Goal: Task Accomplishment & Management: Complete application form

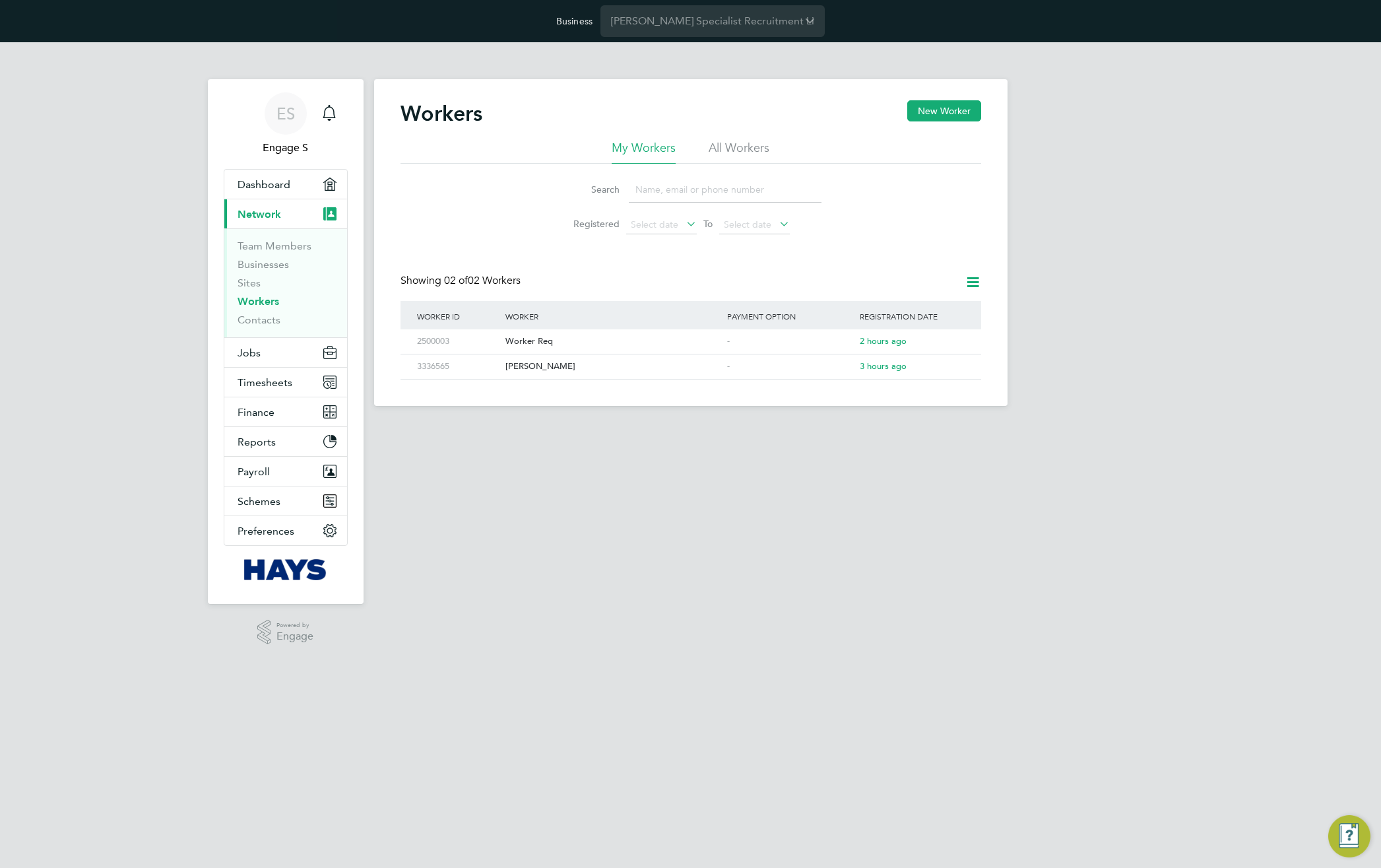
click at [727, 143] on li "All Workers" at bounding box center [739, 152] width 60 height 24
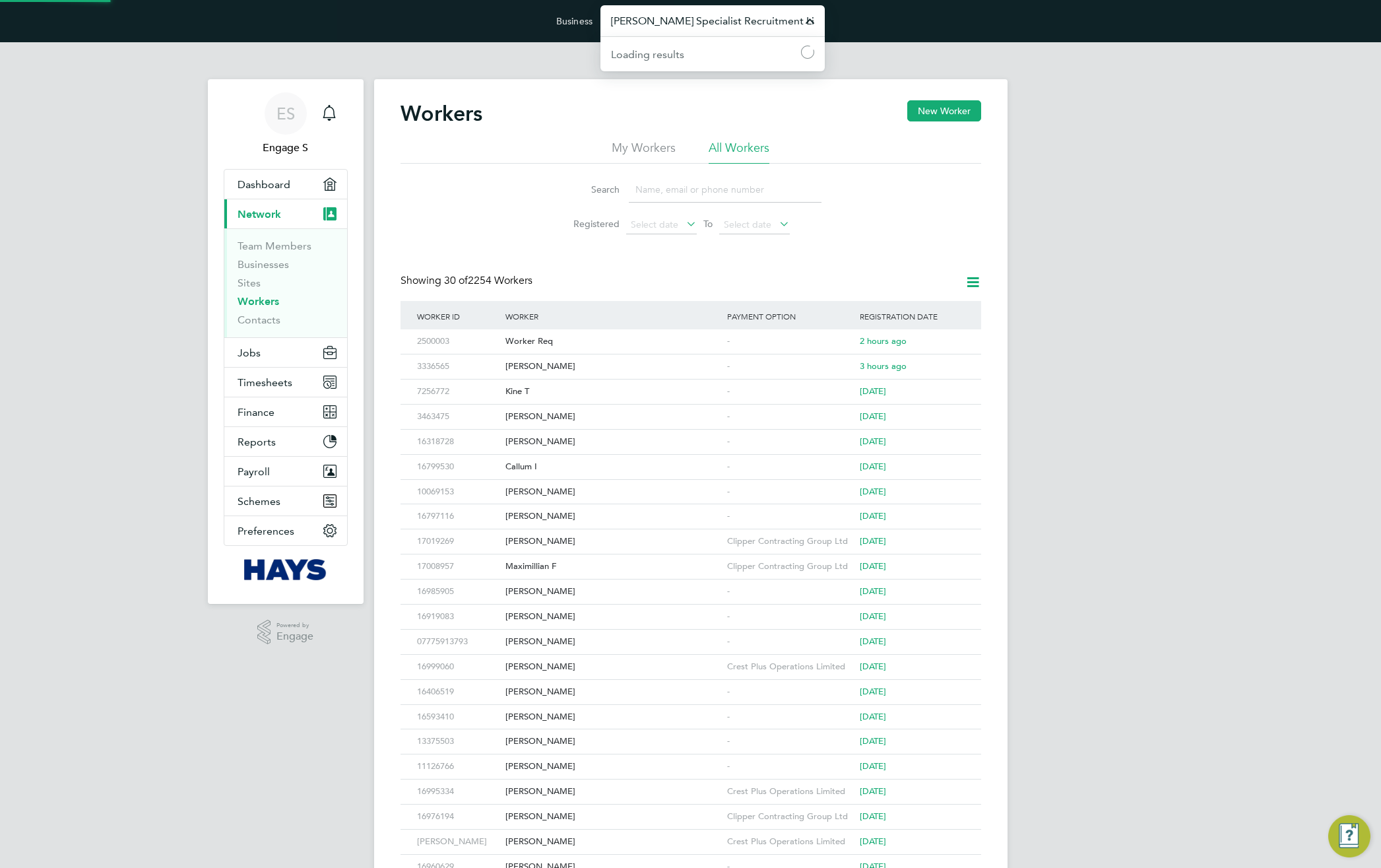
click at [713, 17] on input "Hays Specialist Recruitment Limited" at bounding box center [712, 21] width 224 height 31
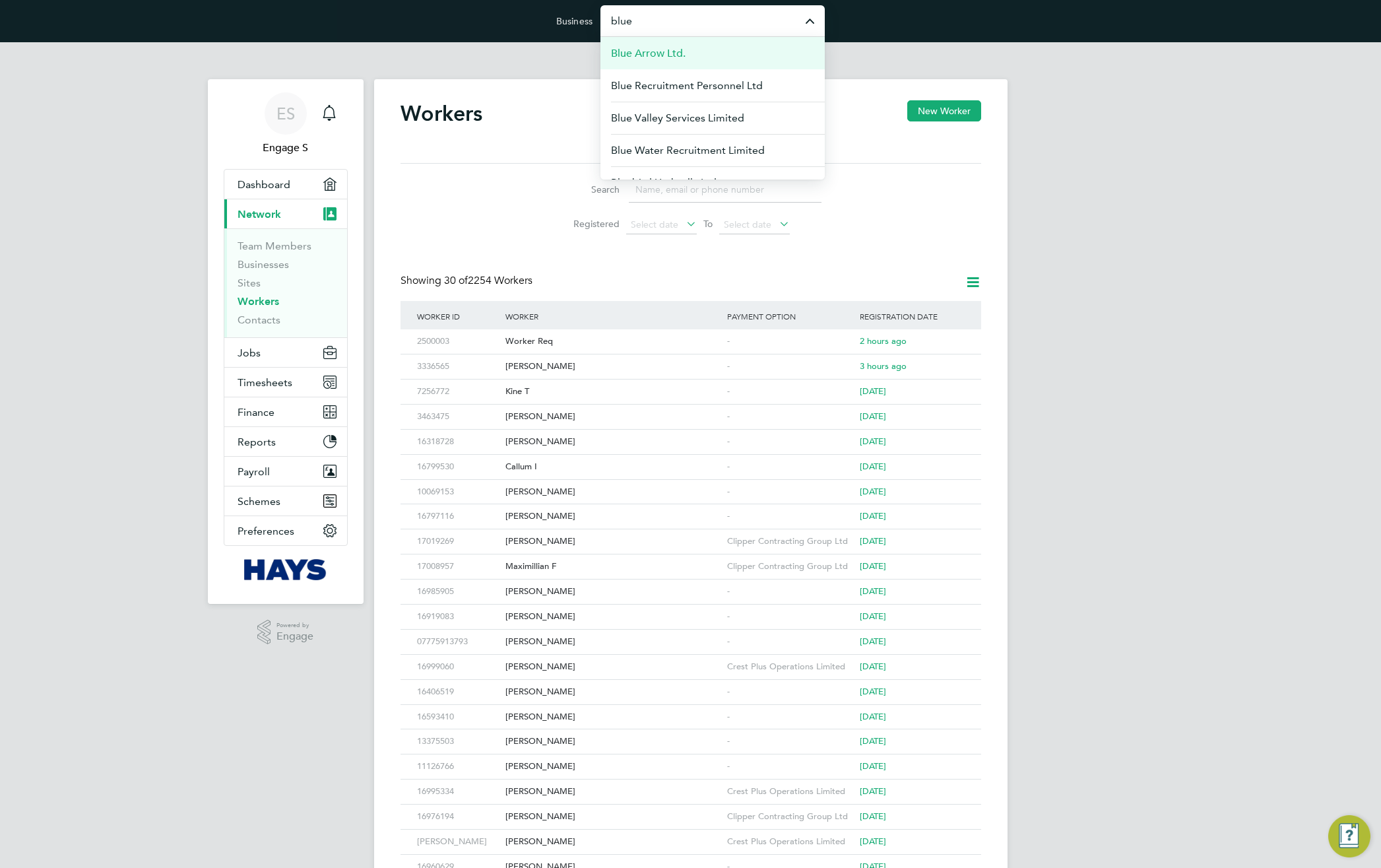
click at [682, 56] on span "Blue Arrow Ltd." at bounding box center [648, 53] width 74 height 16
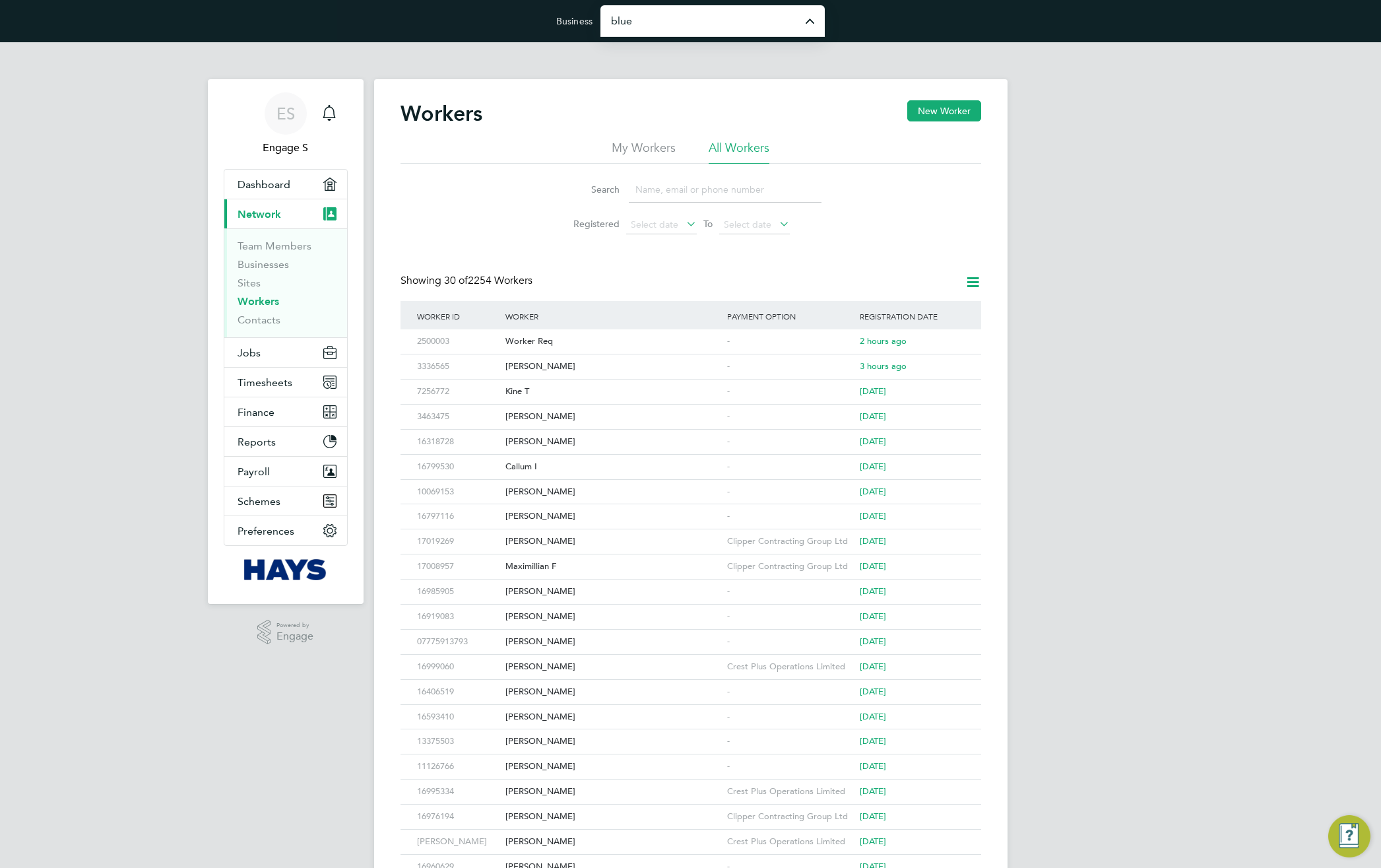
type input "Blue Arrow Ltd."
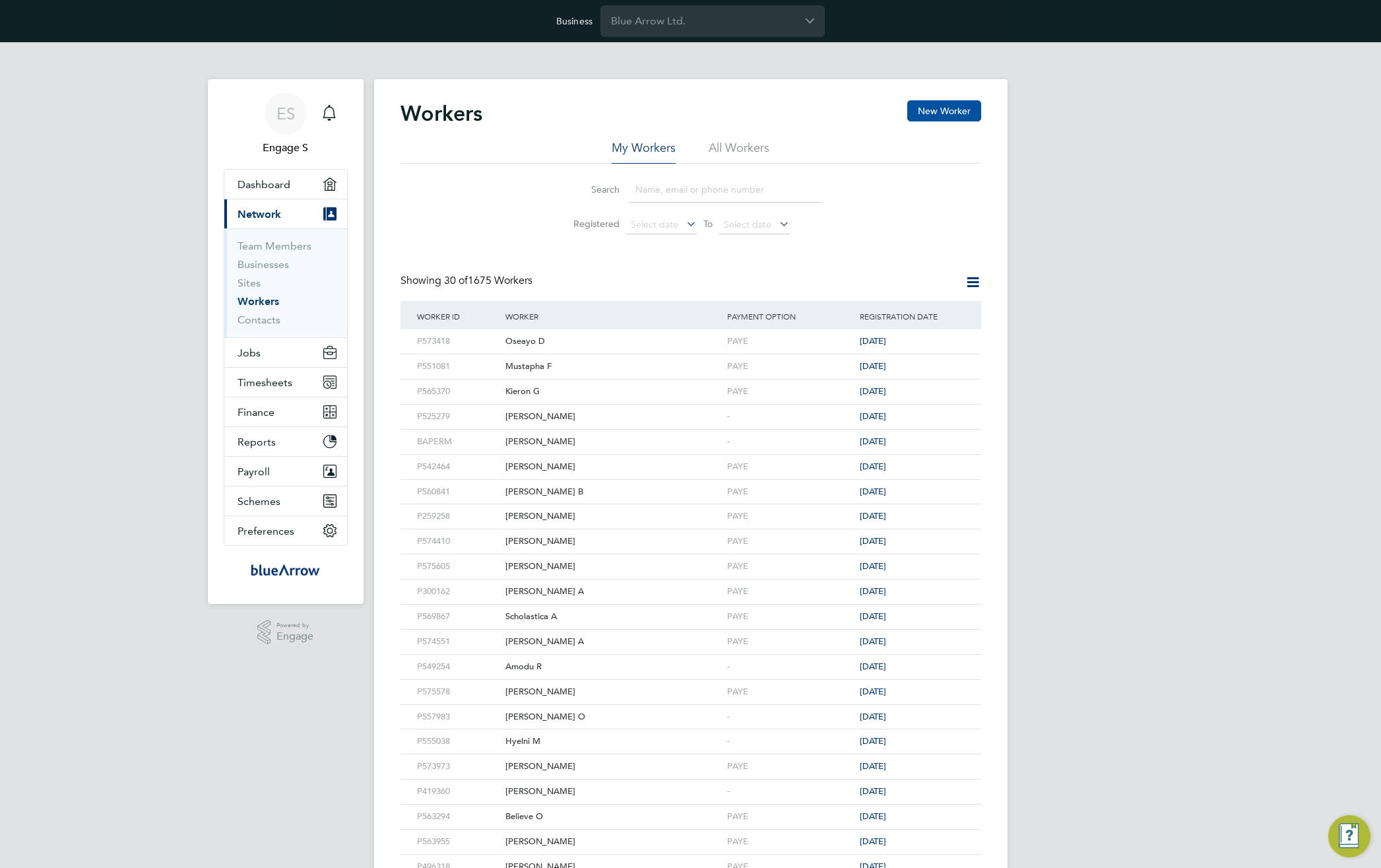
click at [955, 109] on button "New Worker" at bounding box center [944, 110] width 74 height 21
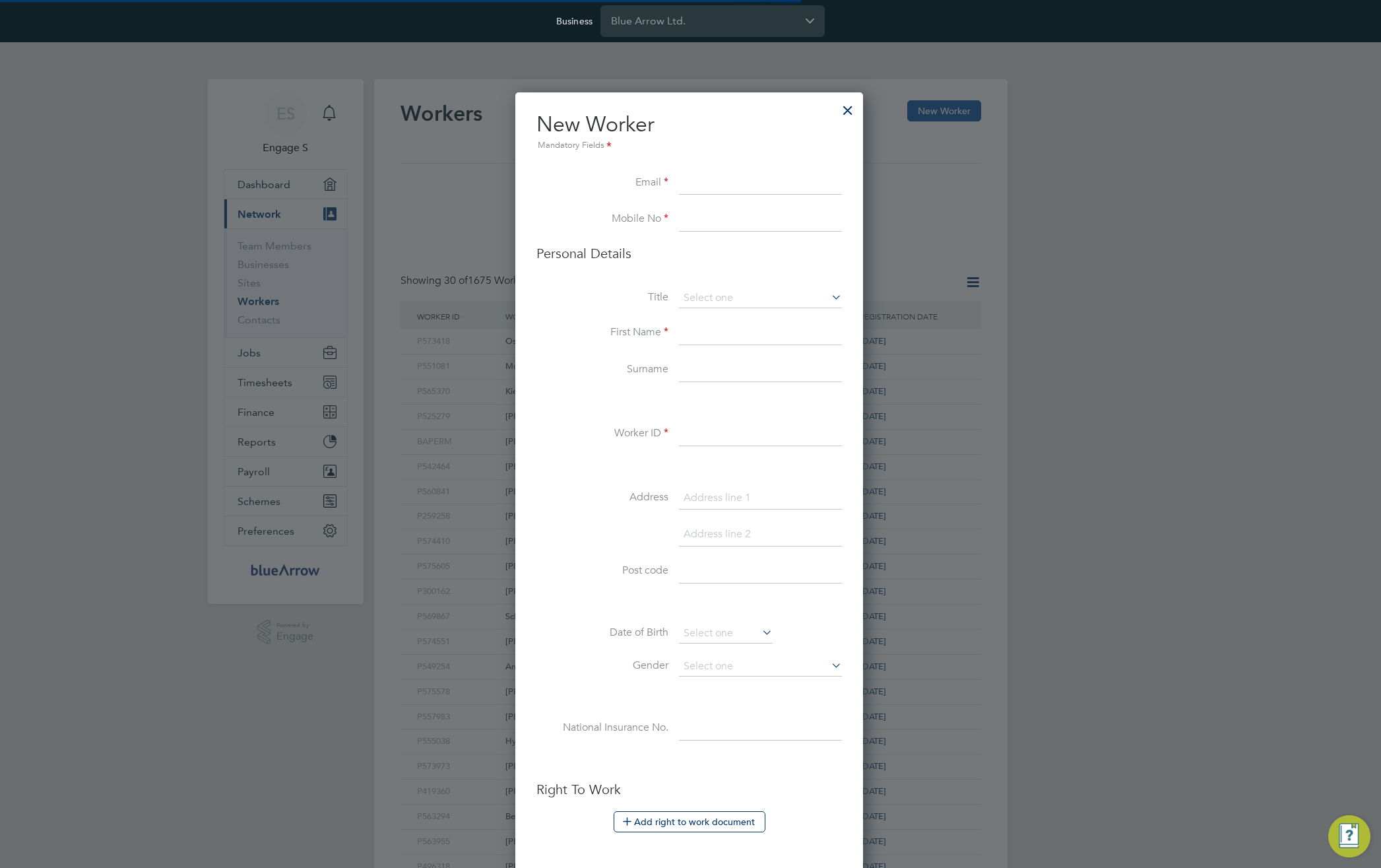
scroll to position [1103, 349]
click at [844, 106] on div at bounding box center [848, 107] width 23 height 24
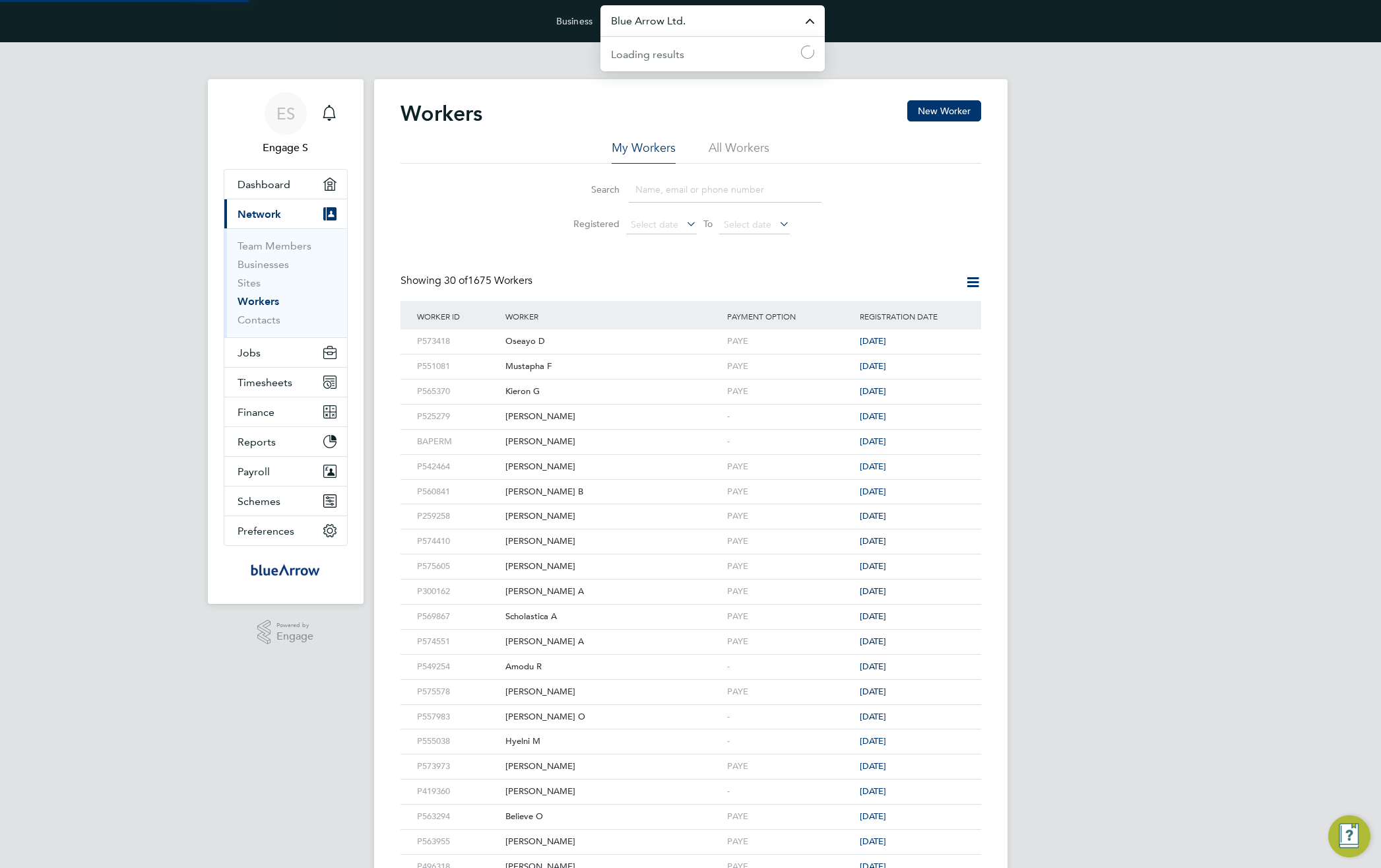
click at [750, 24] on input "Blue Arrow Ltd." at bounding box center [712, 21] width 224 height 31
click at [742, 123] on span "HR GO Recruitment Limited" at bounding box center [678, 118] width 135 height 16
type input "HR GO Recruitment Limited"
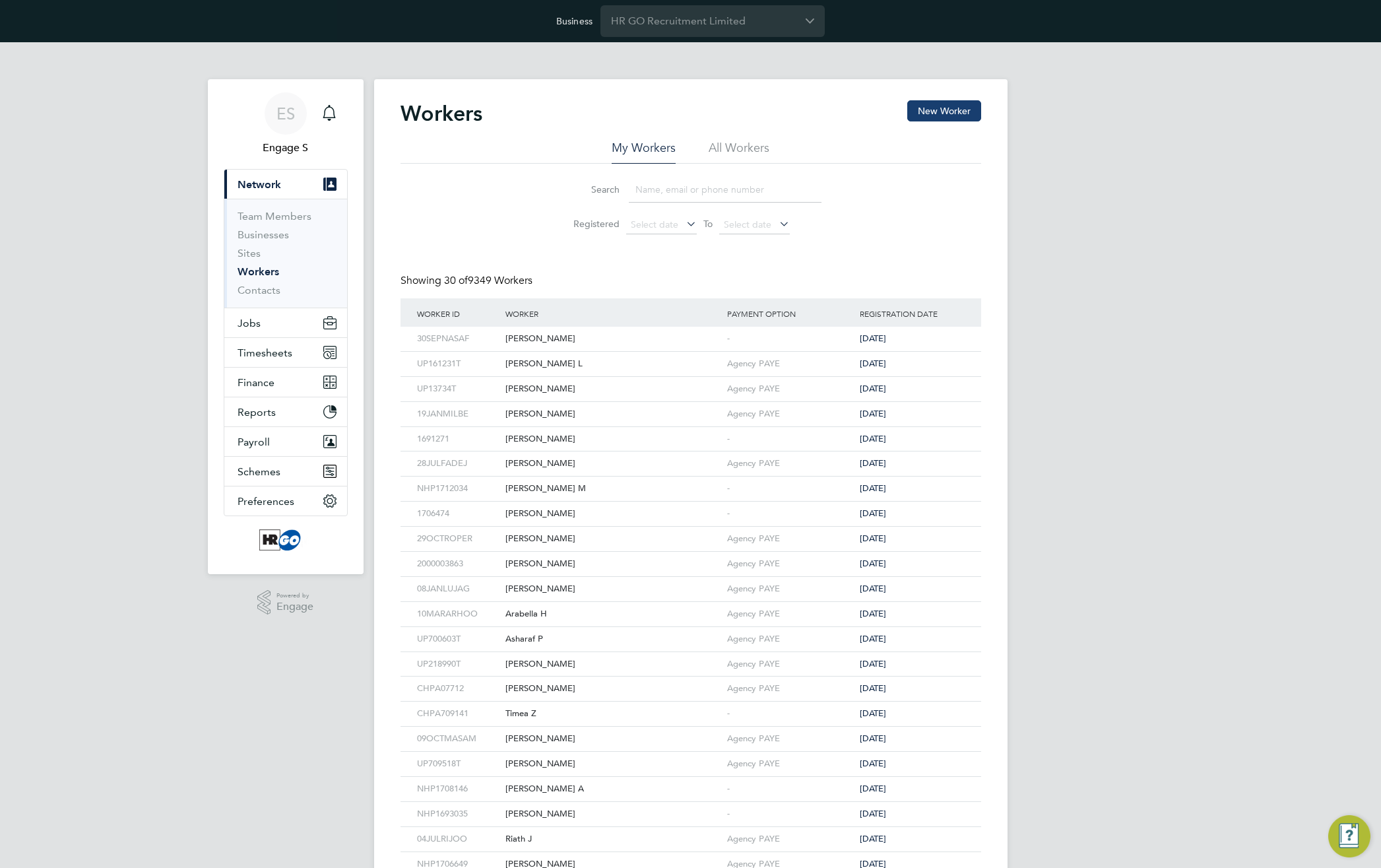
click at [938, 107] on button "New Worker" at bounding box center [944, 110] width 74 height 21
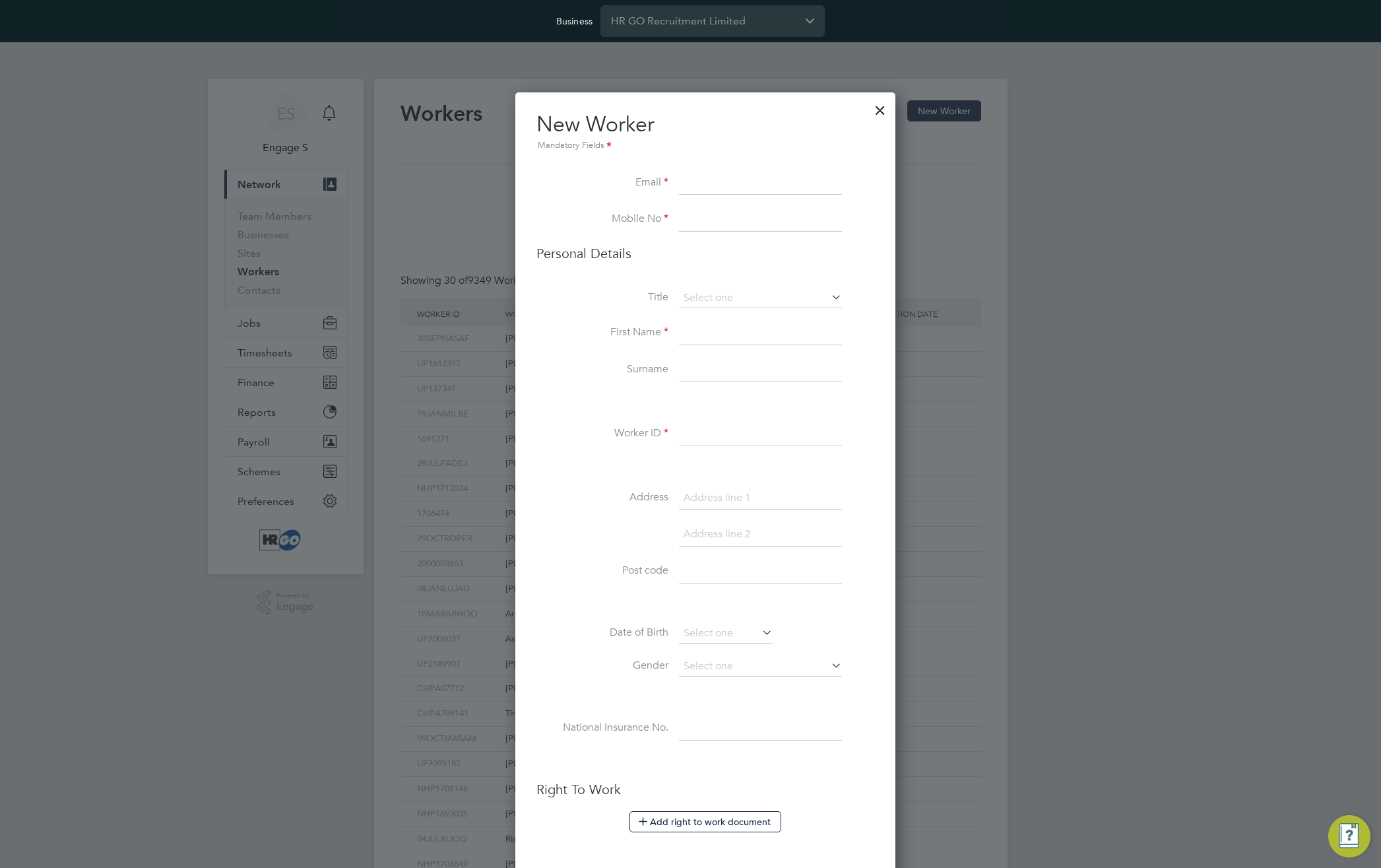
scroll to position [1164, 381]
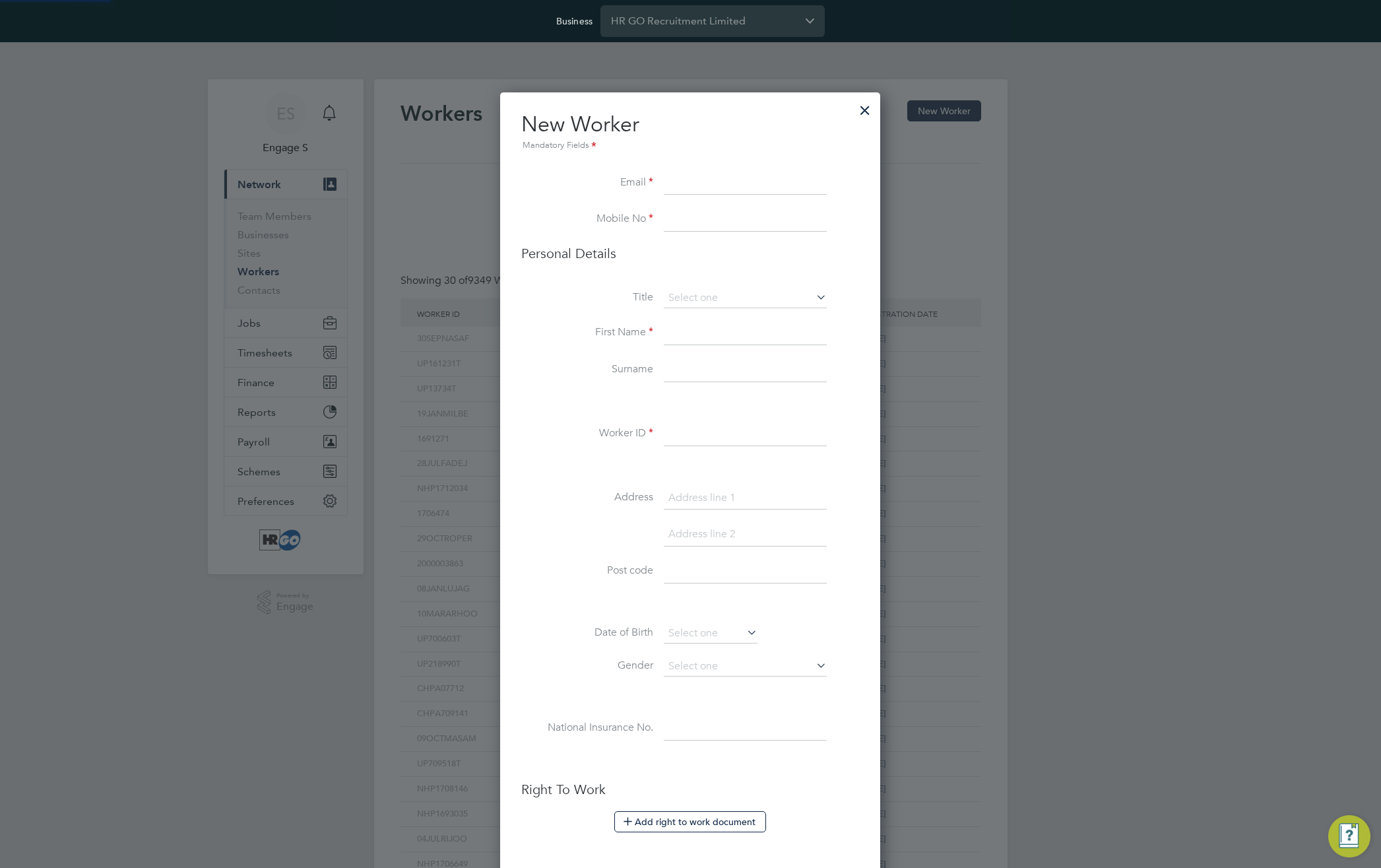
click at [729, 435] on input at bounding box center [745, 434] width 163 height 24
click at [741, 337] on input at bounding box center [745, 333] width 163 height 24
click at [866, 107] on div at bounding box center [865, 107] width 23 height 24
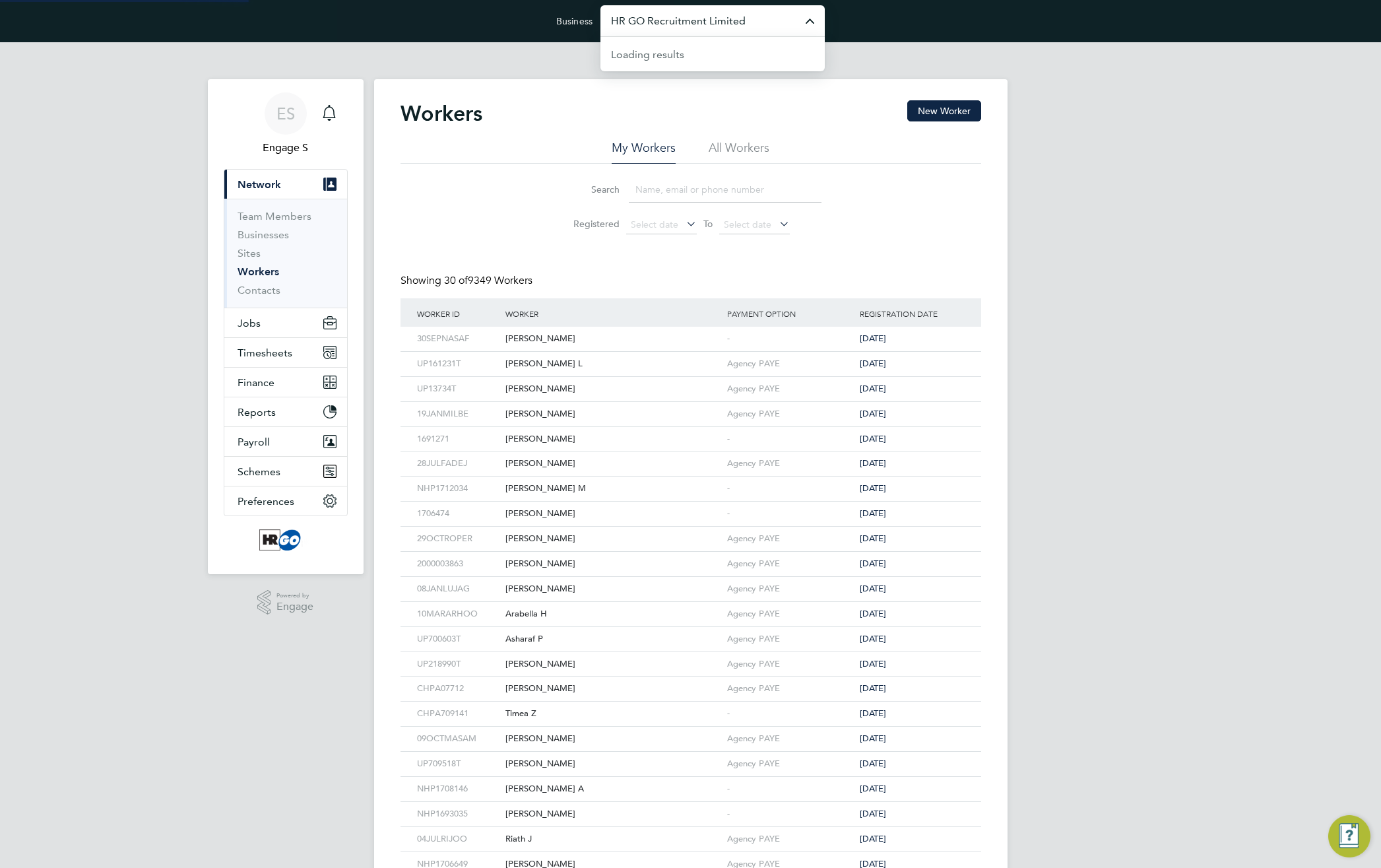
drag, startPoint x: 755, startPoint y: 15, endPoint x: 761, endPoint y: 22, distance: 9.2
click at [756, 16] on input "HR GO Recruitment Limited" at bounding box center [712, 21] width 224 height 31
click at [1215, 443] on div "ES Engage S Notifications Applications: Current page: Network Team Members Busi…" at bounding box center [690, 602] width 1381 height 1121
click at [1036, 256] on div "ES Engage S Notifications Applications: Current page: Network Team Members Busi…" at bounding box center [690, 602] width 1381 height 1121
click at [697, 24] on input "HR GO Recruitment Limited" at bounding box center [712, 21] width 224 height 31
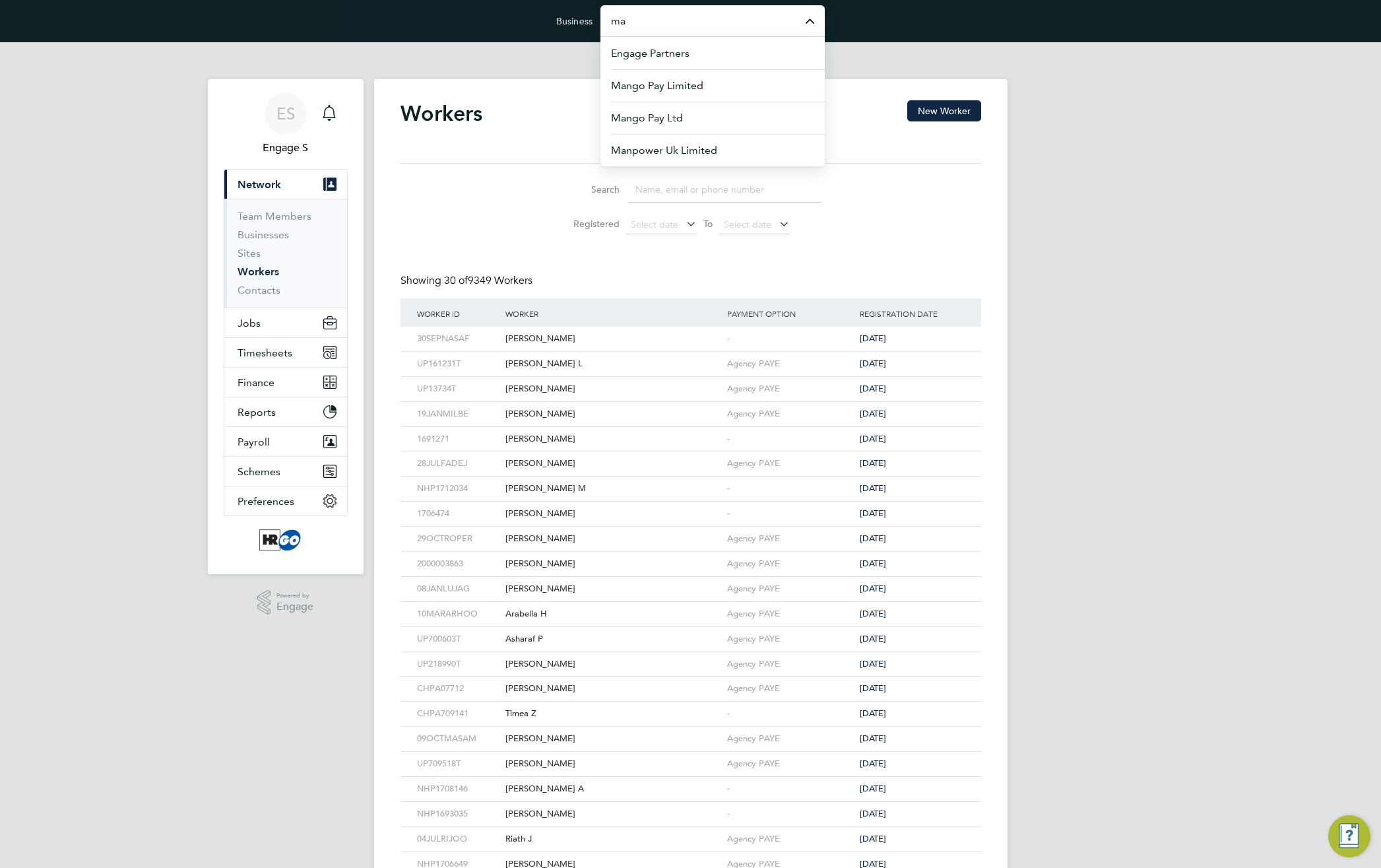
type input "m"
click at [1036, 297] on div "ES Engage S Notifications Applications: Current page: Network Team Members Busi…" at bounding box center [690, 602] width 1381 height 1121
type input "HR GO Recruitment Limited"
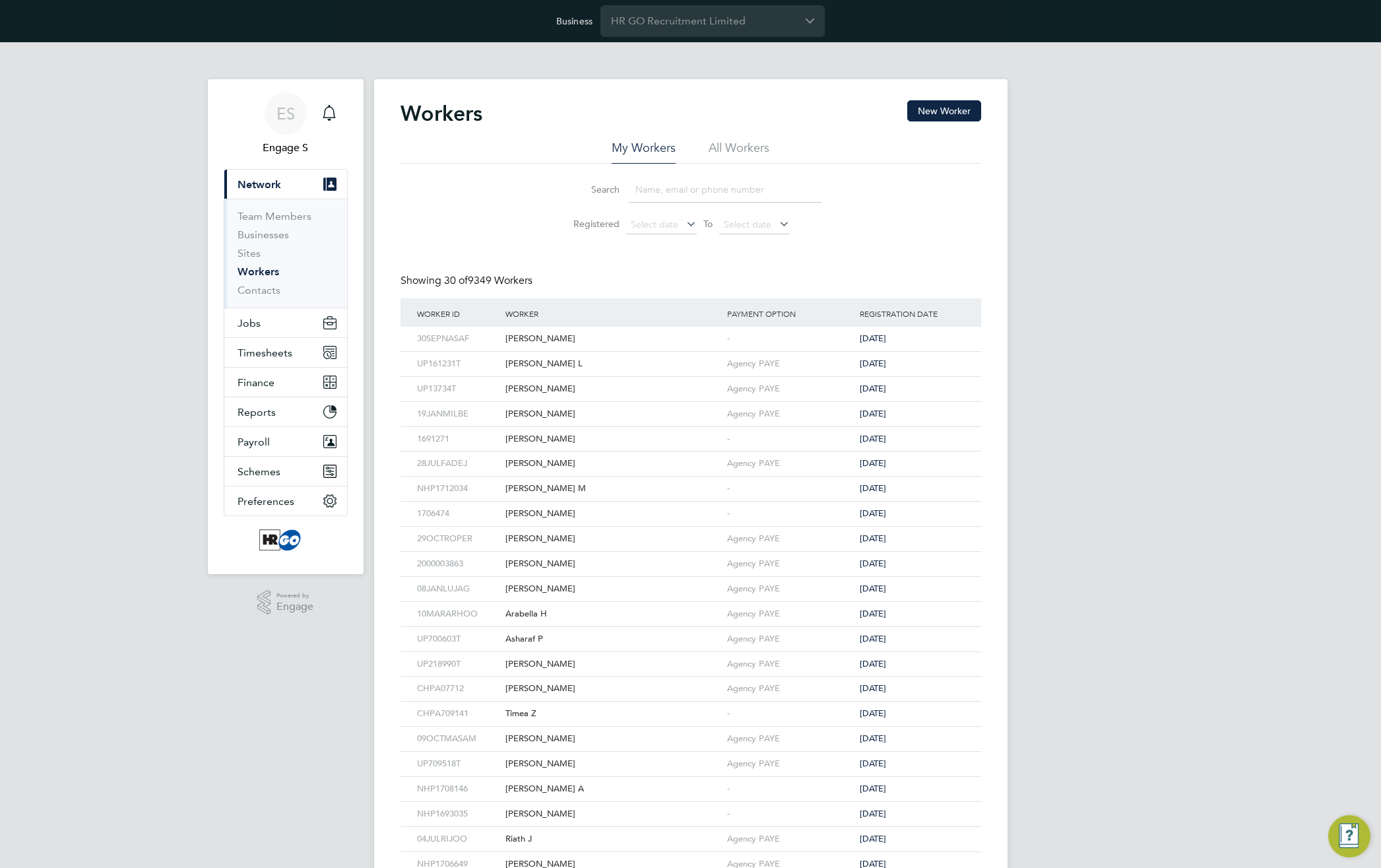
click at [731, 149] on li "All Workers" at bounding box center [739, 152] width 60 height 24
click at [956, 110] on button "New Worker" at bounding box center [944, 110] width 74 height 21
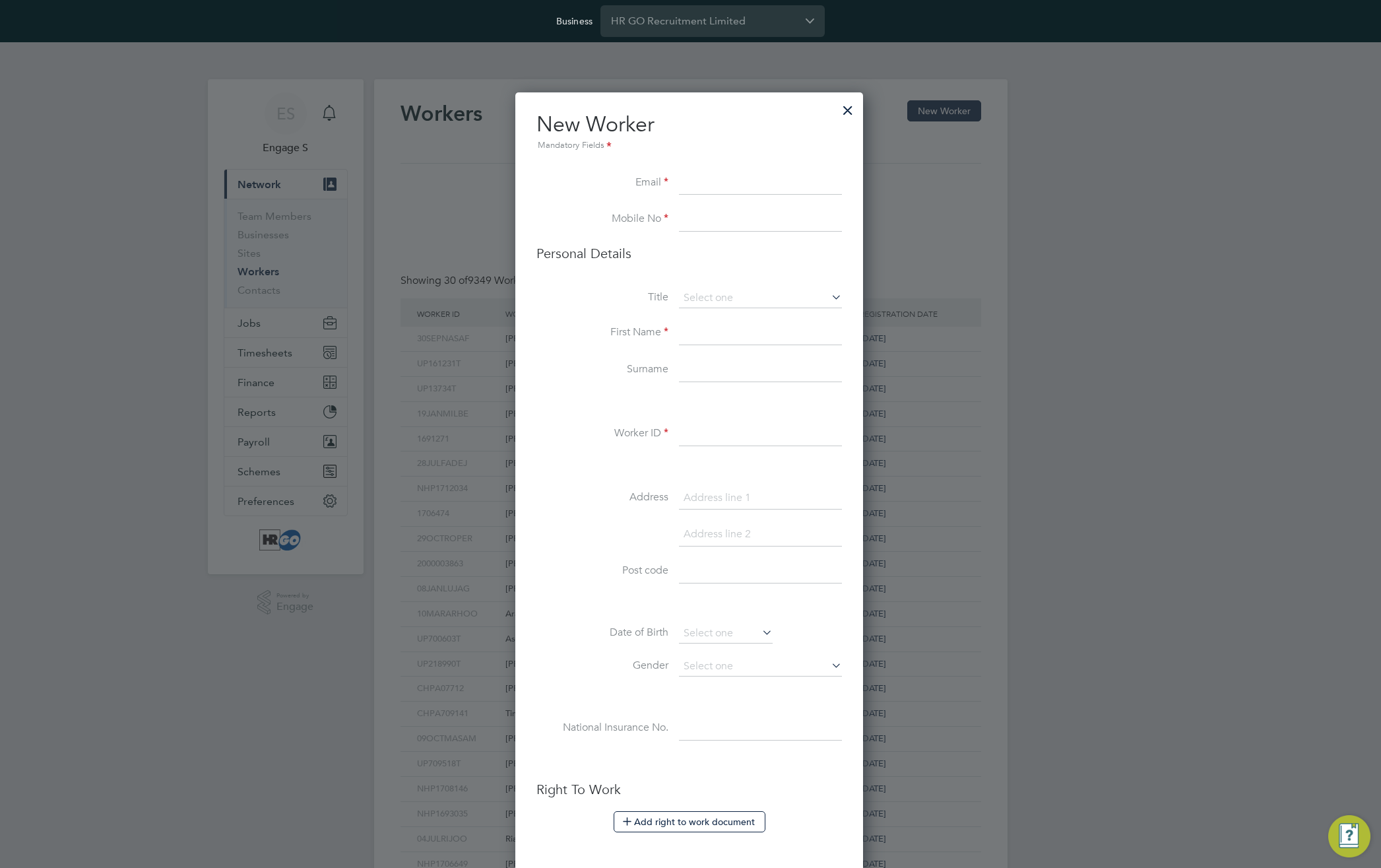
scroll to position [1164, 381]
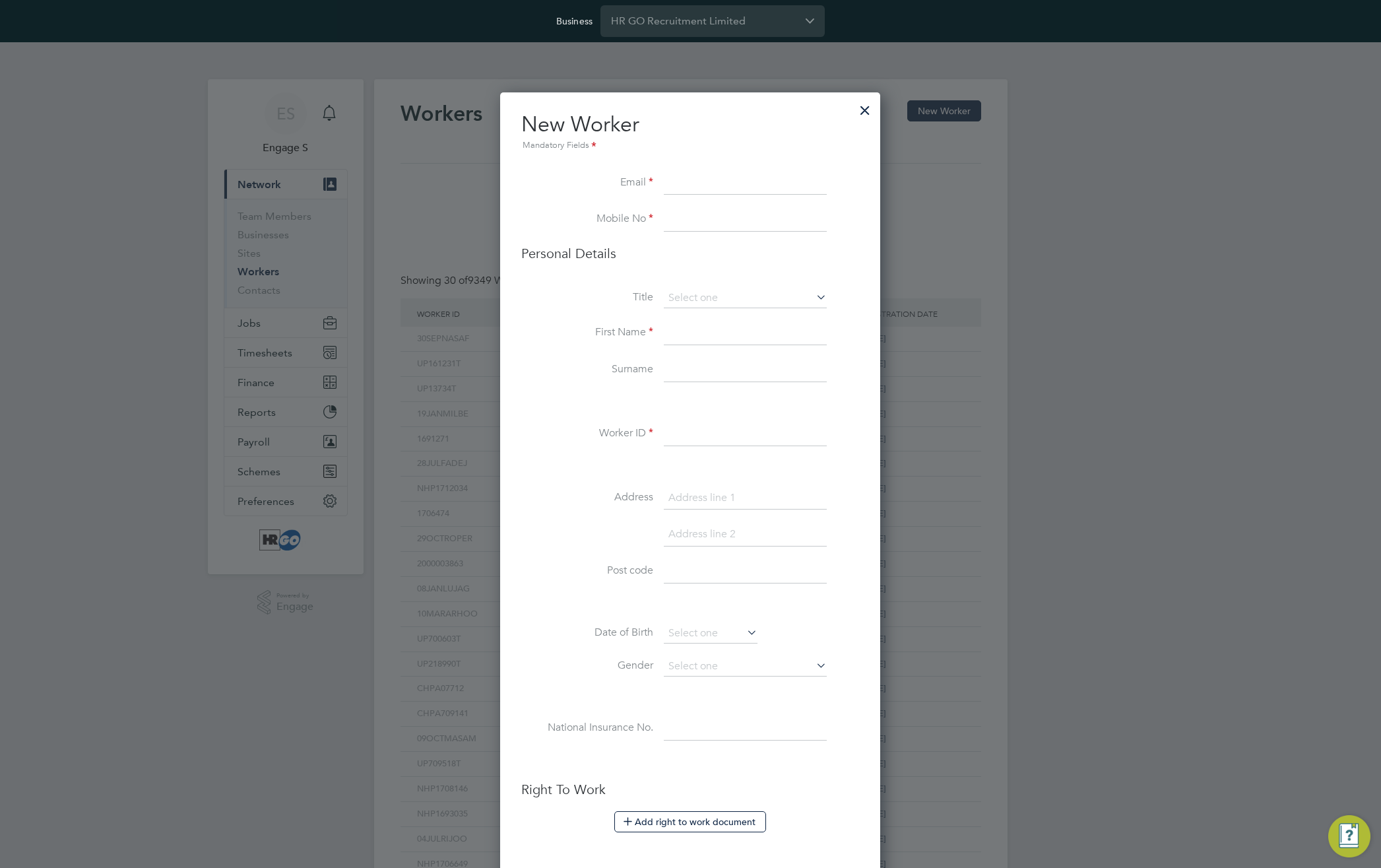
click at [715, 185] on input at bounding box center [745, 183] width 163 height 24
click at [703, 182] on input "[EMAIL_ADDRESS][DOMAIN_NAME]" at bounding box center [745, 183] width 163 height 24
type input "[EMAIL_ADDRESS][DOMAIN_NAME]"
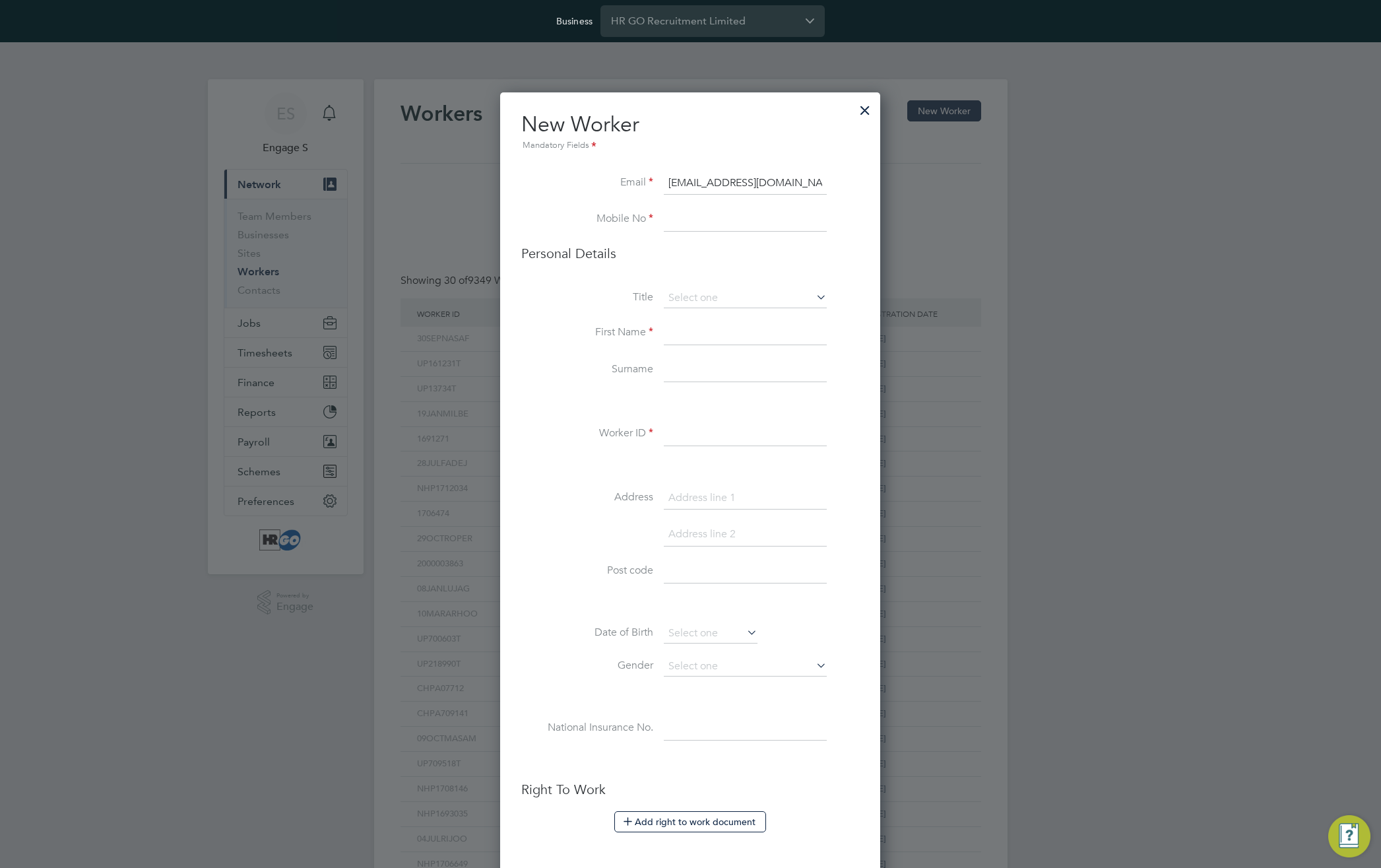
click at [603, 190] on li "Email [EMAIL_ADDRESS][DOMAIN_NAME]" at bounding box center [689, 190] width 338 height 37
click at [742, 225] on input at bounding box center [745, 219] width 163 height 24
type input "+38162454545"
click at [741, 299] on input at bounding box center [745, 298] width 163 height 20
click at [748, 320] on li "Mr" at bounding box center [745, 316] width 164 height 17
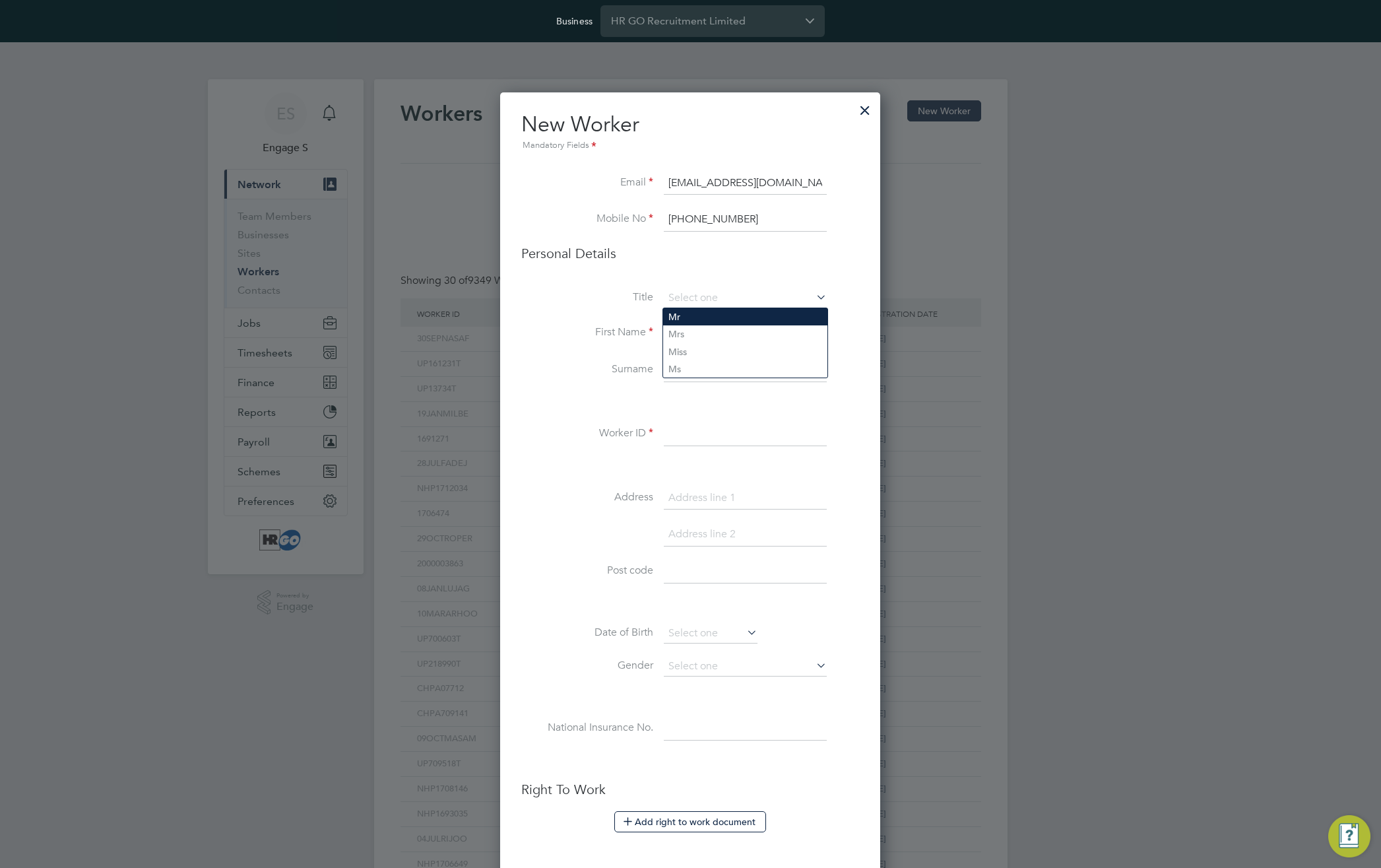
type input "Mr"
click at [729, 338] on input at bounding box center [745, 333] width 163 height 24
type input "Anna"
click at [538, 373] on label "Surname" at bounding box center [587, 369] width 132 height 14
click at [713, 367] on input at bounding box center [745, 370] width 163 height 24
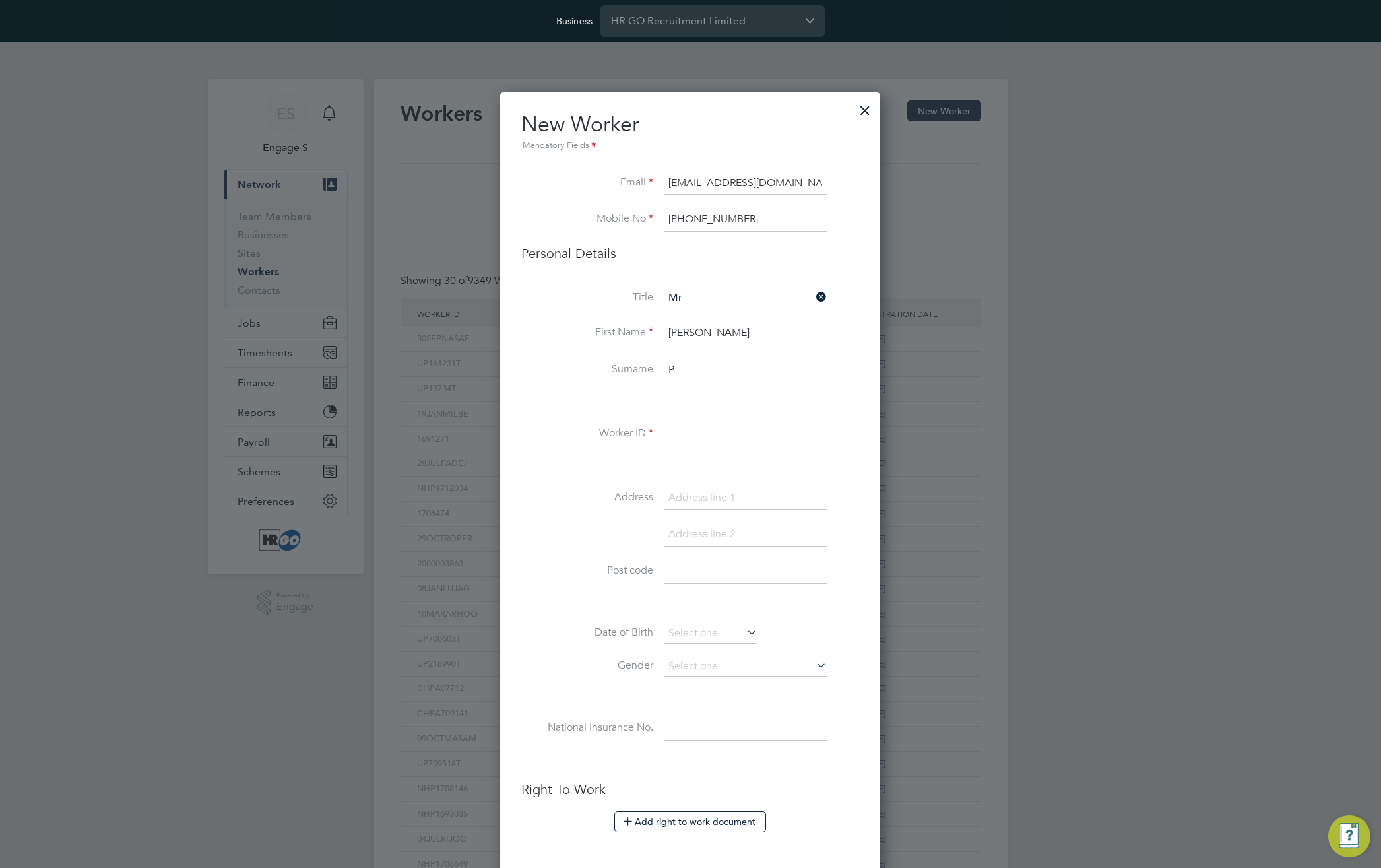
type input "P"
click at [712, 430] on input at bounding box center [745, 434] width 163 height 24
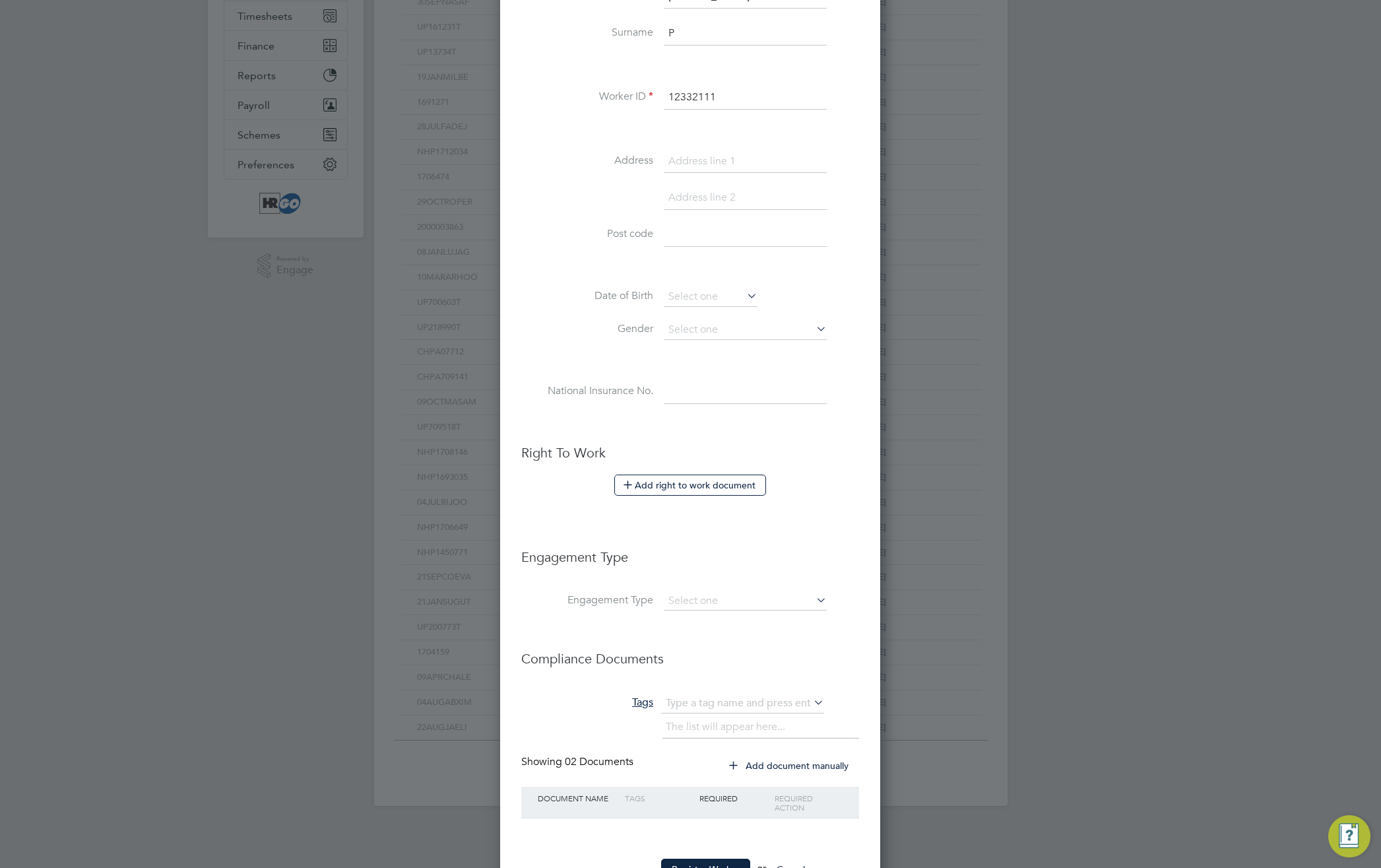
scroll to position [388, 0]
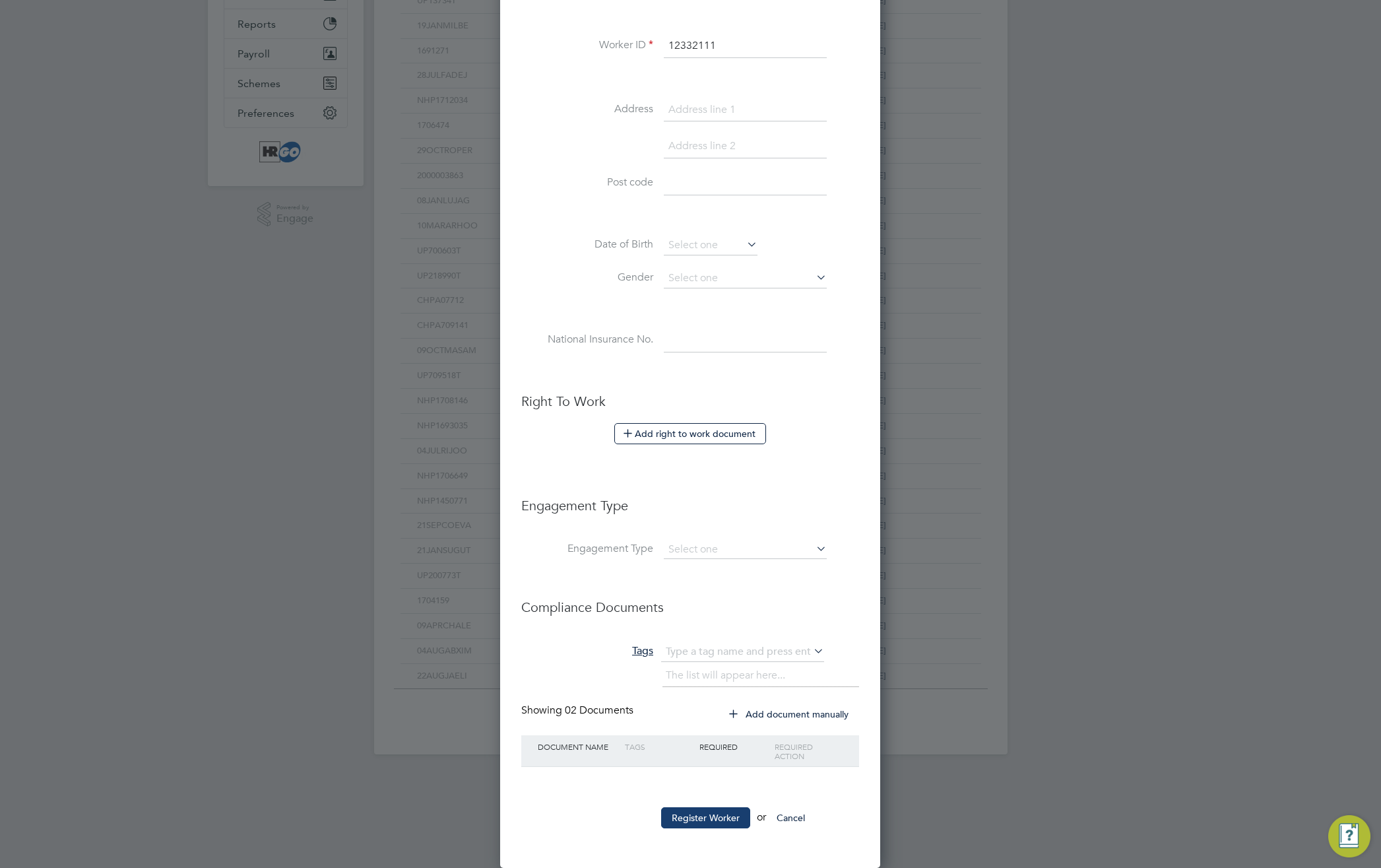
type input "12332111"
click at [706, 811] on button "Register Worker" at bounding box center [706, 817] width 89 height 21
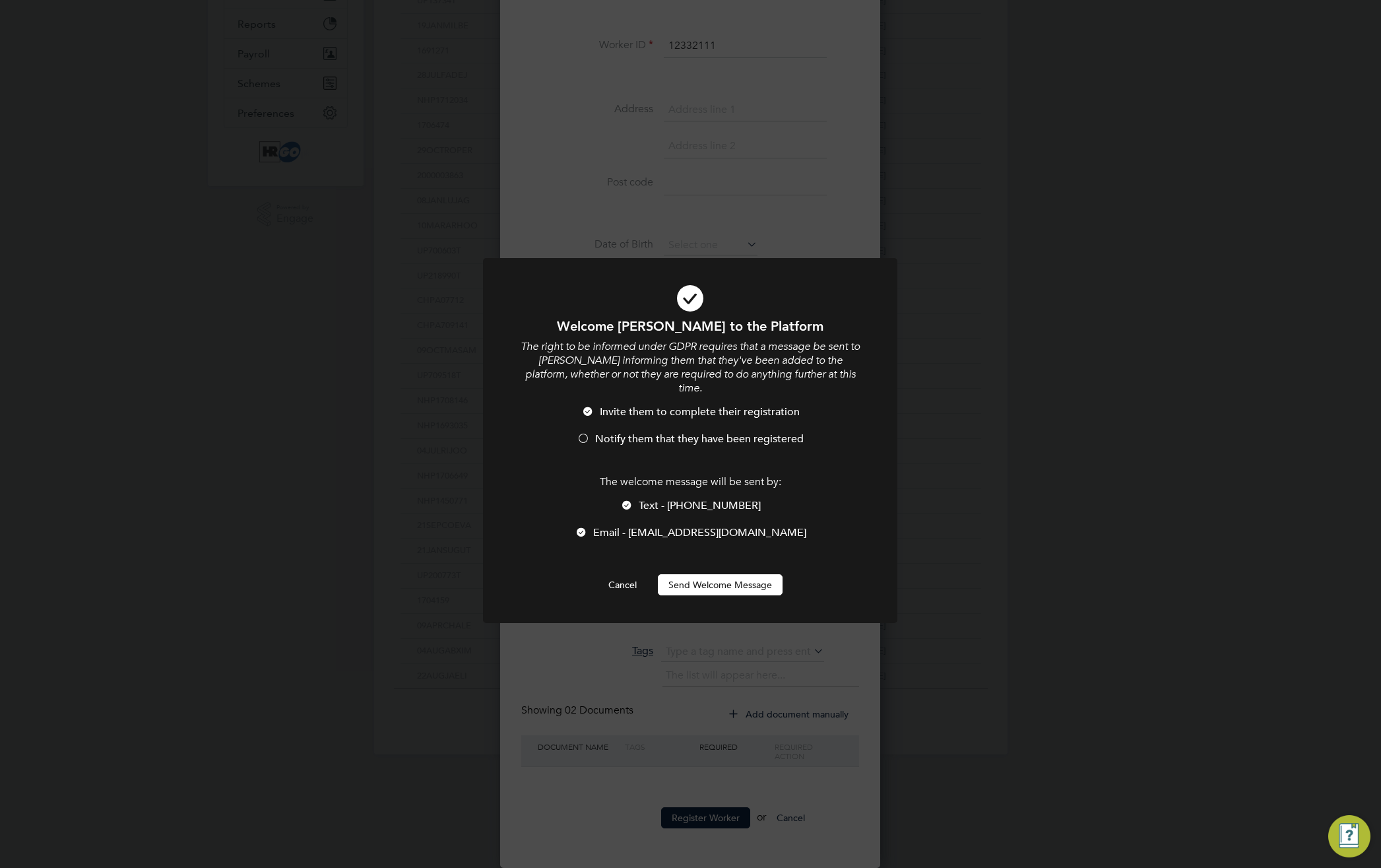
click at [703, 574] on button "Send Welcome Message" at bounding box center [720, 584] width 125 height 21
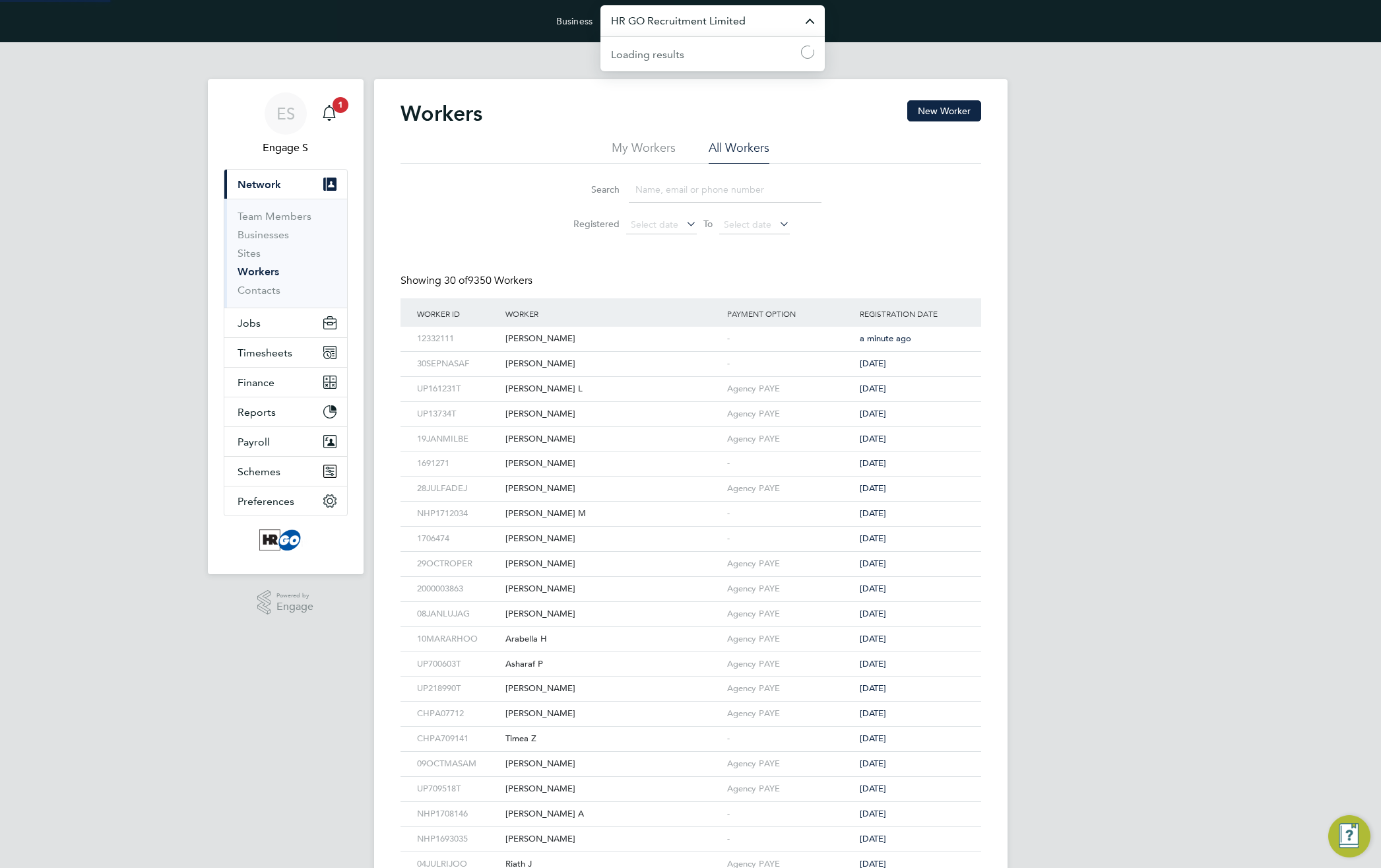
click at [728, 22] on input "HR GO Recruitment Limited" at bounding box center [712, 21] width 224 height 31
click at [728, 22] on input "haysted" at bounding box center [712, 21] width 224 height 31
click at [721, 88] on span "Randstad Solutions Limited" at bounding box center [677, 85] width 132 height 16
type input "Randstad Solutions Limited"
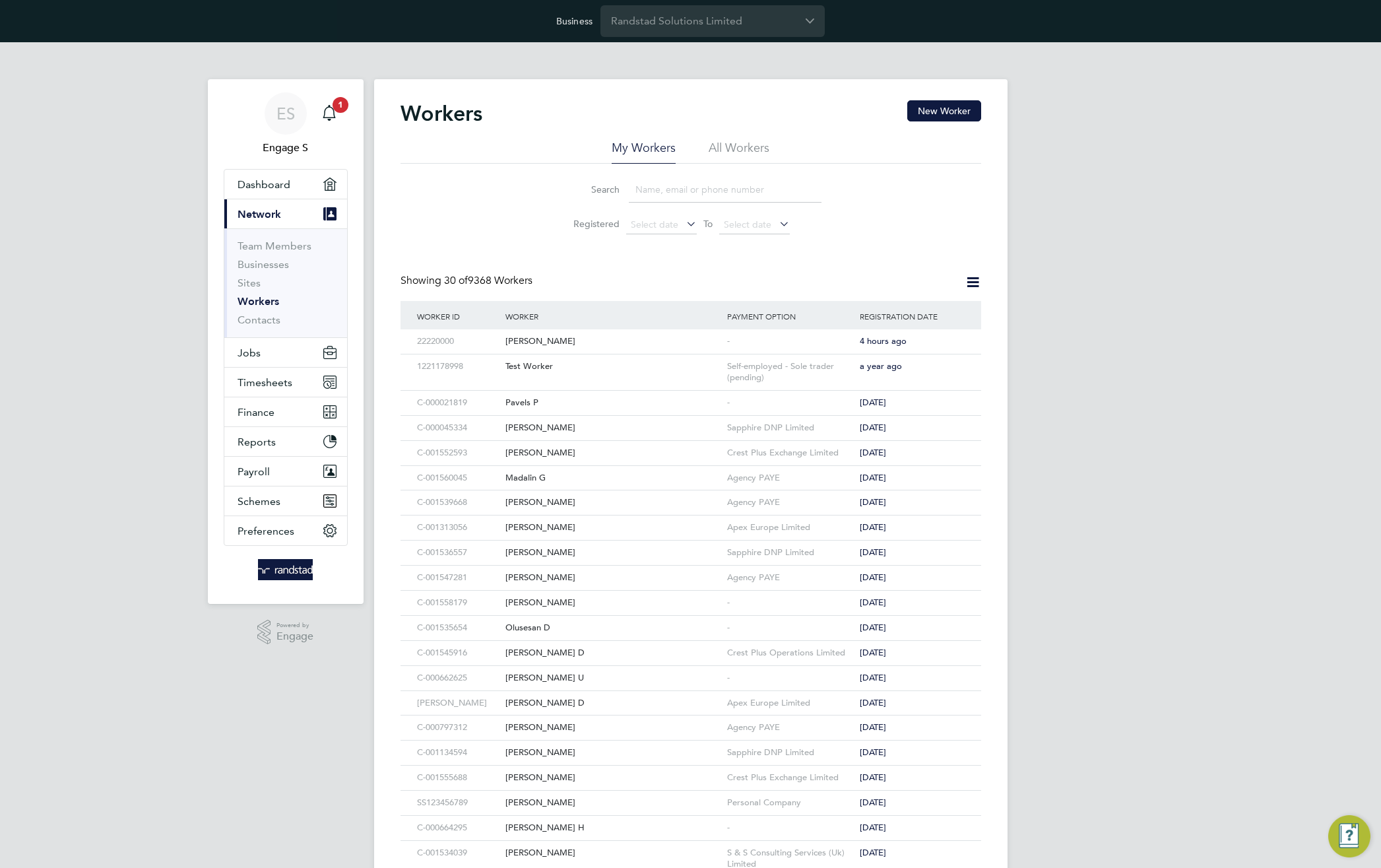
click at [915, 96] on div "Workers New Worker My Workers All Workers Search Registered Select date To Sele…" at bounding box center [691, 628] width 634 height 1099
click at [949, 115] on button "New Worker" at bounding box center [944, 110] width 74 height 21
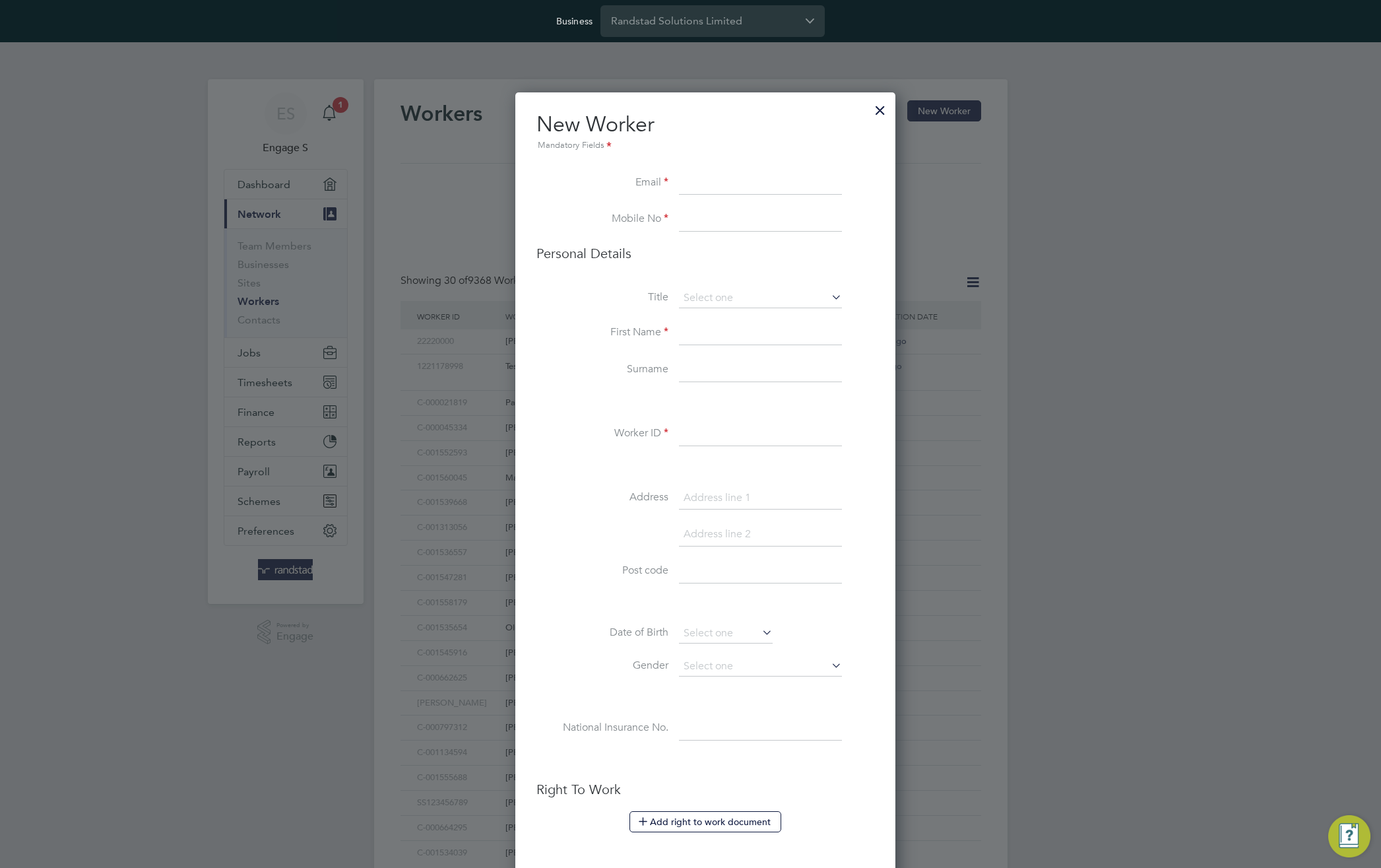
scroll to position [1164, 381]
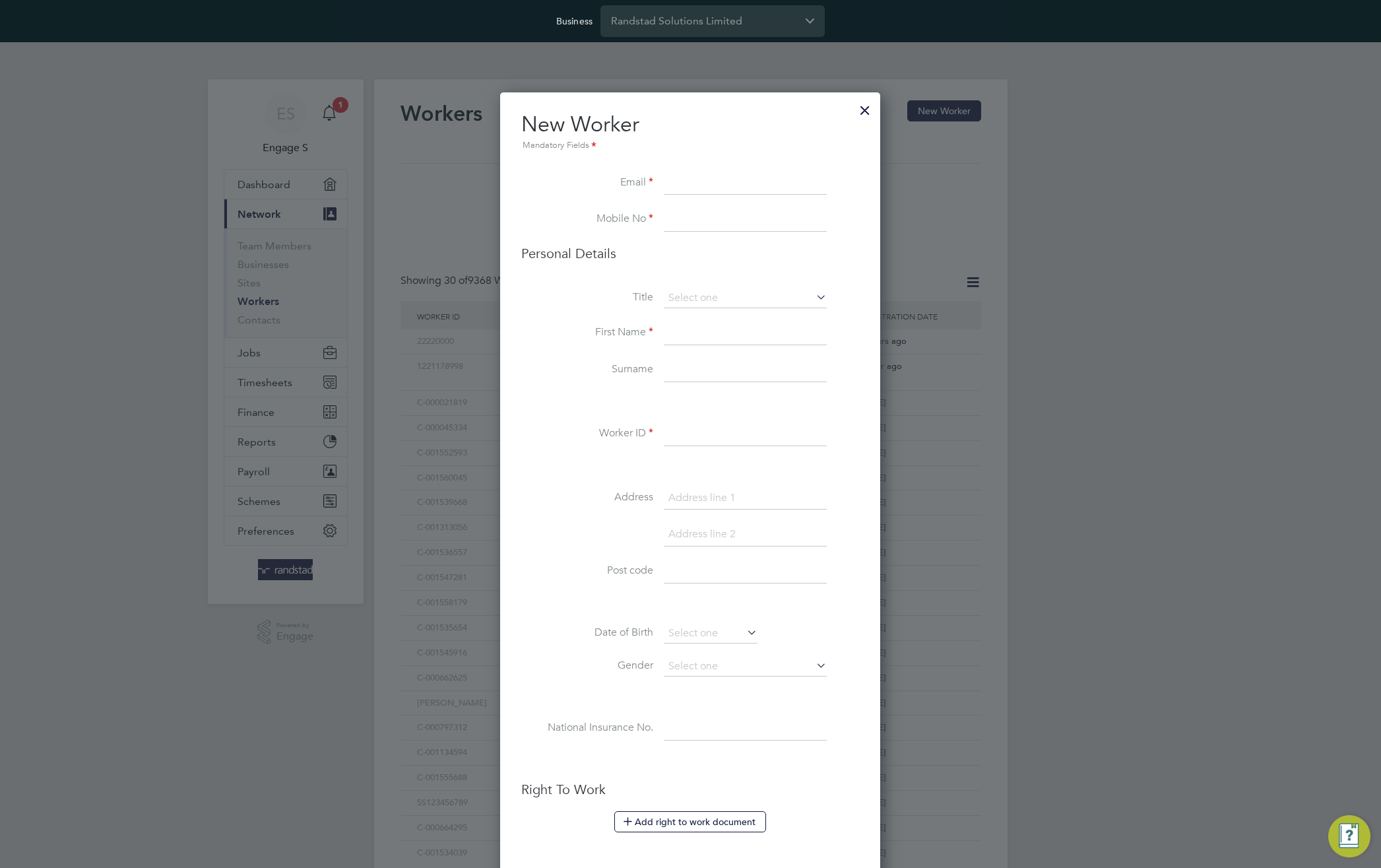
click at [714, 183] on input at bounding box center [745, 183] width 163 height 24
paste input "testsameu1@gmail.com"
type input "testsameu1@gmail.com"
click at [617, 253] on h3 "Personal Details" at bounding box center [689, 253] width 338 height 17
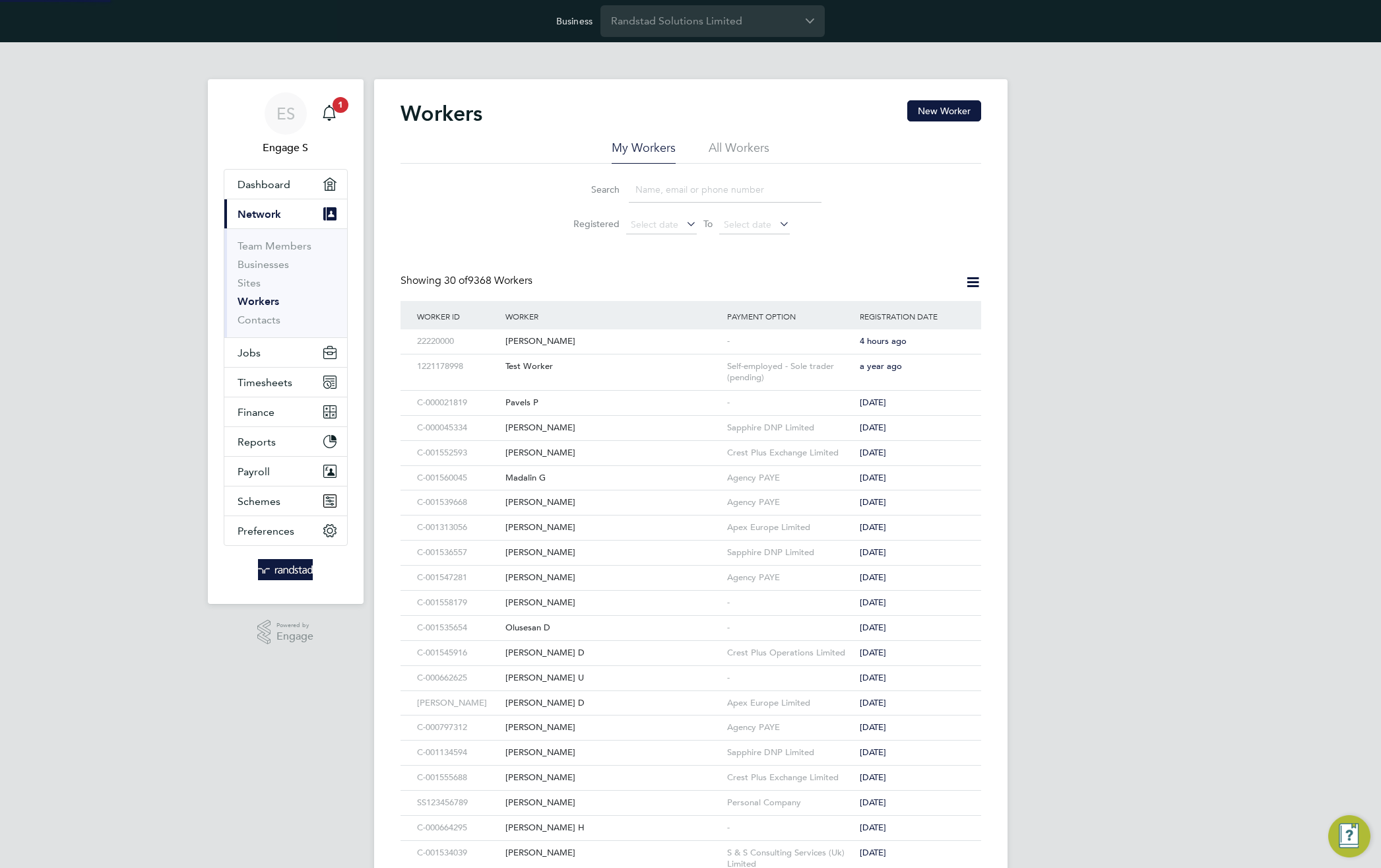
click at [688, 219] on div "Workers New Worker My Workers All Workers Search Registered Select date To Sele…" at bounding box center [691, 628] width 634 height 1099
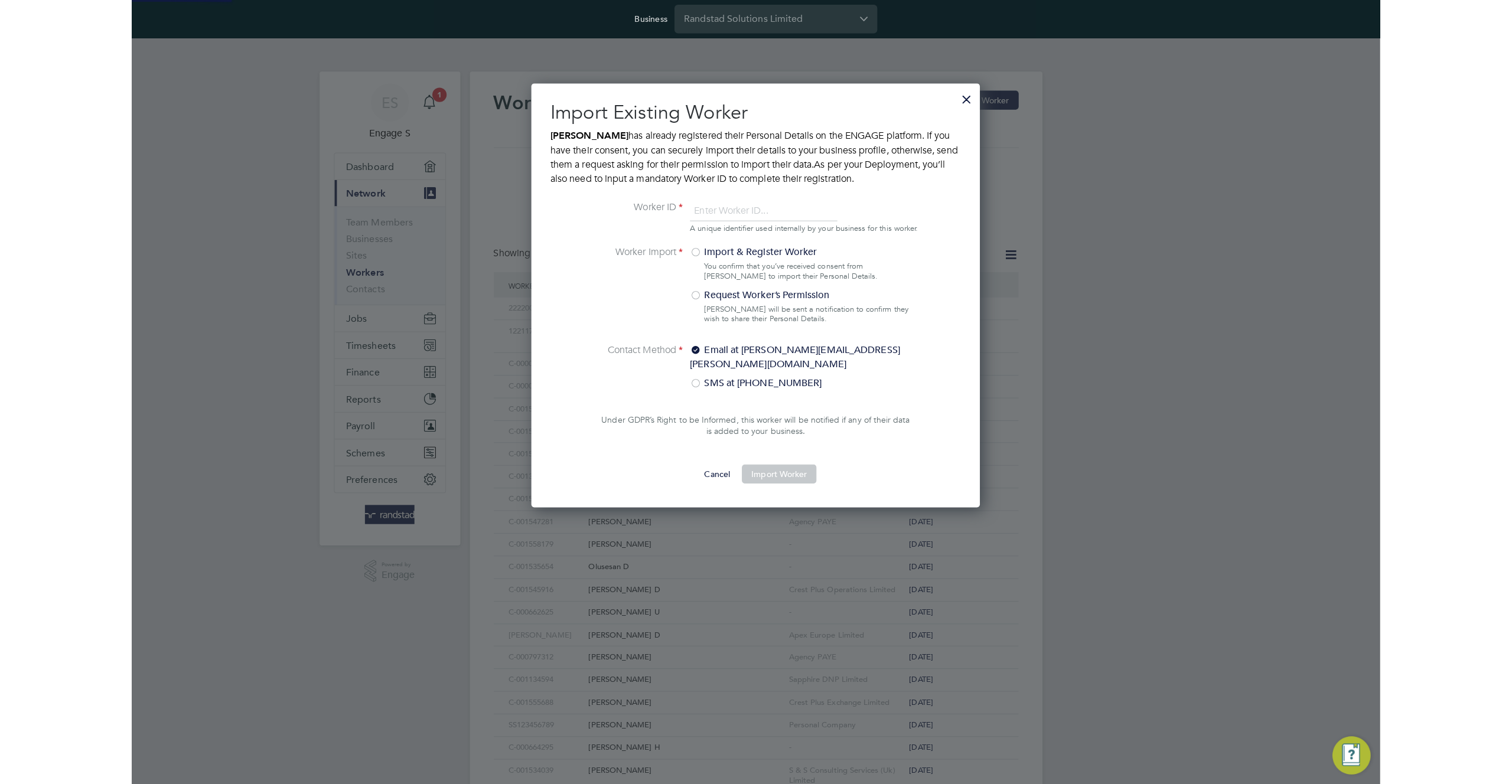
scroll to position [416, 445]
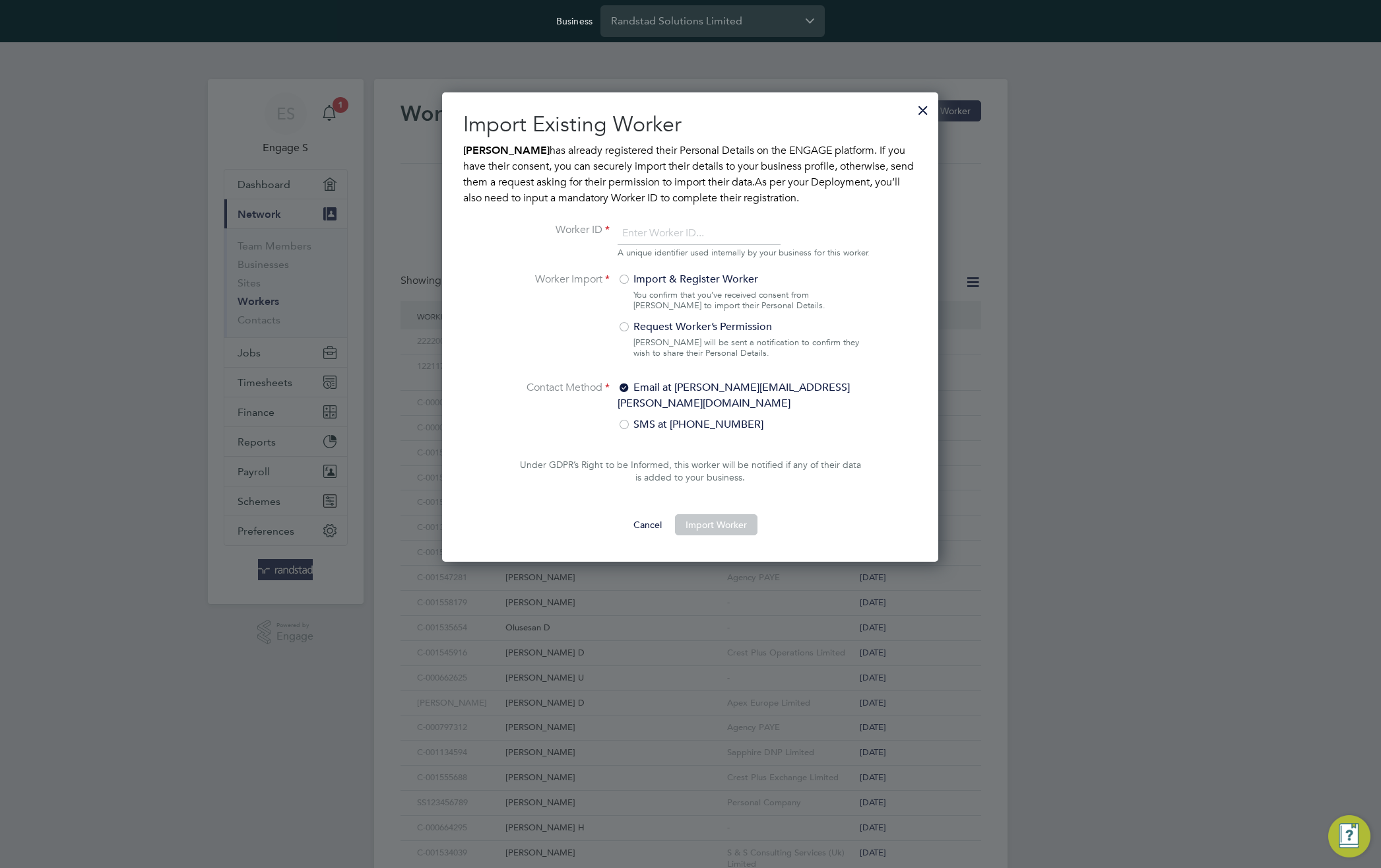
click at [659, 240] on input "number" at bounding box center [699, 233] width 163 height 24
type input "1111123"
click at [706, 366] on div "Import & Register Worker You confirm that you’ve received consent from John Smi…" at bounding box center [743, 318] width 252 height 95
click at [631, 287] on label "Import & Register Worker" at bounding box center [738, 279] width 242 height 16
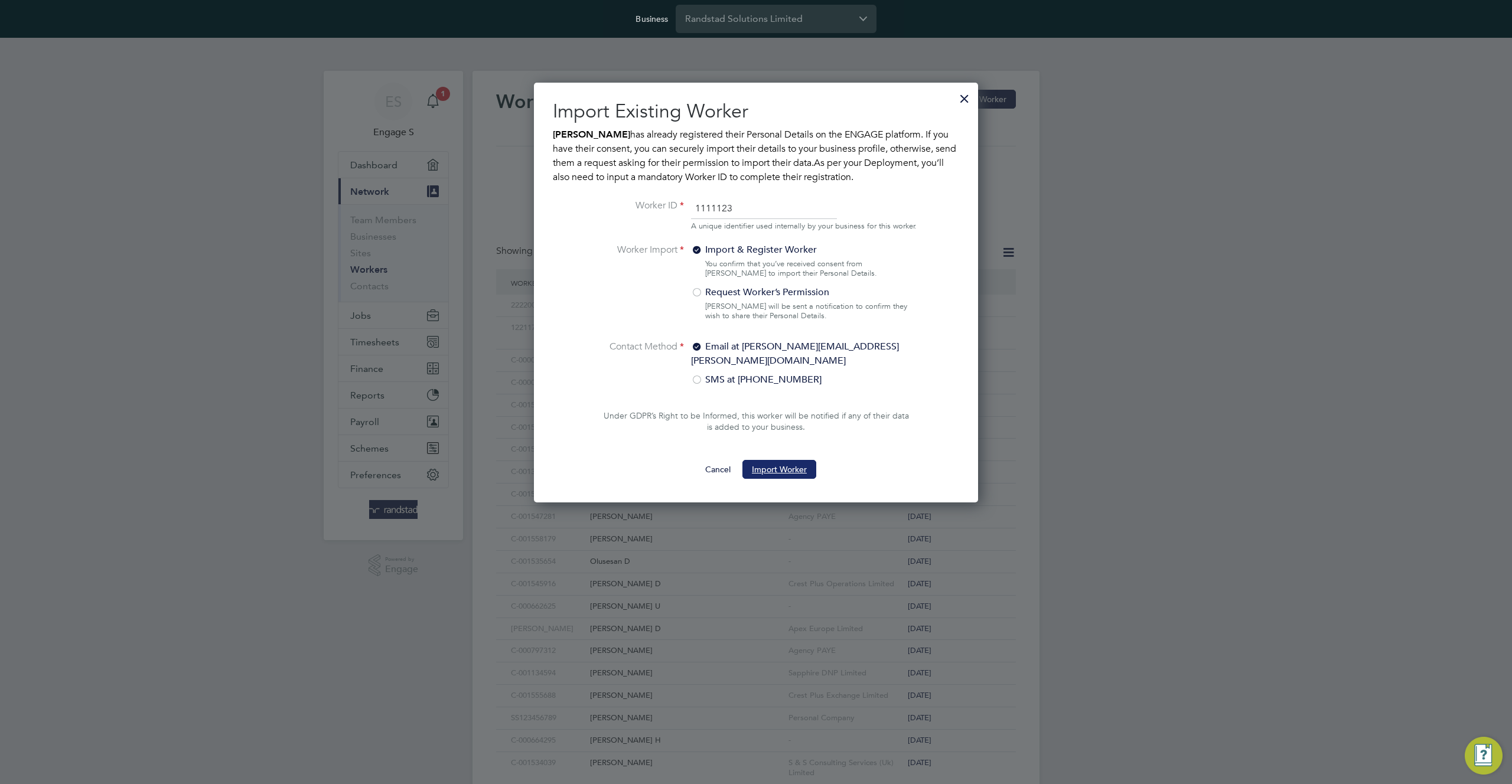
click at [776, 465] on button "Import Worker" at bounding box center [779, 469] width 74 height 19
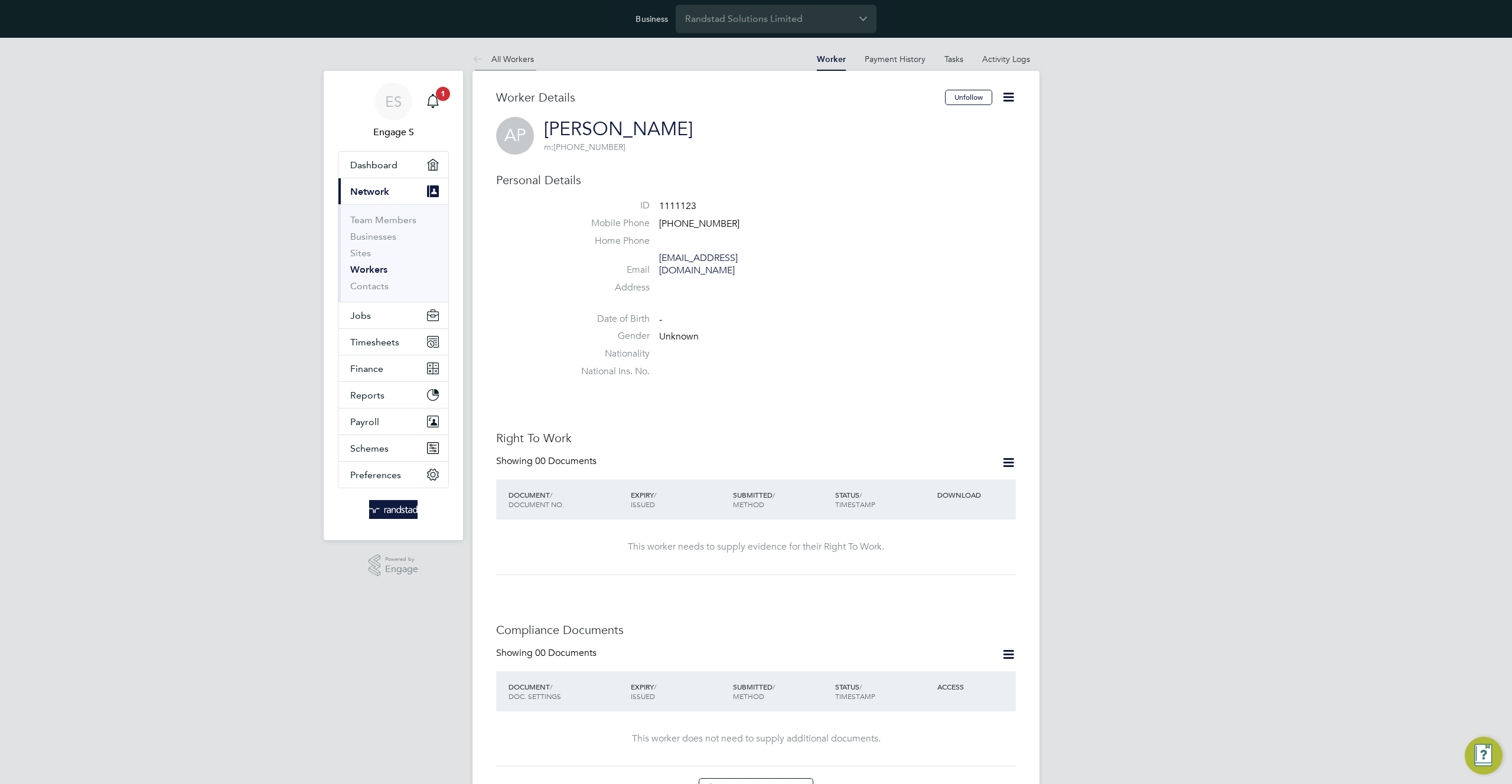
click at [508, 56] on link "All Workers" at bounding box center [504, 59] width 62 height 11
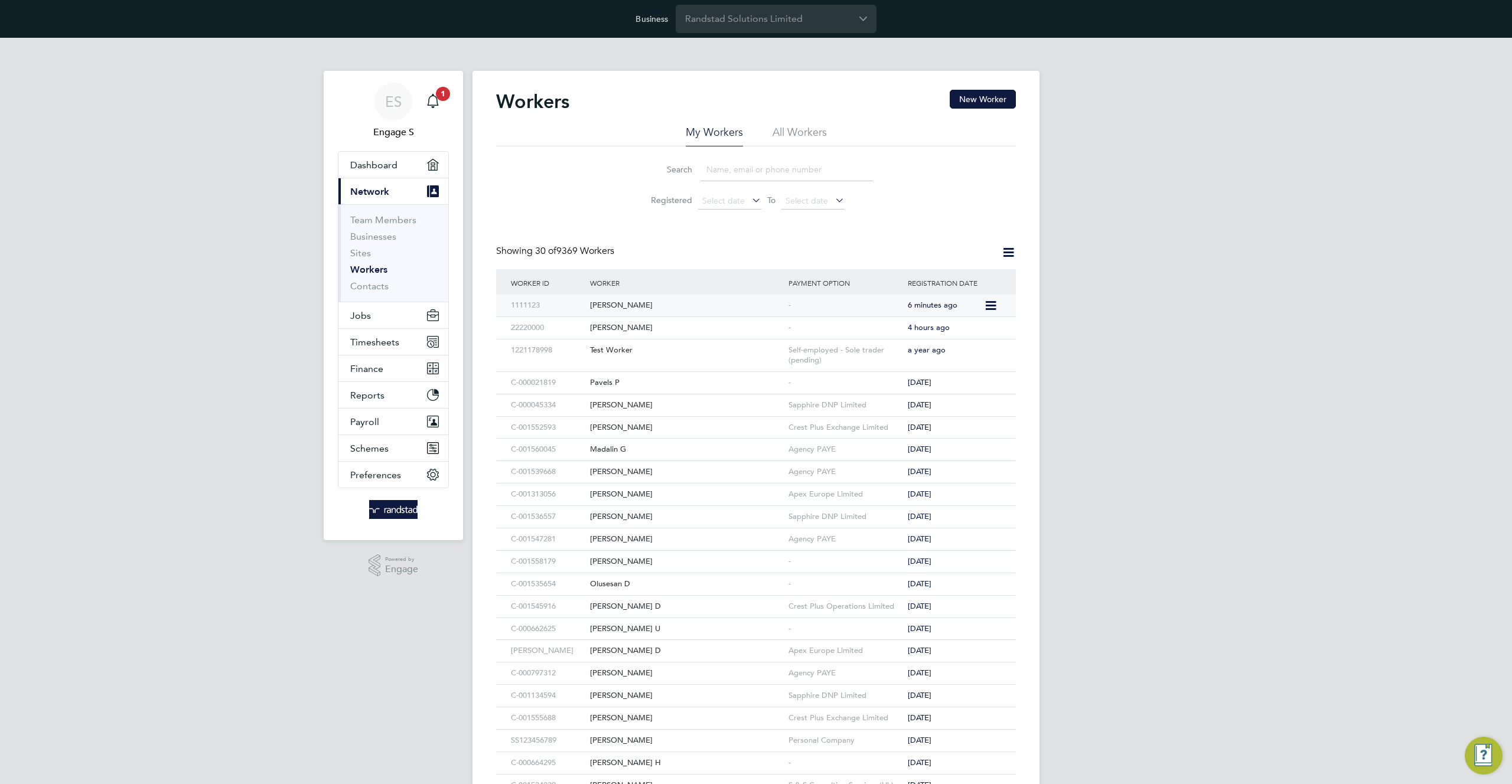
click at [619, 302] on div "Anna P" at bounding box center [686, 305] width 198 height 22
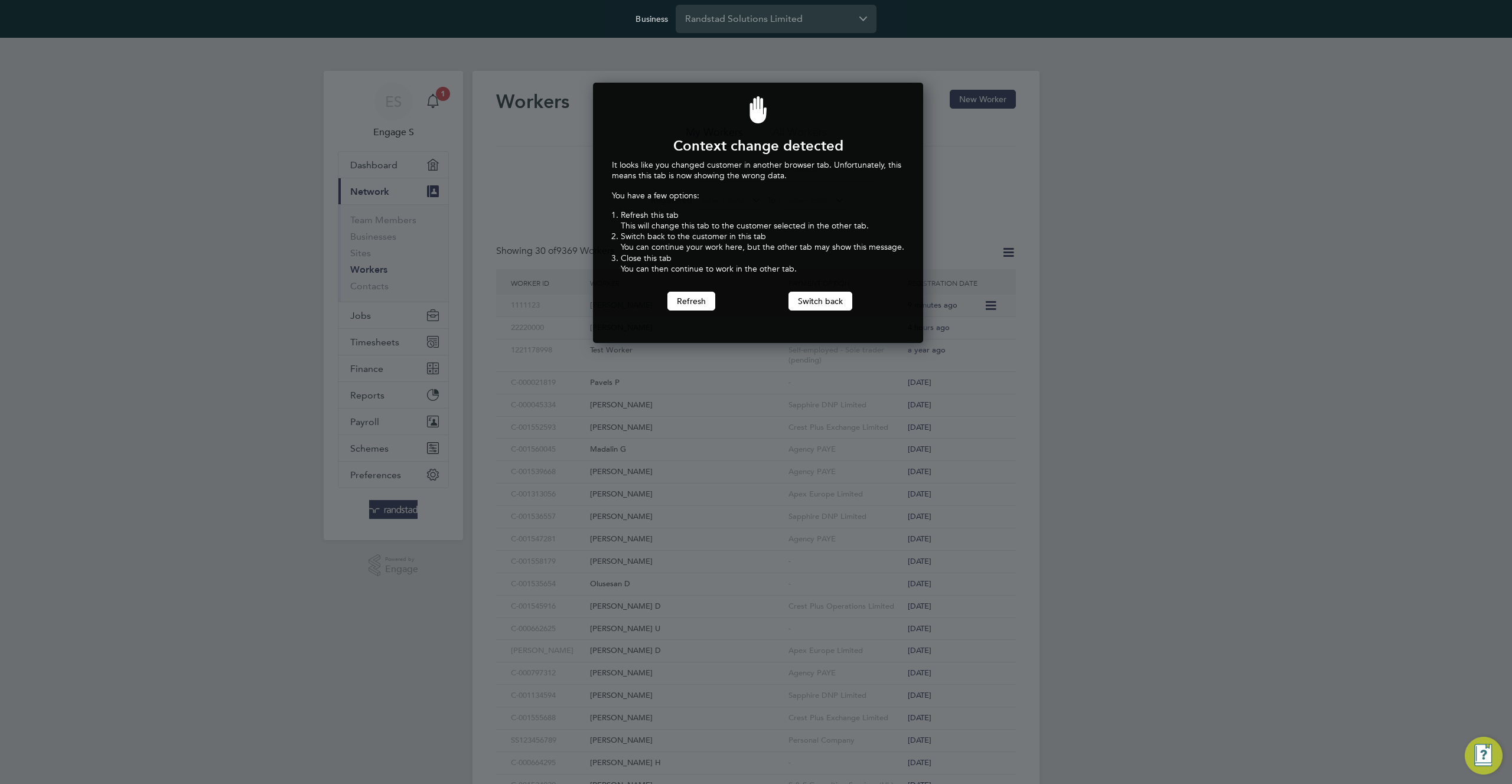
scroll to position [261, 326]
click at [955, 304] on div at bounding box center [756, 392] width 1512 height 784
click at [824, 299] on button "Switch back" at bounding box center [820, 301] width 64 height 19
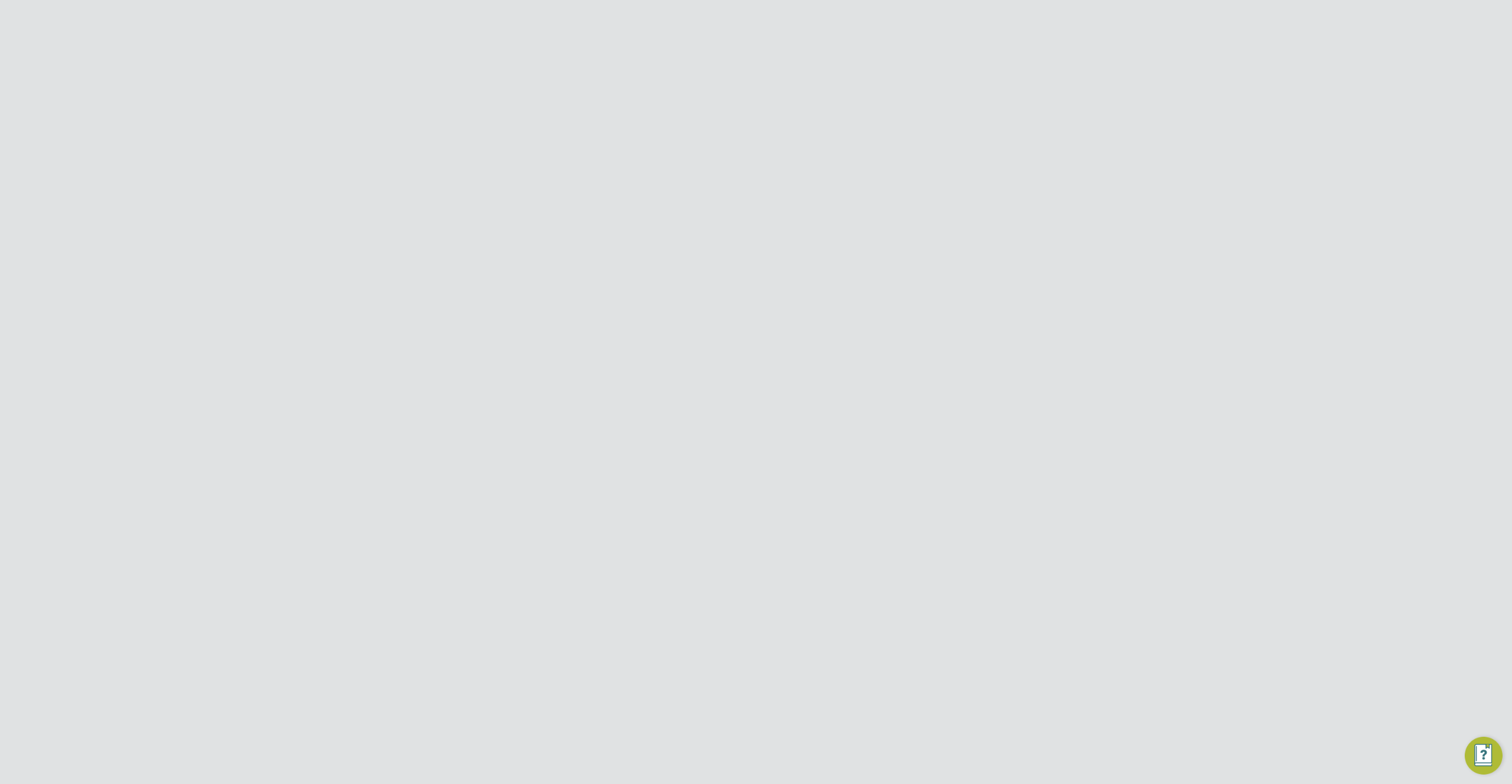
drag, startPoint x: 818, startPoint y: 259, endPoint x: 649, endPoint y: 255, distance: 169.0
click at [649, 255] on li "Email [EMAIL_ADDRESS][DOMAIN_NAME]" at bounding box center [792, 266] width 449 height 29
copy li "testsameu1@gmail.com"
click at [507, 63] on link "All Workers" at bounding box center [504, 59] width 62 height 11
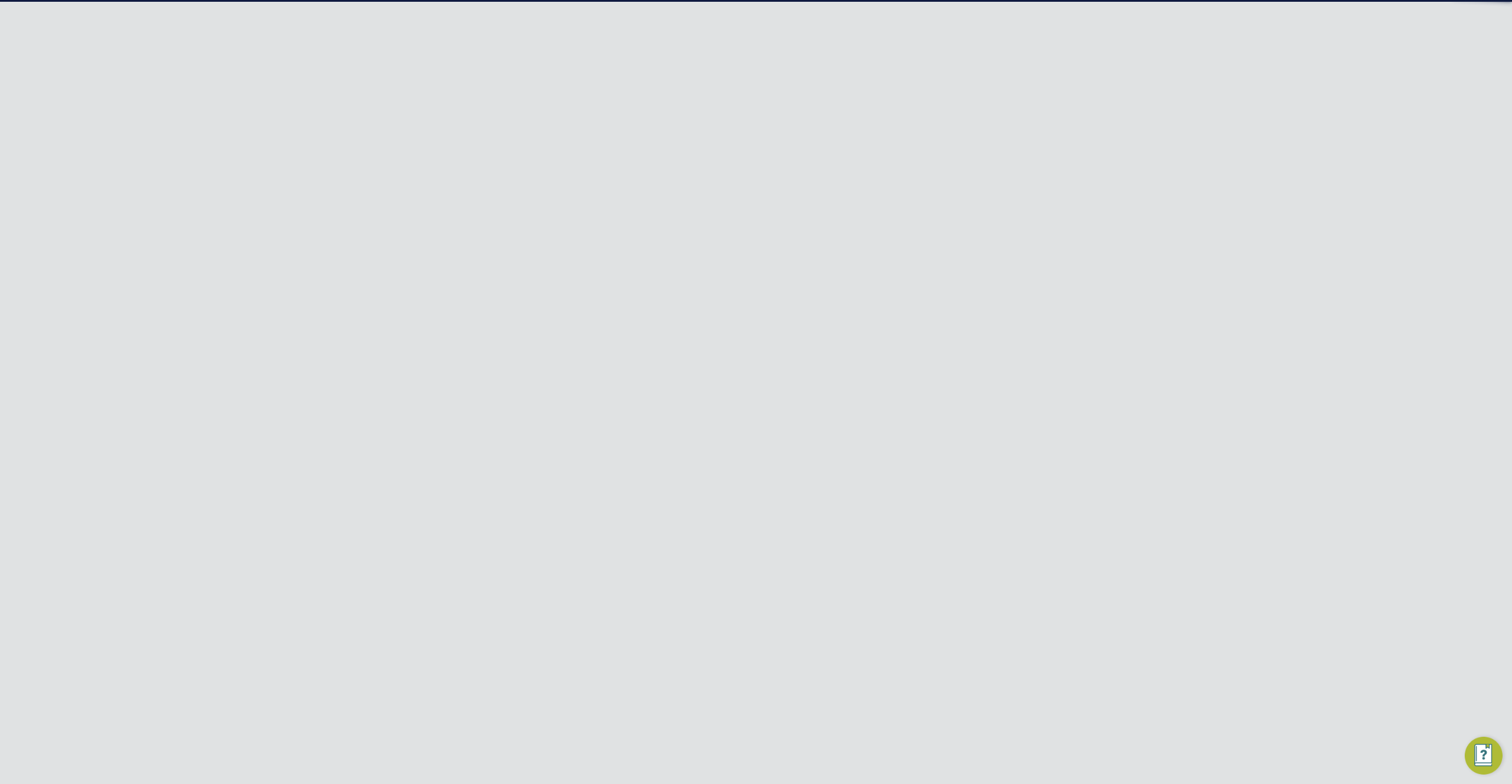
click at [778, 31] on input "Randstad Solutions Limited" at bounding box center [776, 19] width 201 height 28
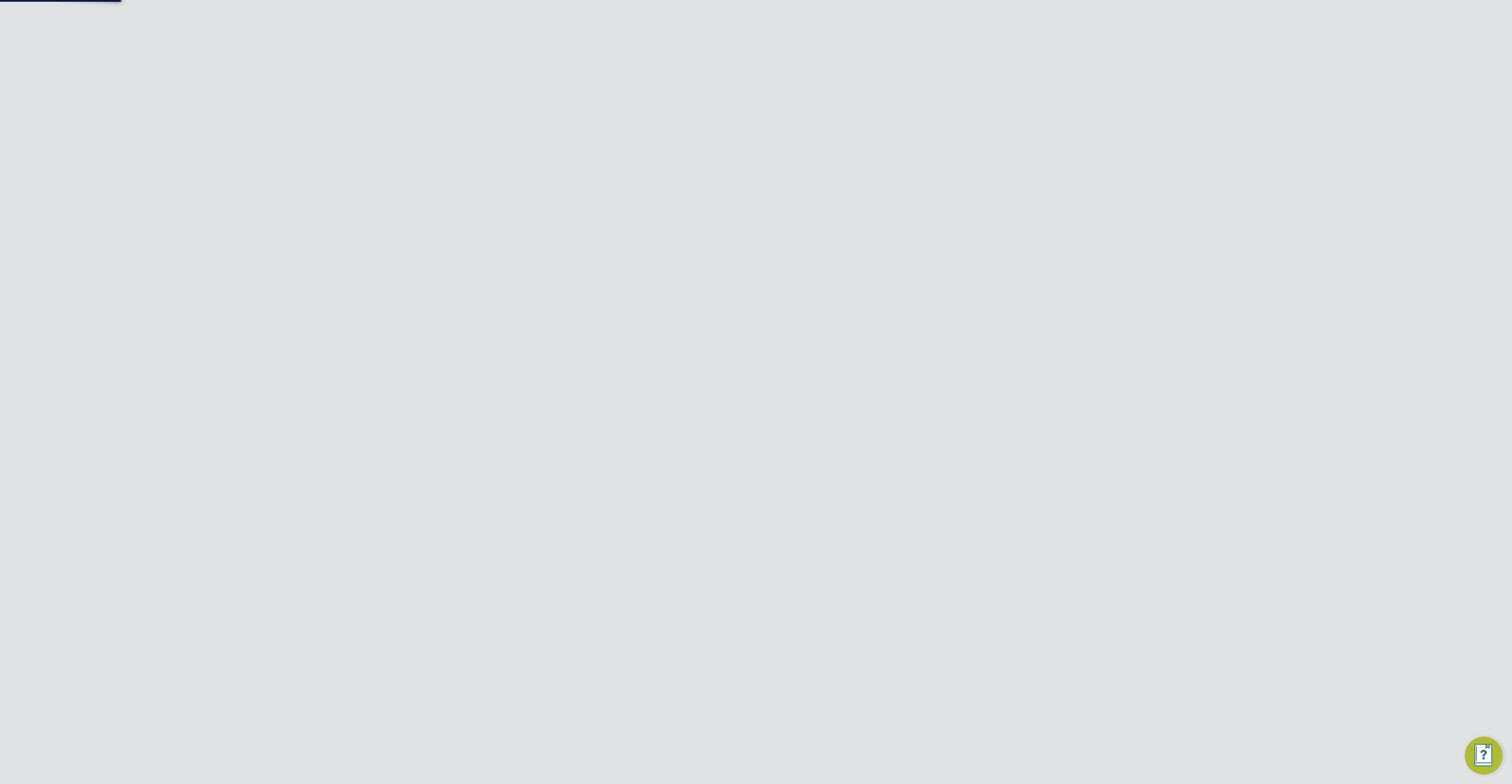
type input "a"
click at [776, 75] on span "MV Recruitment Demo" at bounding box center [734, 76] width 99 height 14
type input "MV Recruitment Demo"
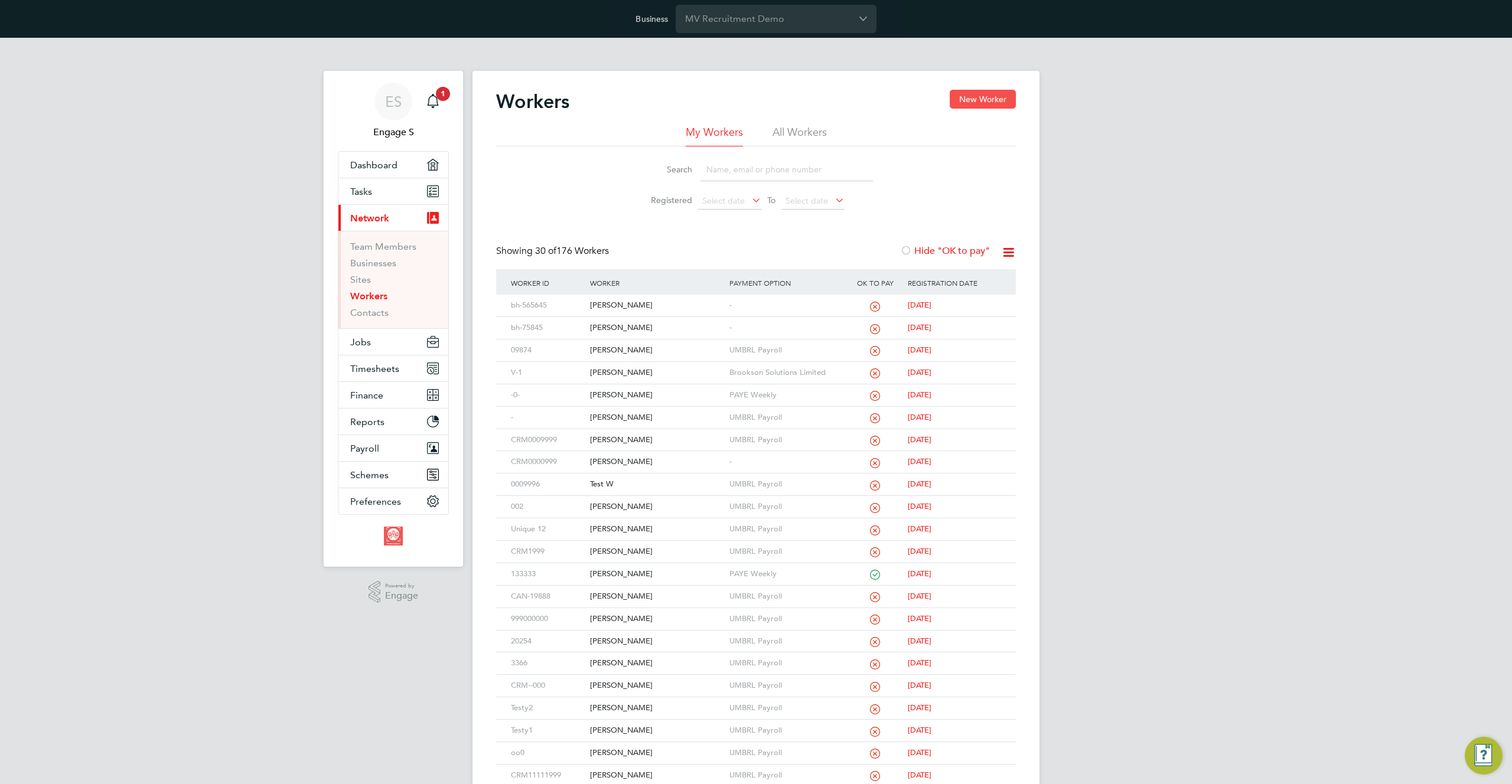
click at [983, 103] on button "New Worker" at bounding box center [983, 99] width 66 height 19
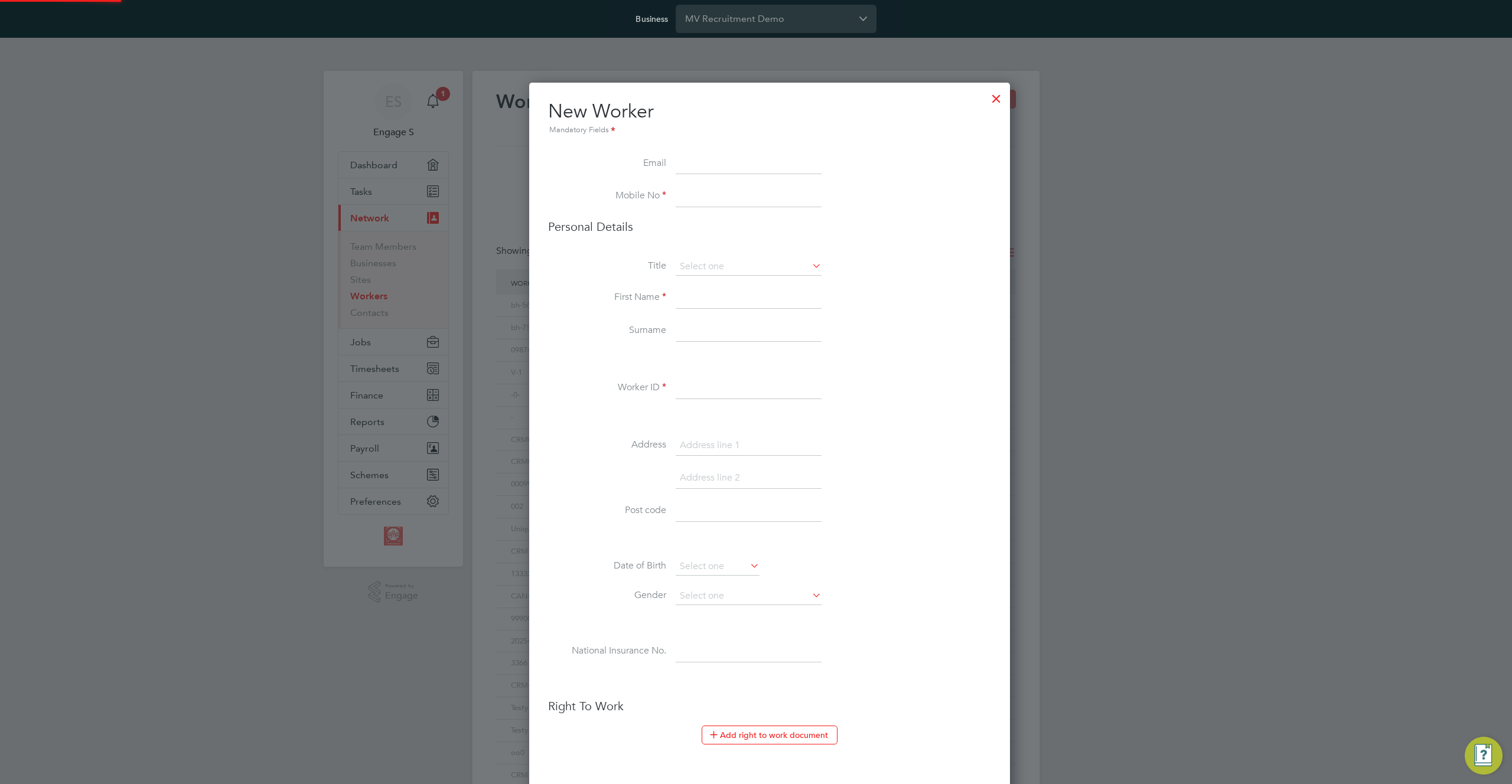
scroll to position [1247, 481]
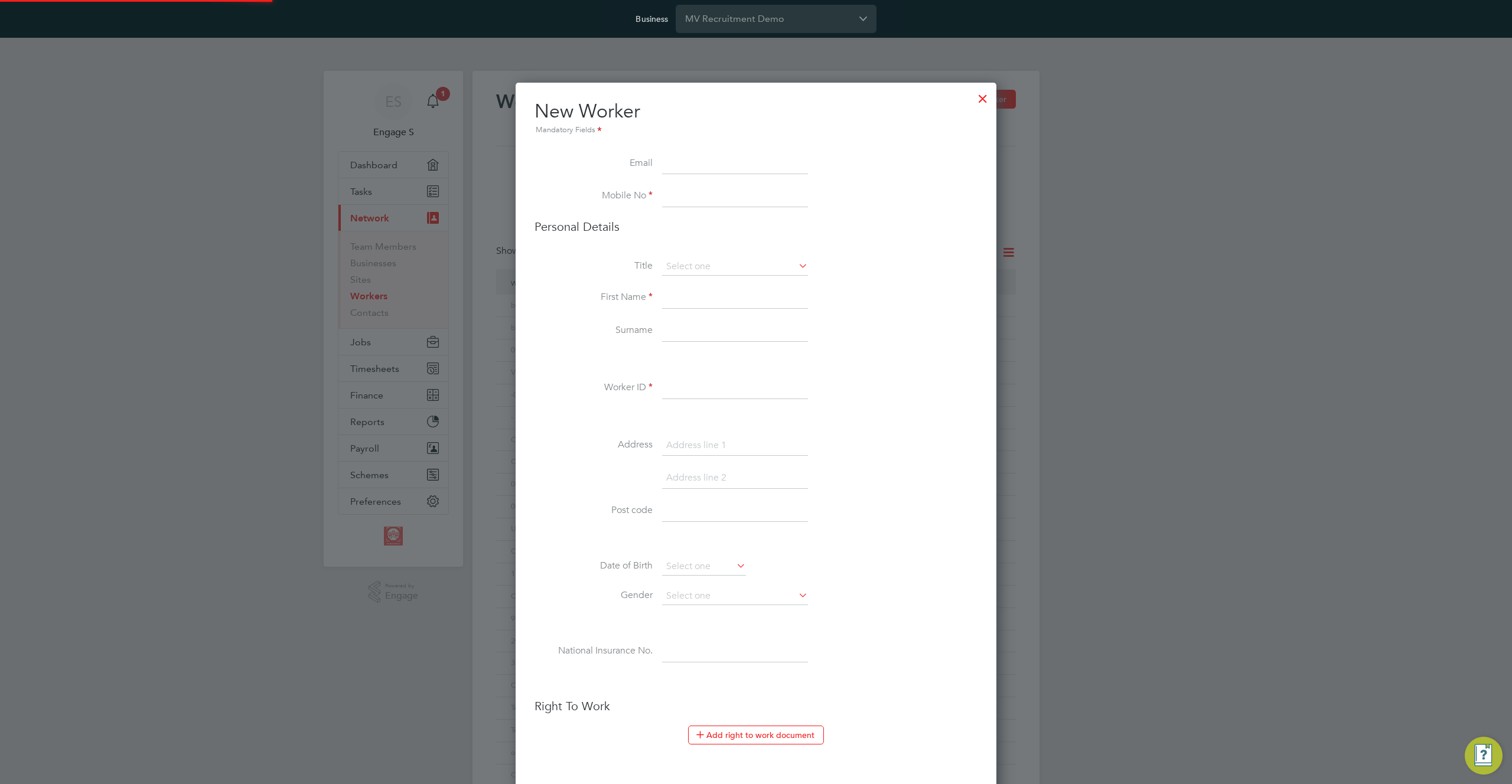
click at [724, 163] on input at bounding box center [735, 164] width 146 height 21
click at [985, 90] on div at bounding box center [983, 95] width 21 height 21
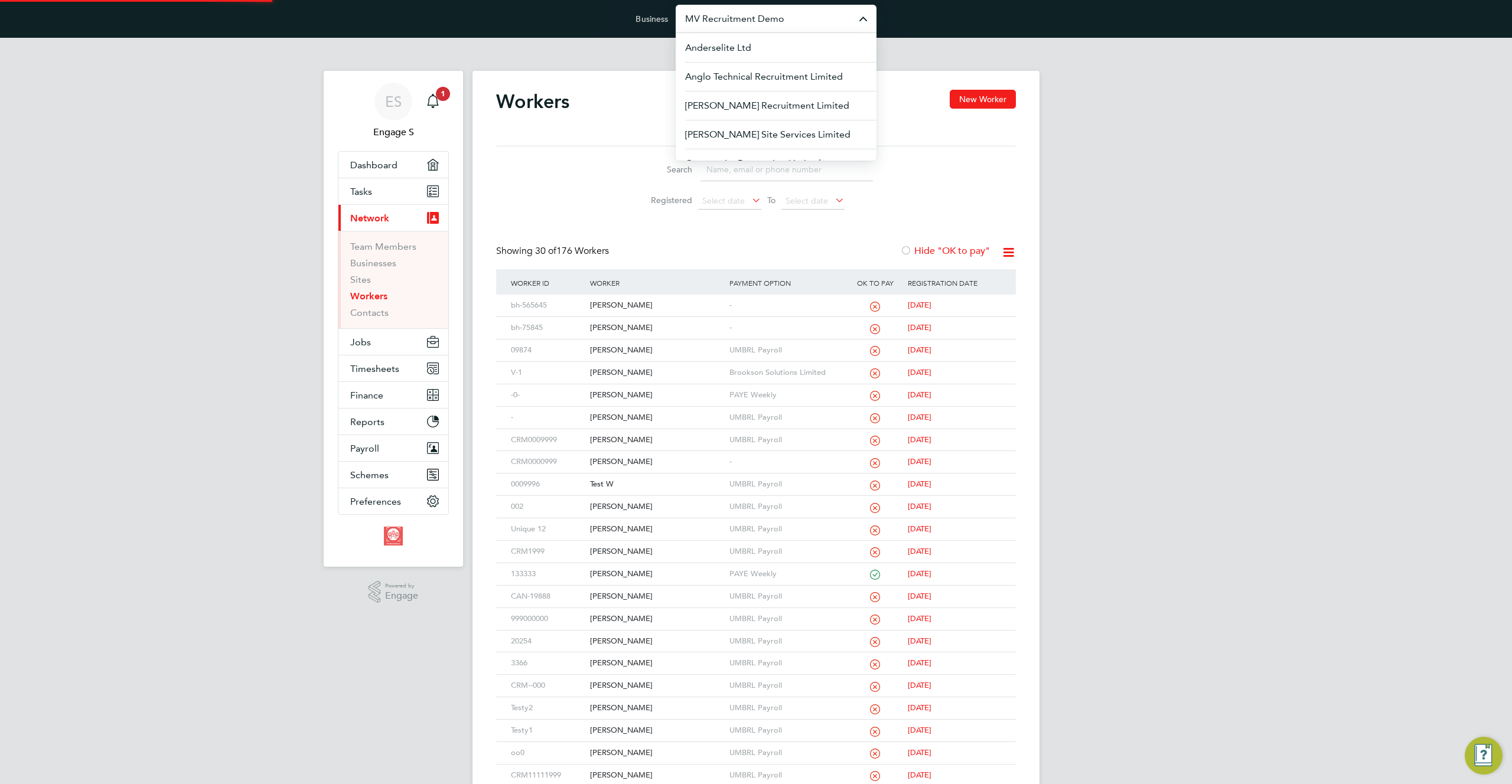
click at [801, 18] on input "MV Recruitment Demo" at bounding box center [776, 19] width 201 height 28
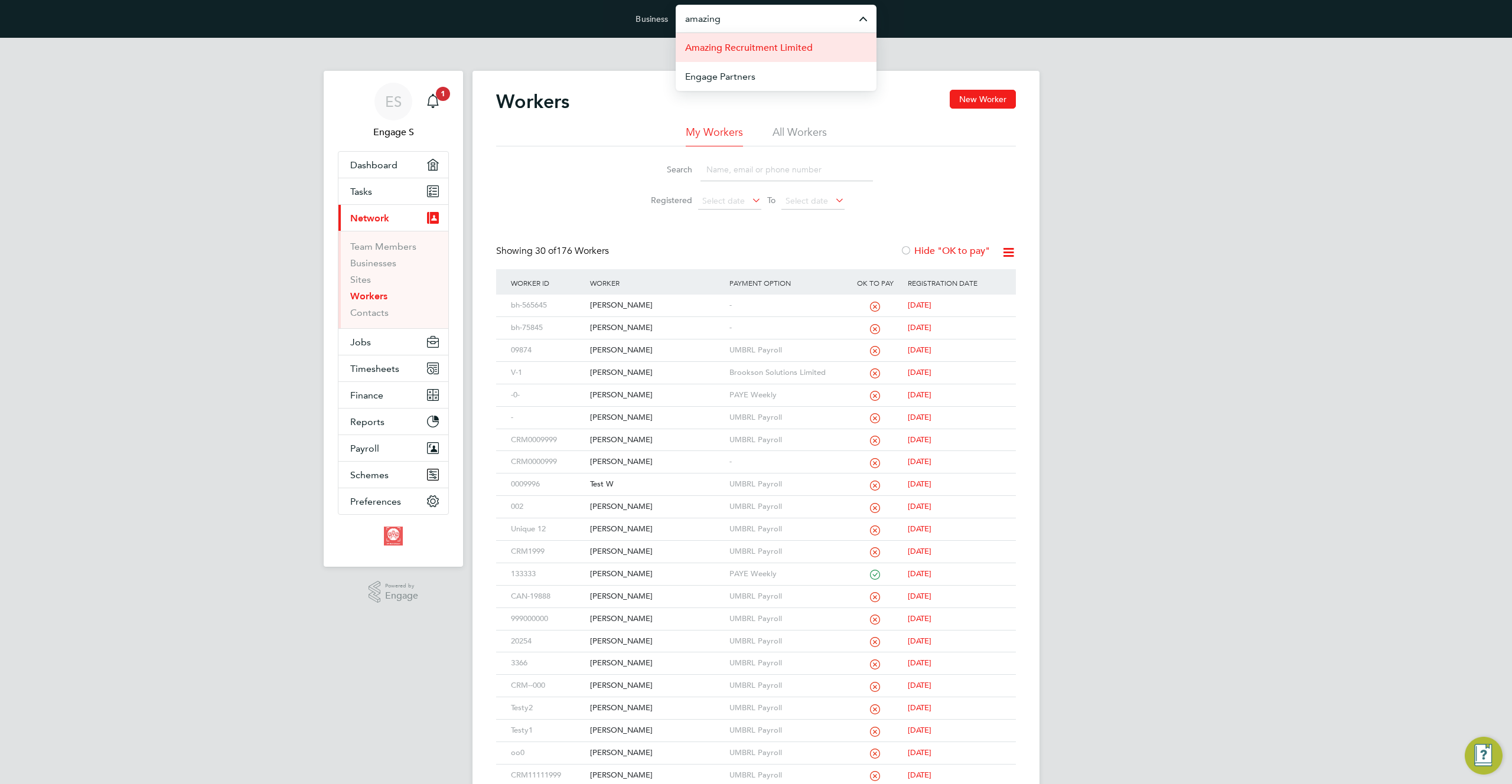
click at [806, 52] on span "Amazing Recruitment Limited" at bounding box center [749, 48] width 128 height 14
type input "Amazing Recruitment Limited"
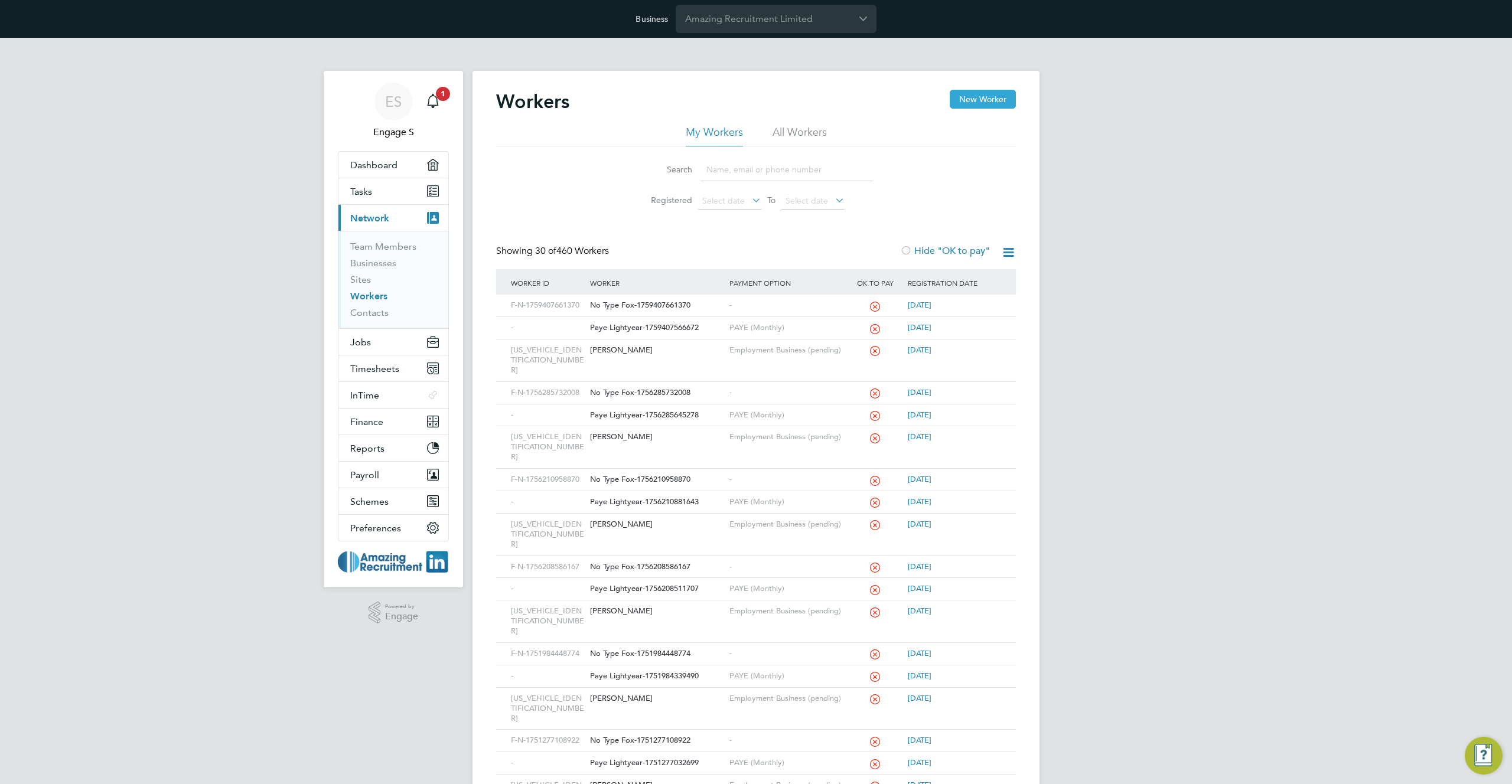
click at [1005, 100] on button "New Worker" at bounding box center [983, 99] width 66 height 19
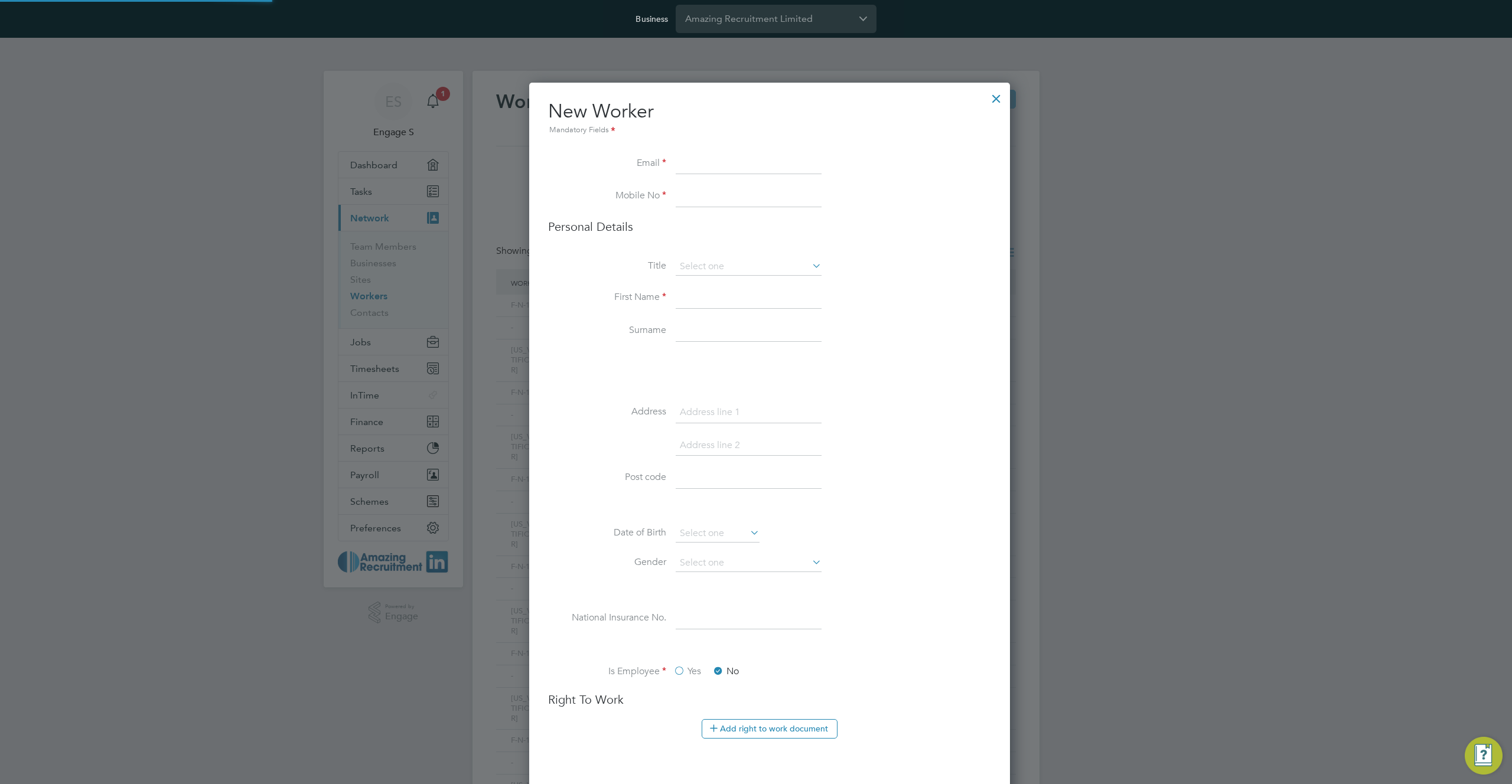
scroll to position [3683, 481]
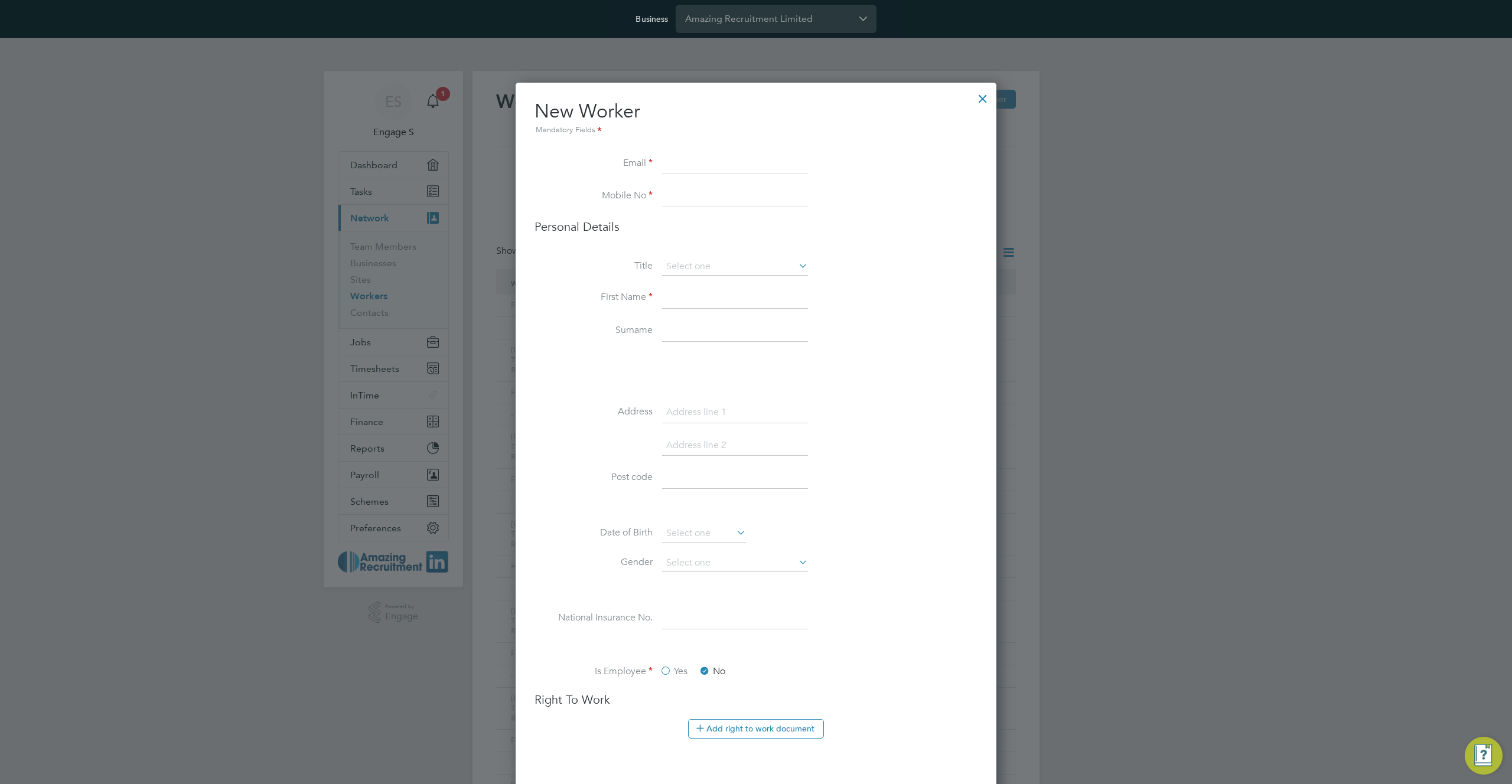
click at [732, 161] on input at bounding box center [735, 164] width 146 height 21
paste input "testsameu1@gmail.com"
type input "testsameu1@gmail.com"
click at [558, 224] on h3 "Personal Details" at bounding box center [756, 227] width 443 height 15
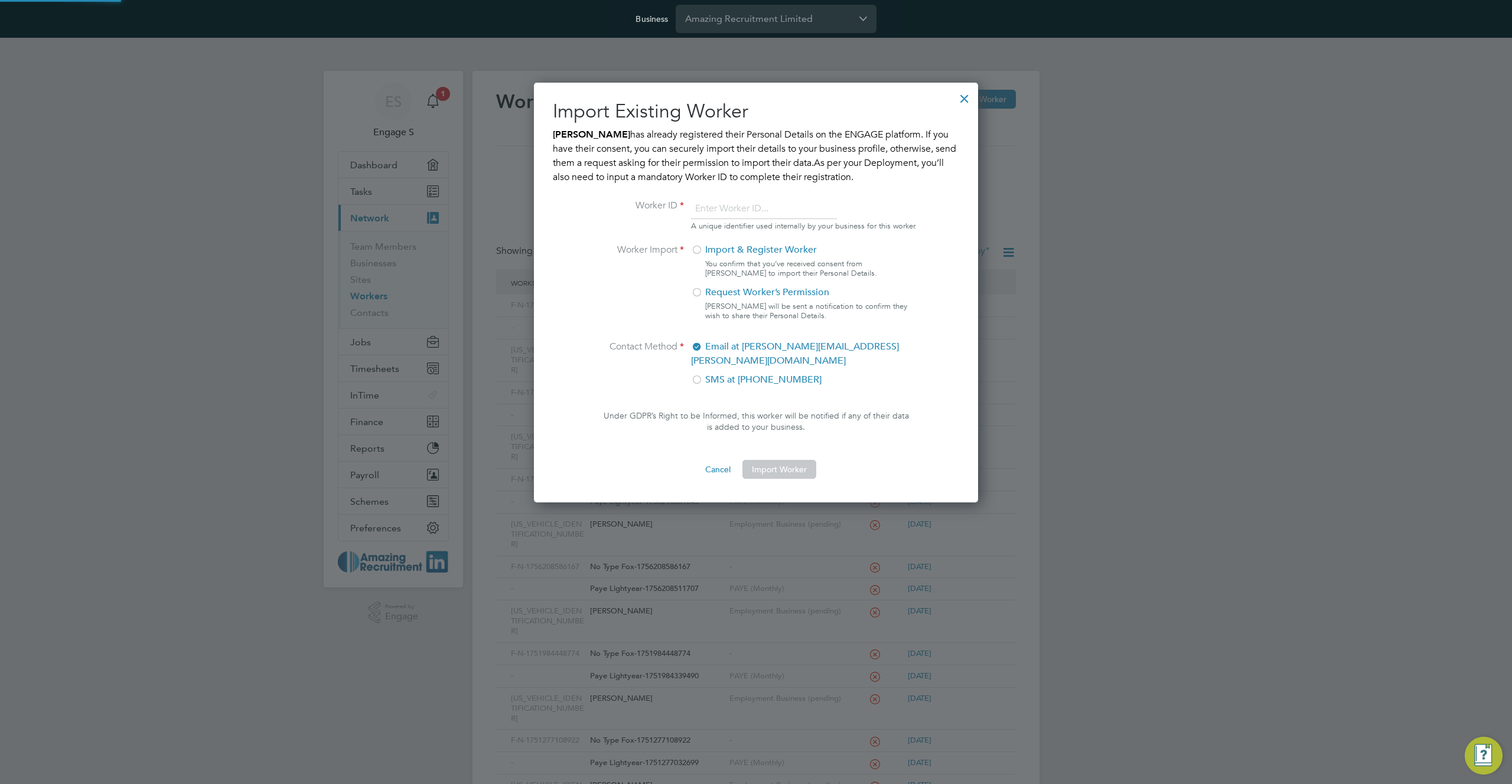
scroll to position [416, 445]
click at [966, 92] on div at bounding box center [964, 95] width 21 height 21
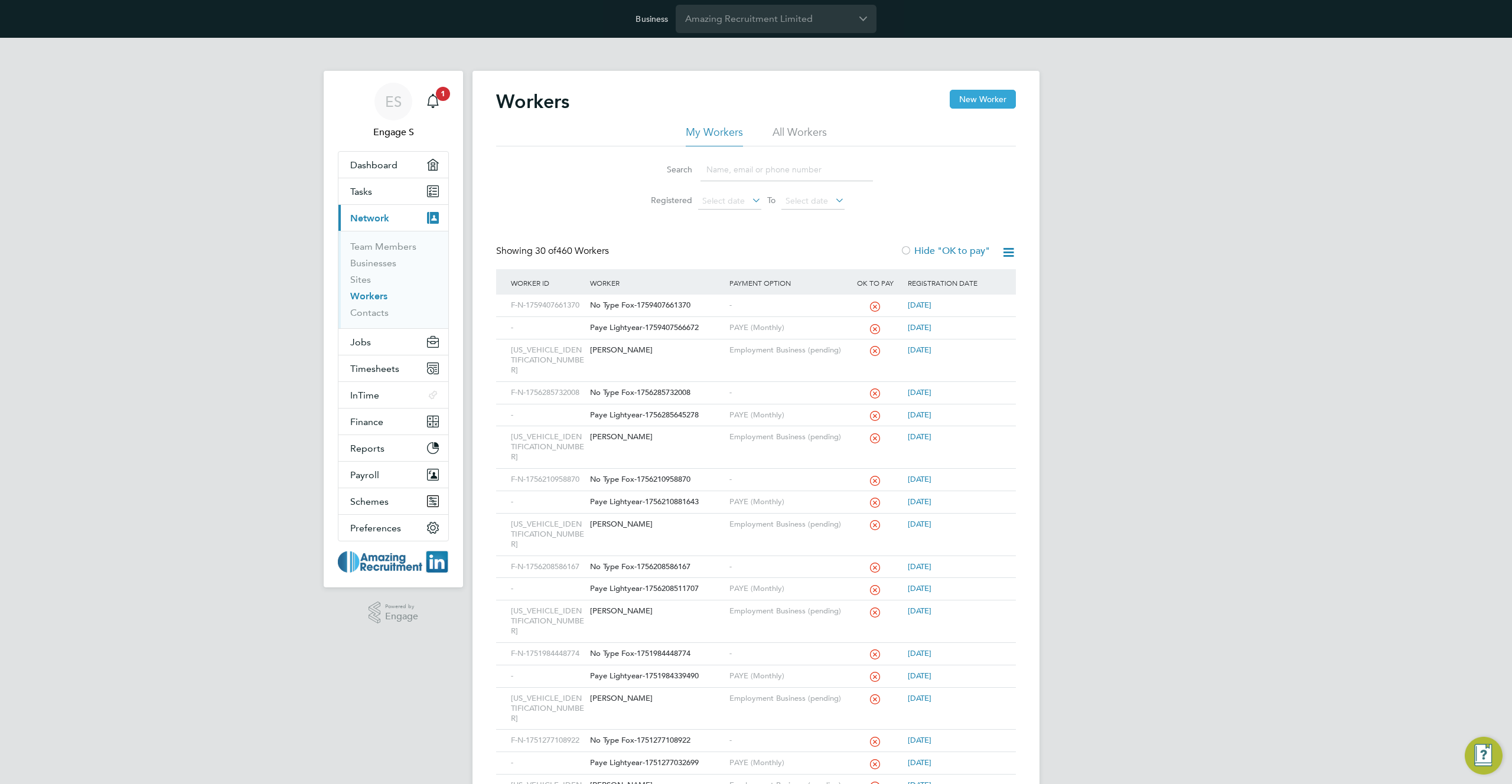
click at [997, 97] on button "New Worker" at bounding box center [983, 99] width 66 height 19
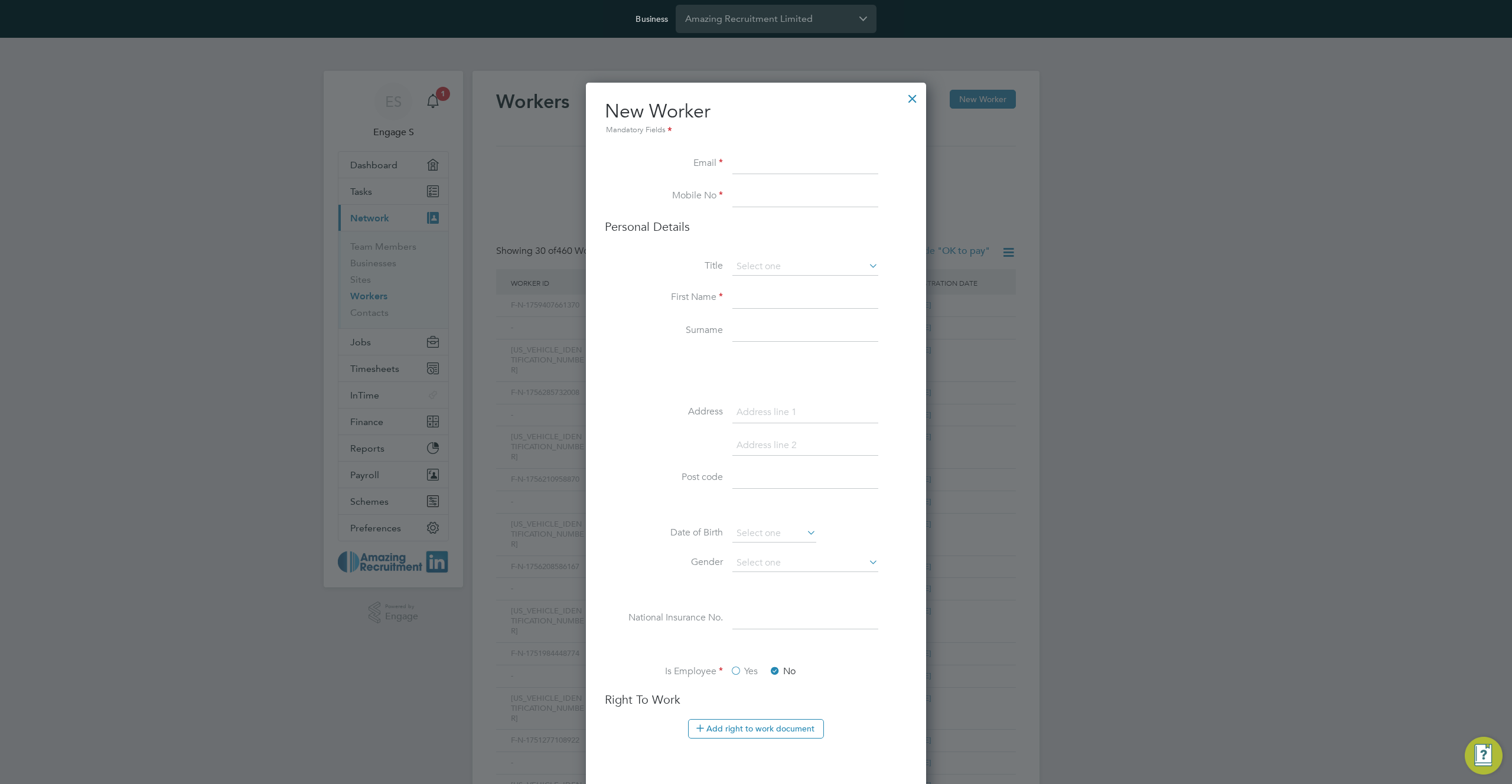
scroll to position [3683, 481]
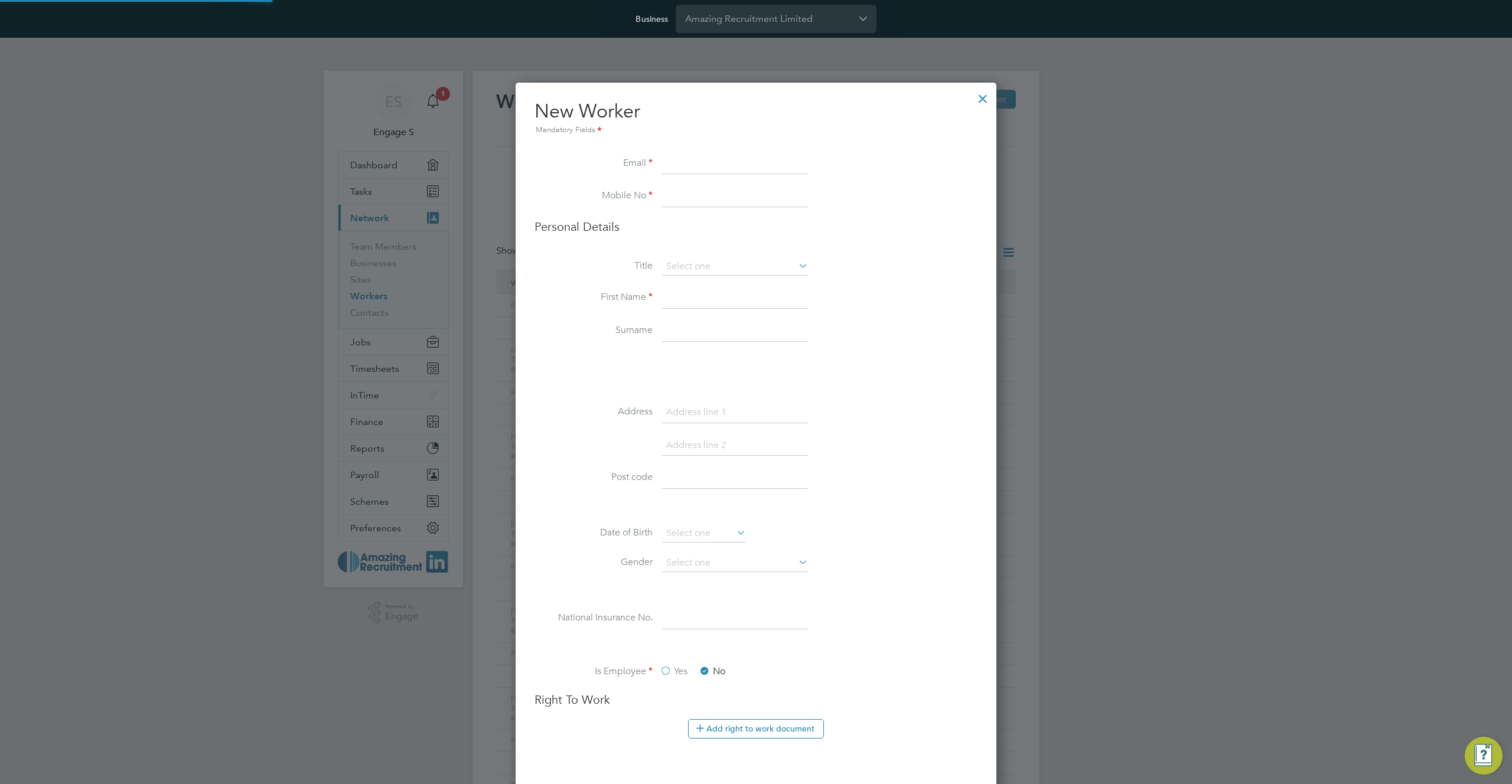
click at [818, 469] on li "Post code" at bounding box center [756, 484] width 443 height 33
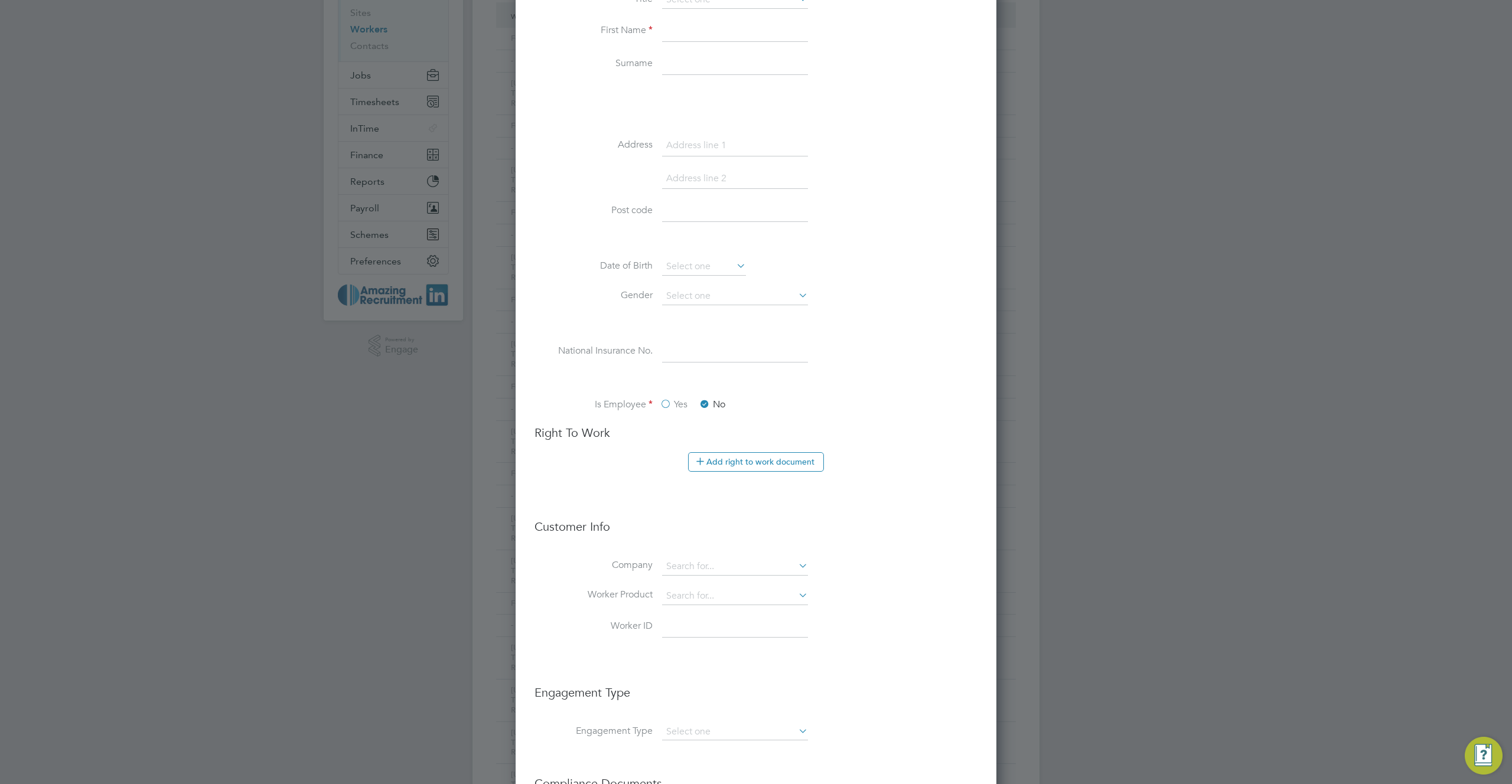
scroll to position [0, 0]
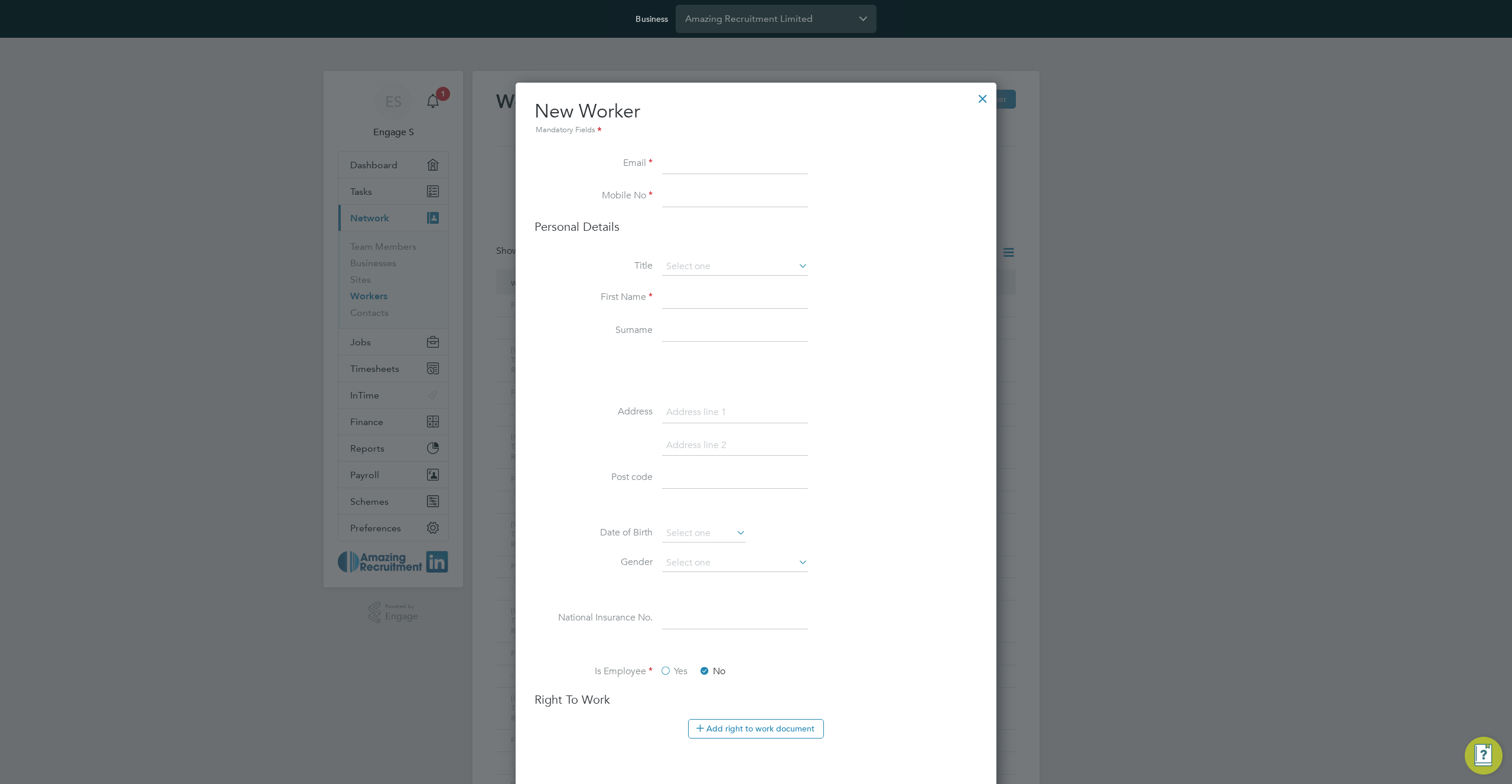
click at [981, 100] on div at bounding box center [983, 95] width 21 height 21
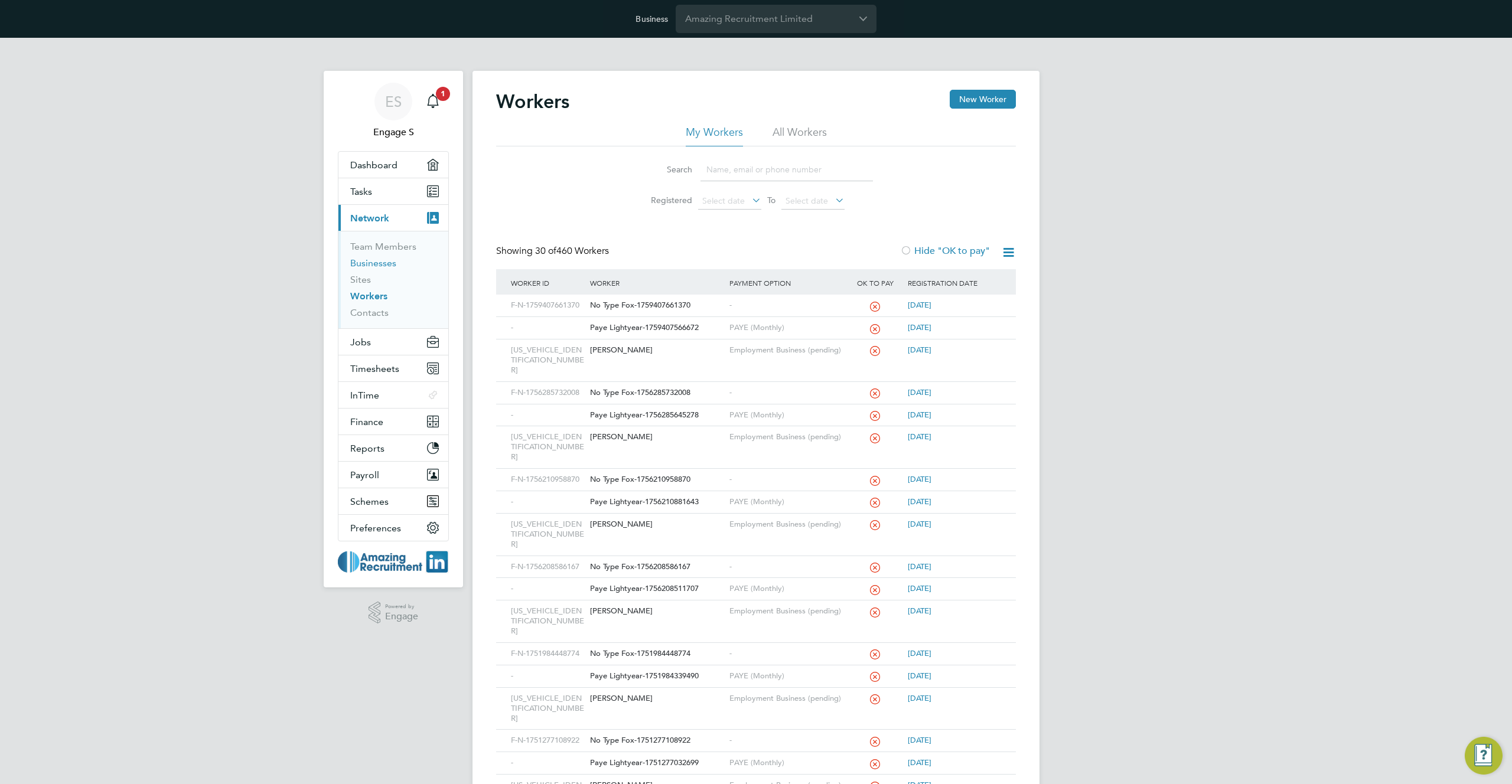
click at [379, 266] on link "Businesses" at bounding box center [373, 263] width 46 height 11
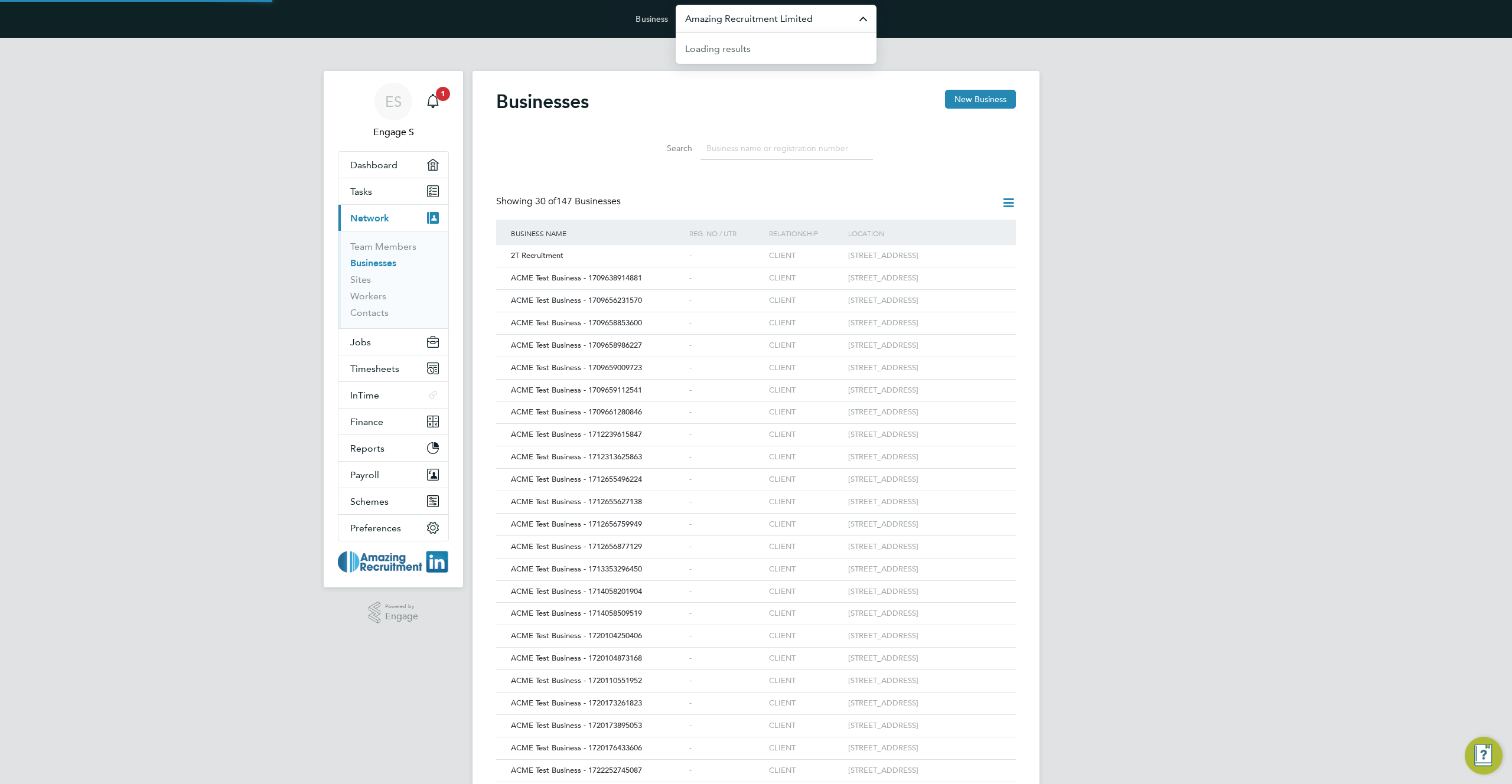
click at [793, 25] on input "Amazing Recruitment Limited" at bounding box center [776, 19] width 201 height 28
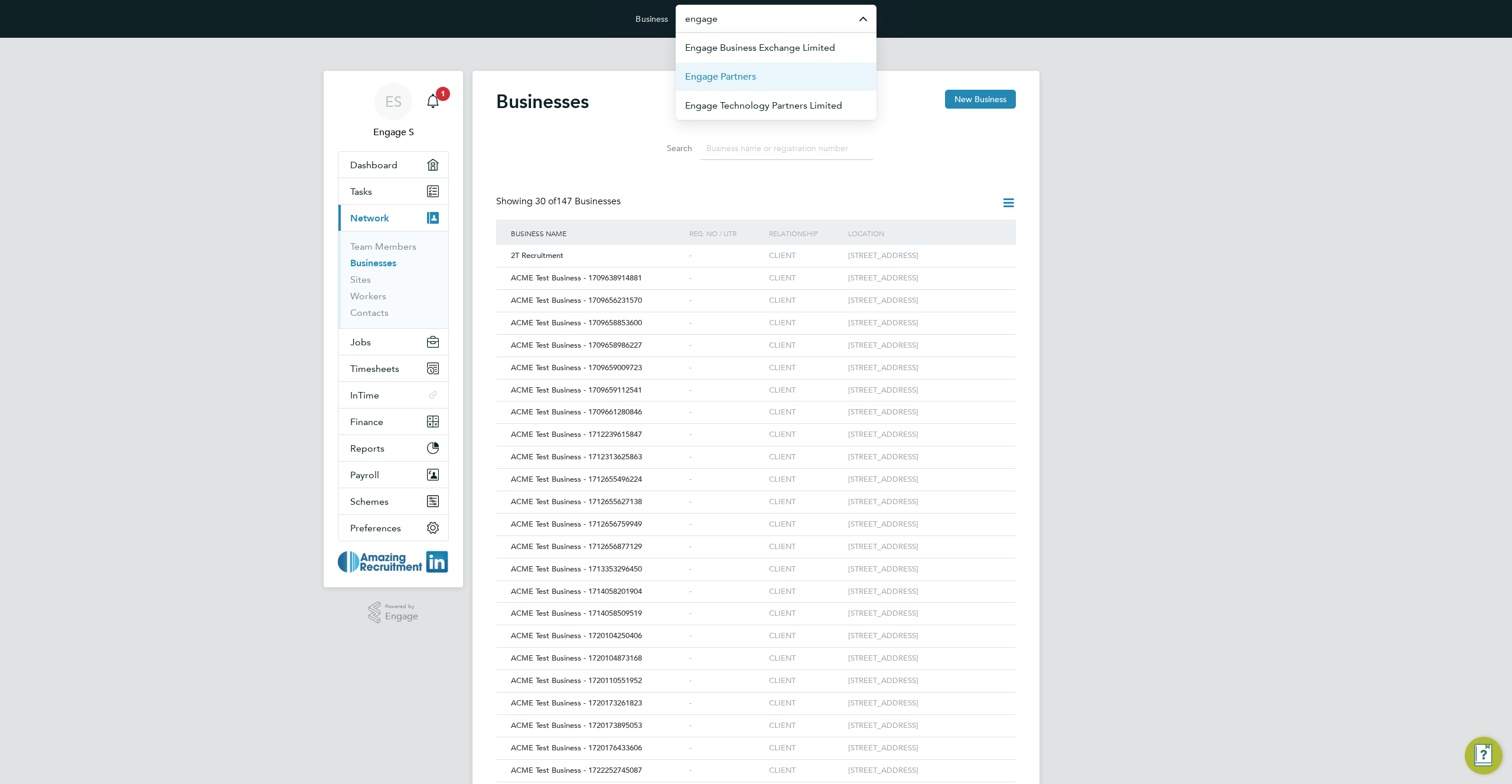
click at [760, 79] on li "Engage Partners" at bounding box center [776, 76] width 201 height 29
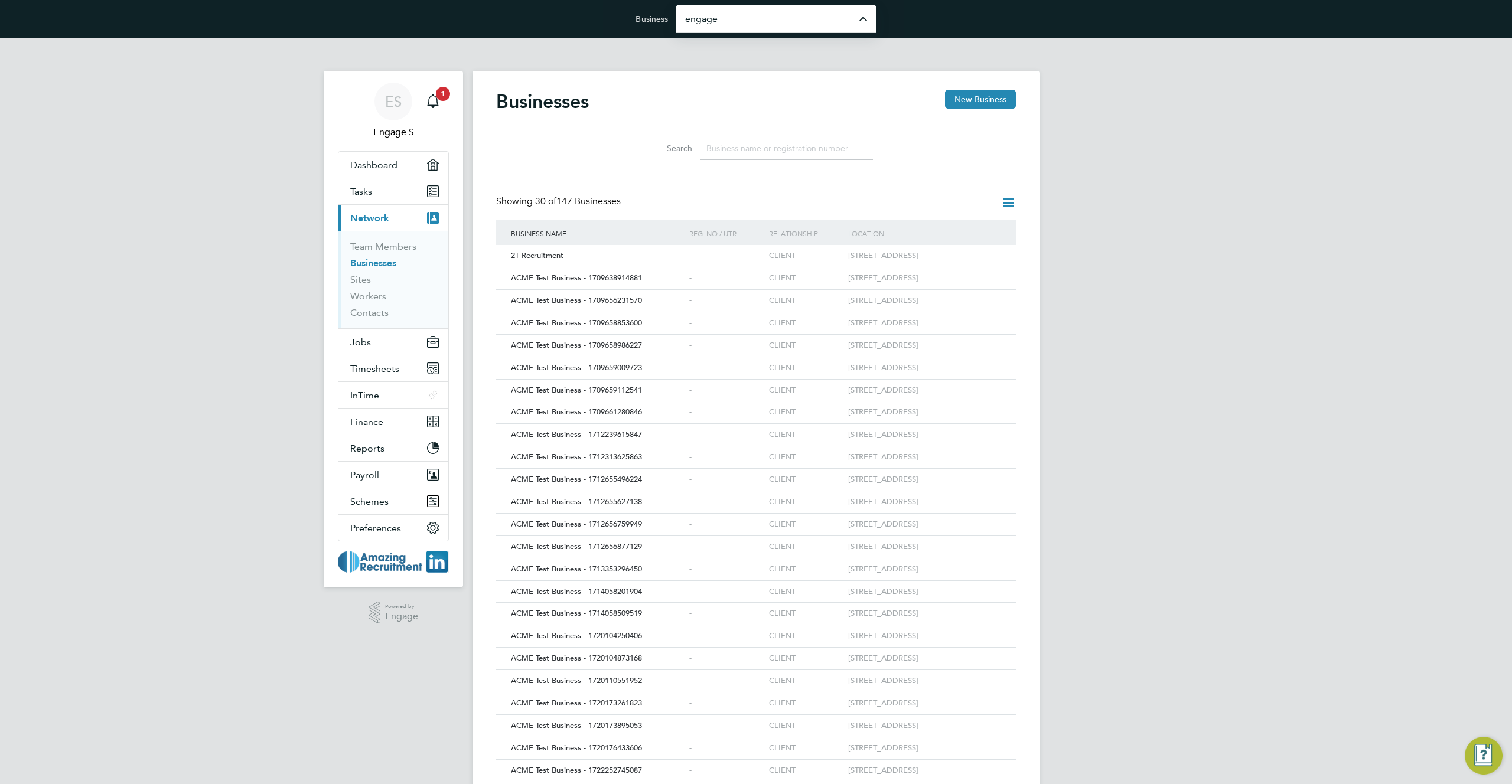
type input "Engage Partners"
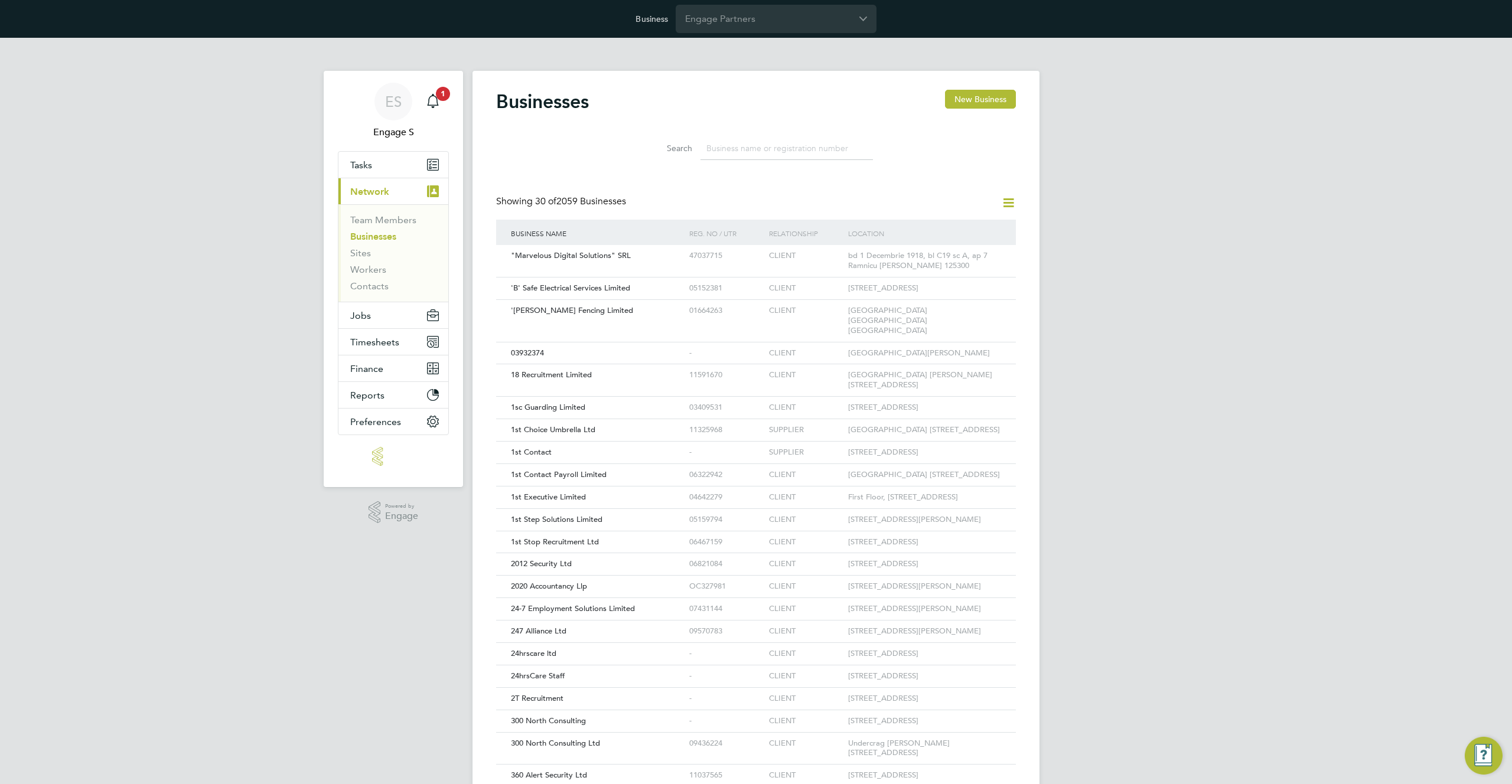
click at [772, 144] on input at bounding box center [787, 148] width 173 height 23
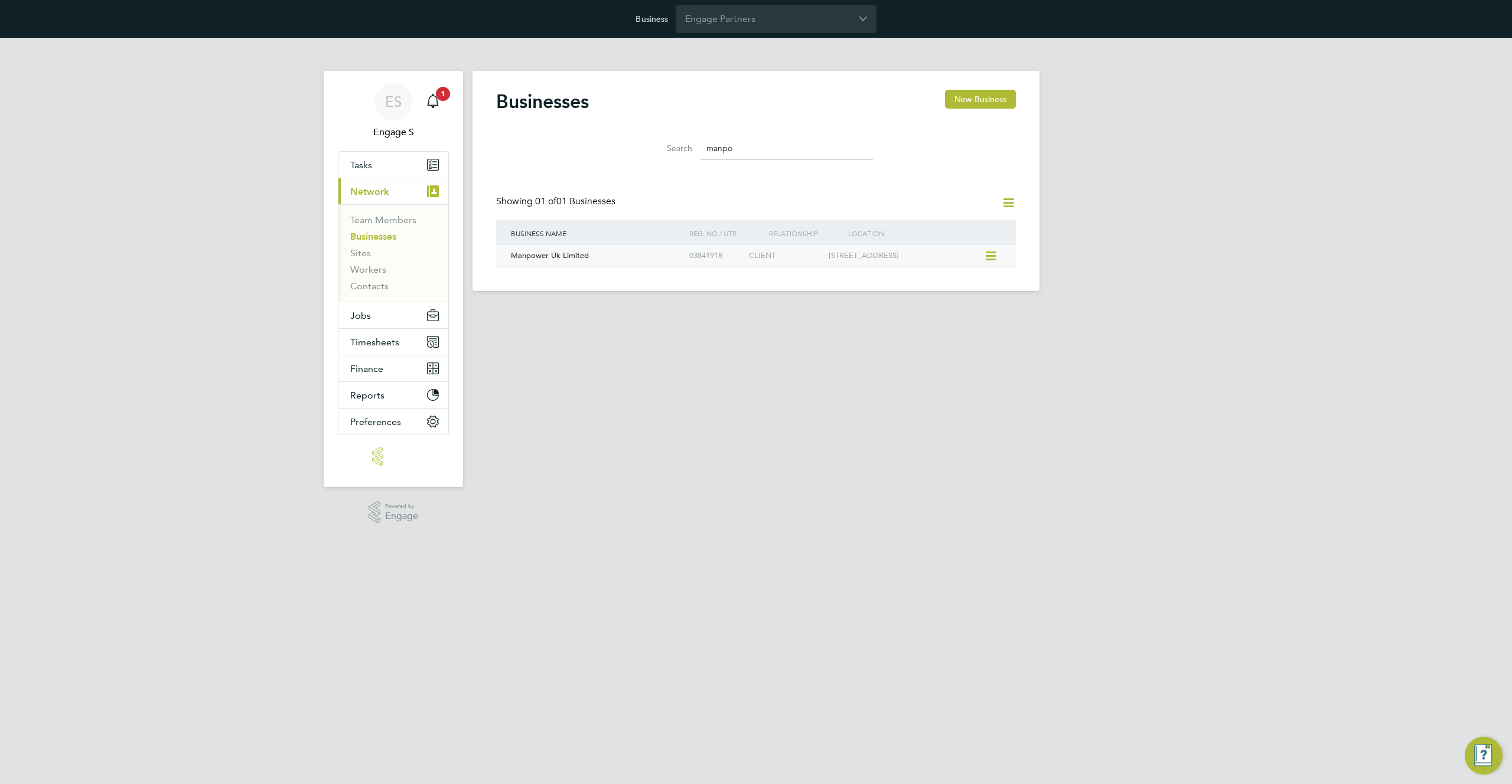
type input "manpo"
click at [654, 257] on div "Manpower Uk Limited" at bounding box center [597, 256] width 178 height 22
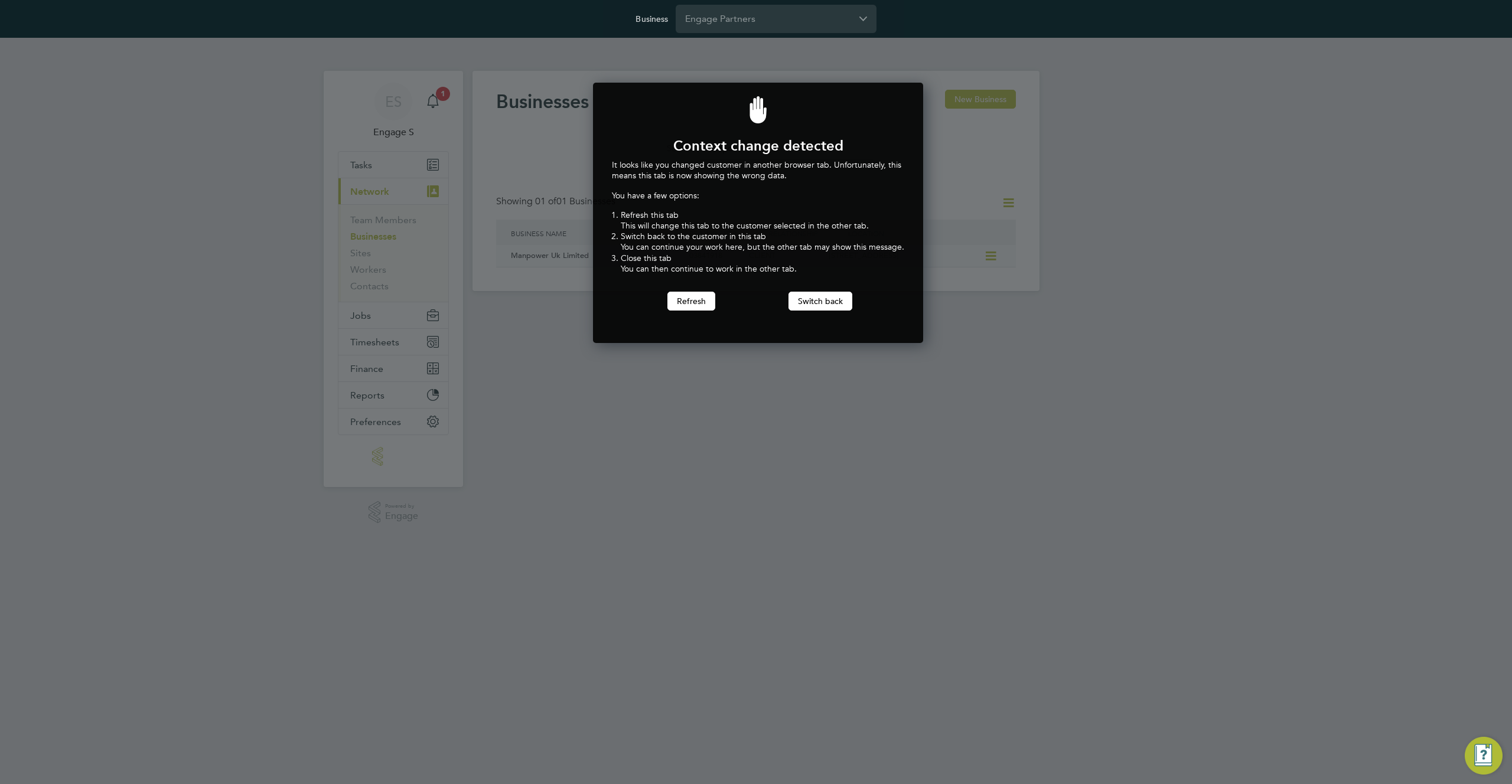
scroll to position [261, 326]
click at [820, 304] on button "Switch back" at bounding box center [820, 301] width 64 height 19
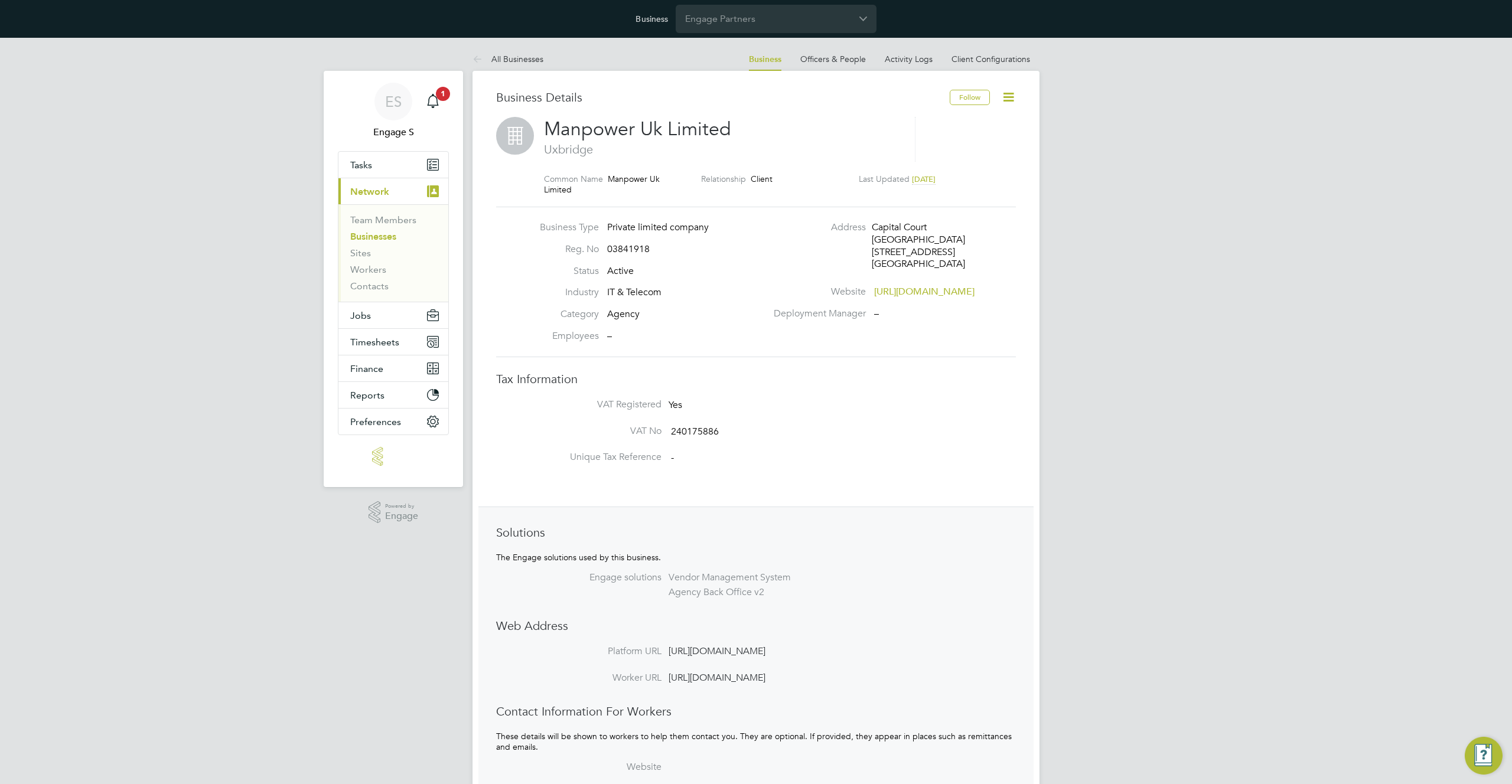
click at [633, 309] on span "Agency" at bounding box center [623, 314] width 32 height 12
click at [1008, 96] on icon at bounding box center [1008, 97] width 15 height 15
click at [968, 247] on li "Finance Settings" at bounding box center [968, 248] width 91 height 17
type input "Weekly"
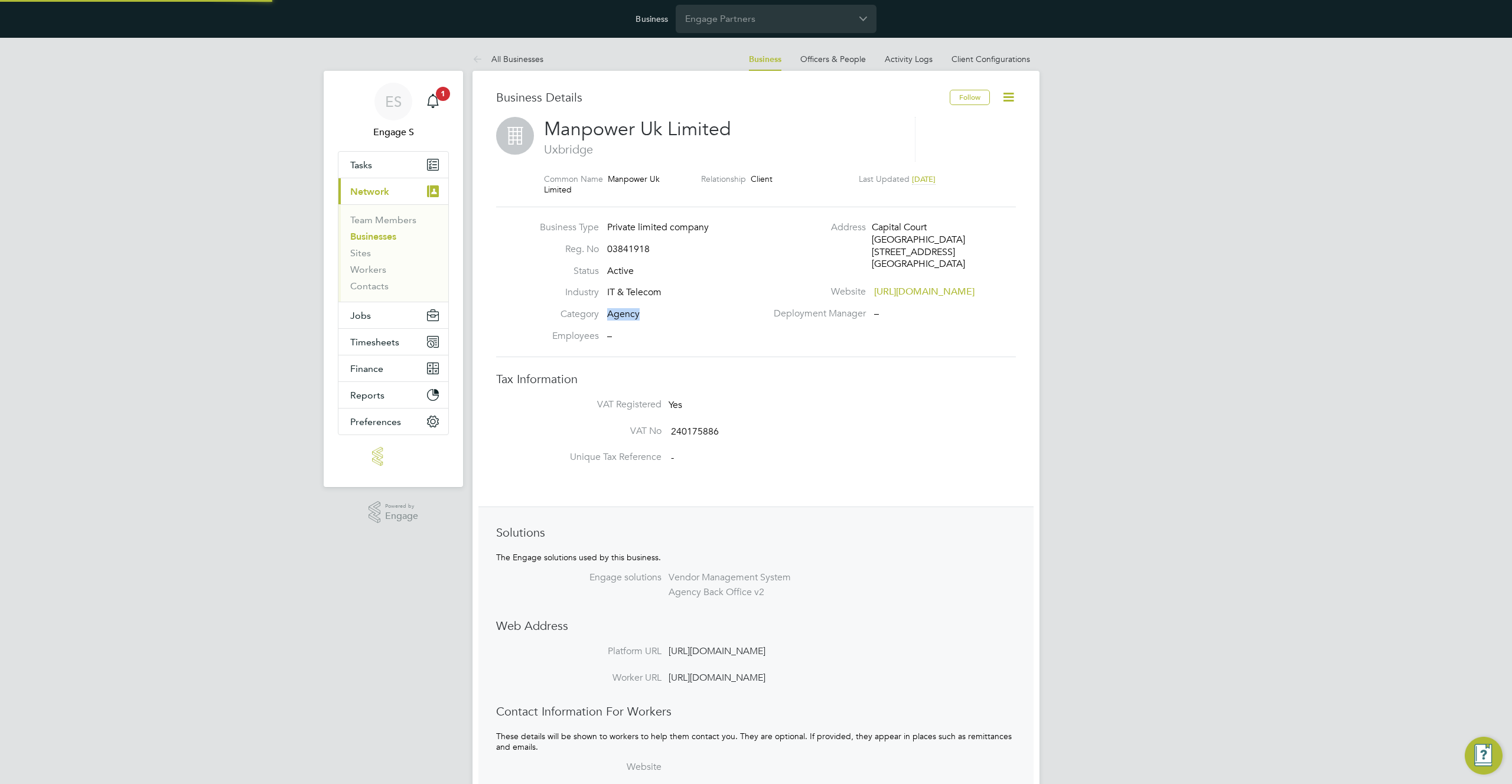
type input "Standard - 20%"
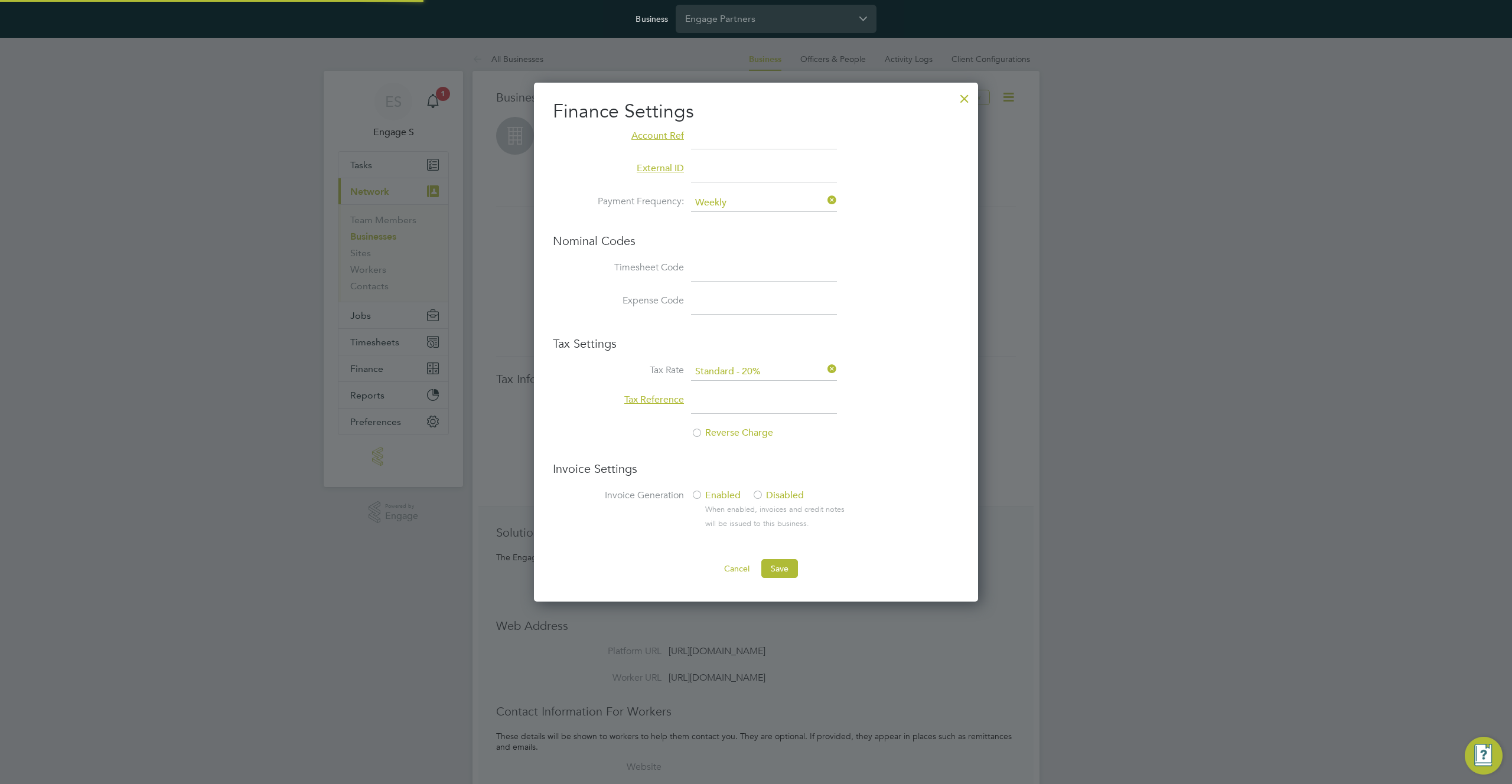
scroll to position [520, 445]
click at [964, 95] on div at bounding box center [964, 95] width 21 height 21
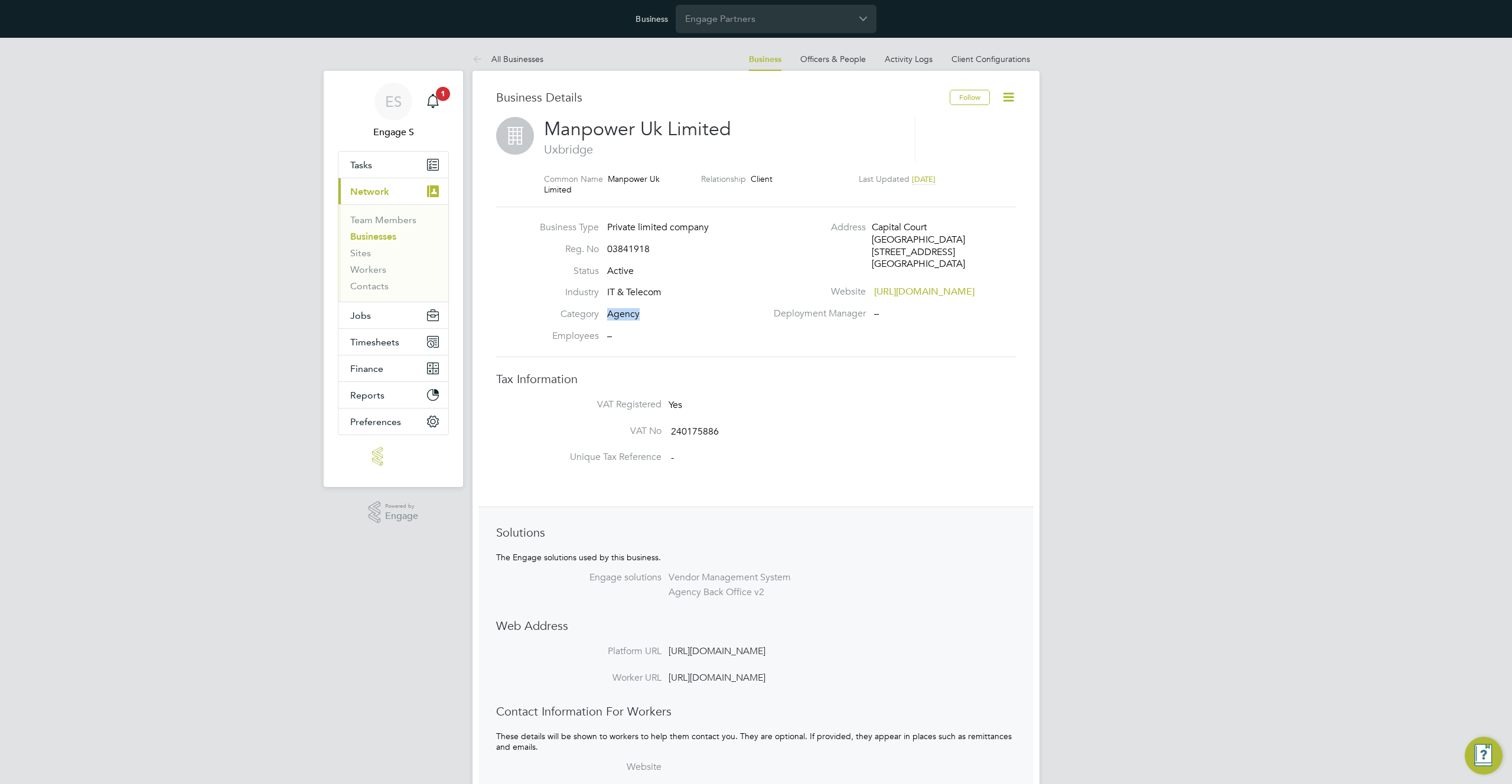
click at [1015, 92] on icon at bounding box center [1008, 97] width 15 height 15
click at [970, 183] on li "Worker Settings" at bounding box center [968, 182] width 91 height 17
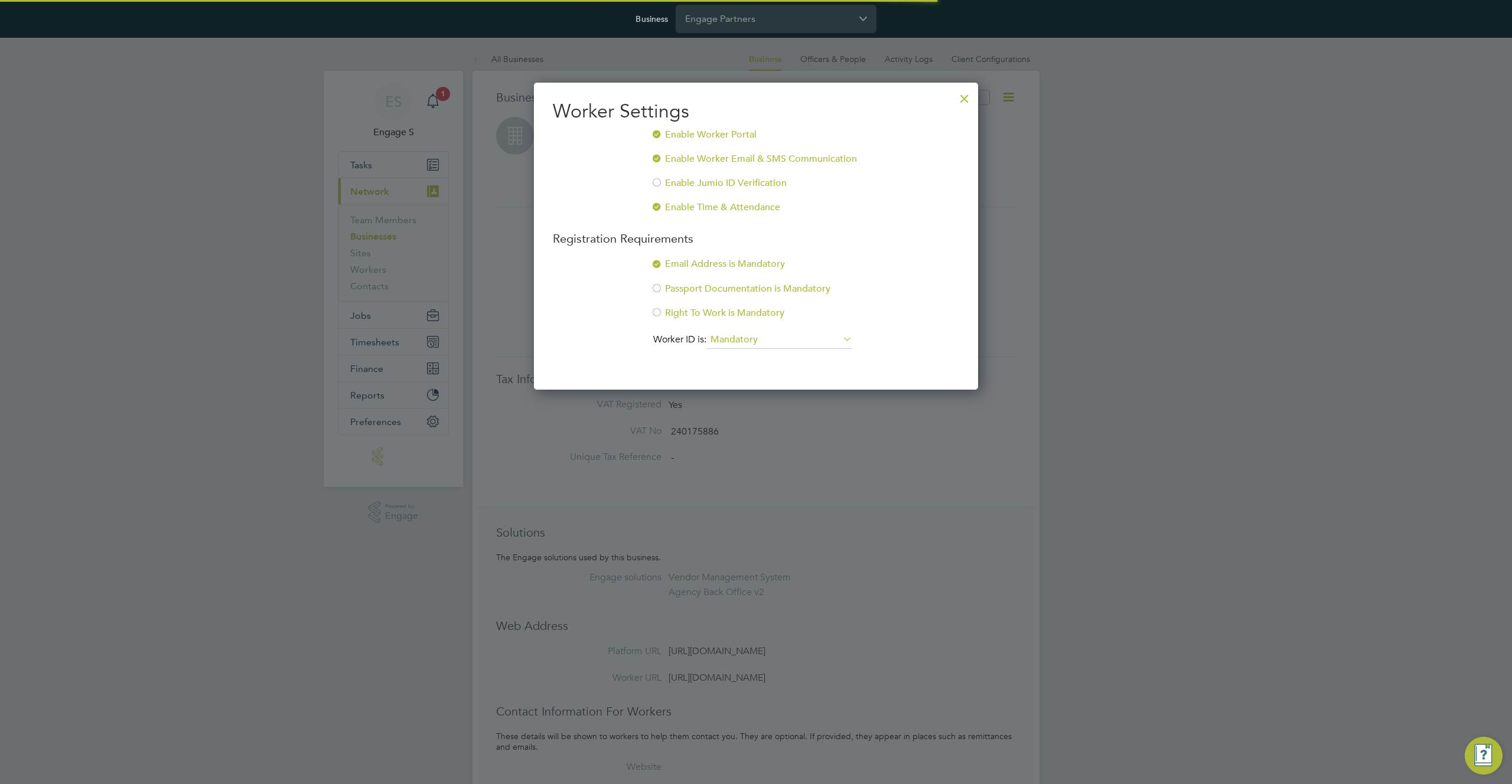
scroll to position [308, 445]
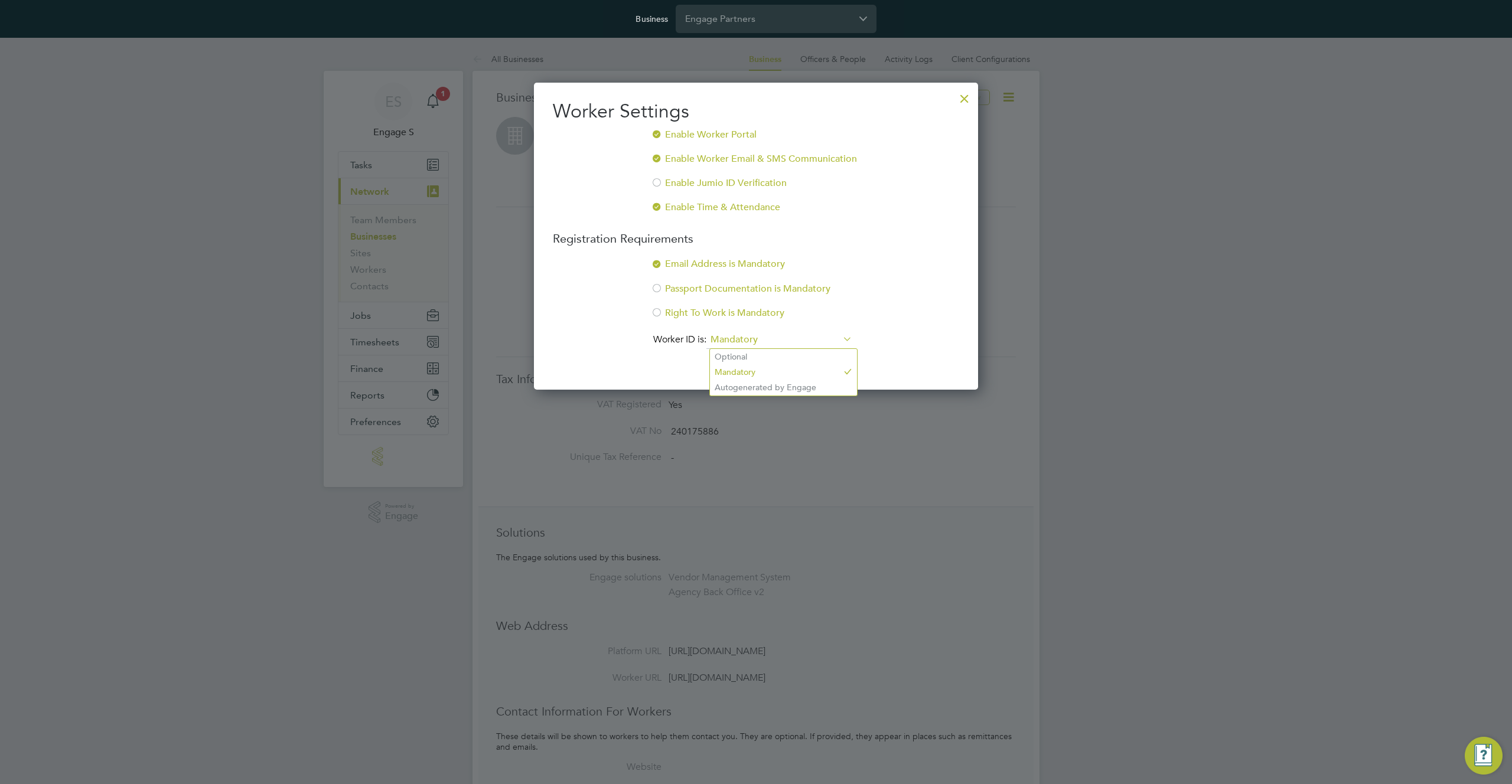
click at [814, 334] on input "Mandatory" at bounding box center [779, 339] width 146 height 18
click at [781, 391] on li "Autogenerated by Engage" at bounding box center [783, 388] width 147 height 15
type input "Autogenerated by Engage"
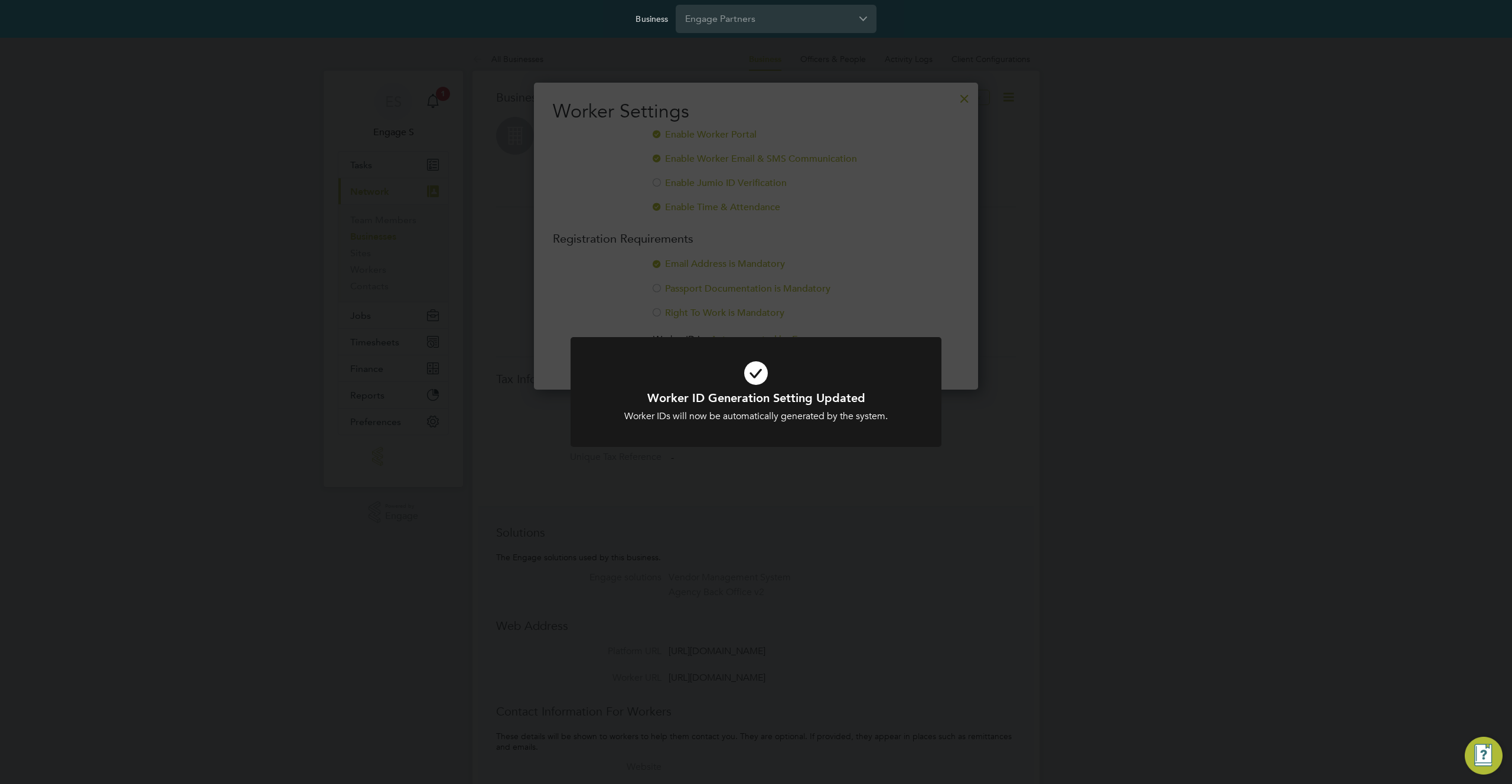
click at [934, 327] on div "Worker ID Generation Setting Updated Worker IDs will now be automatically gener…" at bounding box center [756, 392] width 1512 height 784
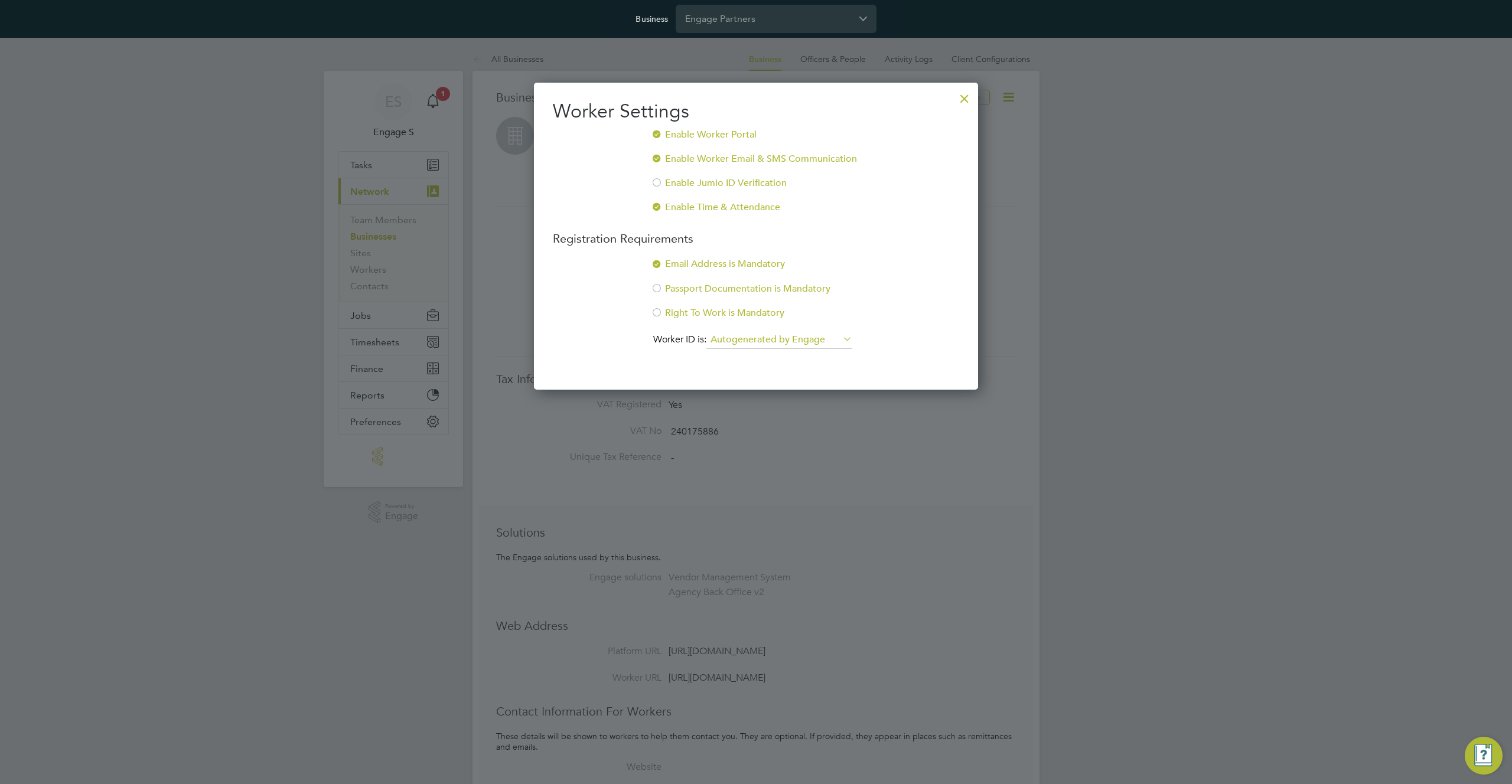
click at [964, 97] on div at bounding box center [964, 95] width 21 height 21
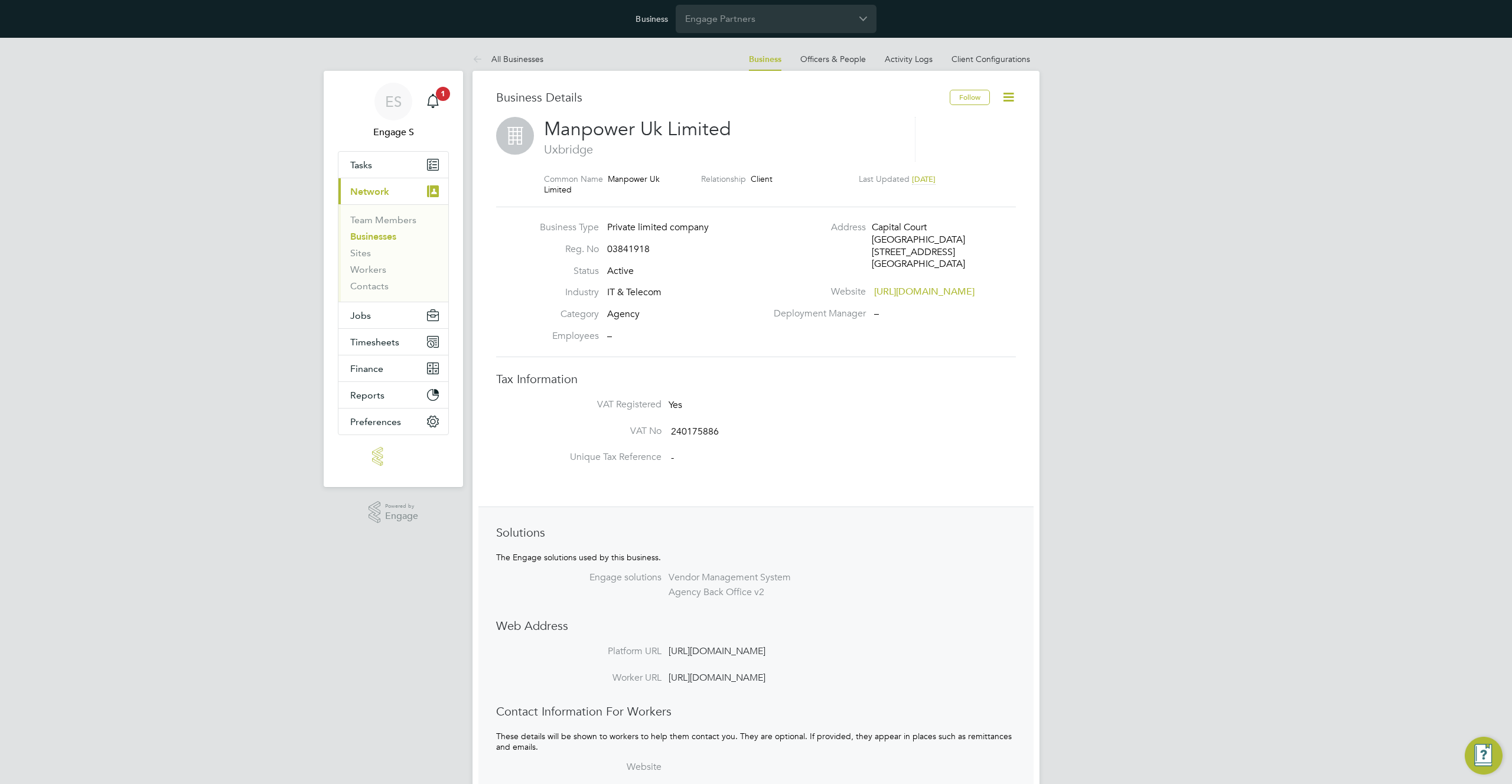
click at [1007, 95] on icon at bounding box center [1008, 97] width 15 height 15
click at [947, 183] on li "Worker Settings" at bounding box center [968, 182] width 91 height 17
type input "Autogenerated by Engage"
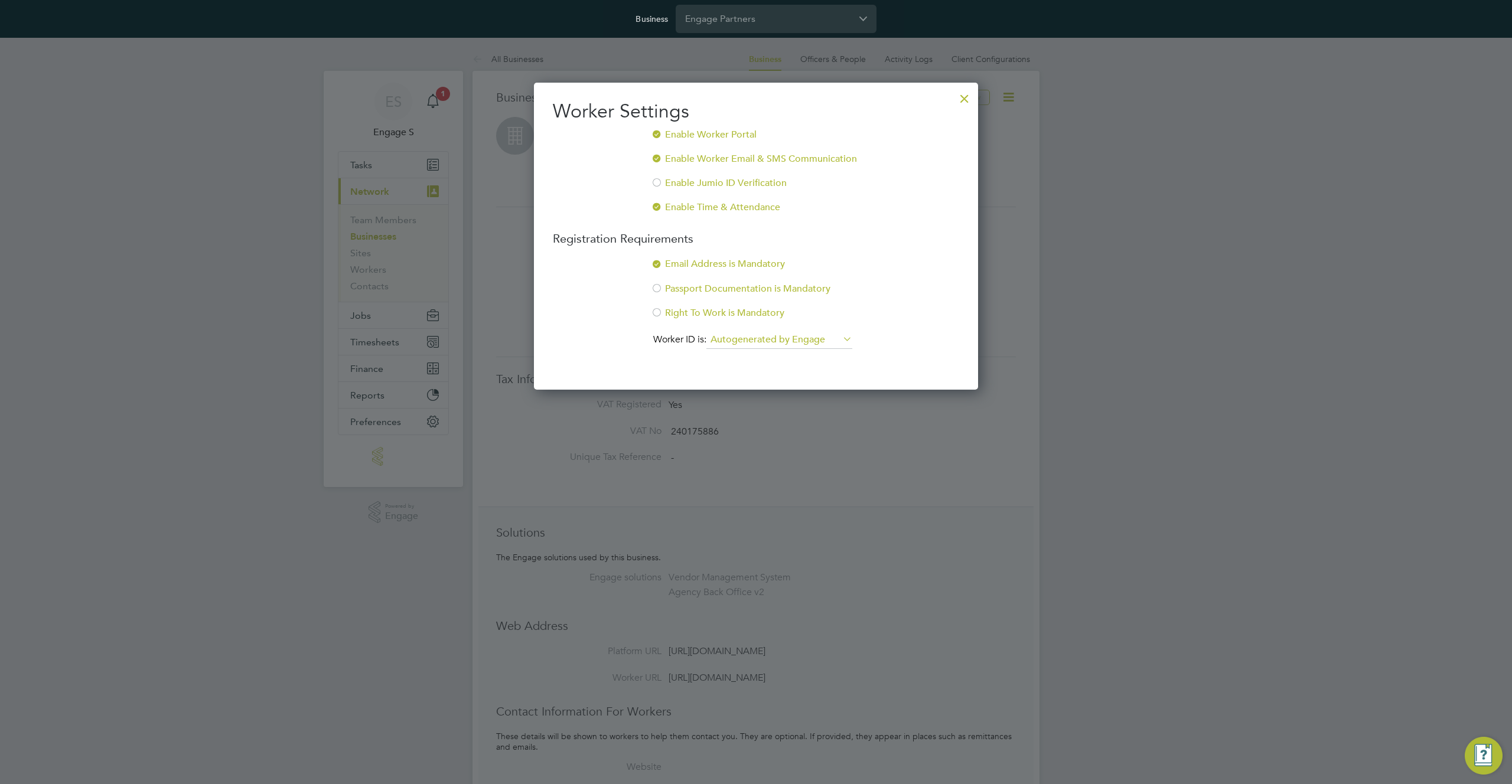
click at [825, 342] on input "Autogenerated by Engage" at bounding box center [779, 339] width 146 height 18
click at [891, 313] on li "Right To Work is Mandatory" at bounding box center [755, 319] width 406 height 25
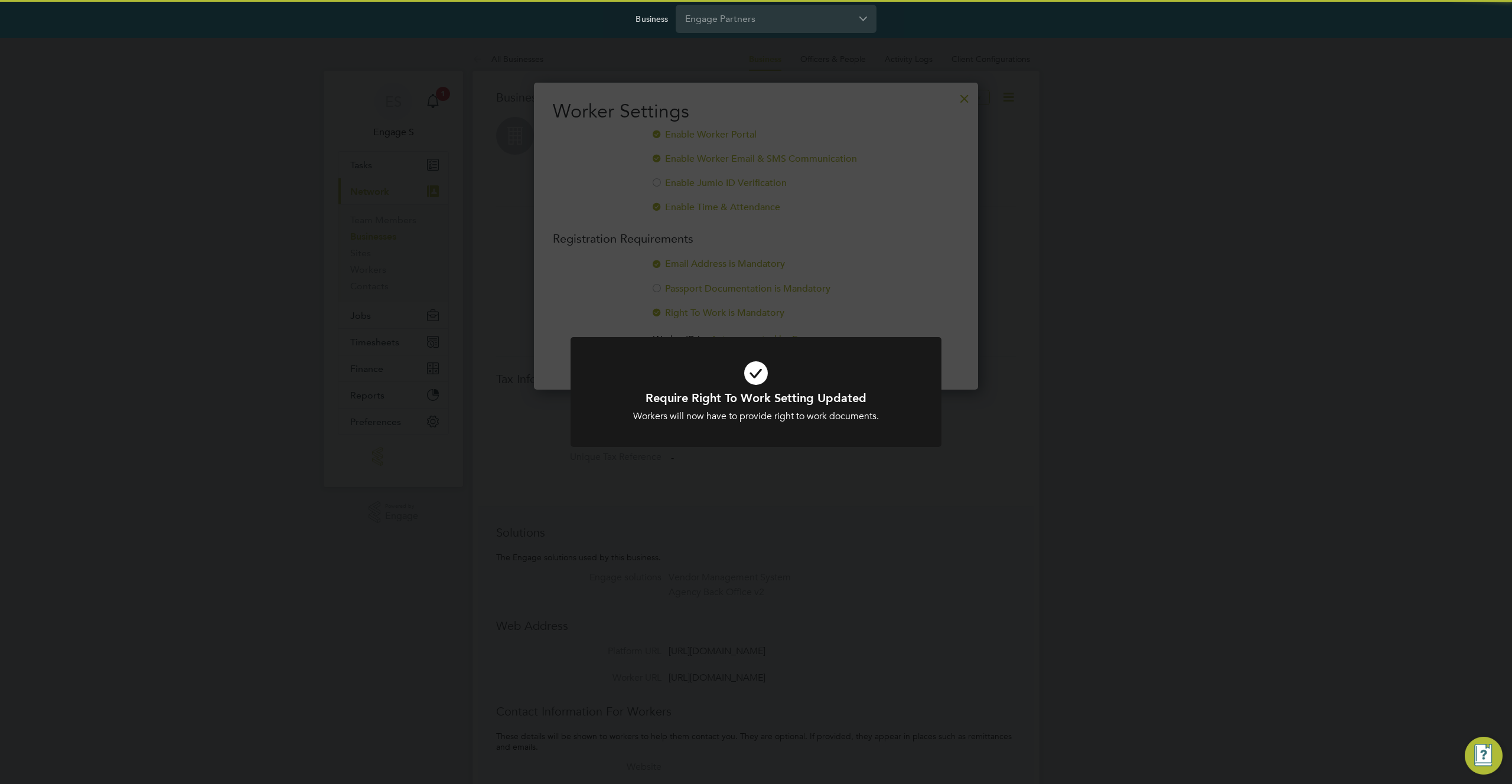
click at [965, 101] on div "Require Right To Work Setting Updated Workers will now have to provide right to…" at bounding box center [756, 392] width 1512 height 784
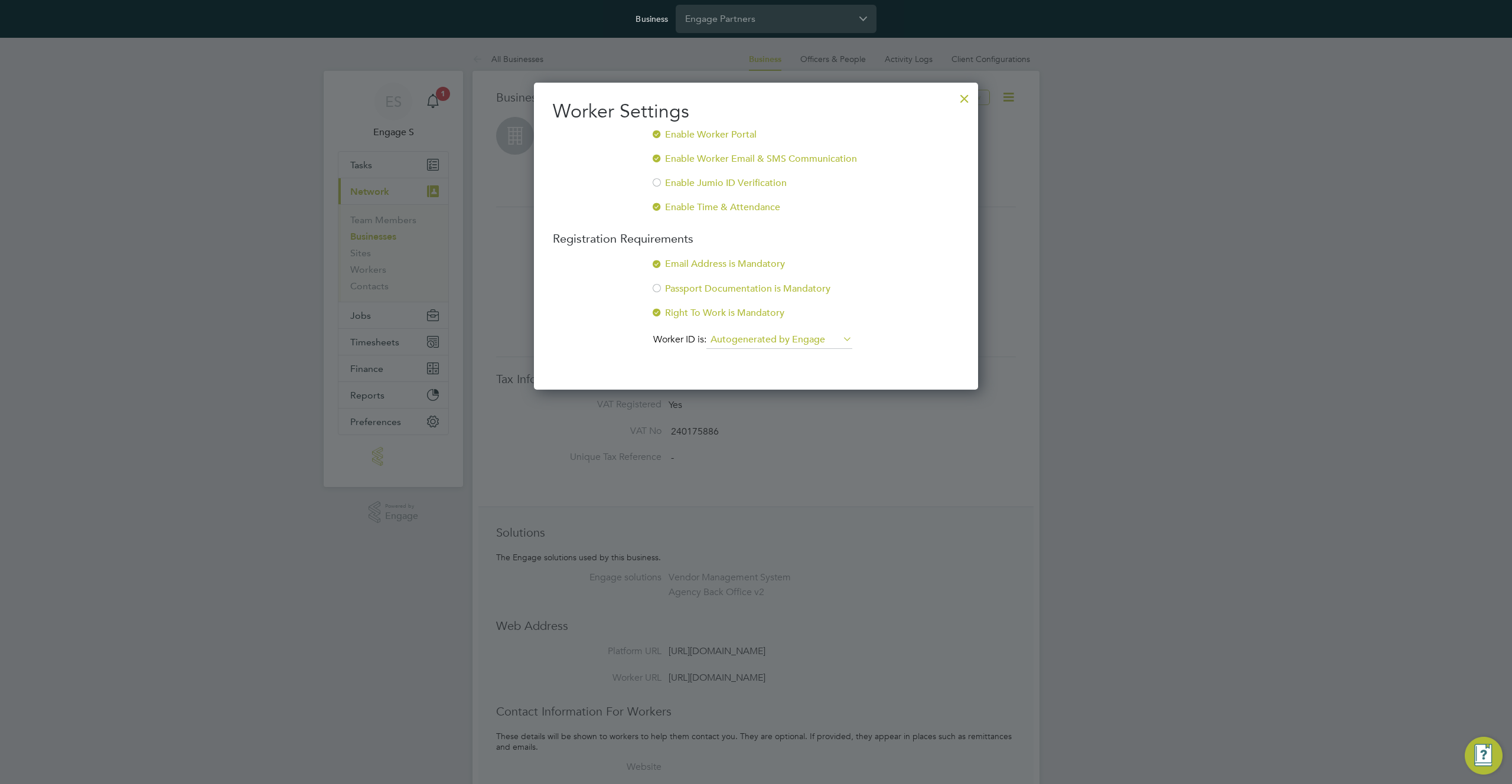
click at [964, 96] on div at bounding box center [964, 95] width 21 height 21
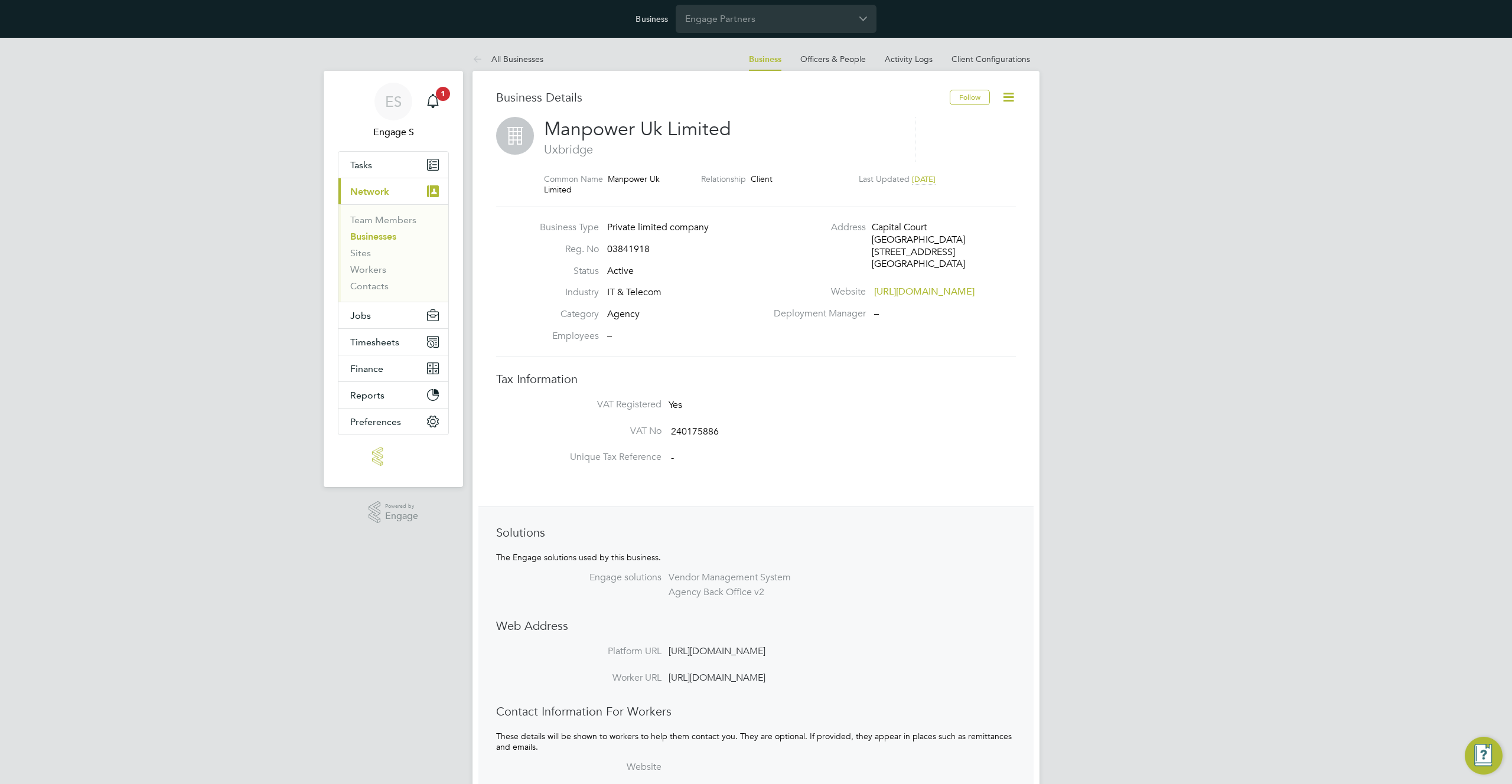
click at [664, 126] on span "Manpower Uk Limited" at bounding box center [637, 129] width 187 height 23
copy h2 "Manpower Uk Limited"
click at [359, 268] on link "Workers" at bounding box center [367, 269] width 36 height 11
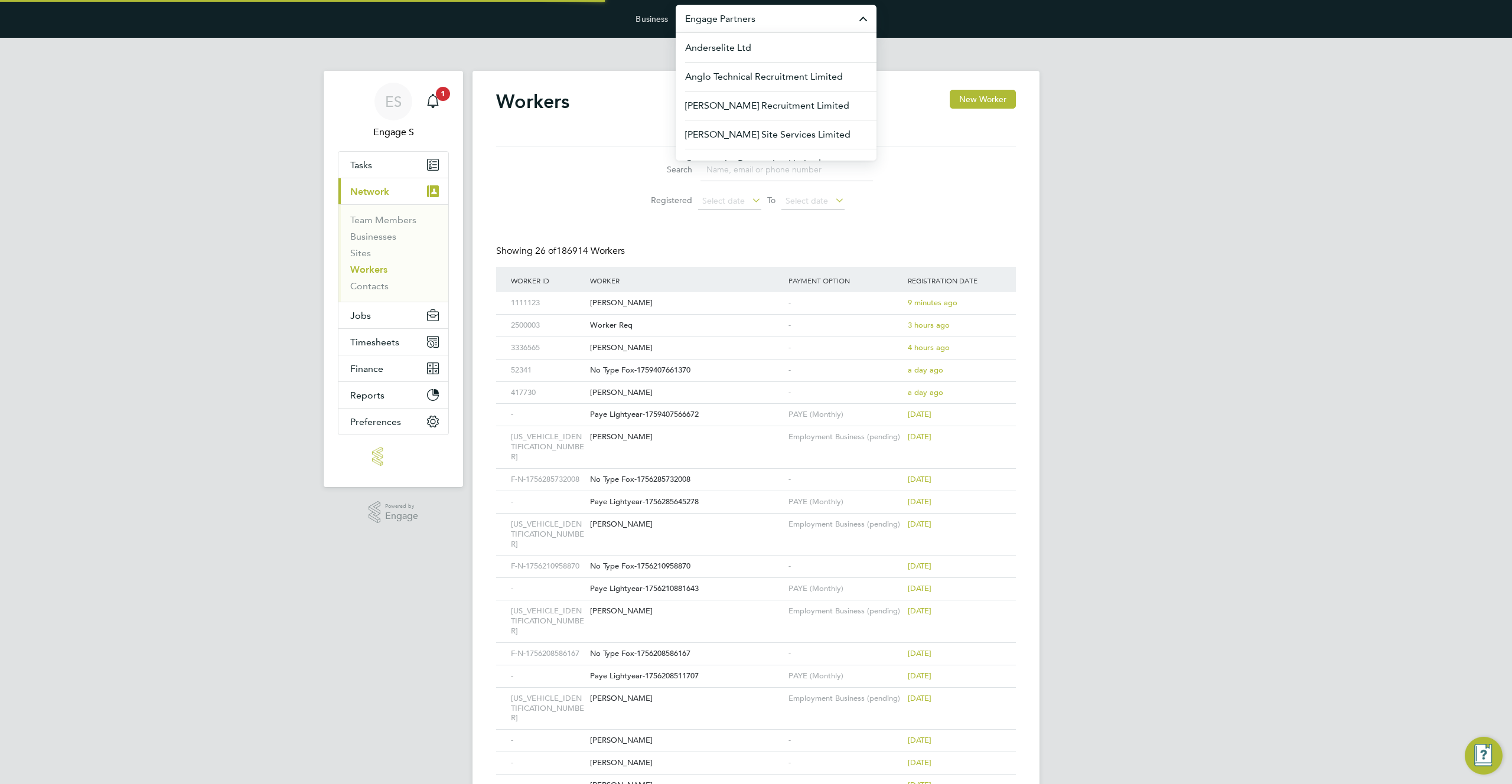
click at [776, 21] on input "Engage Partners" at bounding box center [776, 19] width 201 height 28
paste input "Manpower Uk Limited"
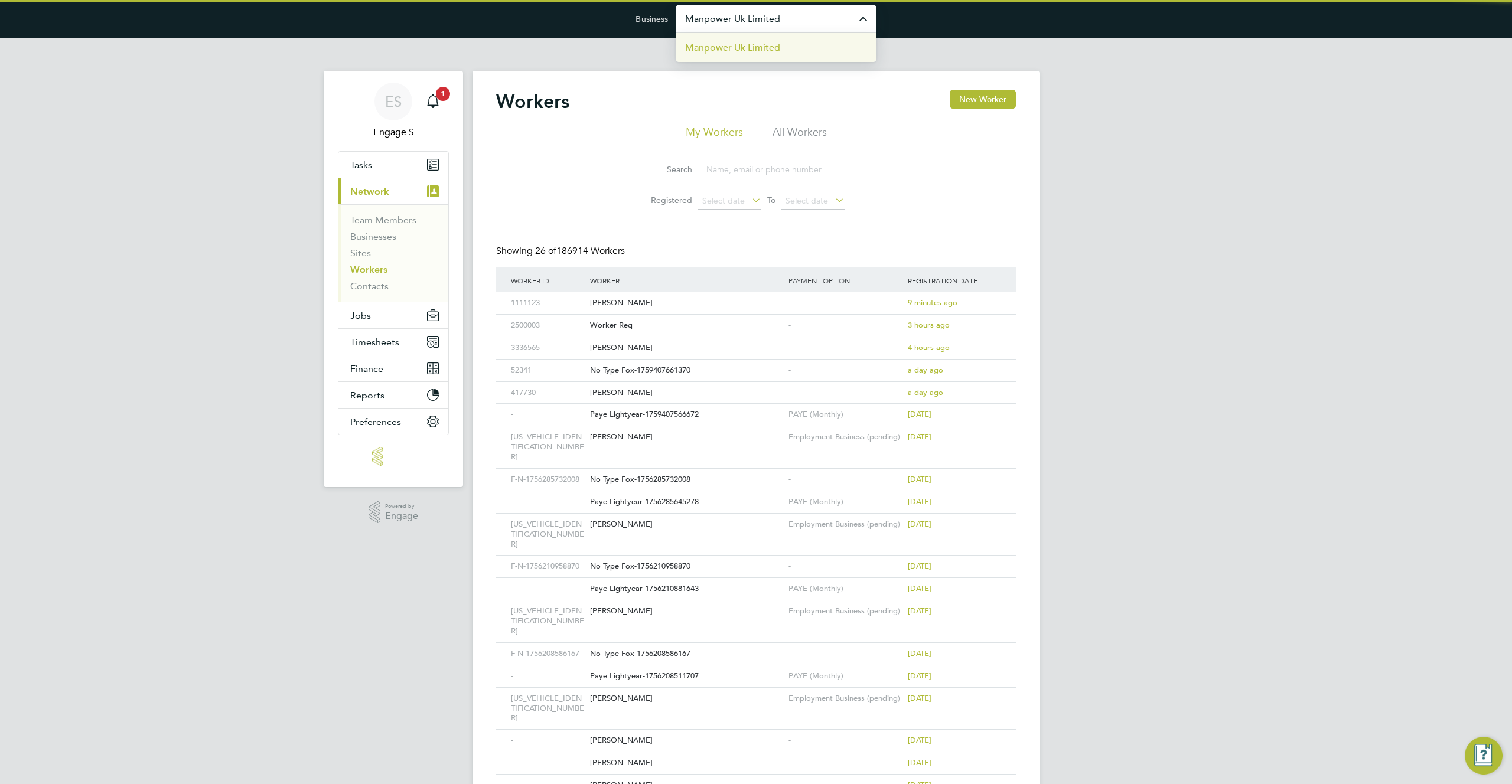
type input "Manpower Uk Limited"
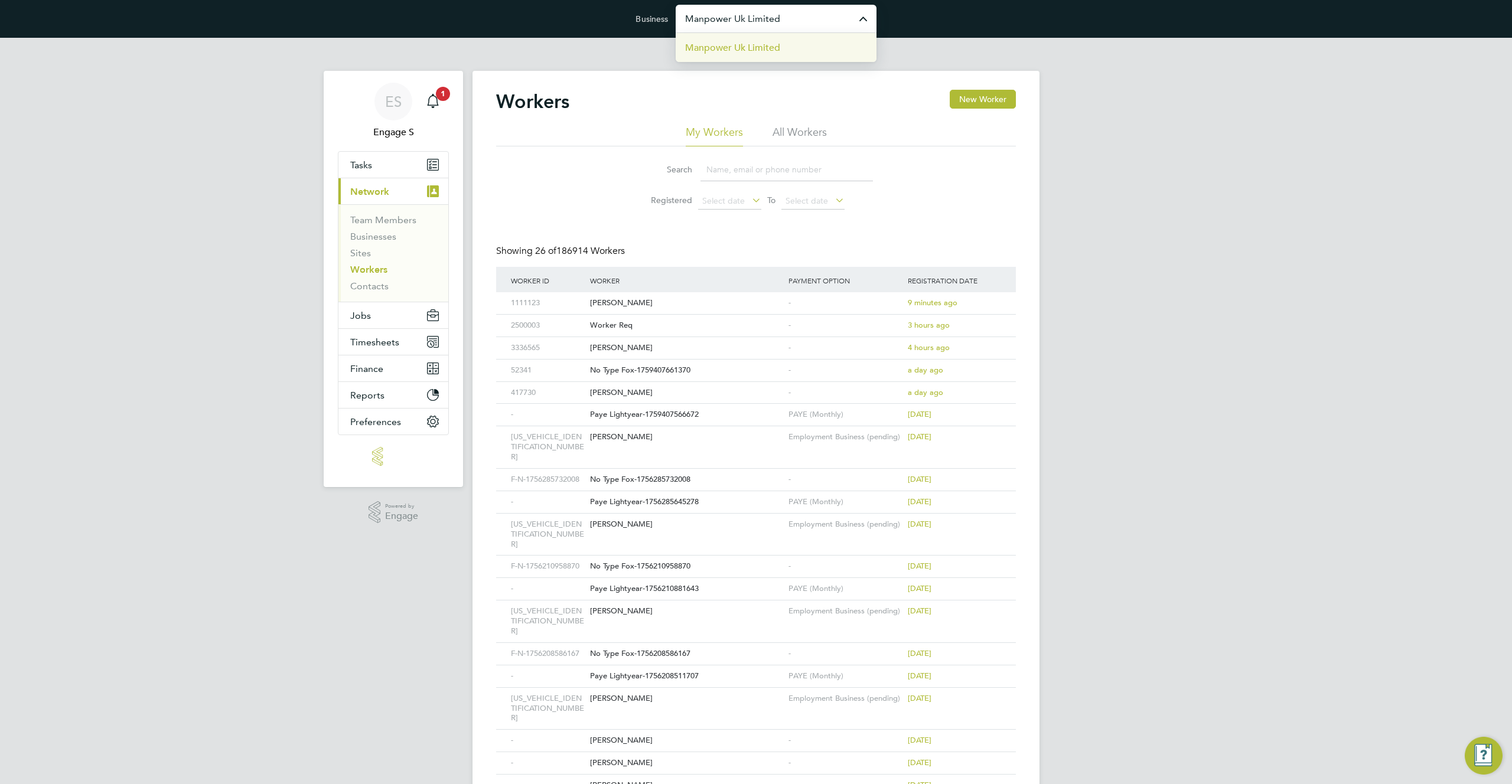
click at [775, 48] on span "Manpower Uk Limited" at bounding box center [733, 48] width 95 height 14
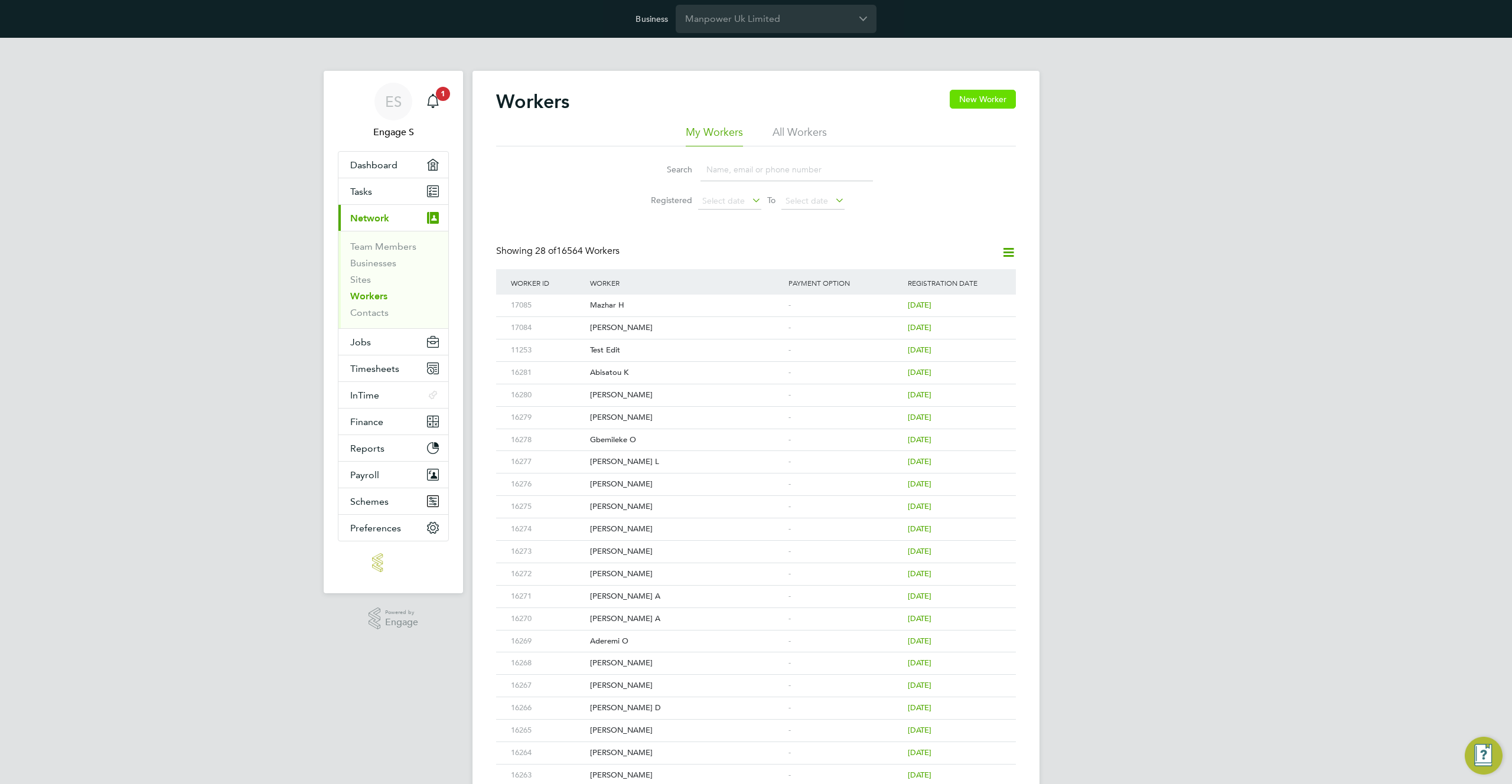
click at [991, 104] on button "New Worker" at bounding box center [983, 99] width 66 height 19
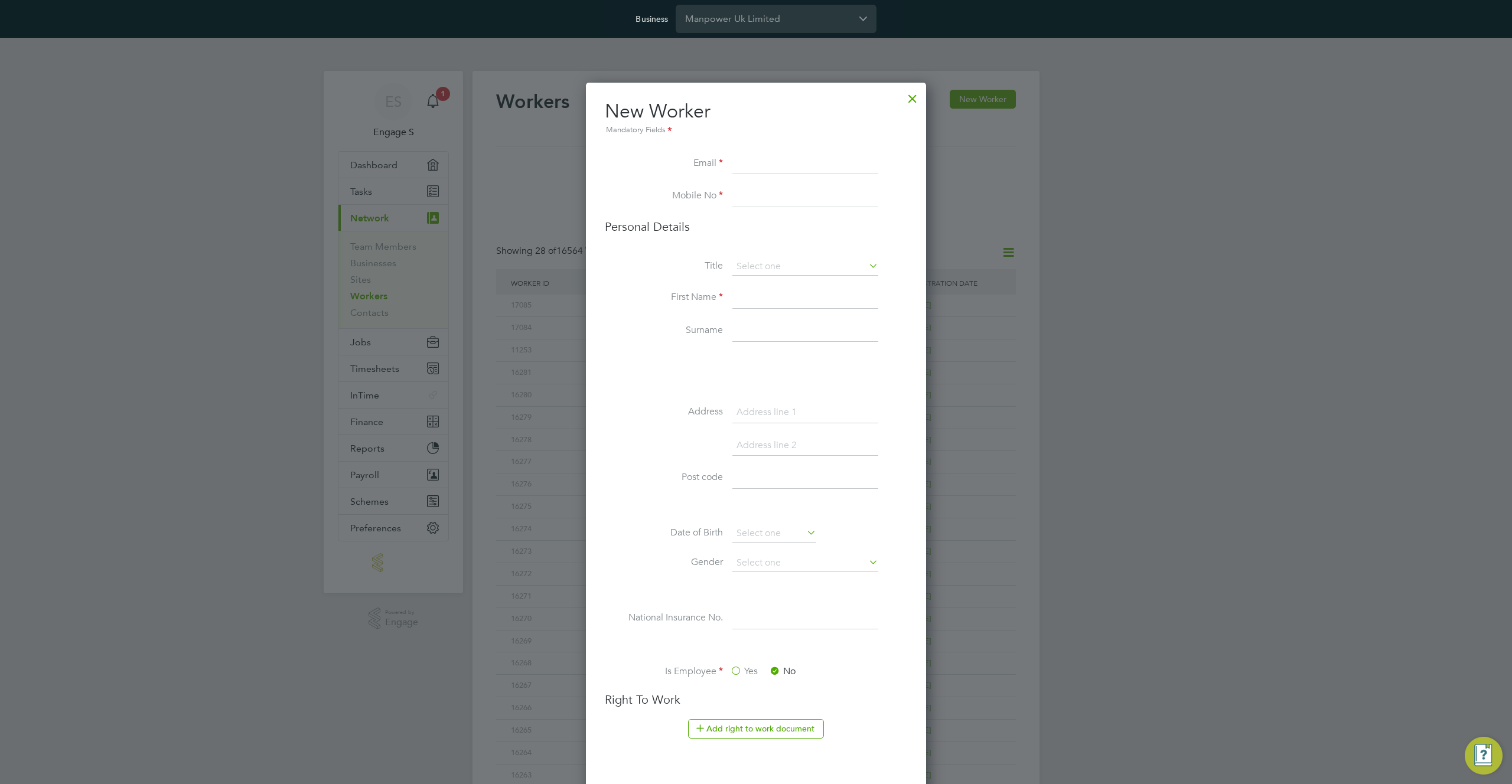
scroll to position [1202, 341]
click at [761, 165] on input at bounding box center [805, 164] width 146 height 21
paste input "Manpower Uk Limited"
click at [767, 163] on input "Manpower Uk Limited" at bounding box center [805, 164] width 146 height 21
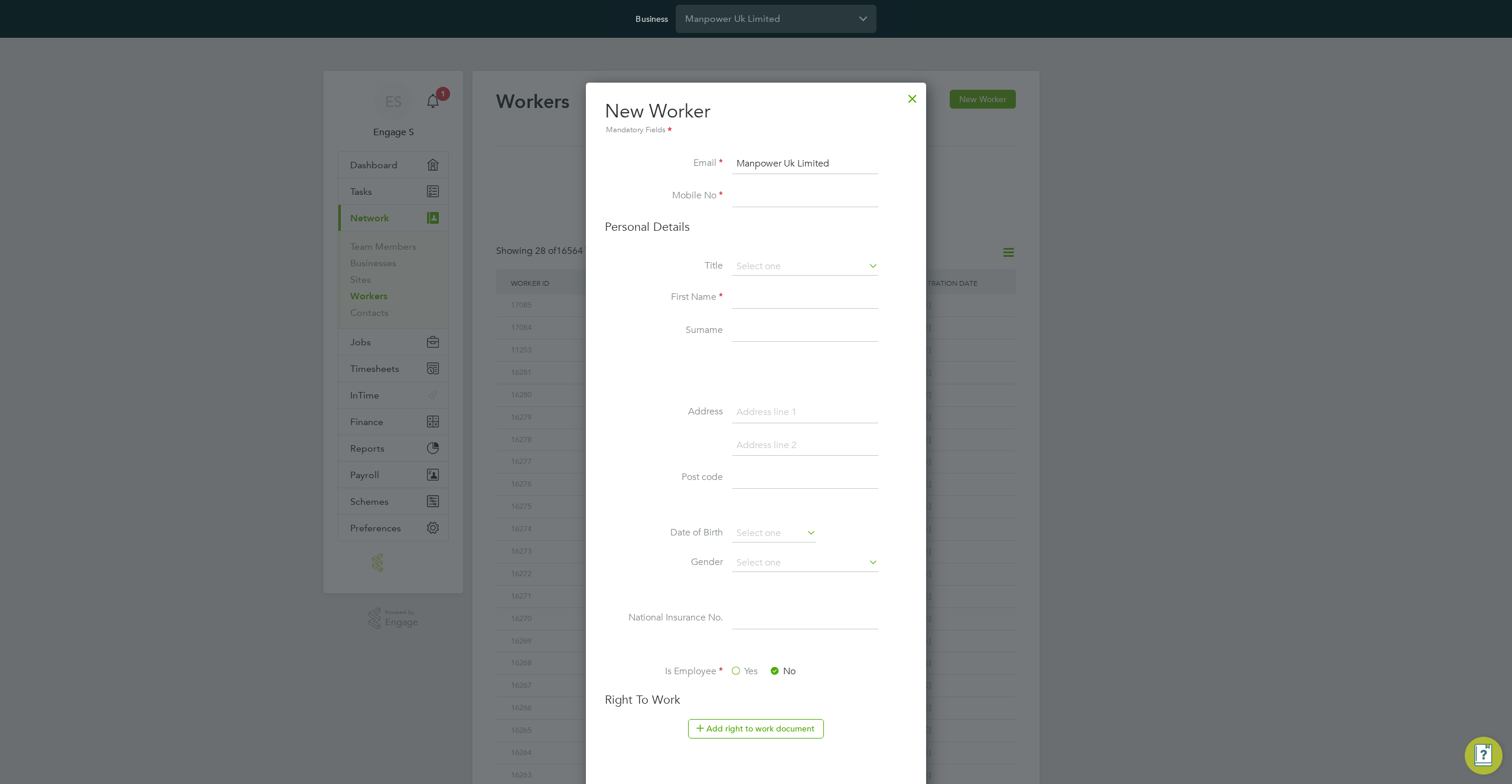
click at [767, 163] on input "Manpower Uk Limited" at bounding box center [805, 164] width 146 height 21
type input "Manpower Uk Limited"
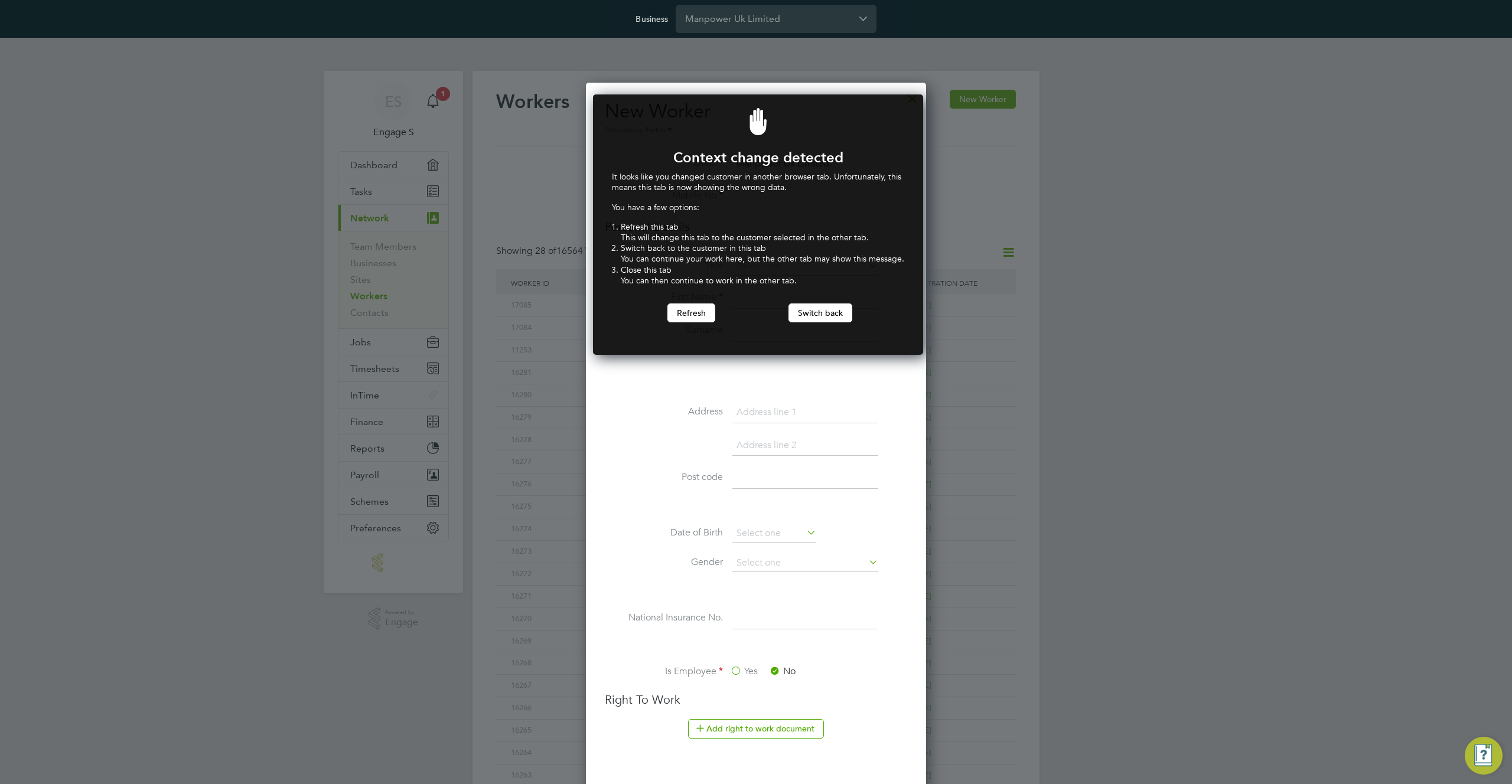
scroll to position [261, 326]
click at [809, 312] on button "Switch back" at bounding box center [820, 313] width 64 height 19
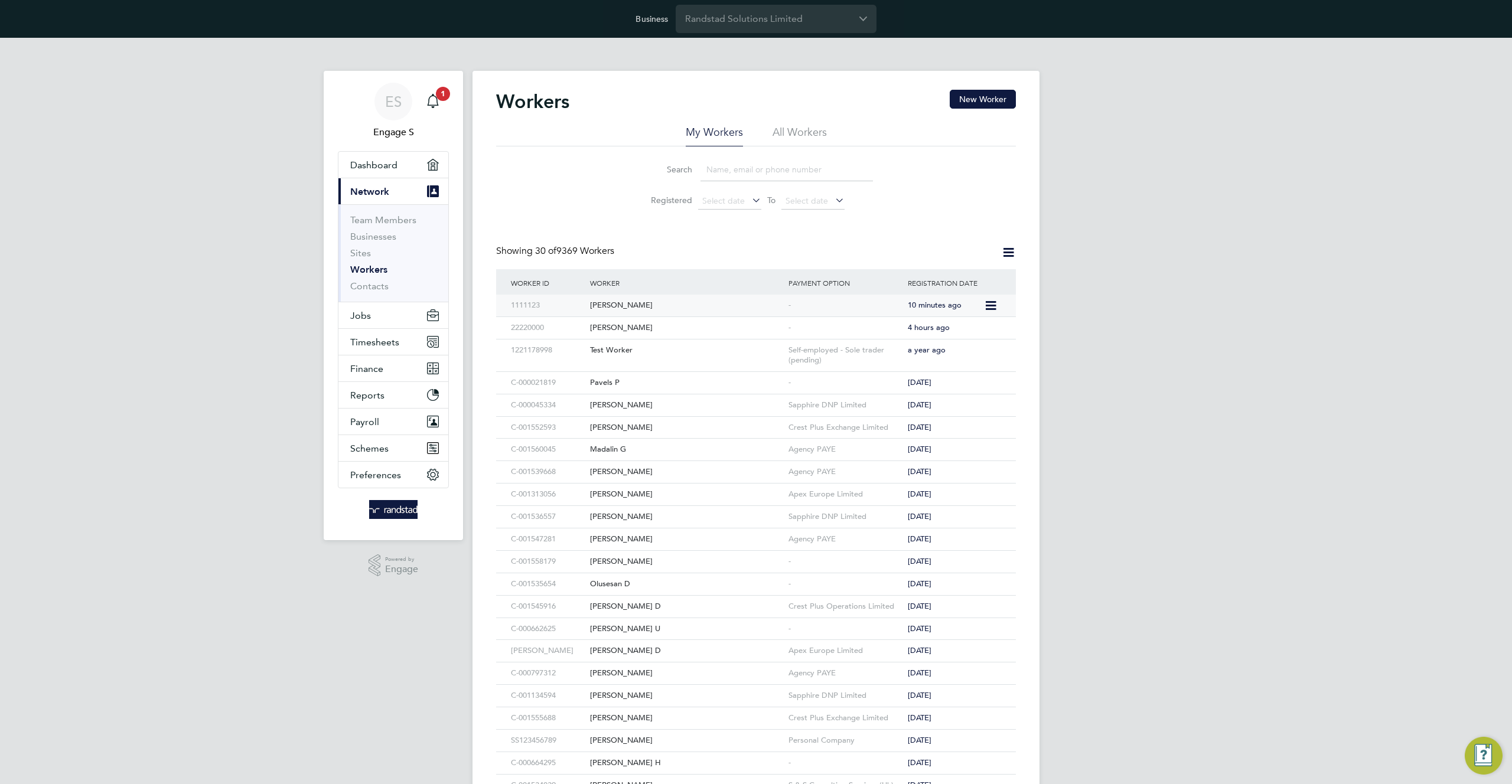
click at [620, 301] on div "[PERSON_NAME]" at bounding box center [686, 305] width 198 height 22
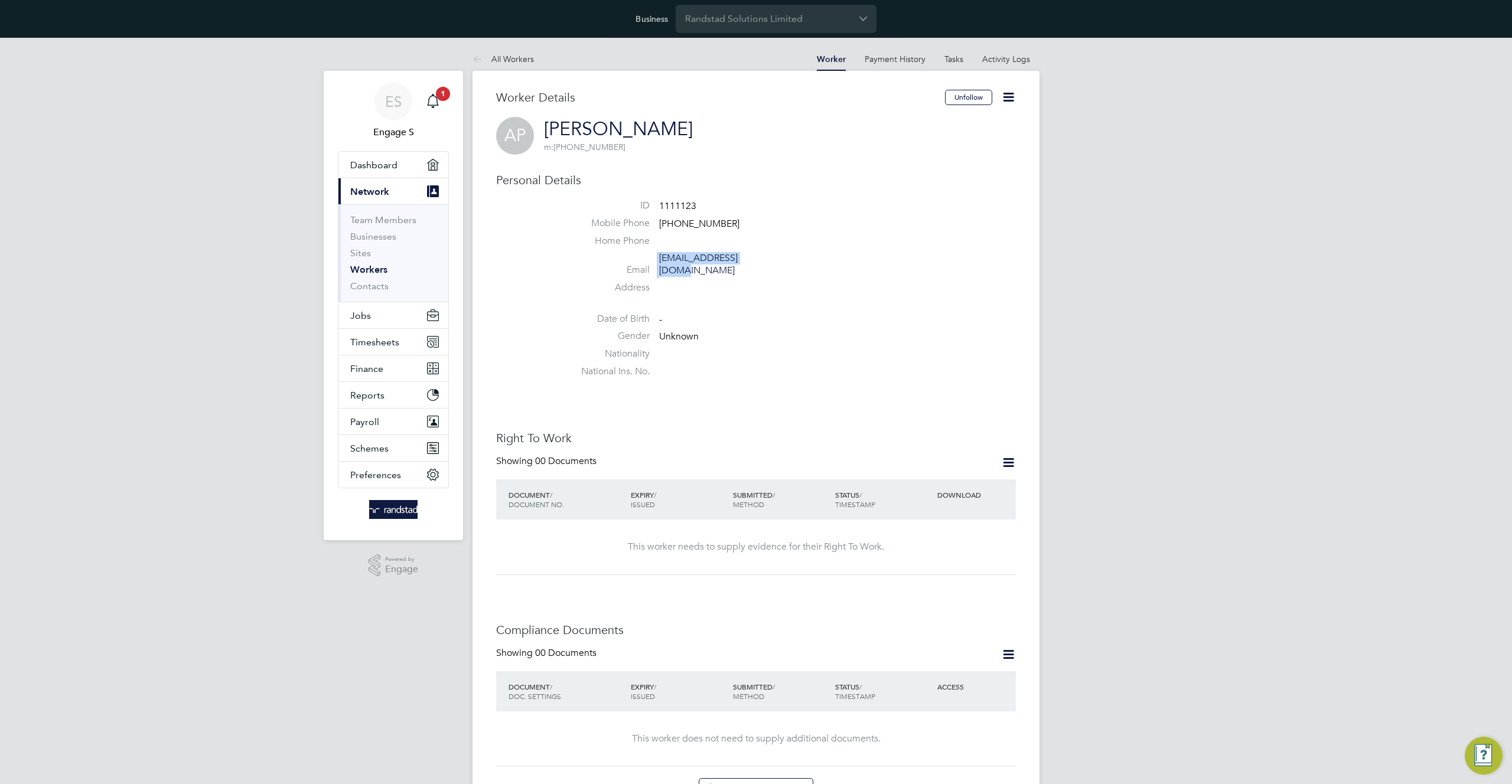
drag, startPoint x: 762, startPoint y: 262, endPoint x: 658, endPoint y: 261, distance: 104.0
click at [658, 261] on li "Email [EMAIL_ADDRESS][DOMAIN_NAME]" at bounding box center [792, 266] width 449 height 29
copy li "[EMAIL_ADDRESS][DOMAIN_NAME]"
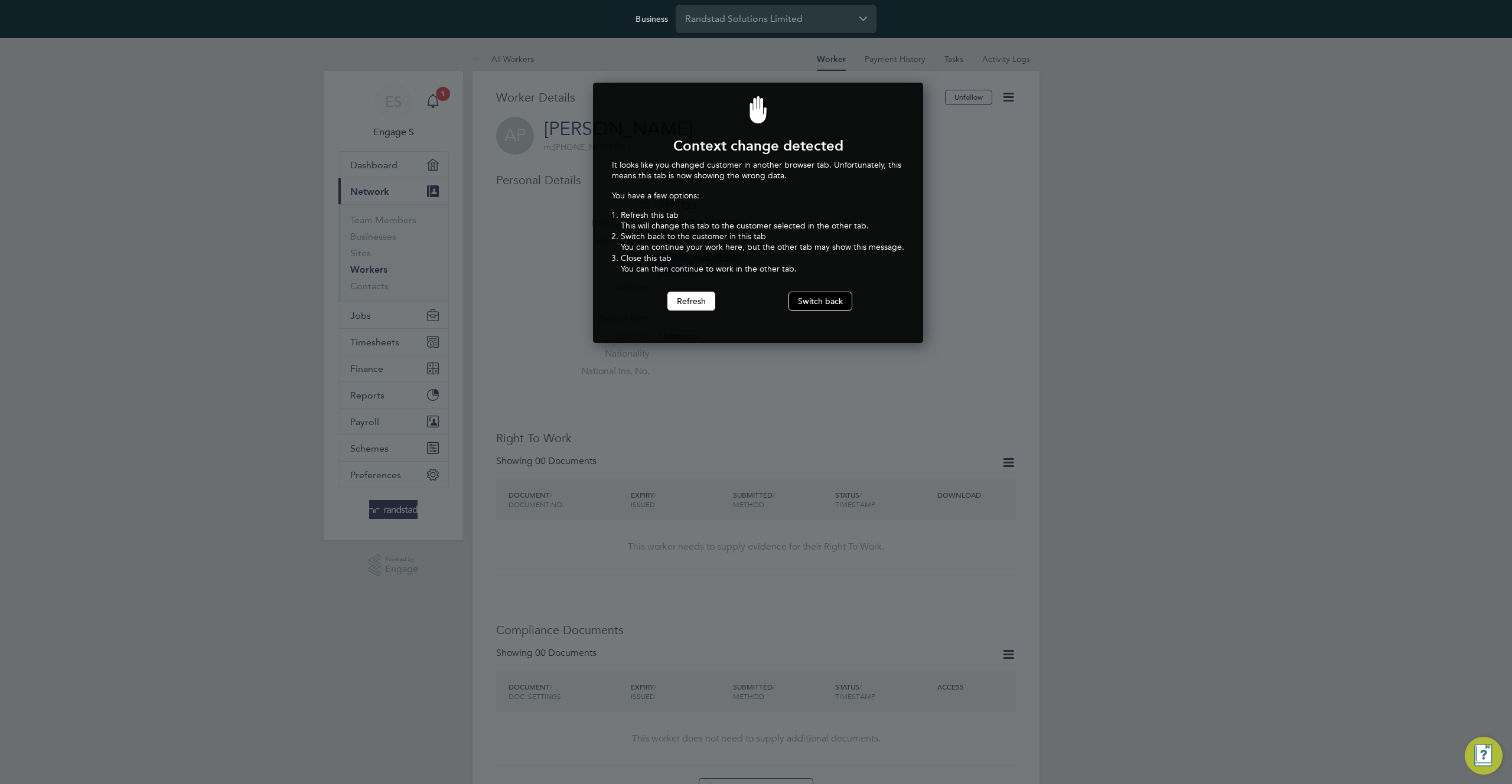
click at [818, 303] on button "Switch back" at bounding box center [820, 301] width 64 height 19
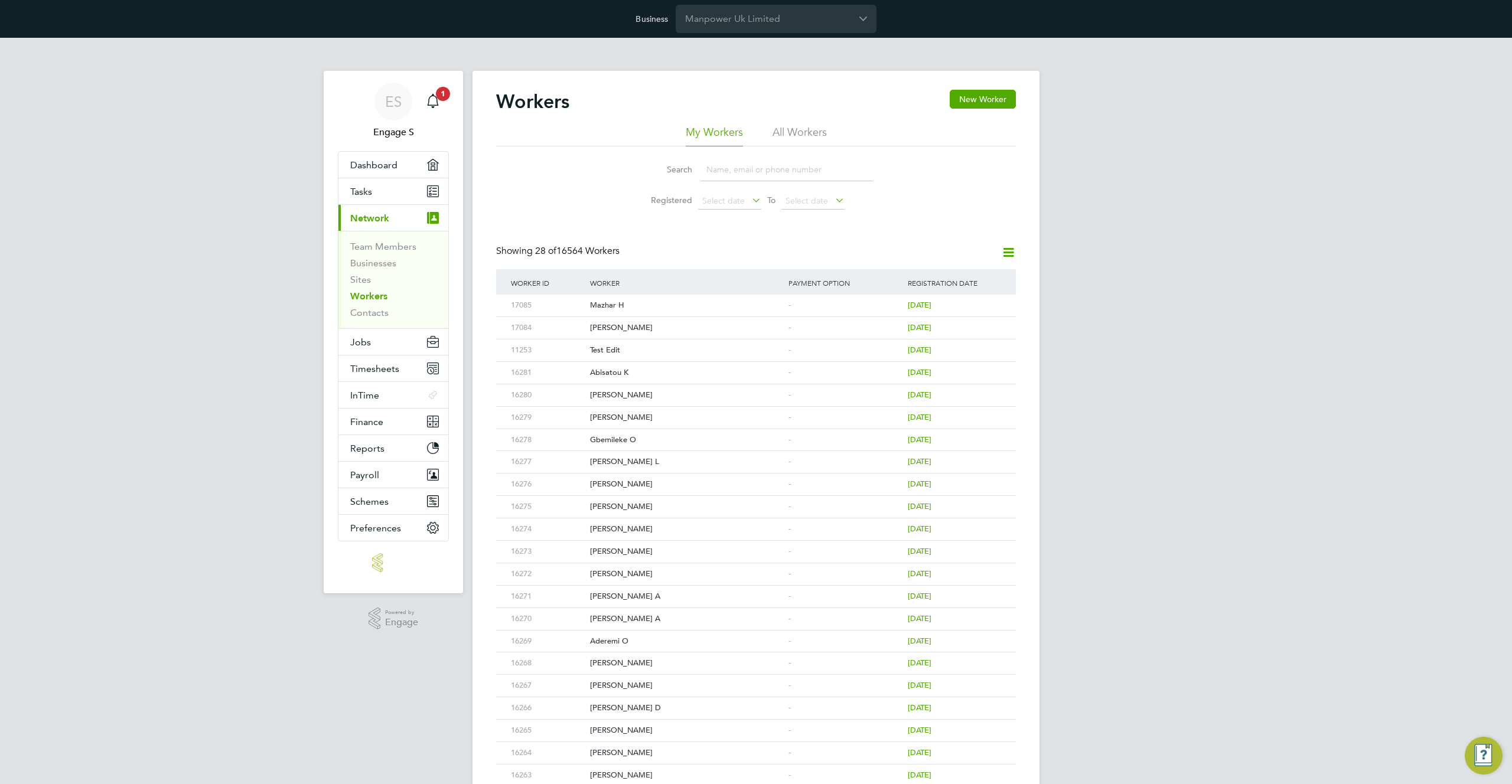
drag, startPoint x: 802, startPoint y: 130, endPoint x: 951, endPoint y: 111, distance: 150.2
click at [803, 130] on li "All Workers" at bounding box center [799, 136] width 54 height 21
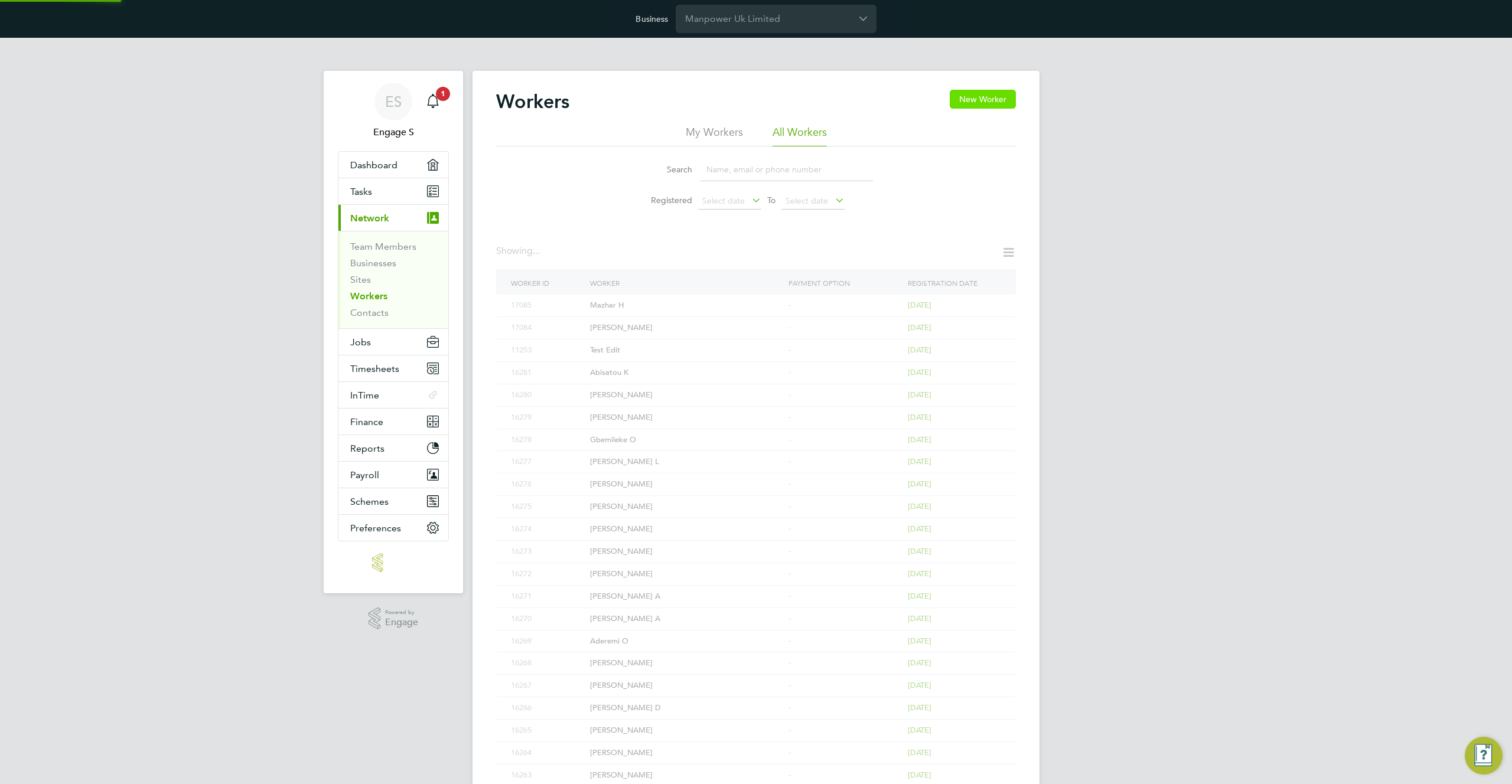
click at [1001, 94] on button "New Worker" at bounding box center [983, 99] width 66 height 19
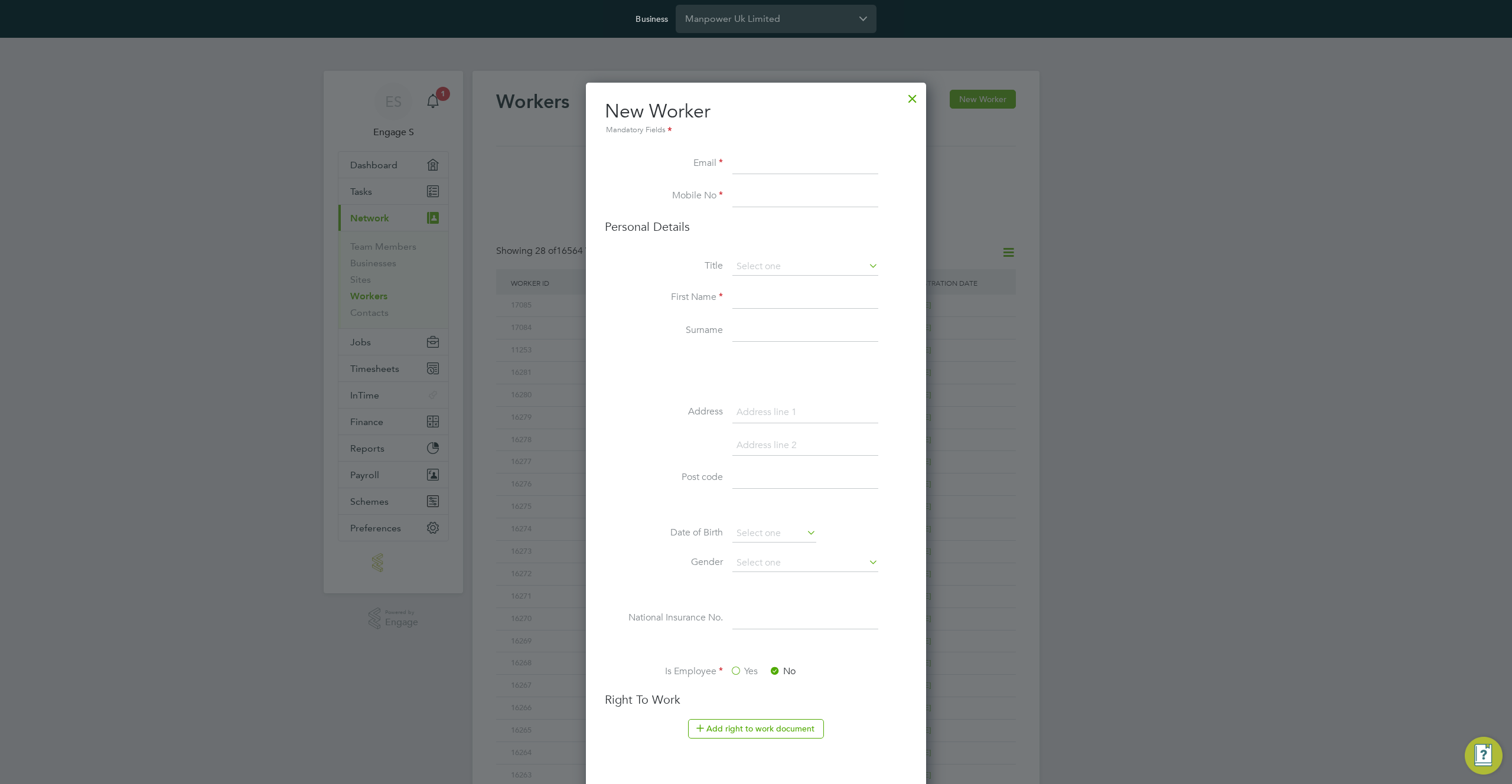
scroll to position [1202, 341]
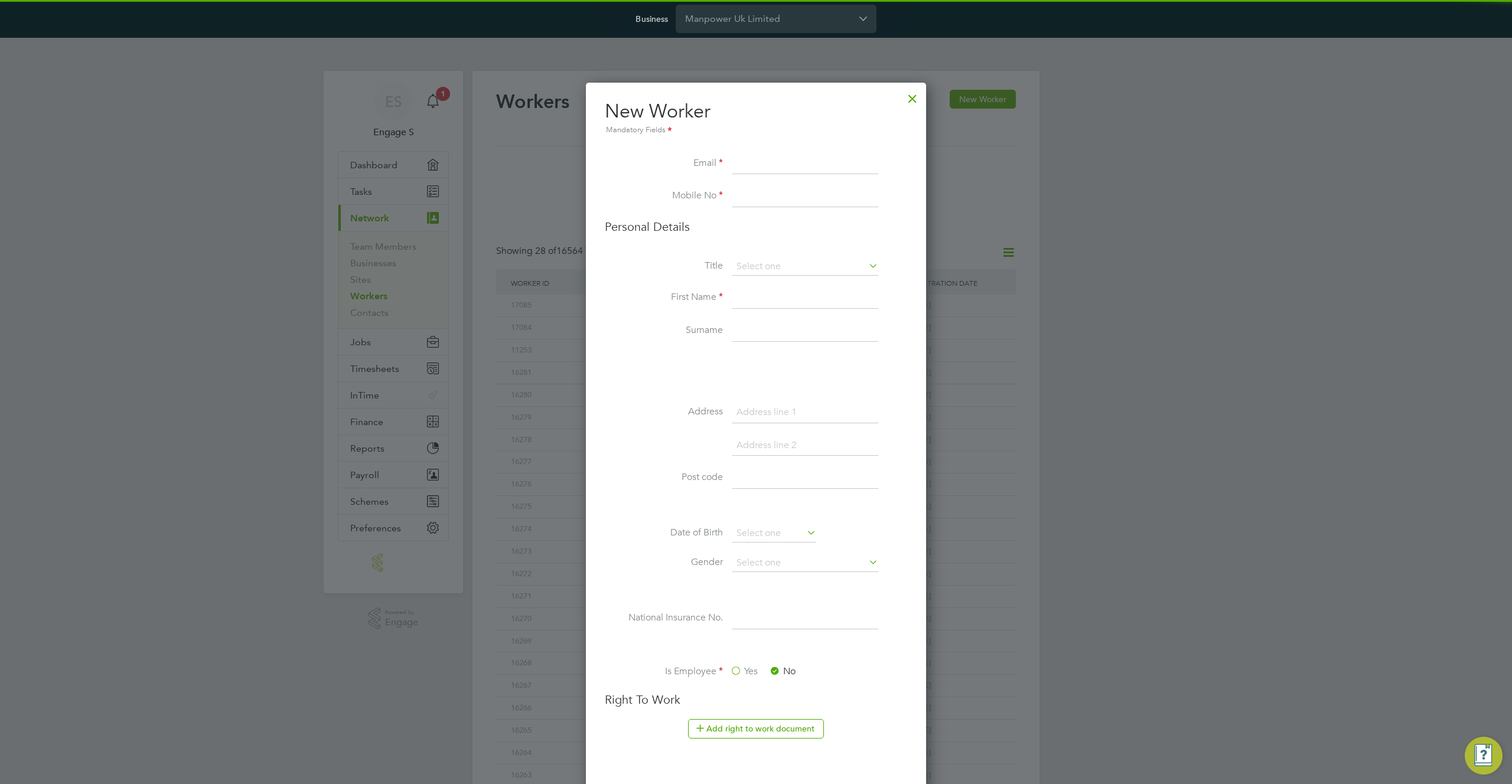
click at [916, 102] on div at bounding box center [912, 95] width 21 height 21
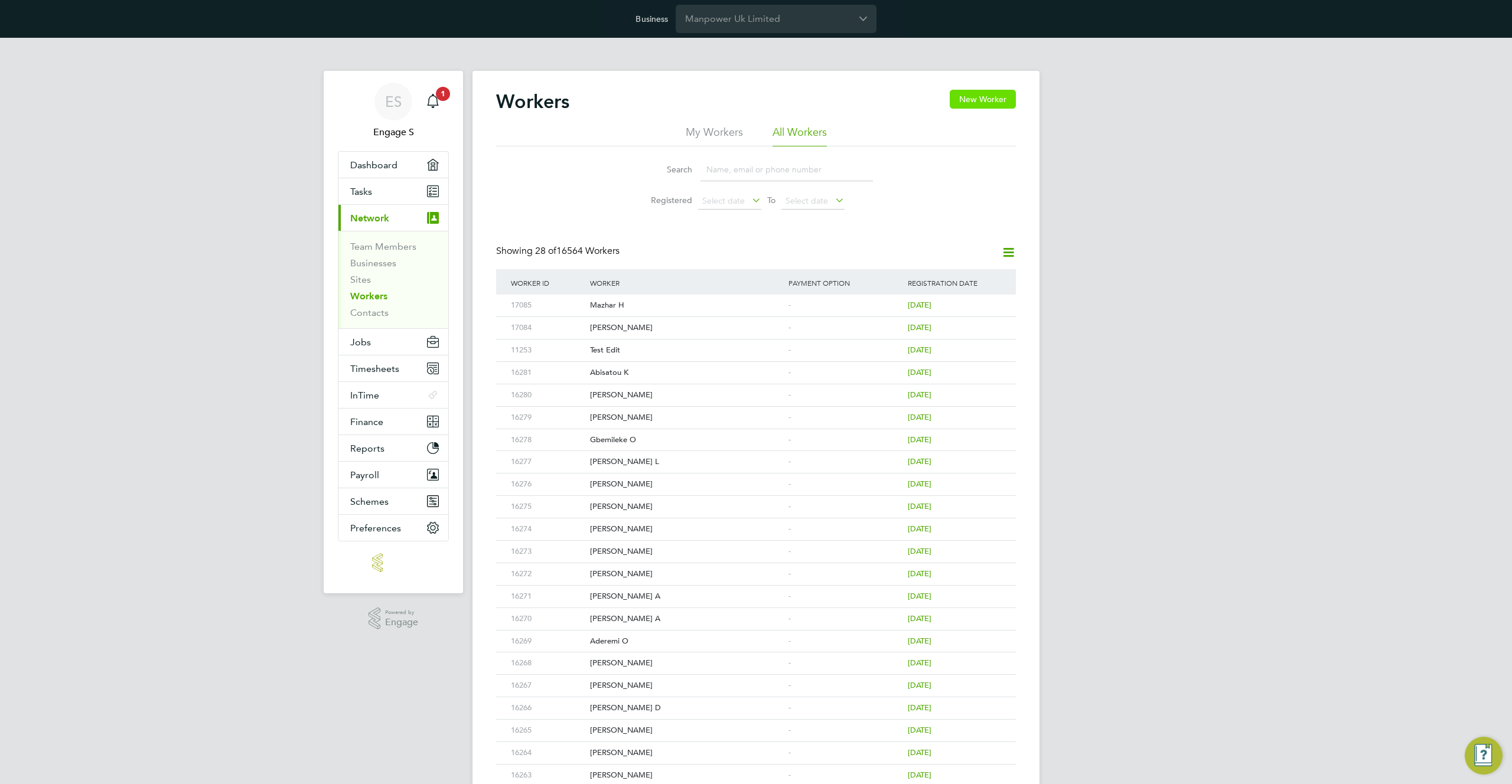
click at [989, 100] on button "New Worker" at bounding box center [983, 99] width 66 height 19
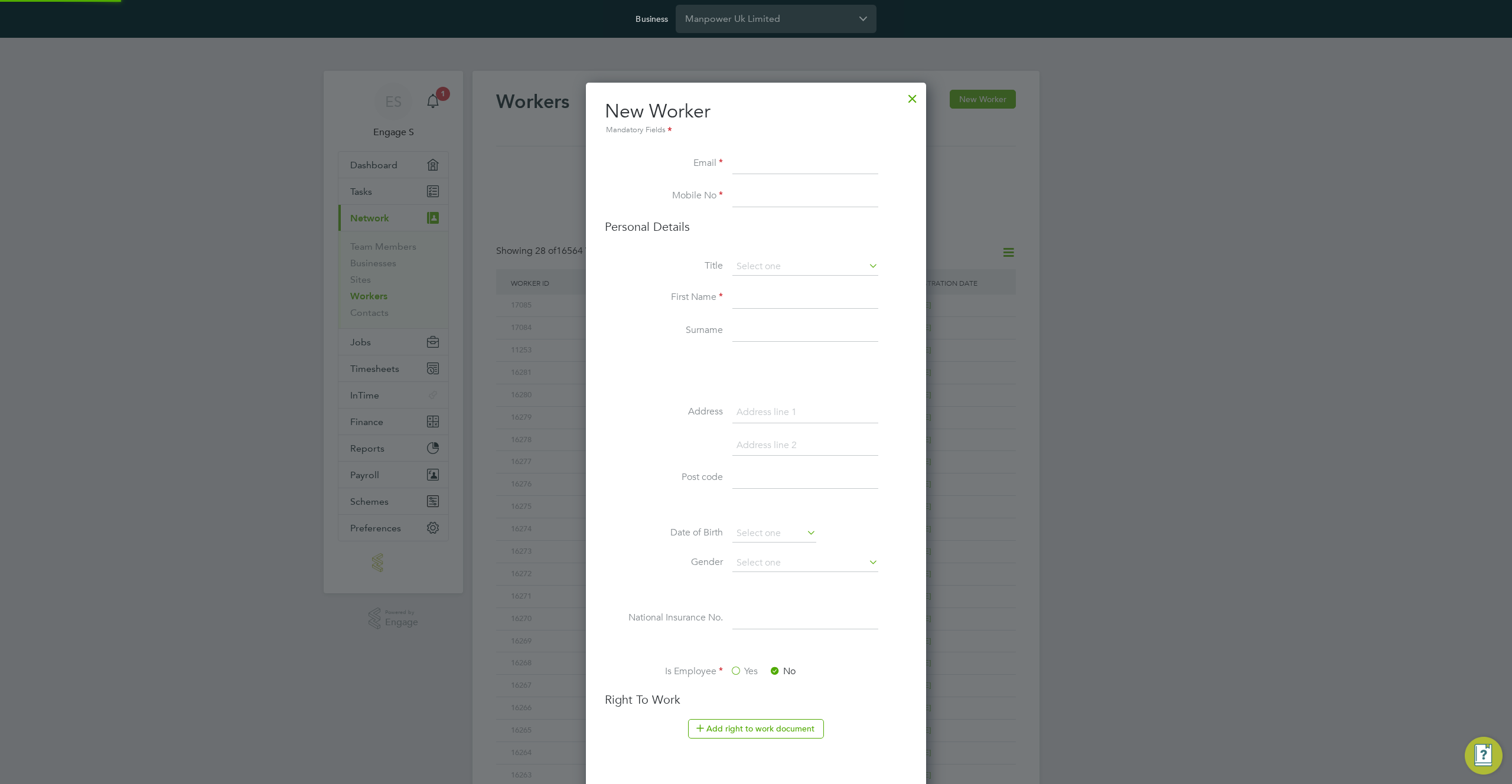
click at [778, 156] on input at bounding box center [805, 164] width 146 height 21
paste input "[EMAIL_ADDRESS][DOMAIN_NAME]"
type input "[EMAIL_ADDRESS][DOMAIN_NAME]"
drag, startPoint x: 647, startPoint y: 203, endPoint x: 708, endPoint y: 202, distance: 61.0
click at [654, 203] on li "Mobile No" at bounding box center [755, 202] width 302 height 33
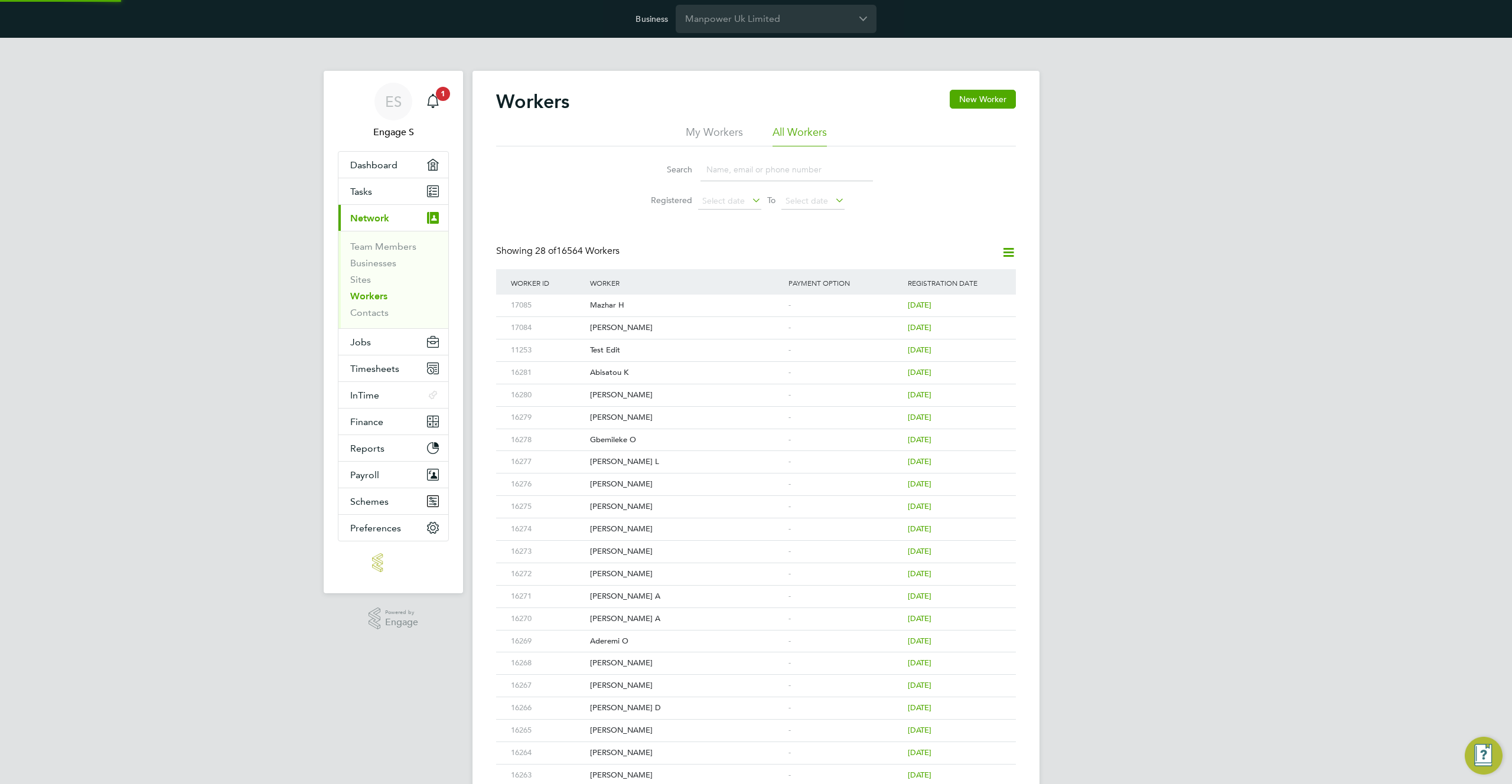
click at [0, 0] on div "Import & Register Worker You confirm that you’ve received consent from [PERSON_…" at bounding box center [0, 0] width 0 height 0
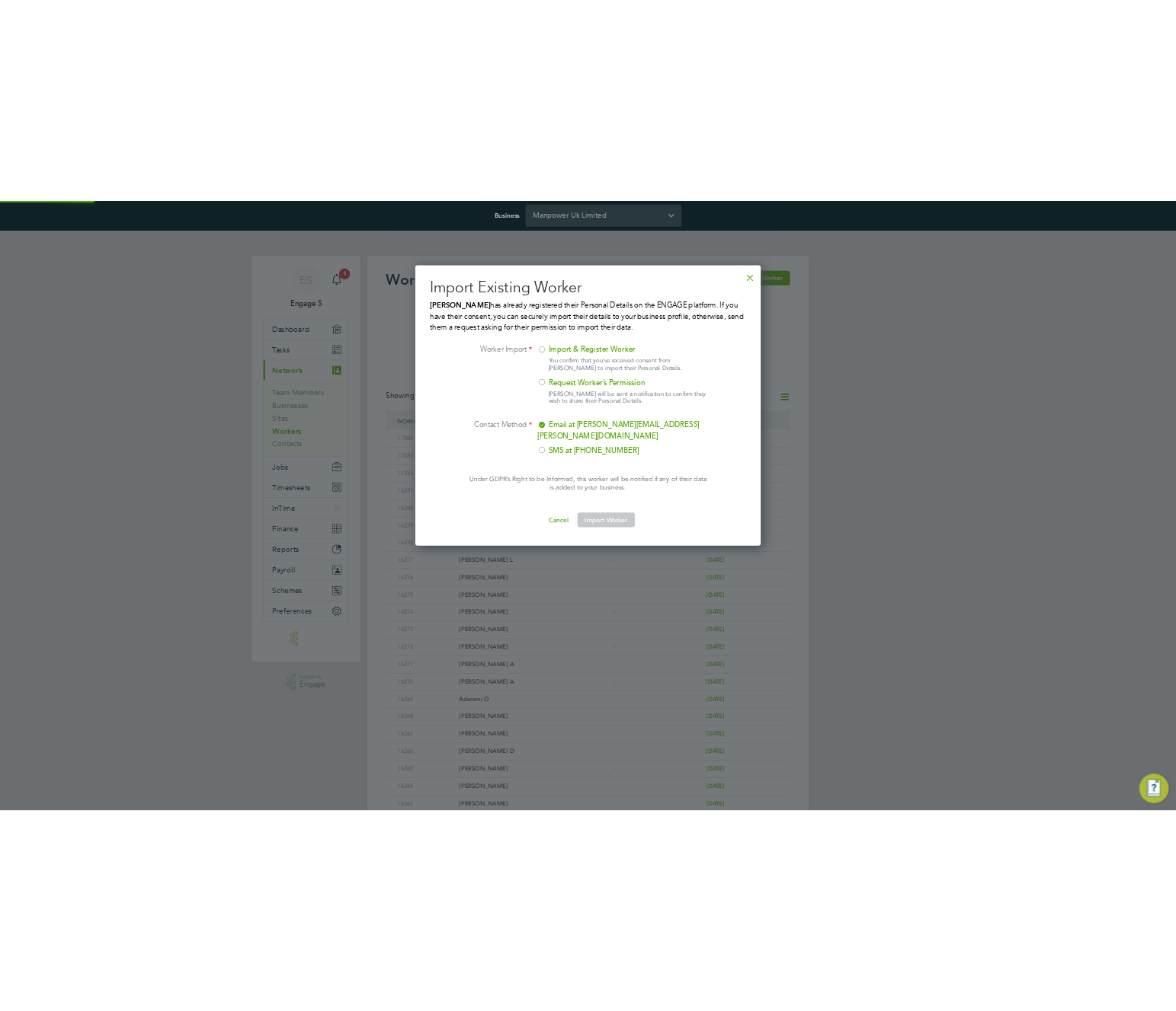
scroll to position [448, 574]
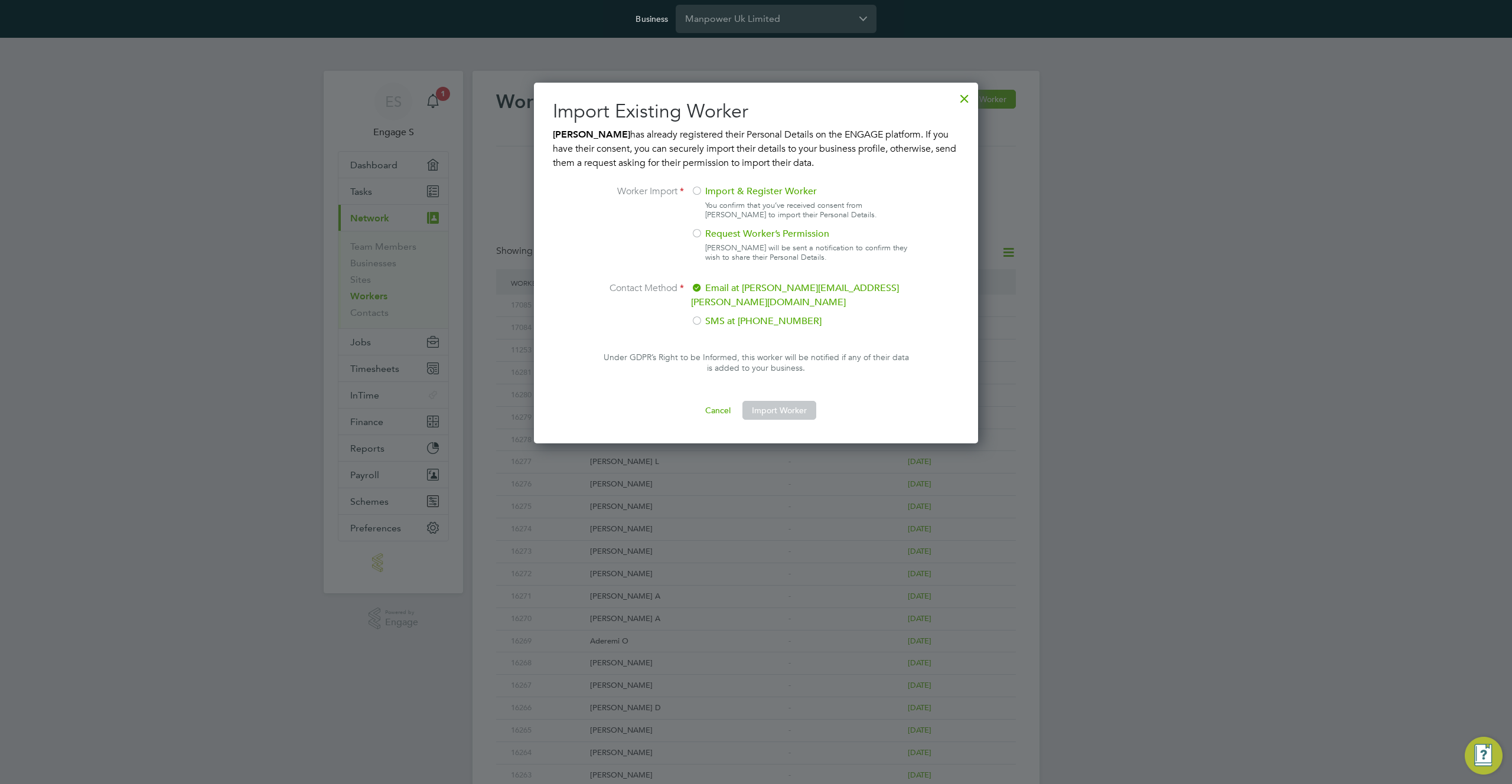
click at [700, 236] on div at bounding box center [696, 234] width 12 height 12
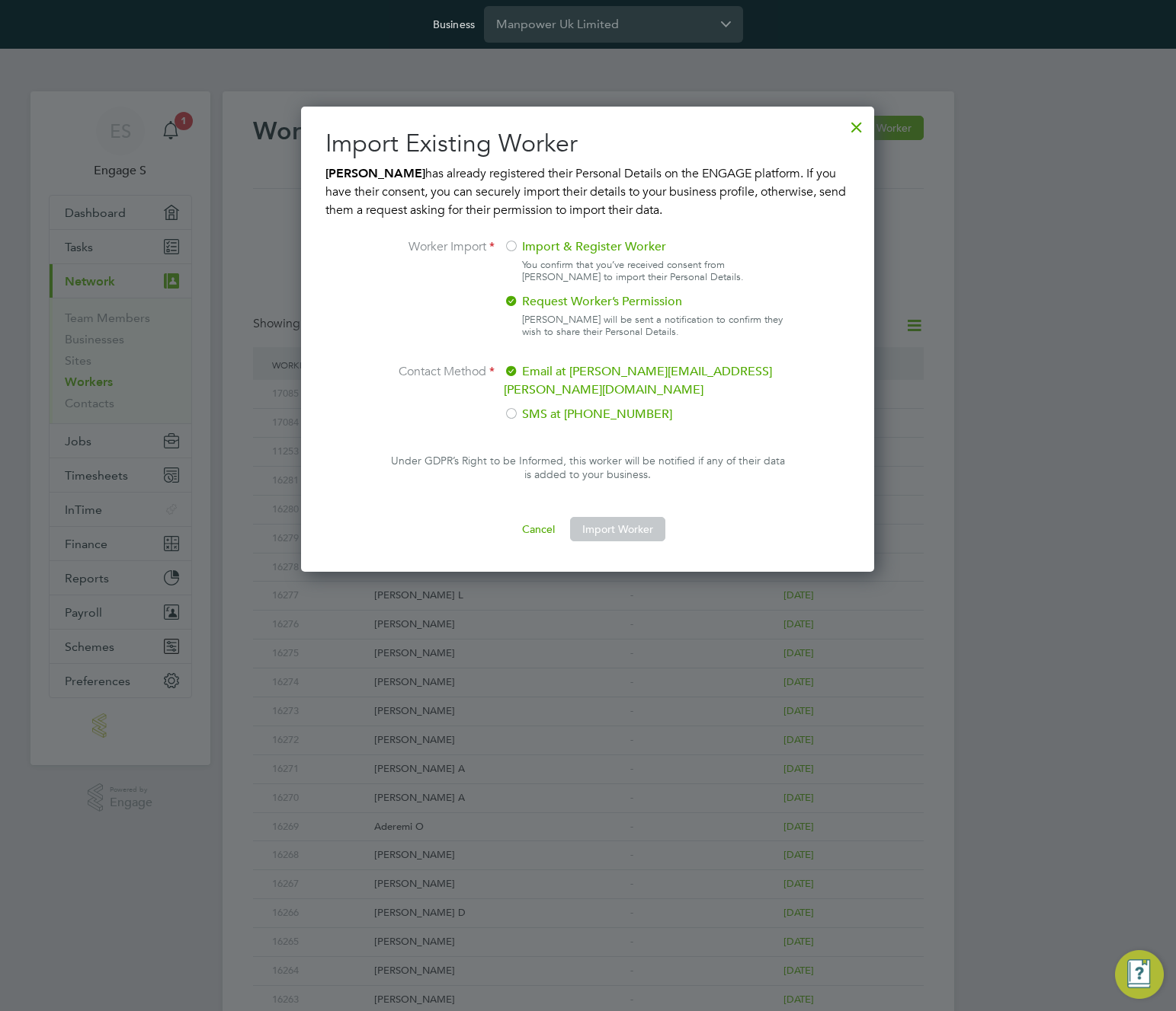
click at [726, 476] on p "Under GDPR’s Right to be Informed, this worker will be notified if any of their…" at bounding box center [587, 479] width 463 height 52
drag, startPoint x: 690, startPoint y: 399, endPoint x: 678, endPoint y: 346, distance: 54.3
click at [691, 405] on label "SMS at [PHONE_NUMBER]" at bounding box center [643, 414] width 280 height 18
click at [514, 298] on div at bounding box center [511, 302] width 15 height 15
click at [520, 405] on label "SMS at 123 456 7890" at bounding box center [643, 414] width 280 height 18
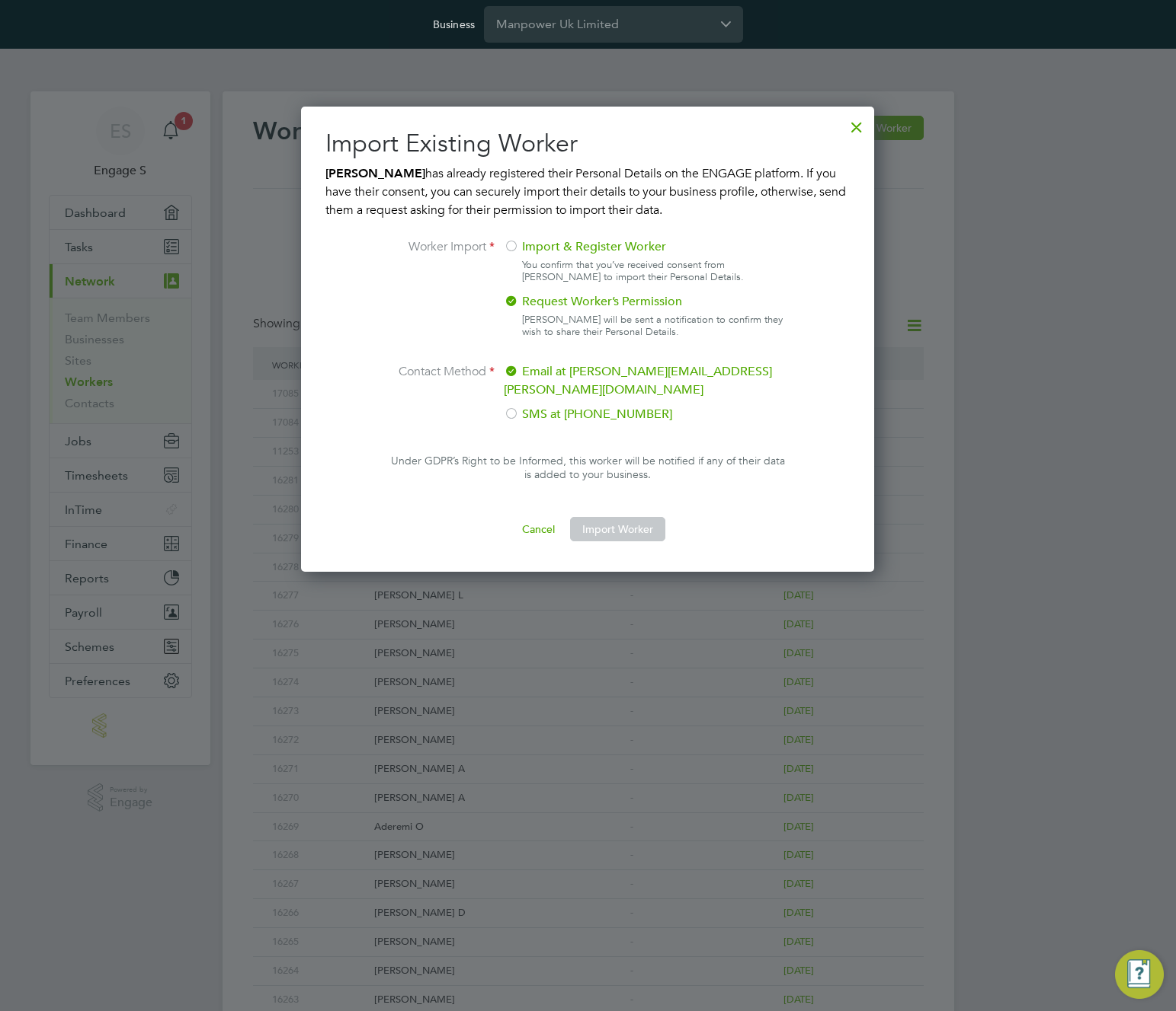
click at [512, 300] on div at bounding box center [511, 302] width 15 height 15
click at [745, 318] on div "John Smith will be sent a notification to confirm they wish to share their Pers…" at bounding box center [659, 326] width 273 height 24
click at [514, 299] on div at bounding box center [511, 302] width 15 height 15
click at [516, 247] on div at bounding box center [511, 247] width 15 height 15
click at [518, 304] on div at bounding box center [511, 302] width 15 height 15
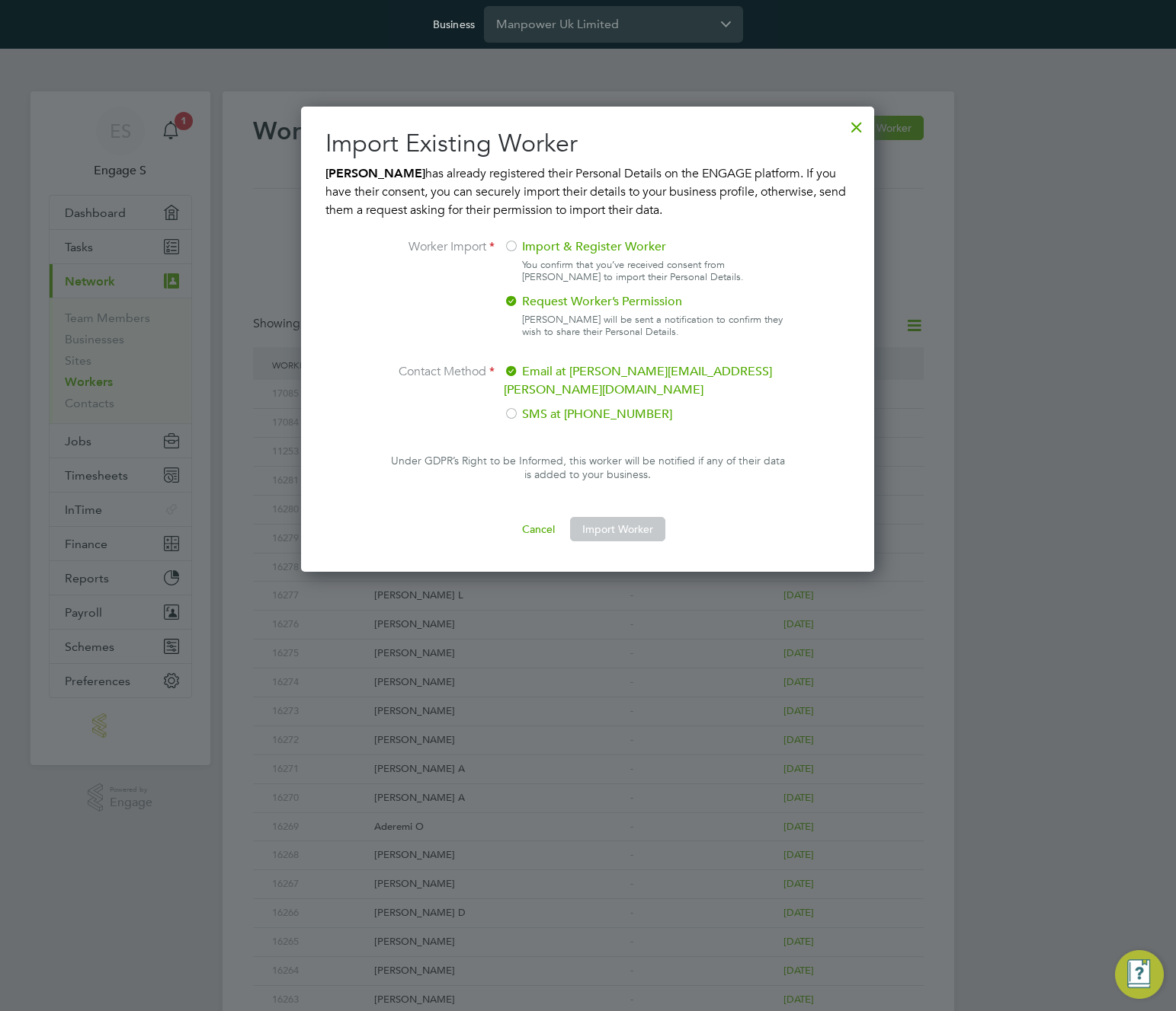
click at [634, 517] on button "Import Worker" at bounding box center [617, 529] width 95 height 24
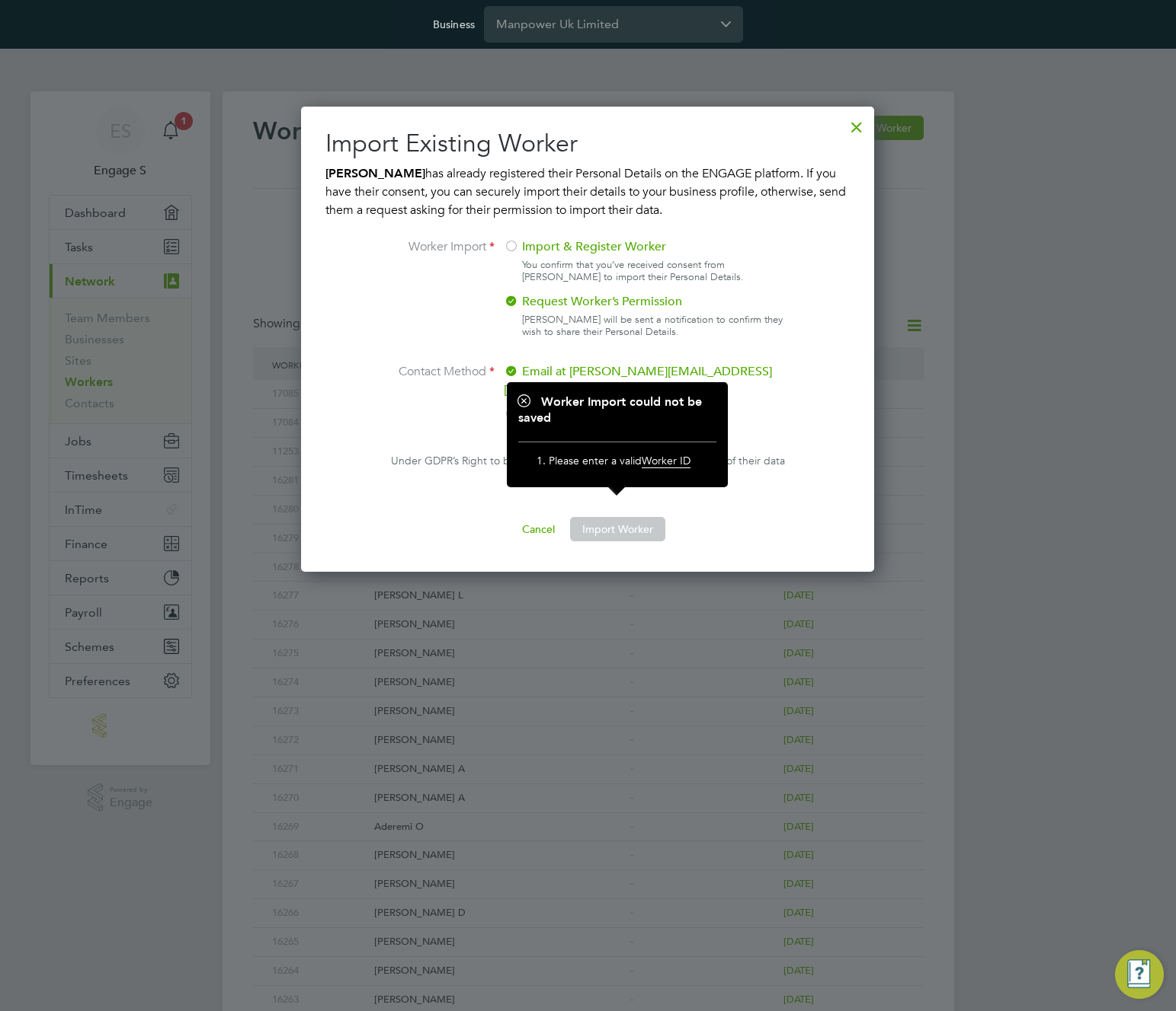
click at [630, 517] on button "Import Worker" at bounding box center [617, 529] width 95 height 24
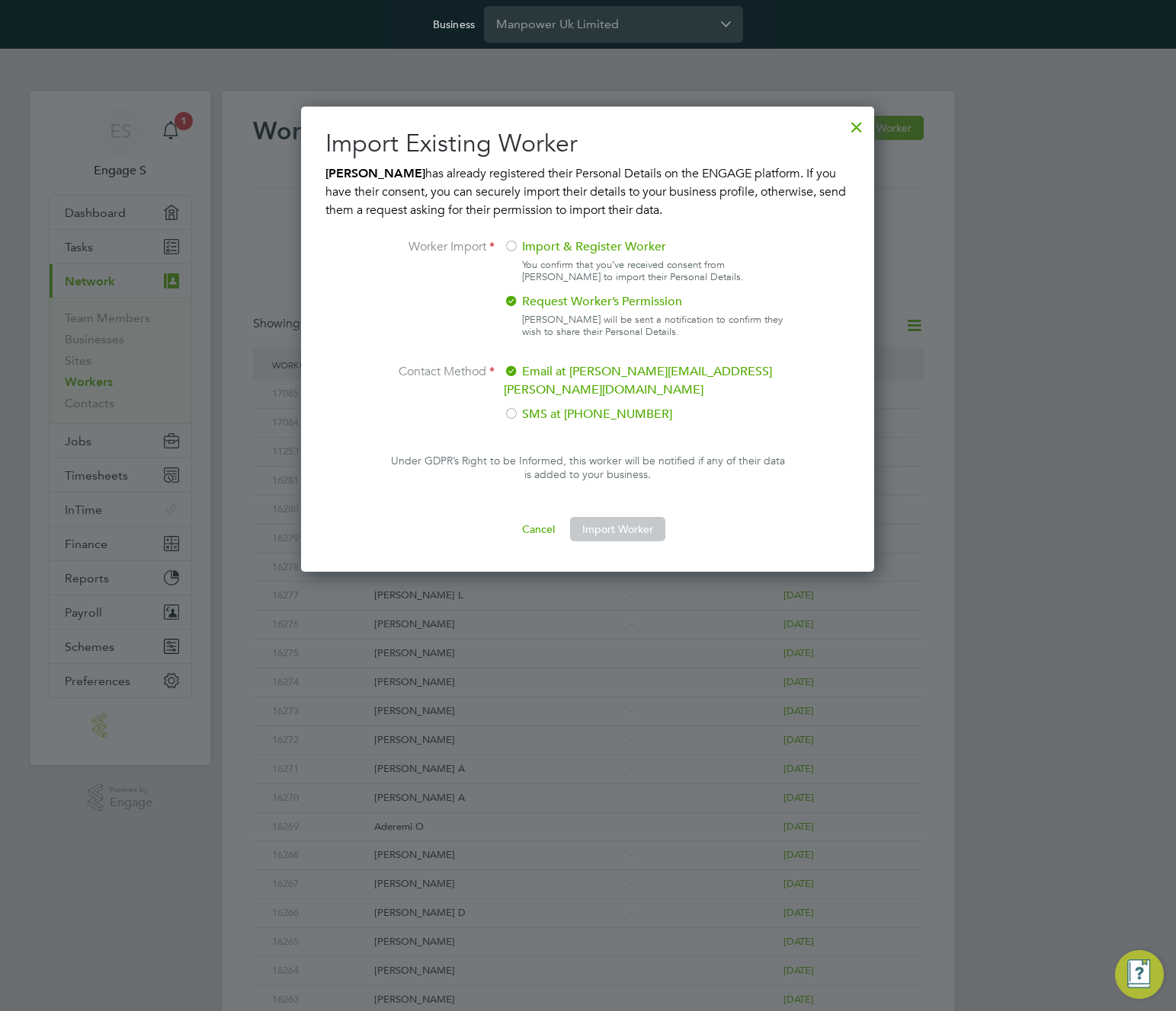
click at [630, 517] on button "Import Worker" at bounding box center [617, 529] width 95 height 24
click at [606, 517] on button "Import Worker" at bounding box center [617, 529] width 95 height 24
click at [622, 517] on button "Import Worker" at bounding box center [617, 529] width 95 height 24
click at [767, 517] on div "Cancel Import Worker" at bounding box center [587, 529] width 524 height 24
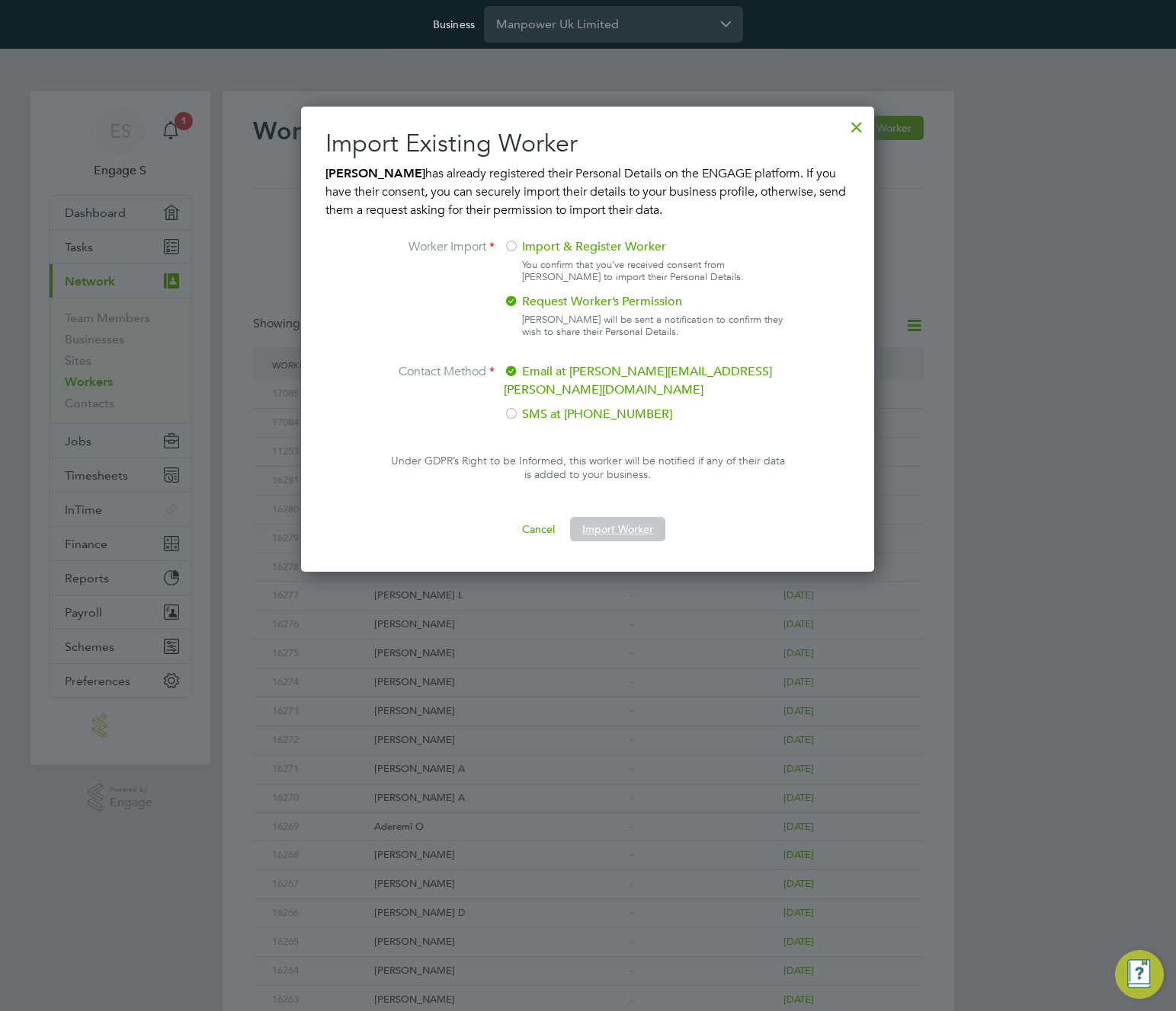
click at [598, 517] on button "Import Worker" at bounding box center [617, 529] width 95 height 24
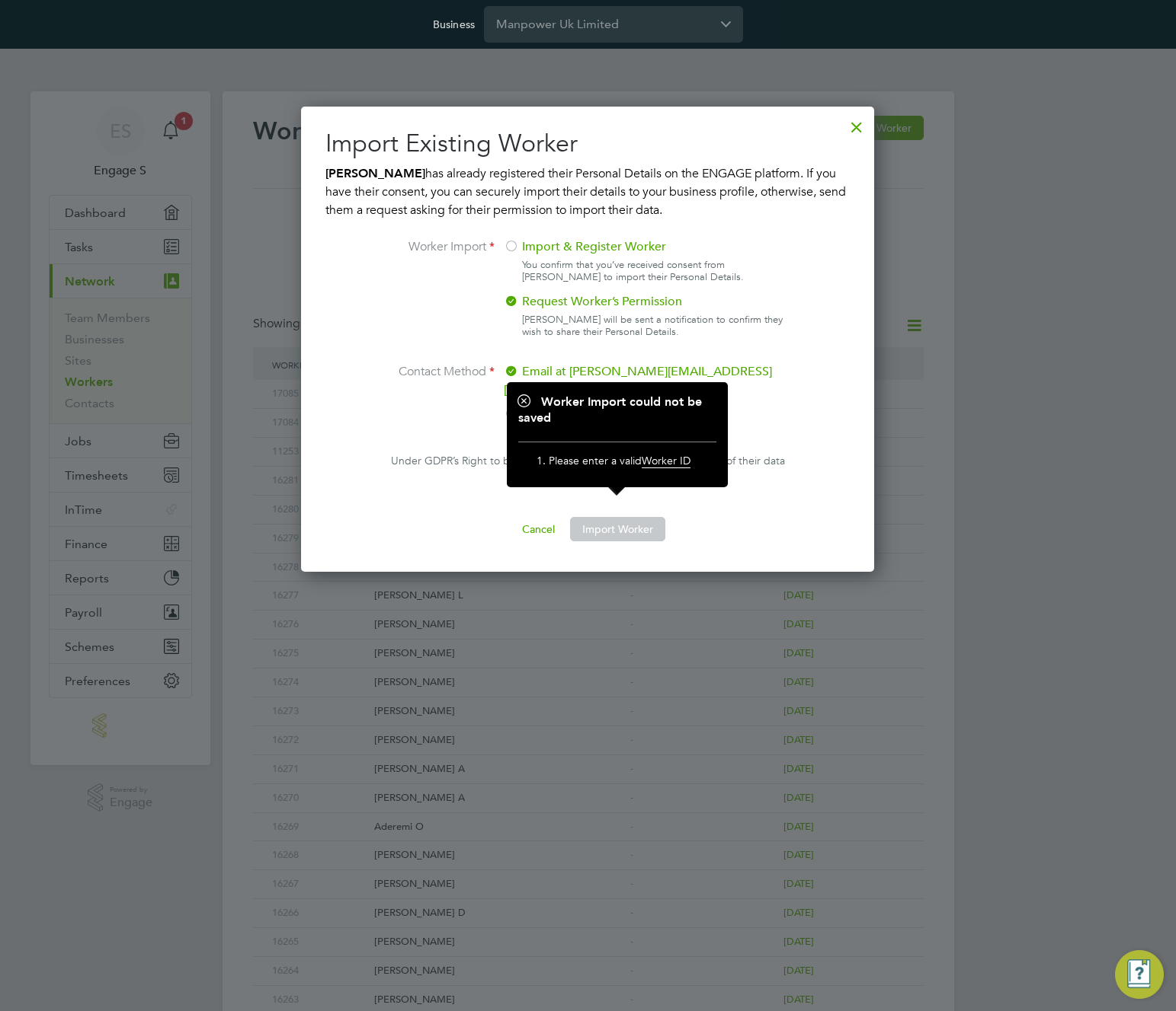
click at [596, 517] on button "Import Worker" at bounding box center [617, 529] width 95 height 24
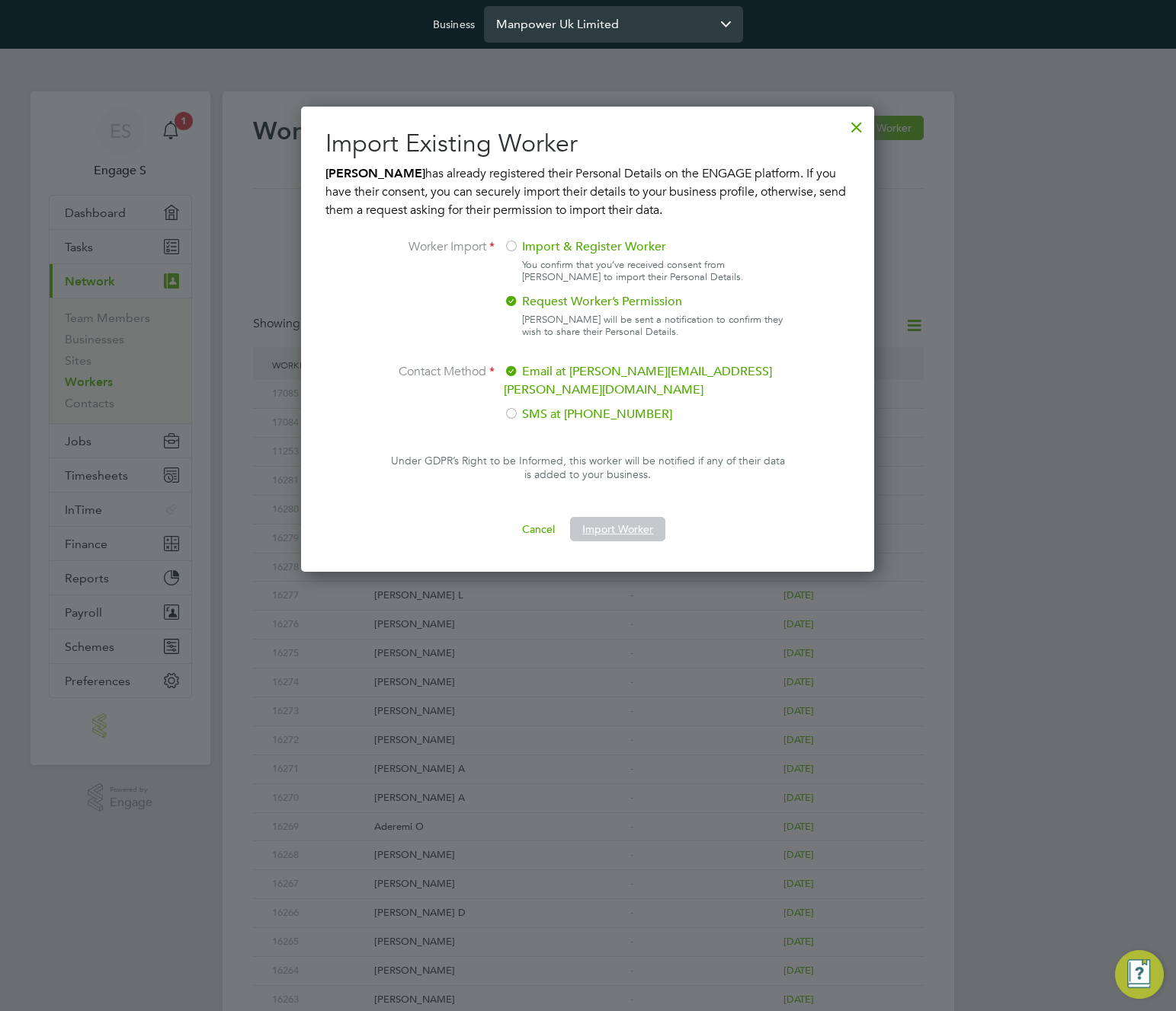
click at [611, 19] on input "Manpower Uk Limited" at bounding box center [613, 24] width 259 height 36
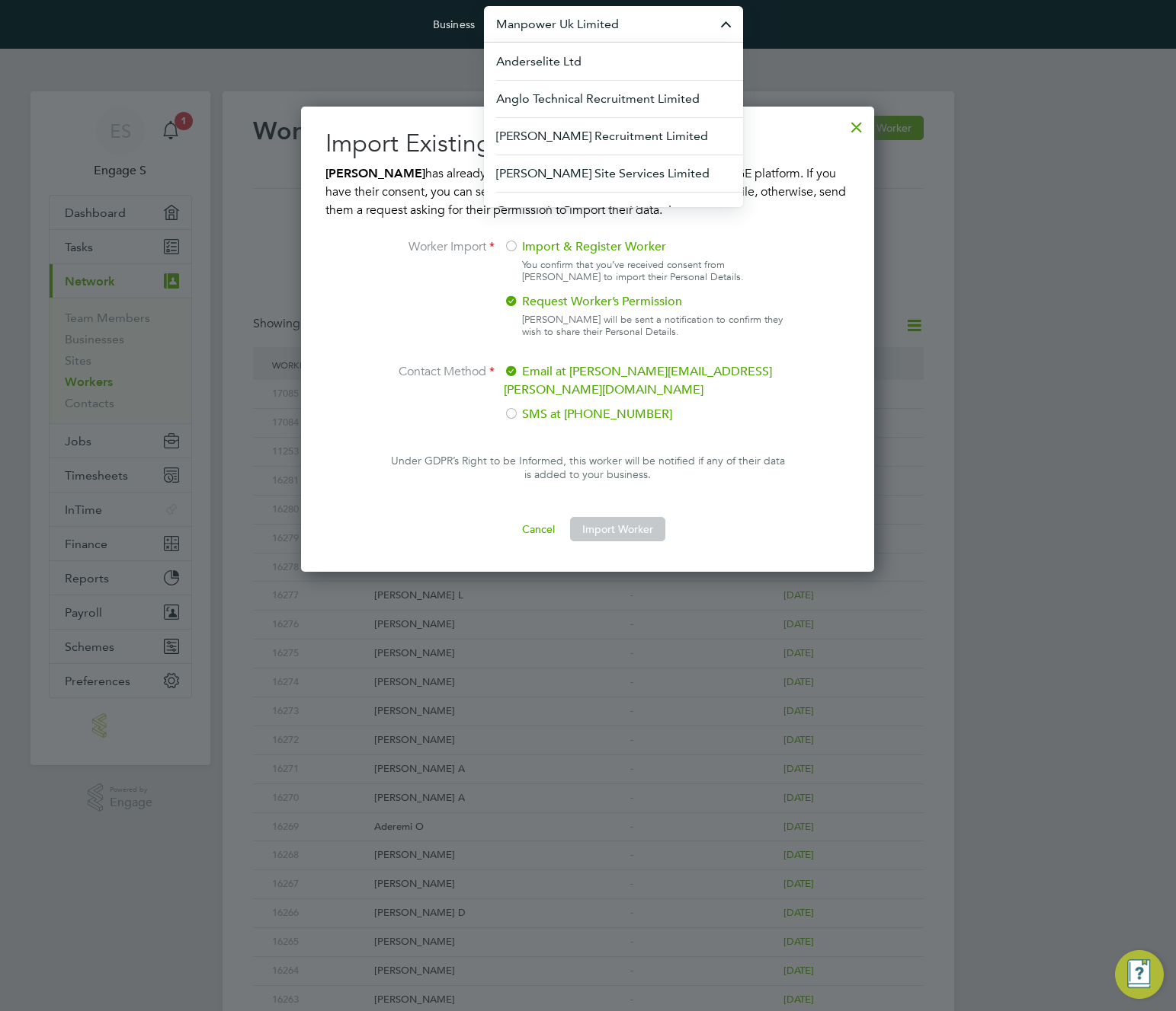
drag, startPoint x: 751, startPoint y: 245, endPoint x: 771, endPoint y: 230, distance: 25.0
click at [755, 240] on label "Import & Register Worker" at bounding box center [643, 247] width 280 height 18
click at [861, 128] on div at bounding box center [856, 123] width 27 height 27
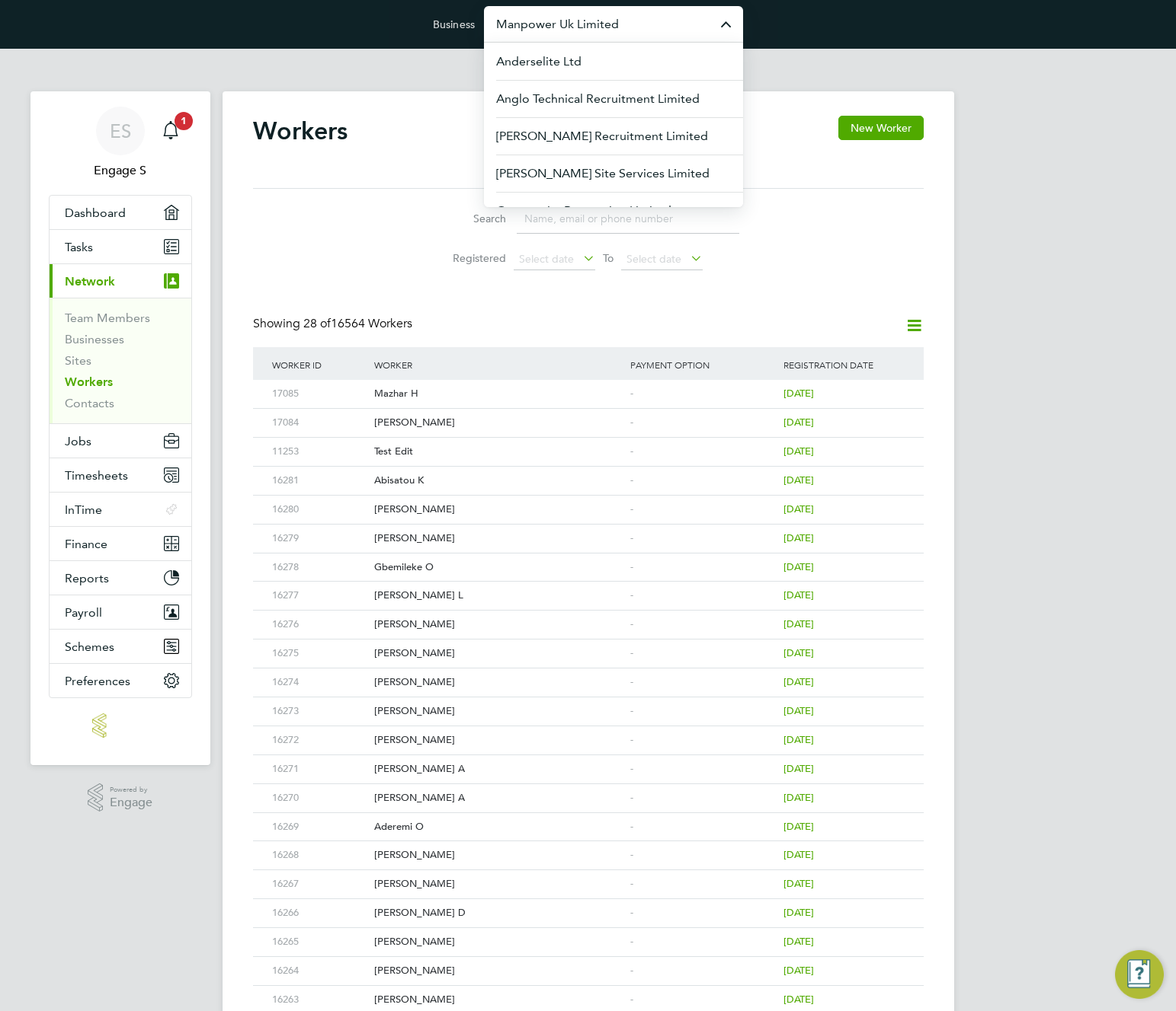
drag, startPoint x: 858, startPoint y: 229, endPoint x: 865, endPoint y: 178, distance: 51.5
click at [859, 225] on div "Search Registered Select date To Select date" at bounding box center [588, 233] width 670 height 90
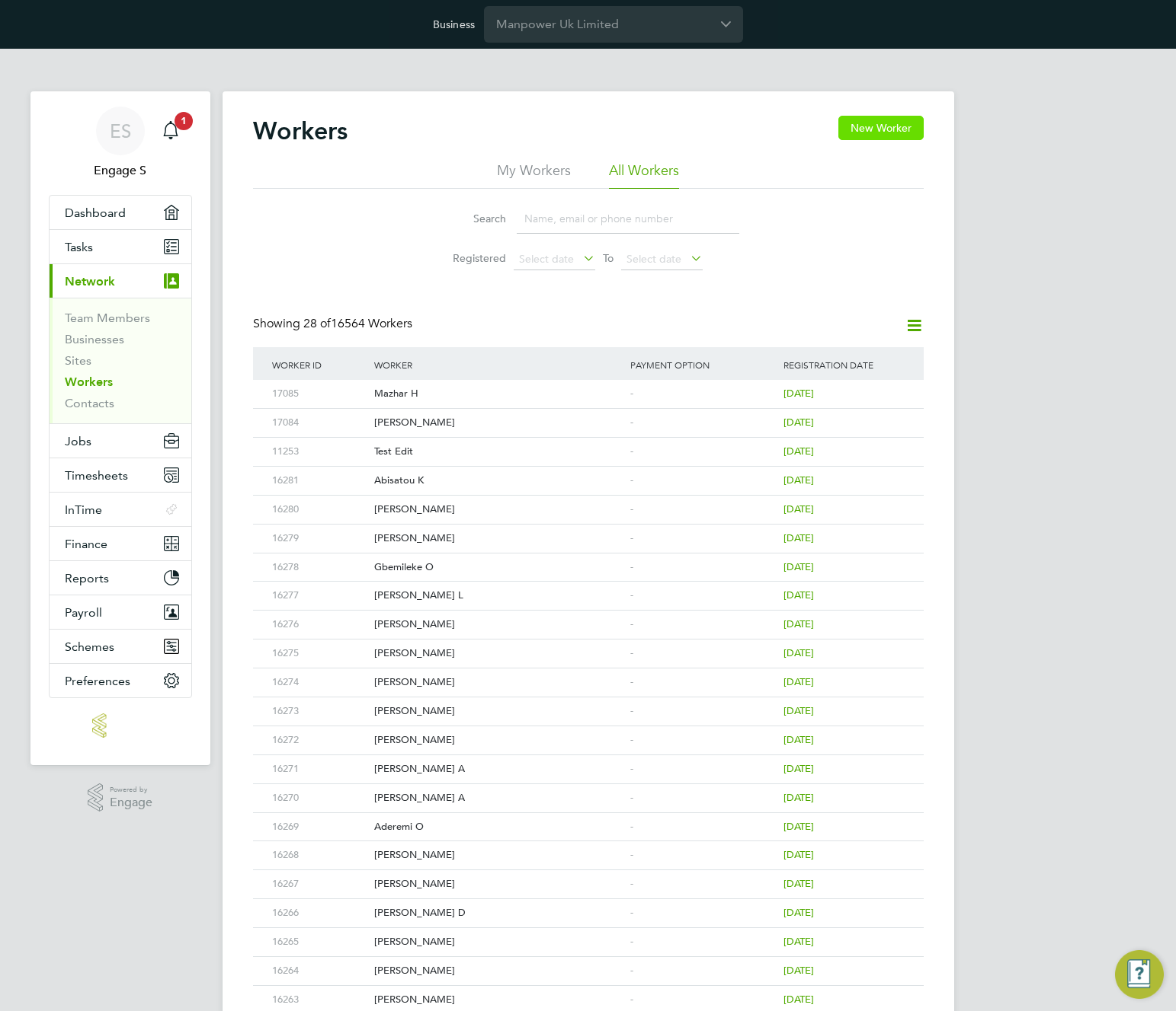
click at [870, 120] on button "New Worker" at bounding box center [880, 128] width 85 height 24
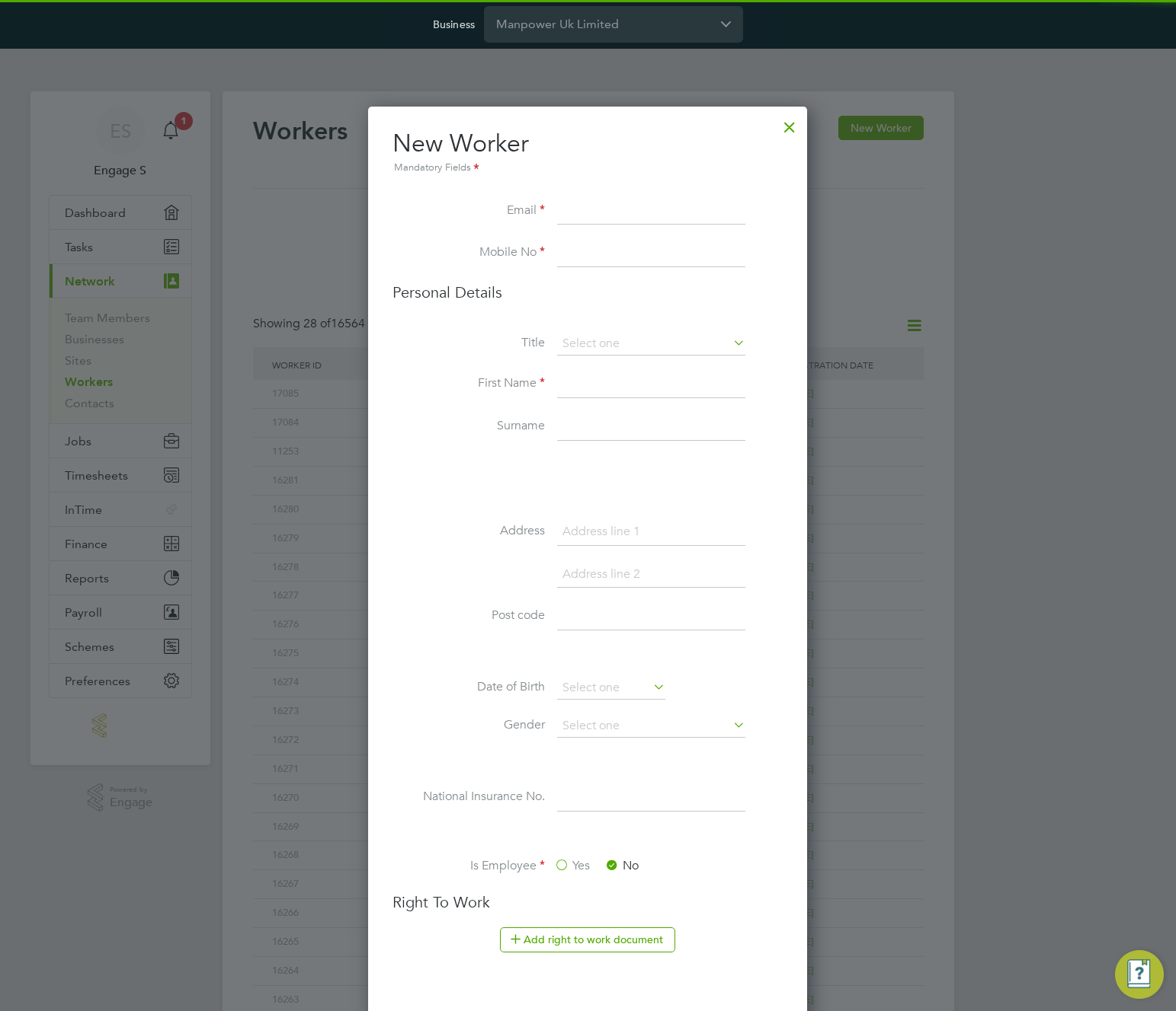
scroll to position [1479, 440]
click at [649, 210] on input at bounding box center [651, 212] width 188 height 27
paste input "Manpower Uk Limited"
type input "Manpower Uk Limited"
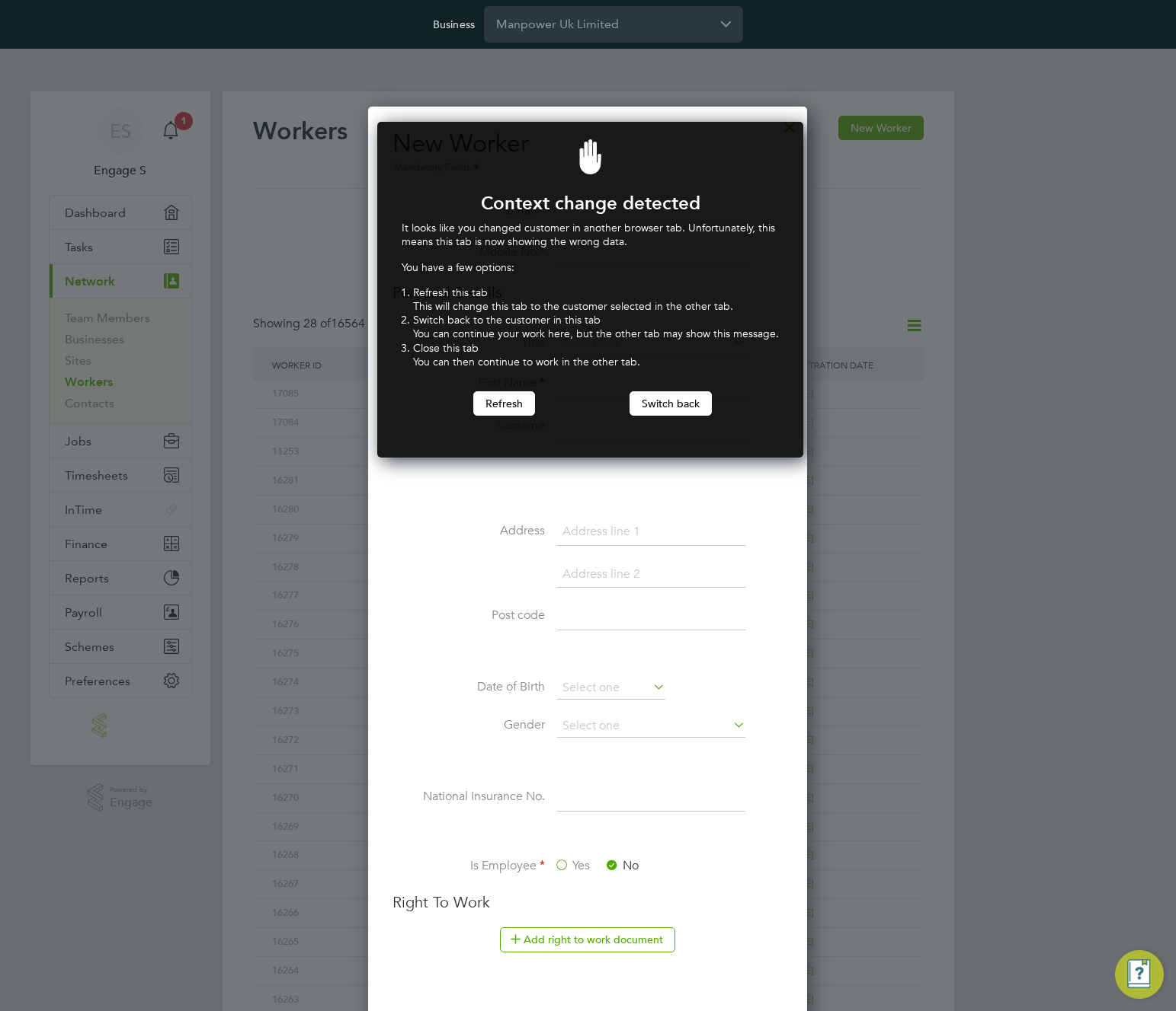
scroll to position [336, 421]
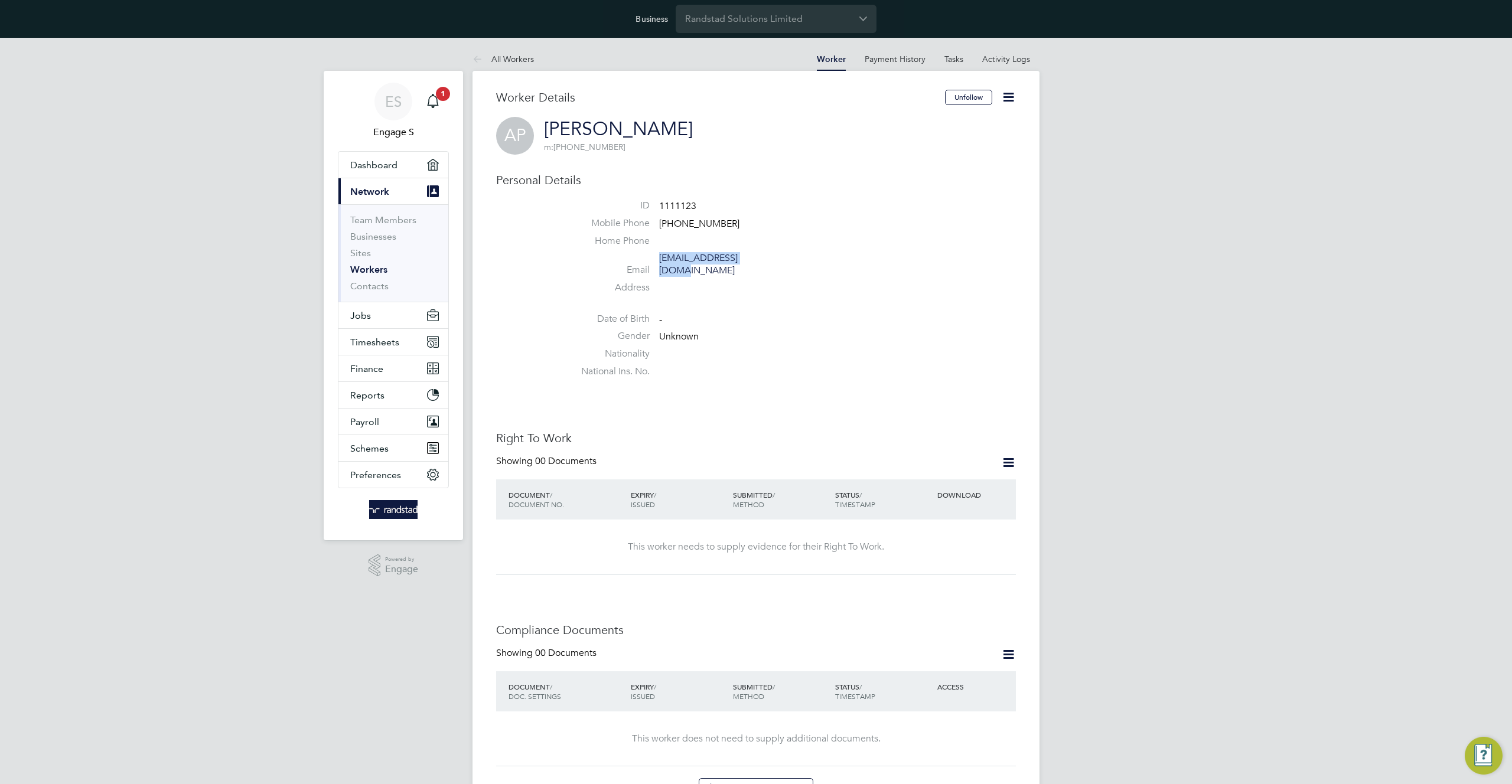
drag, startPoint x: 771, startPoint y: 258, endPoint x: 661, endPoint y: 292, distance: 115.1
click at [660, 264] on li "Email [EMAIL_ADDRESS][DOMAIN_NAME]" at bounding box center [792, 266] width 449 height 29
copy link "[EMAIL_ADDRESS][DOMAIN_NAME]"
click at [1206, 597] on div "ES Engage S Notifications 1 Applications: Dashboard Current page: Network Team …" at bounding box center [756, 774] width 1512 height 1473
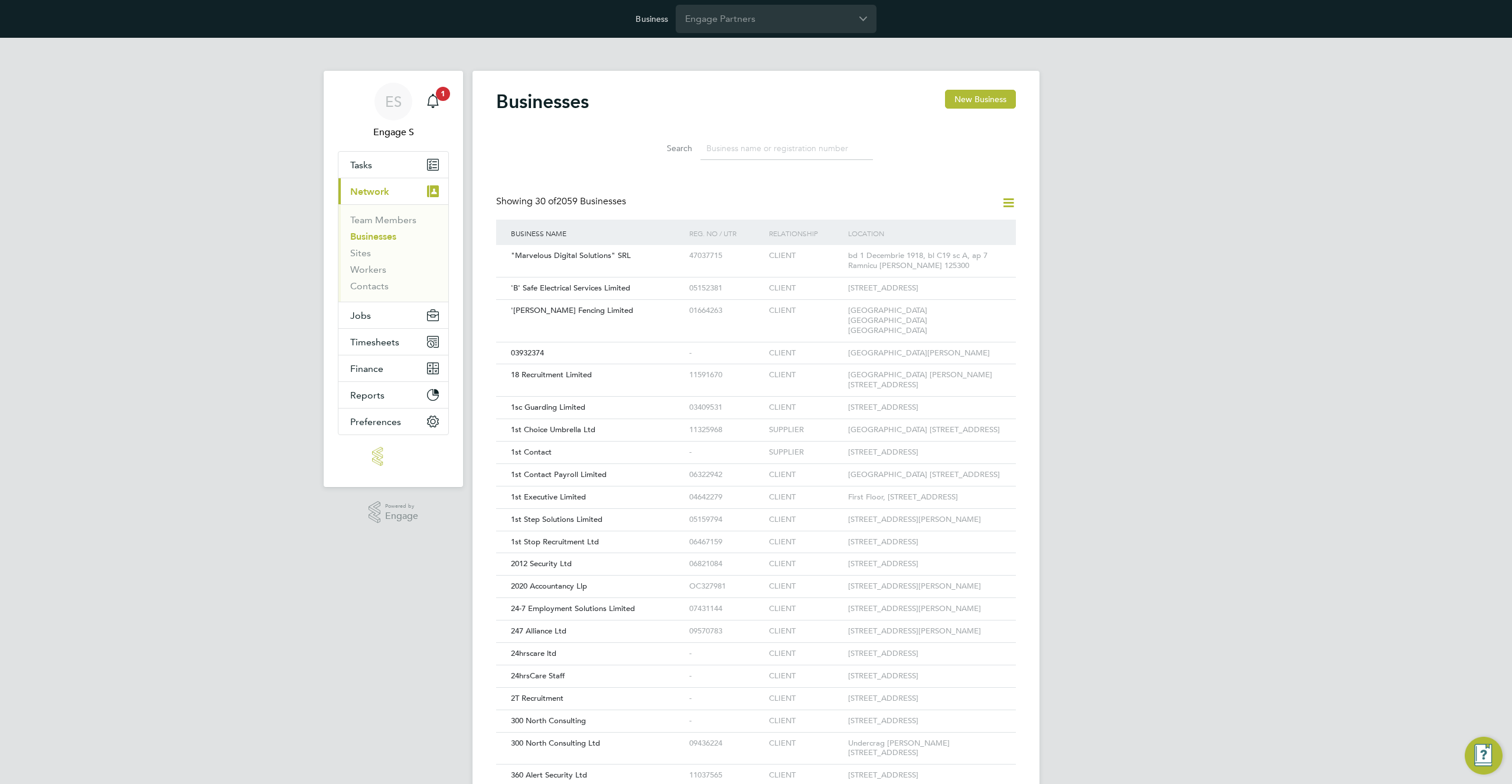
click at [768, 151] on input at bounding box center [787, 148] width 173 height 23
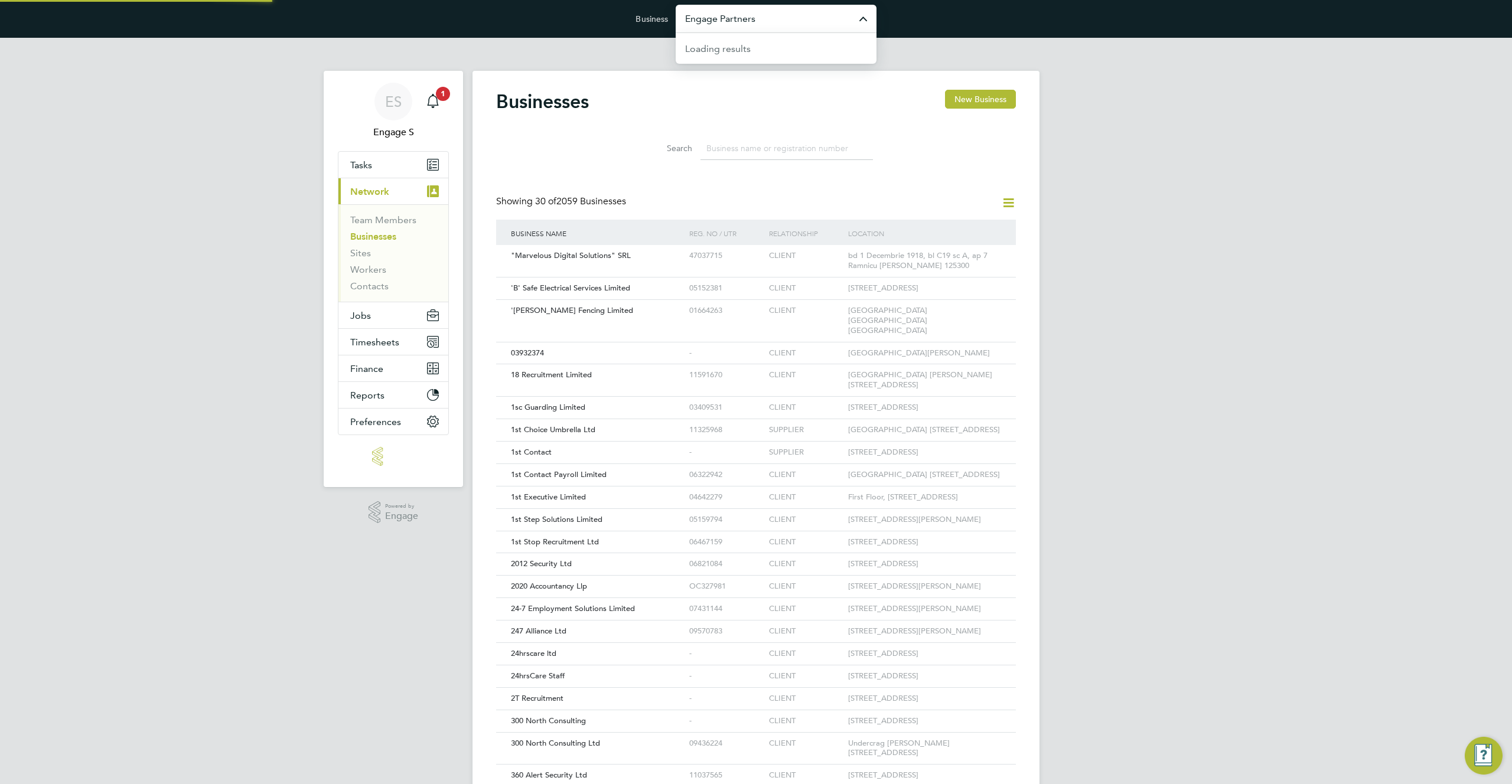
click at [838, 25] on input "Engage Partners" at bounding box center [776, 19] width 201 height 28
click at [830, 25] on input "manopwer" at bounding box center [776, 19] width 201 height 28
click at [771, 102] on span "Manpower Uk Limited" at bounding box center [733, 106] width 95 height 14
type input "Manpower Uk Limited"
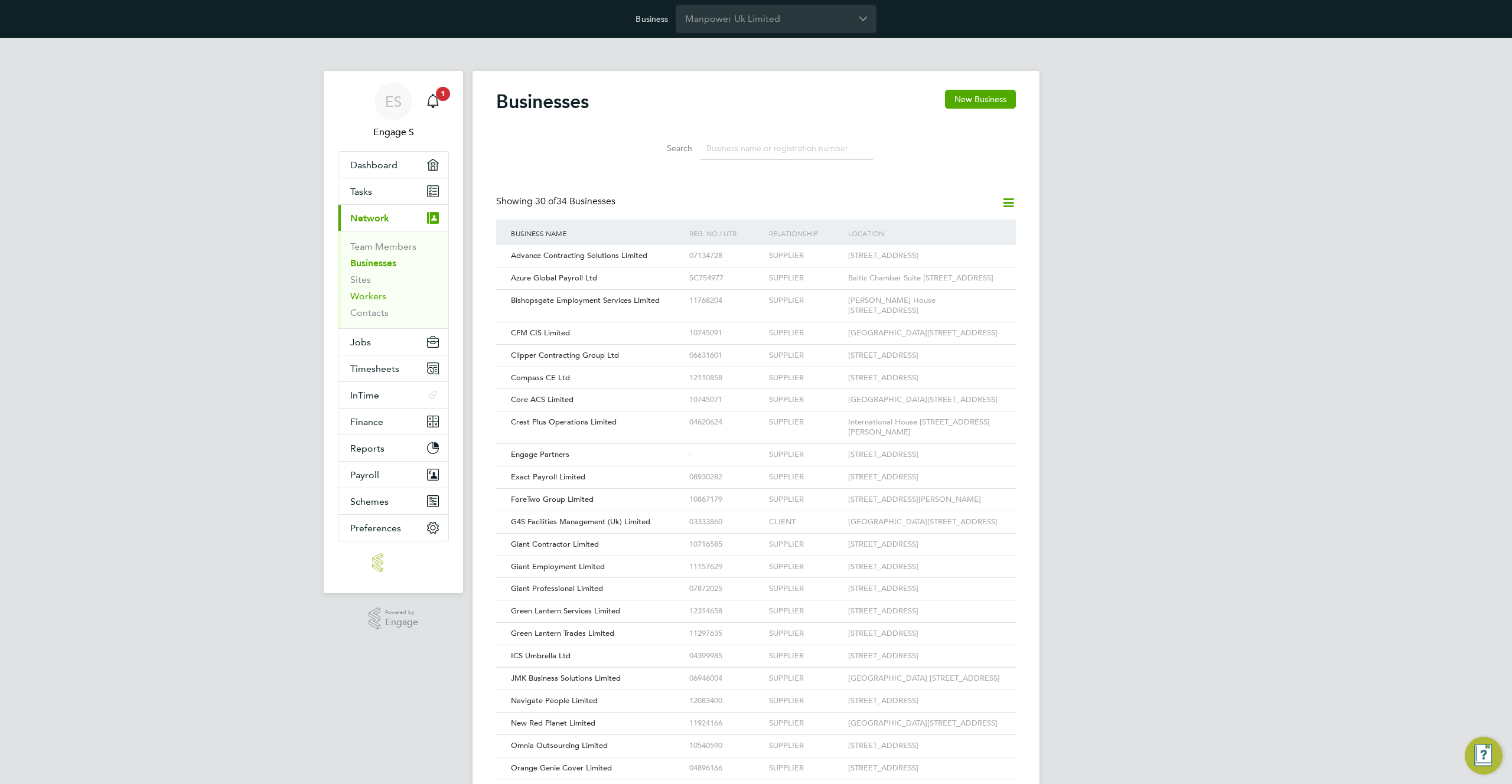
click at [382, 295] on link "Workers" at bounding box center [367, 296] width 36 height 11
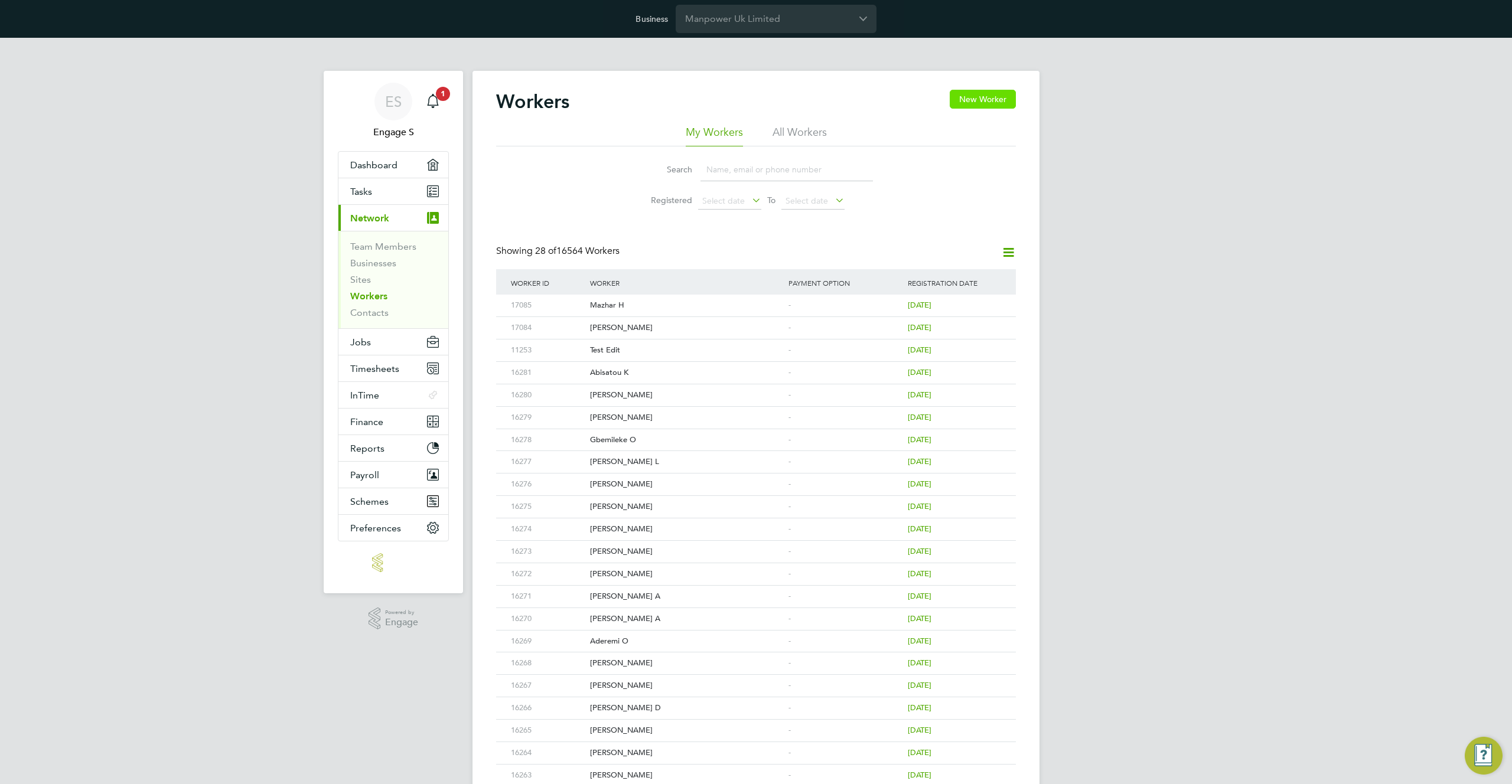
click at [990, 99] on button "New Worker" at bounding box center [983, 99] width 66 height 19
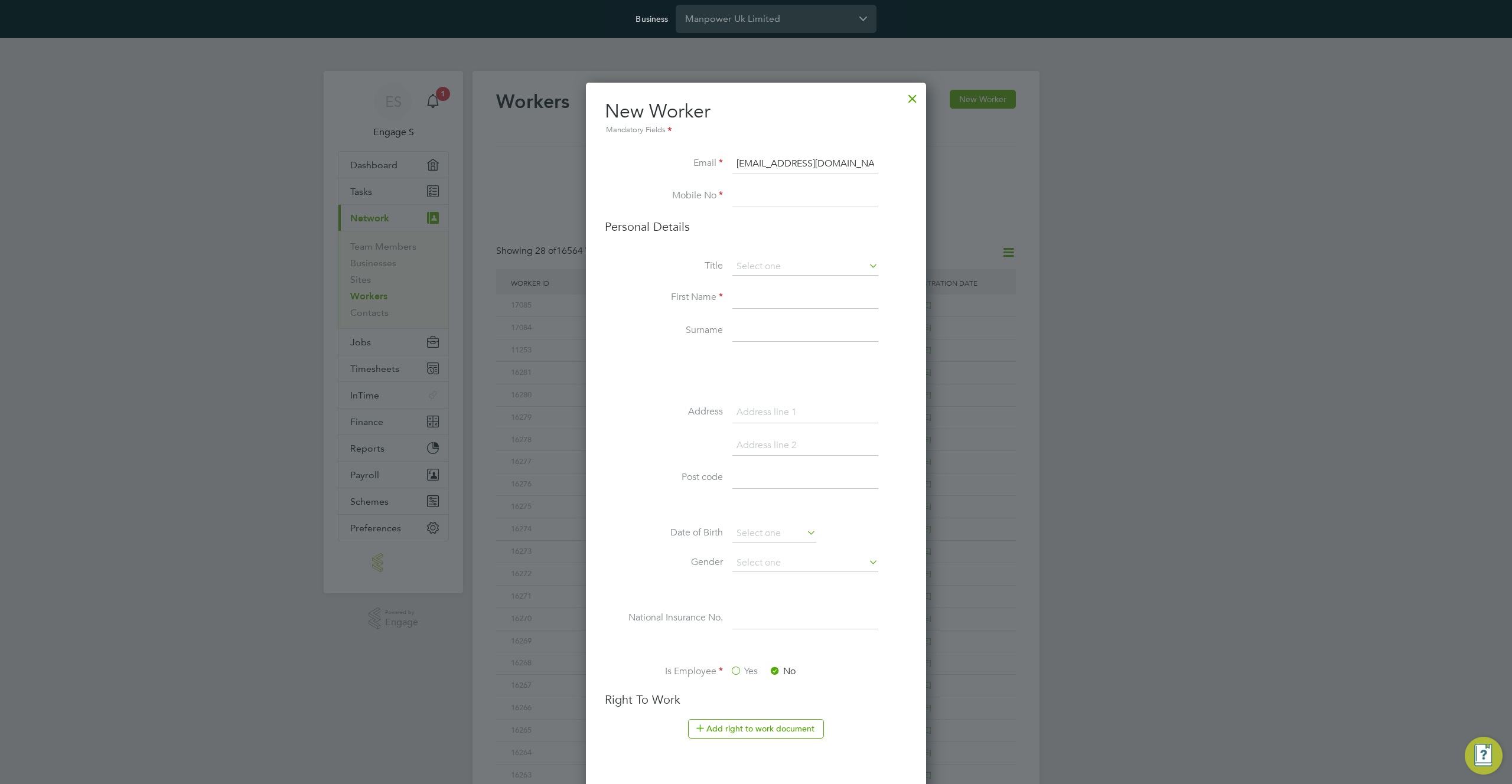
type input "[EMAIL_ADDRESS][DOMAIN_NAME]"
type input "[PHONE_NUMBER]"
click at [764, 300] on input at bounding box center [805, 298] width 146 height 21
type input "L"
type input "NO Id"
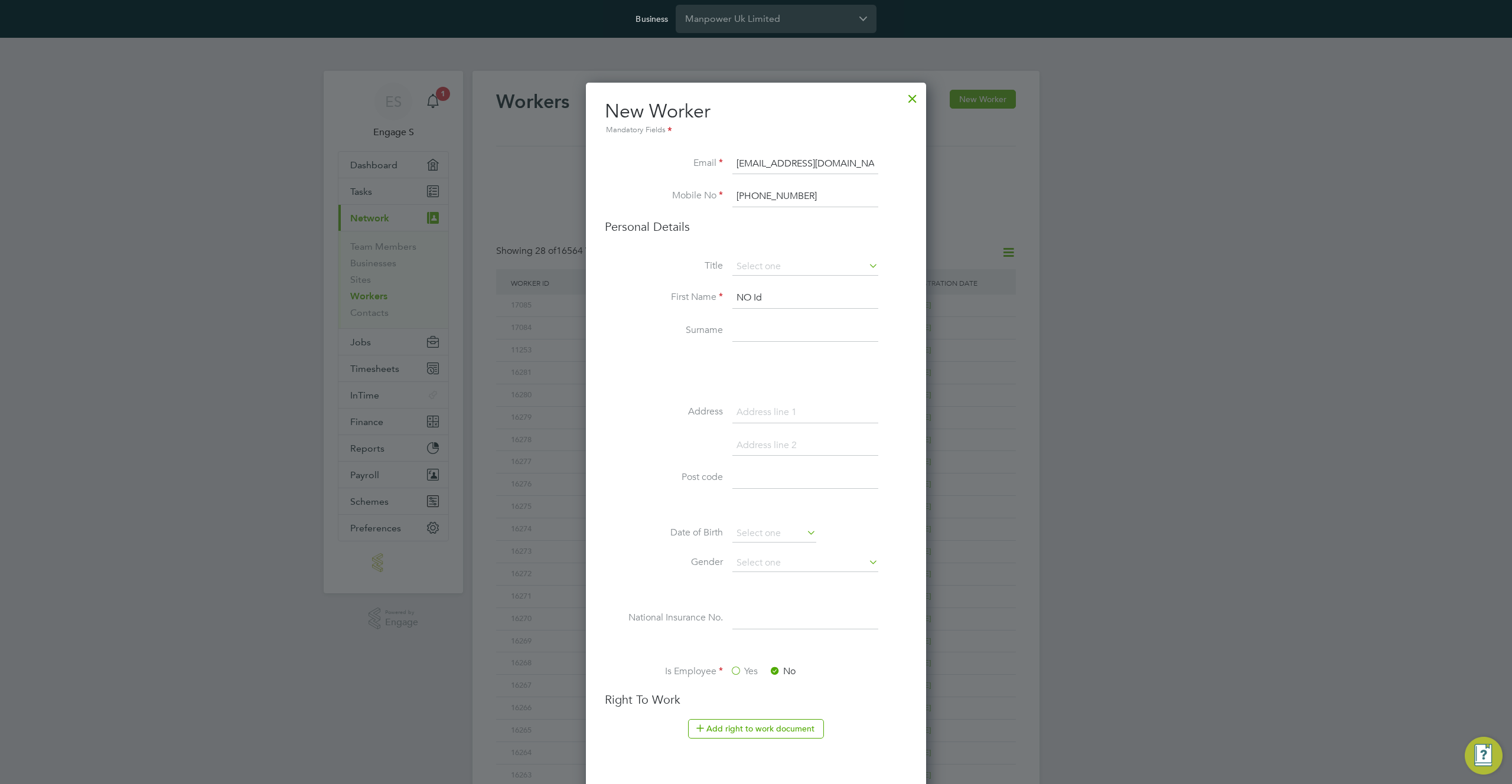
click at [661, 356] on li at bounding box center [755, 360] width 302 height 13
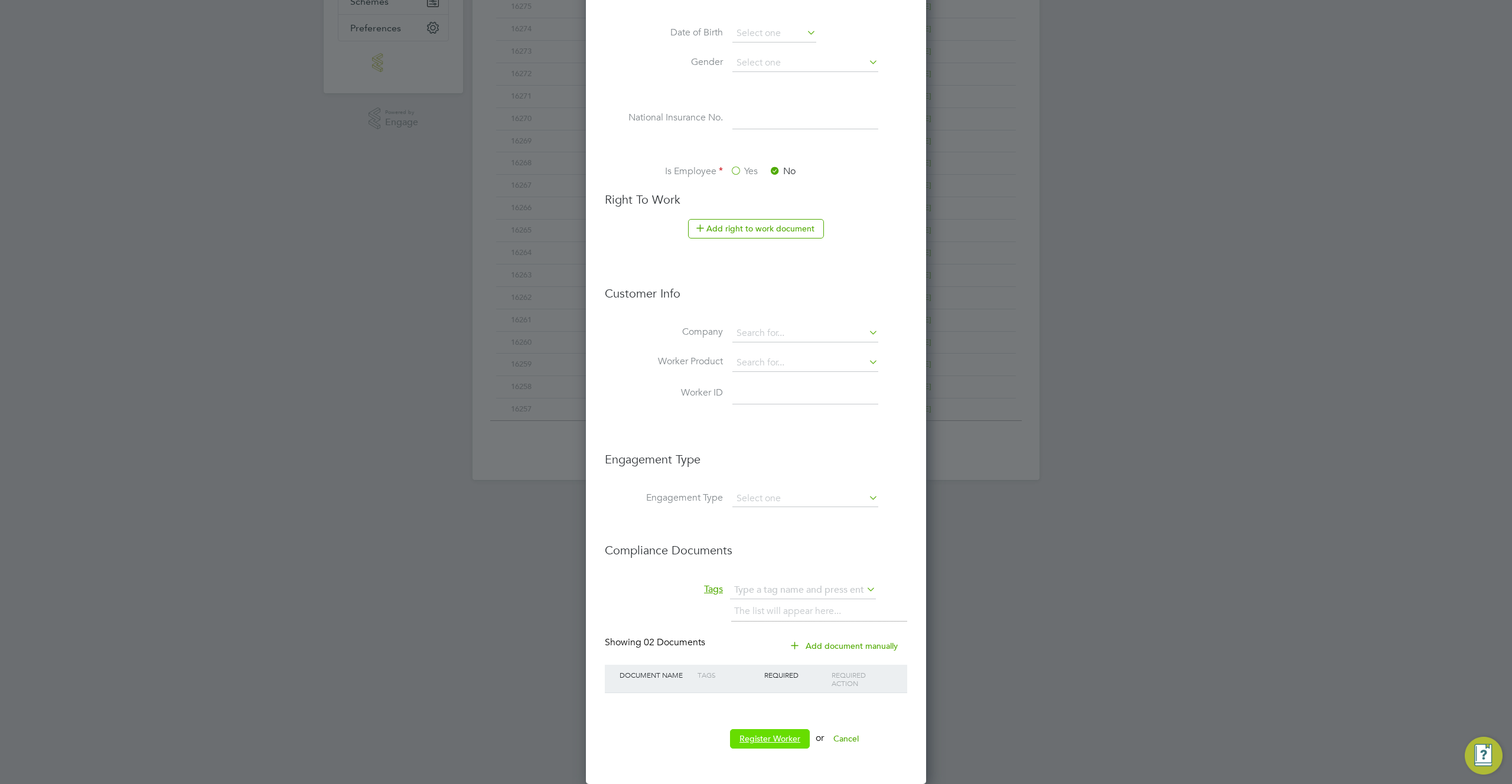
click at [783, 738] on button "Register Worker" at bounding box center [770, 738] width 80 height 19
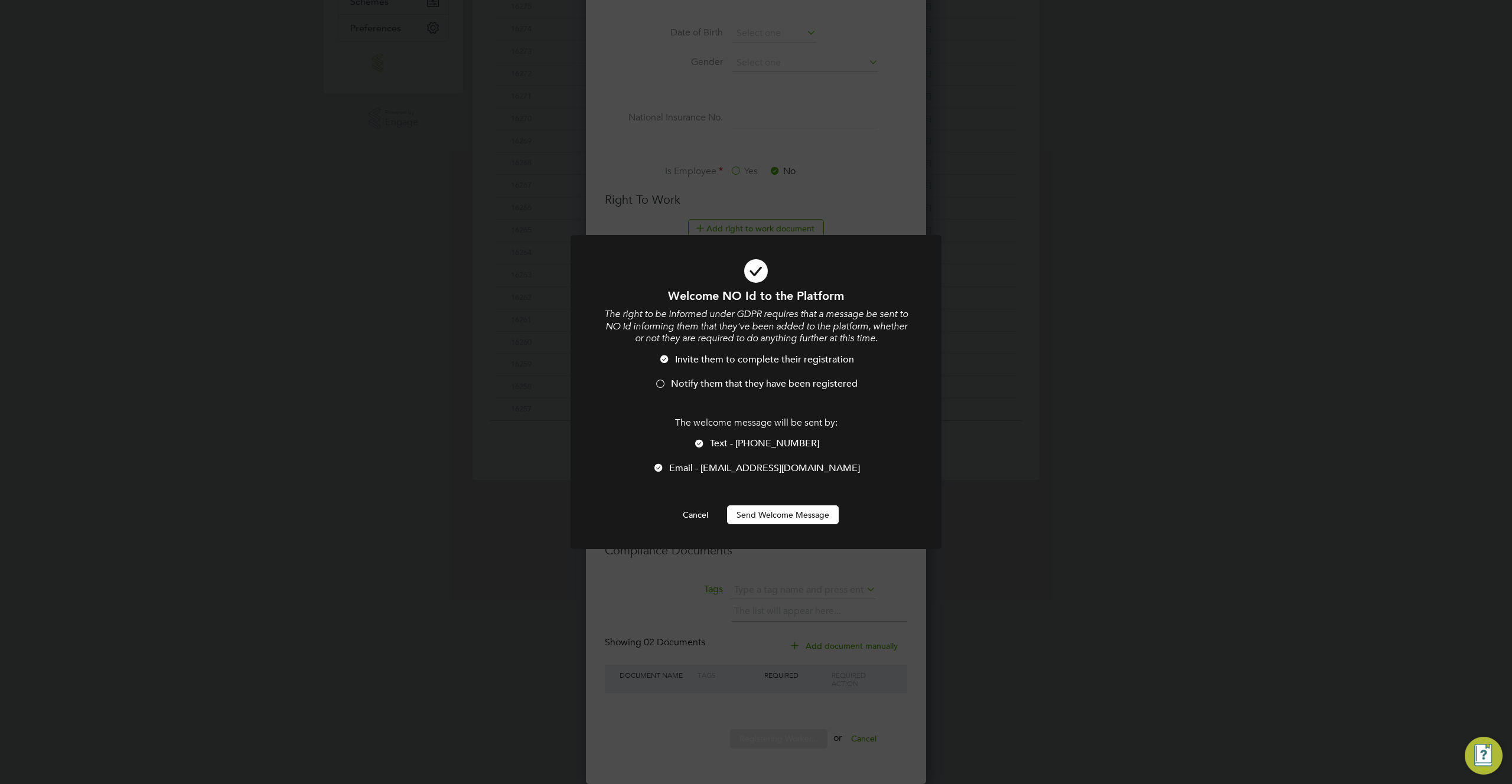
click at [759, 507] on button "Send Welcome Message" at bounding box center [783, 515] width 112 height 19
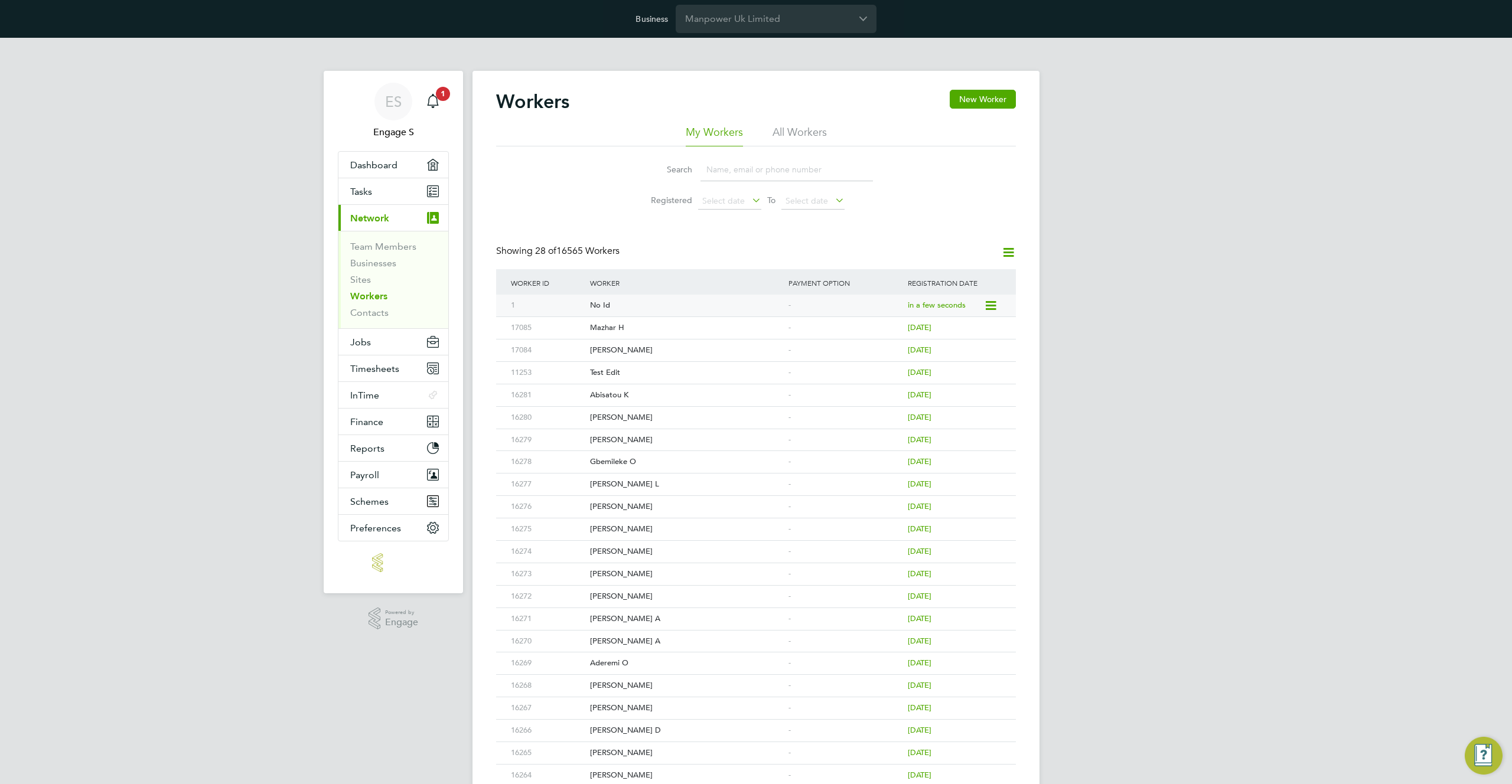
click at [606, 304] on div "No Id" at bounding box center [686, 305] width 198 height 22
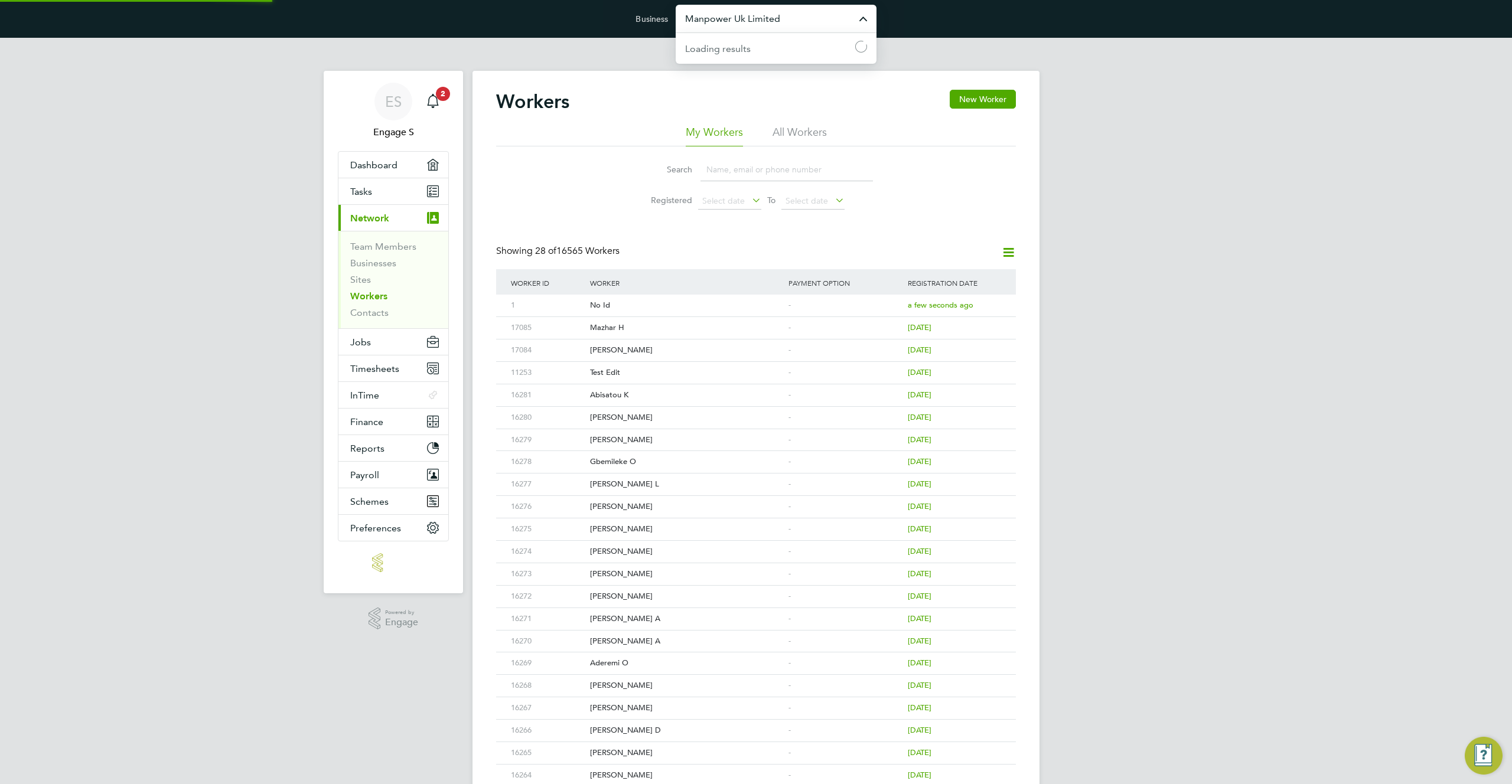
click at [796, 22] on input "Manpower Uk Limited" at bounding box center [776, 19] width 201 height 28
click at [792, 75] on span "Randstad Solutions Limited" at bounding box center [744, 76] width 118 height 14
type input "Randstad Solutions Limited"
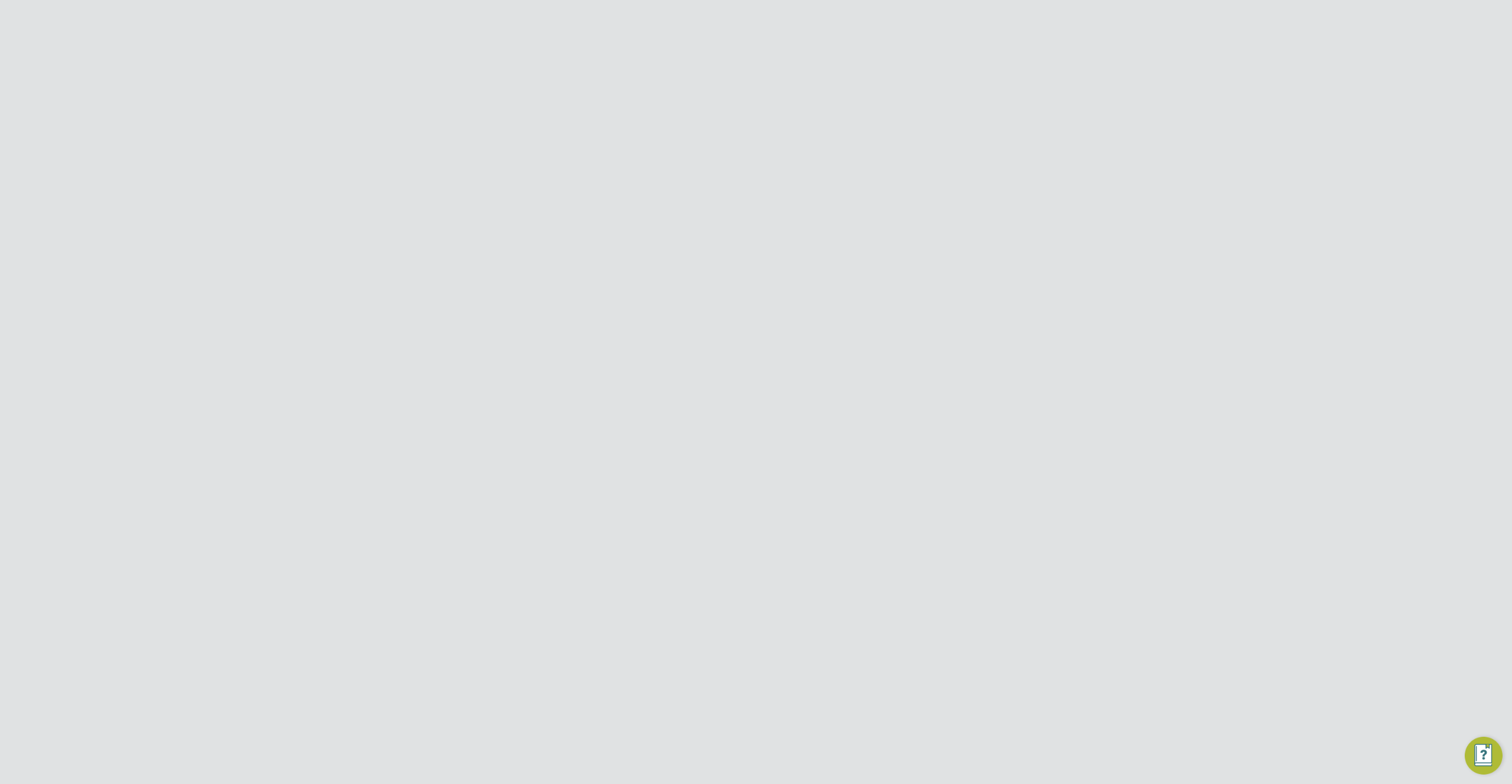
drag, startPoint x: 784, startPoint y: 262, endPoint x: 659, endPoint y: 264, distance: 125.0
click at [659, 264] on li "Email [EMAIL_ADDRESS][DOMAIN_NAME]" at bounding box center [792, 266] width 449 height 29
drag, startPoint x: 777, startPoint y: 261, endPoint x: 657, endPoint y: 258, distance: 120.0
click at [657, 258] on li "Email testnoid@gmail.com" at bounding box center [792, 266] width 449 height 29
copy li "testnoid@gmail.com"
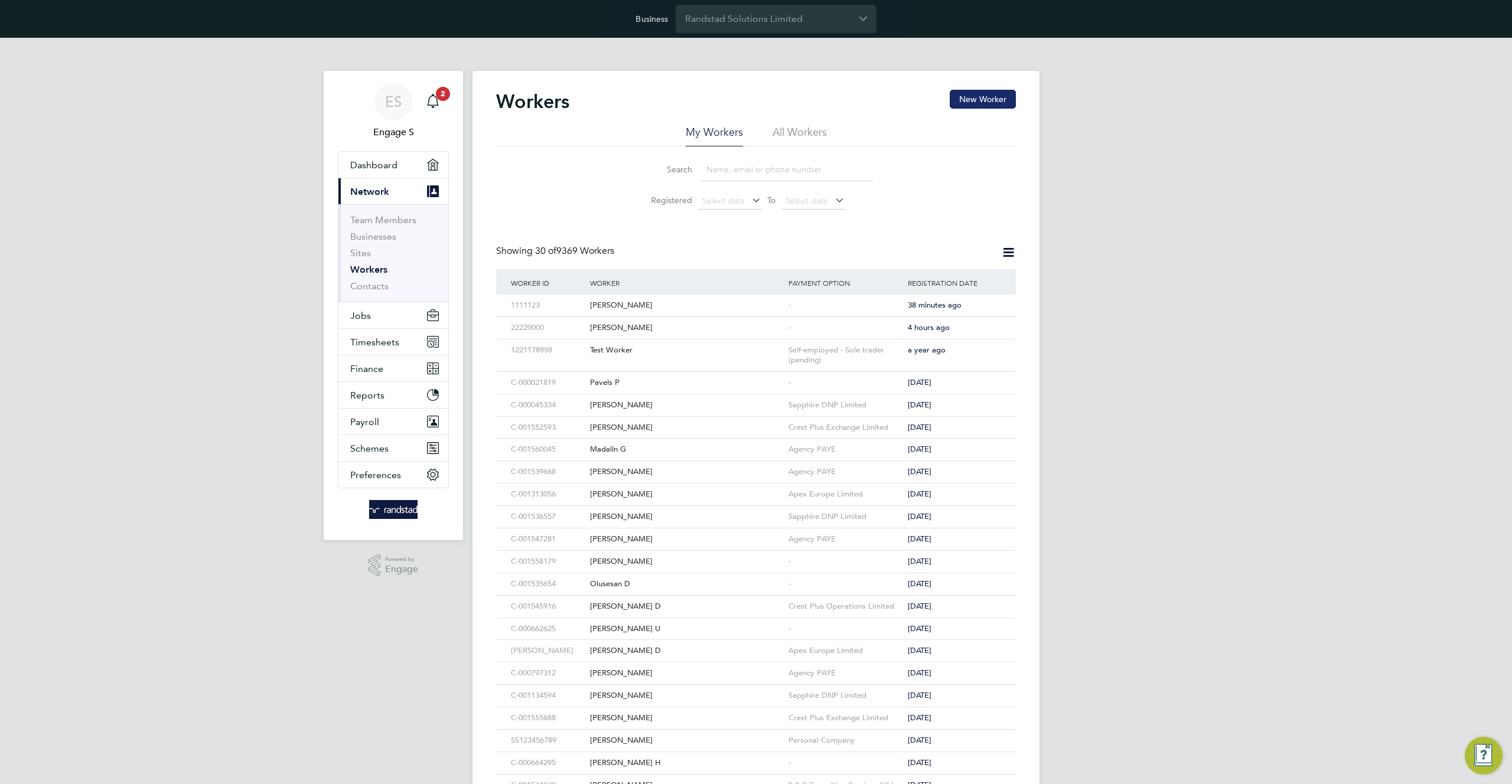
click at [972, 101] on button "New Worker" at bounding box center [983, 99] width 66 height 19
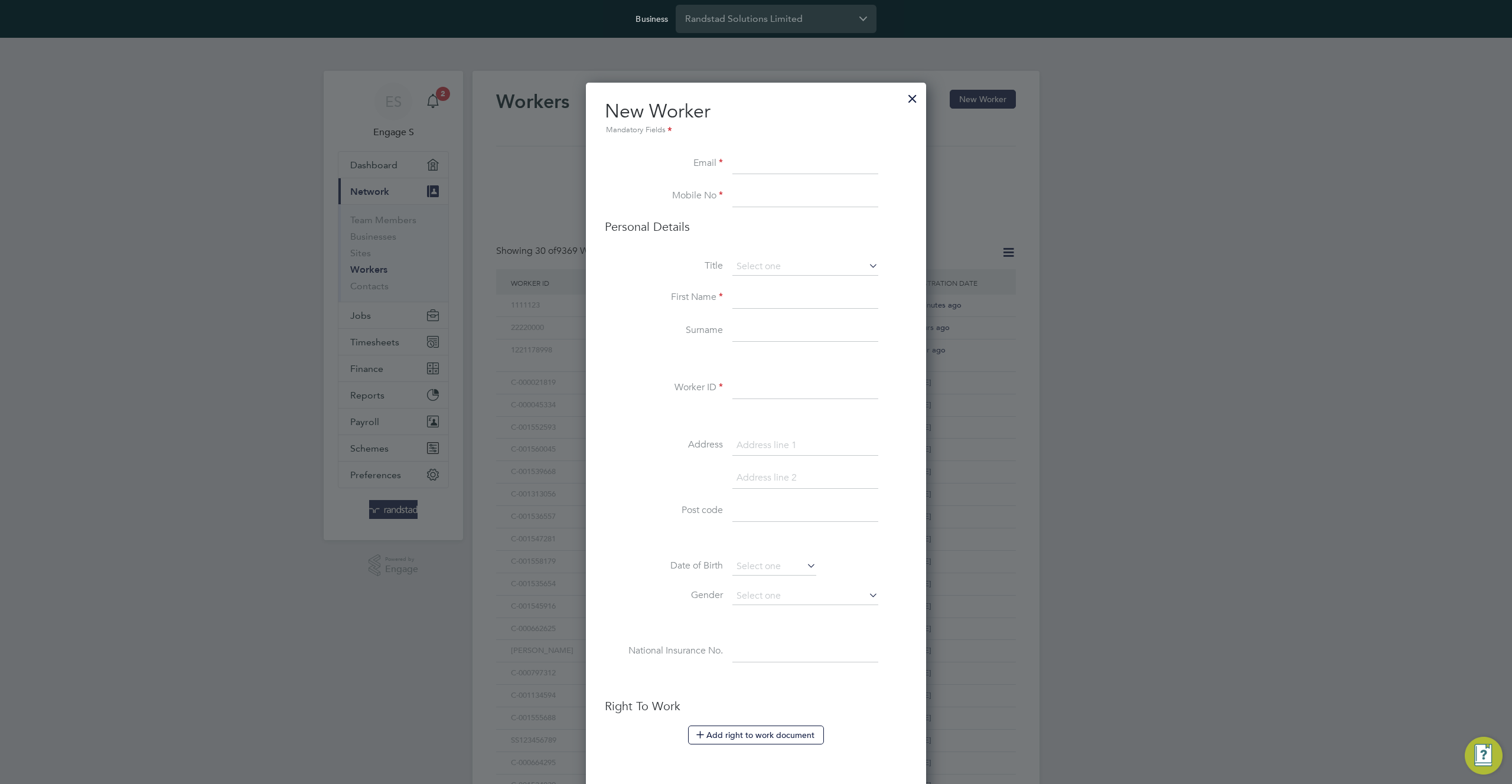
scroll to position [1042, 341]
click at [763, 166] on input at bounding box center [805, 164] width 146 height 21
paste input "testnoid@gmail.com"
type input "testnoid@gmail.com"
click at [691, 191] on label "Mobile No" at bounding box center [663, 196] width 118 height 13
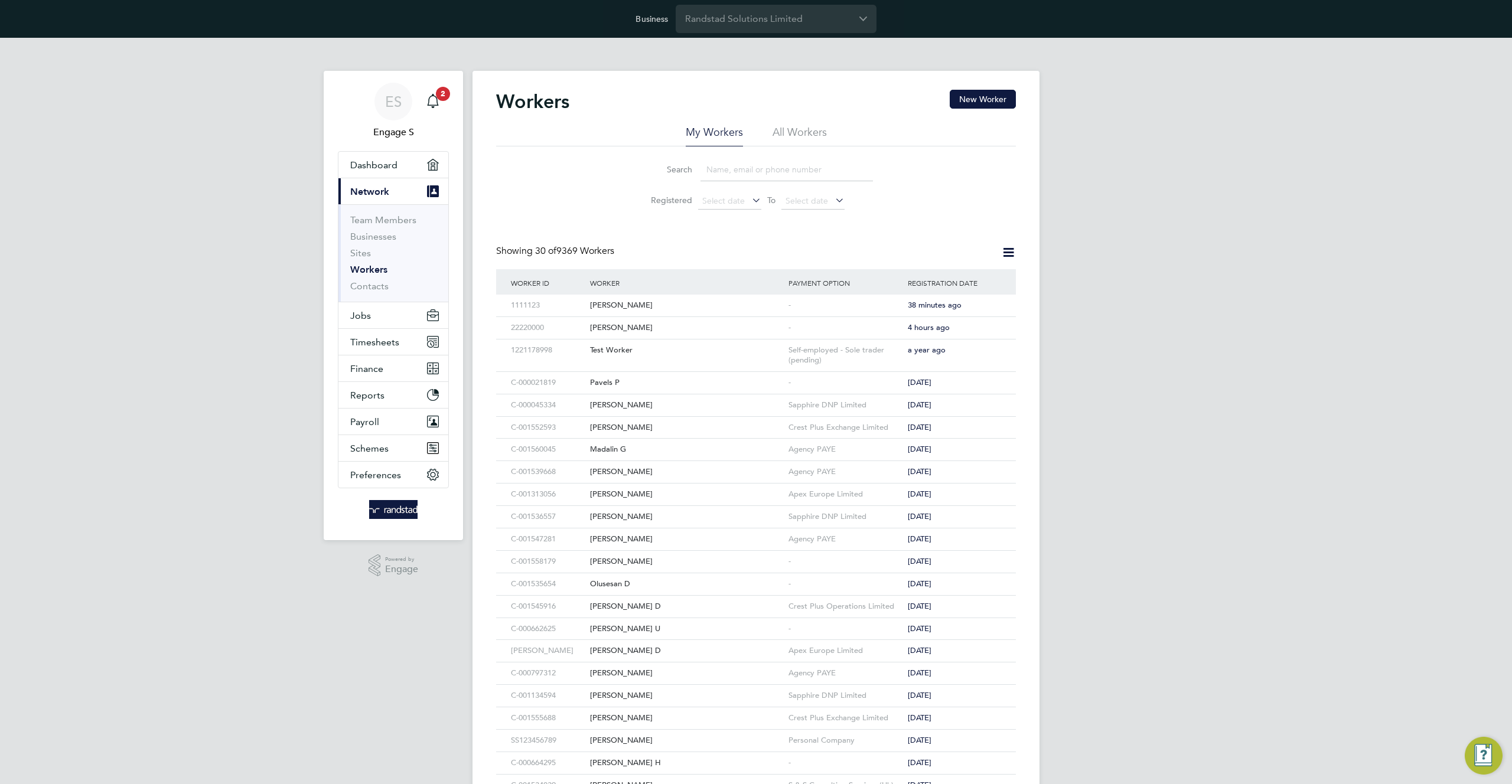
click at [764, 194] on div "Workers New Worker My Workers All Workers Search Registered Select date To Sele…" at bounding box center [756, 562] width 567 height 984
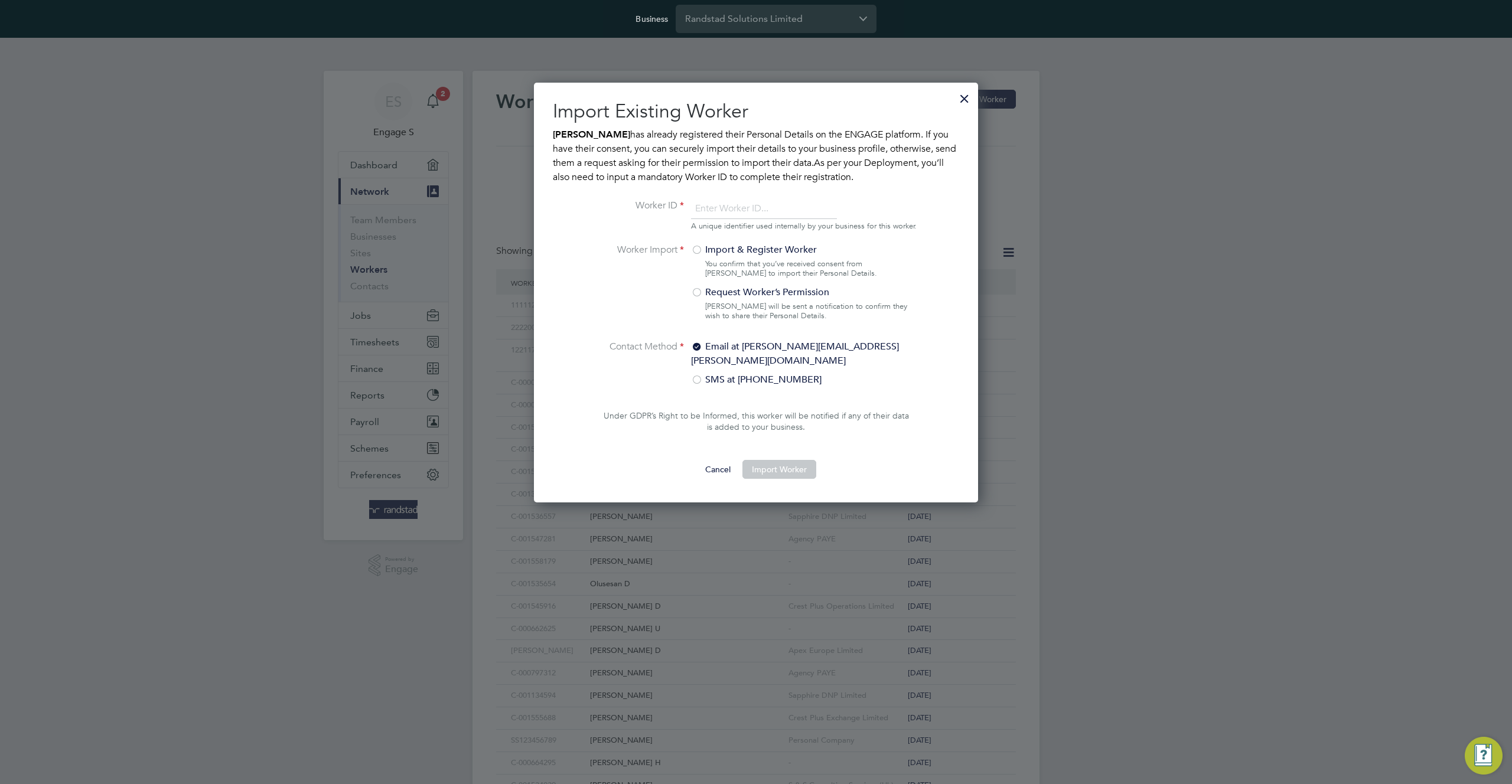
scroll to position [416, 445]
click at [745, 210] on input "number" at bounding box center [764, 209] width 146 height 21
type input "235"
click at [783, 299] on label "Request Worker’s Permission" at bounding box center [799, 292] width 217 height 14
click at [706, 268] on div "Import & Register Worker You confirm that you’ve received consent from John Smi…" at bounding box center [804, 285] width 226 height 85
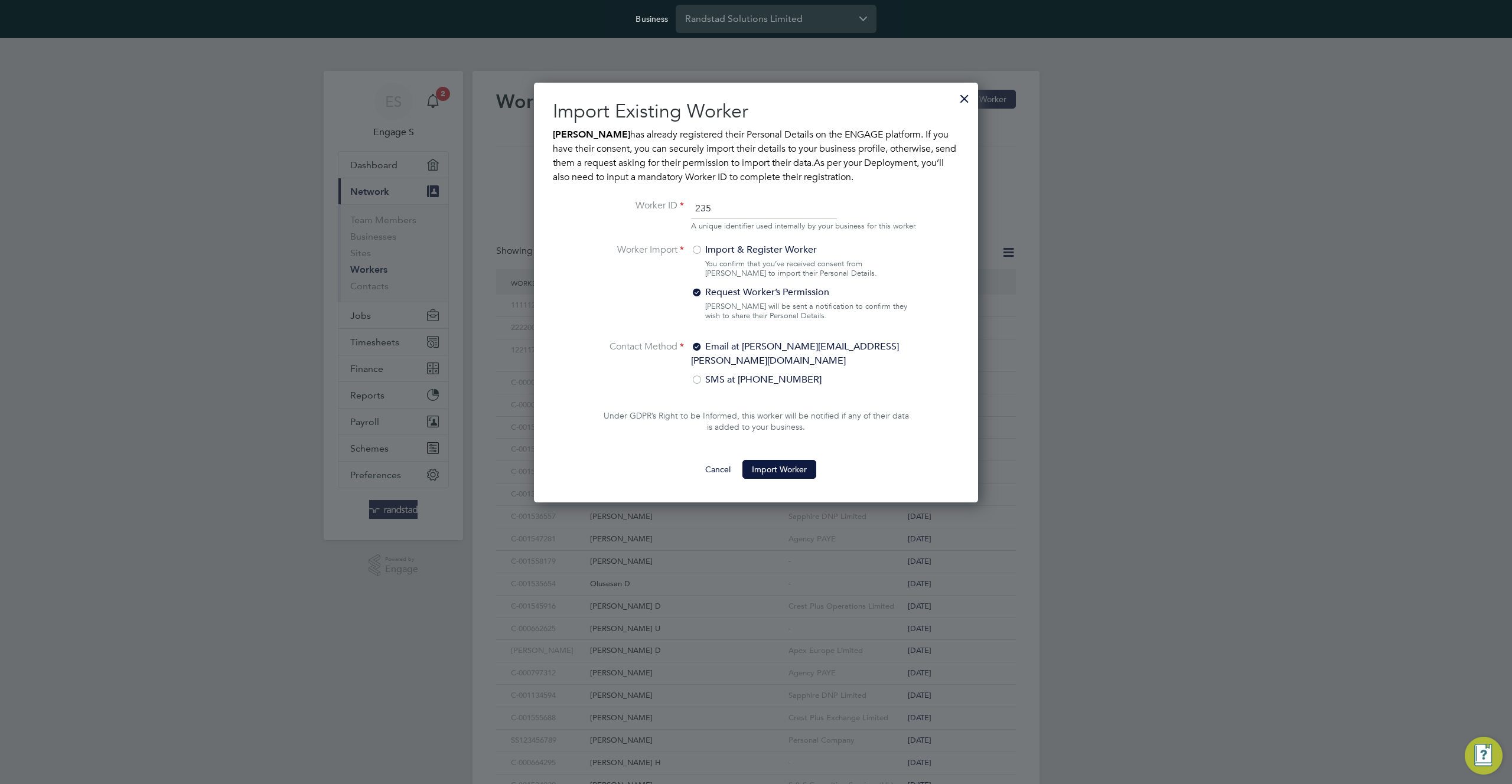
click at [694, 257] on div at bounding box center [696, 251] width 12 height 12
click at [740, 208] on input "235" at bounding box center [764, 209] width 146 height 21
click at [968, 96] on div at bounding box center [964, 95] width 21 height 21
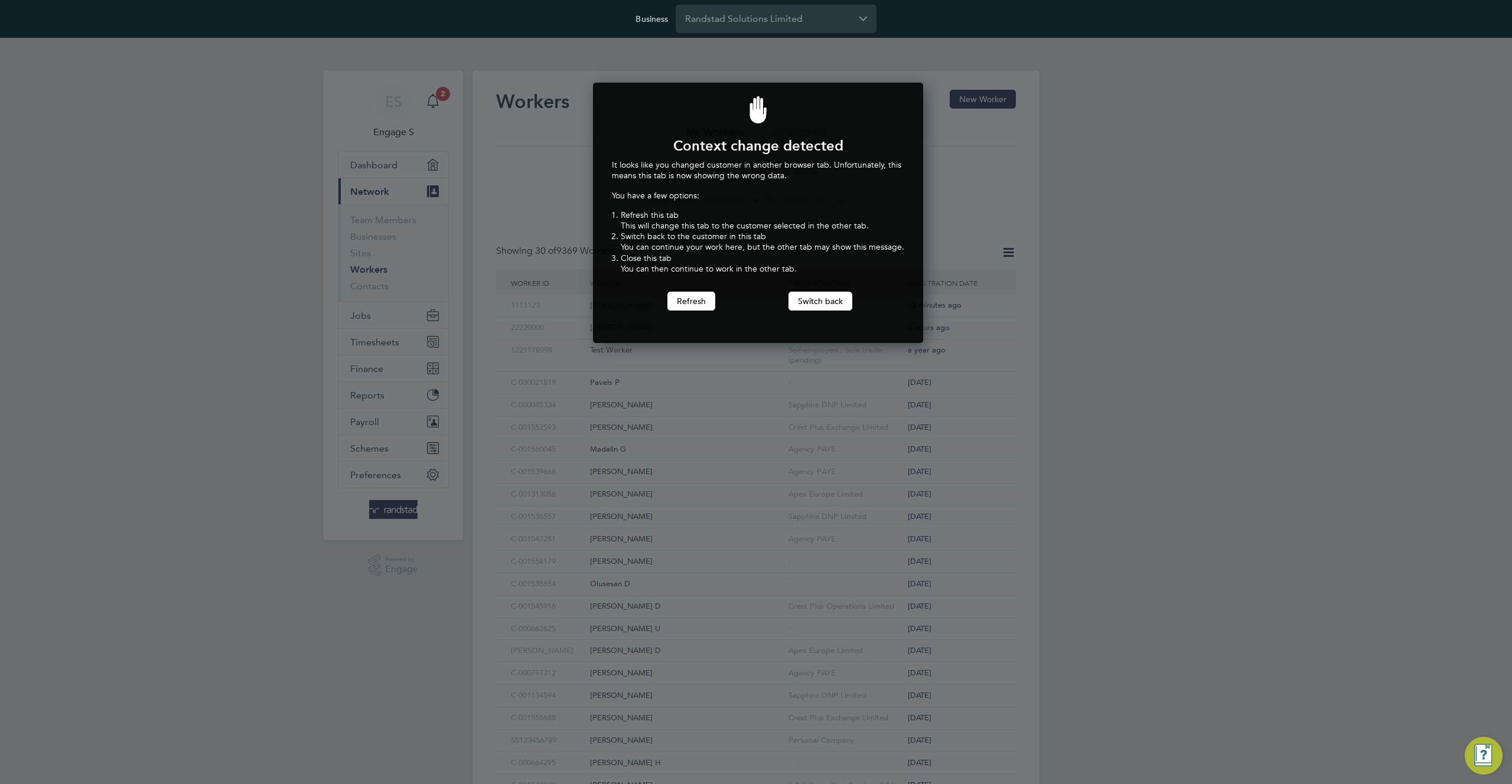
scroll to position [261, 326]
